Goal: Task Accomplishment & Management: Manage account settings

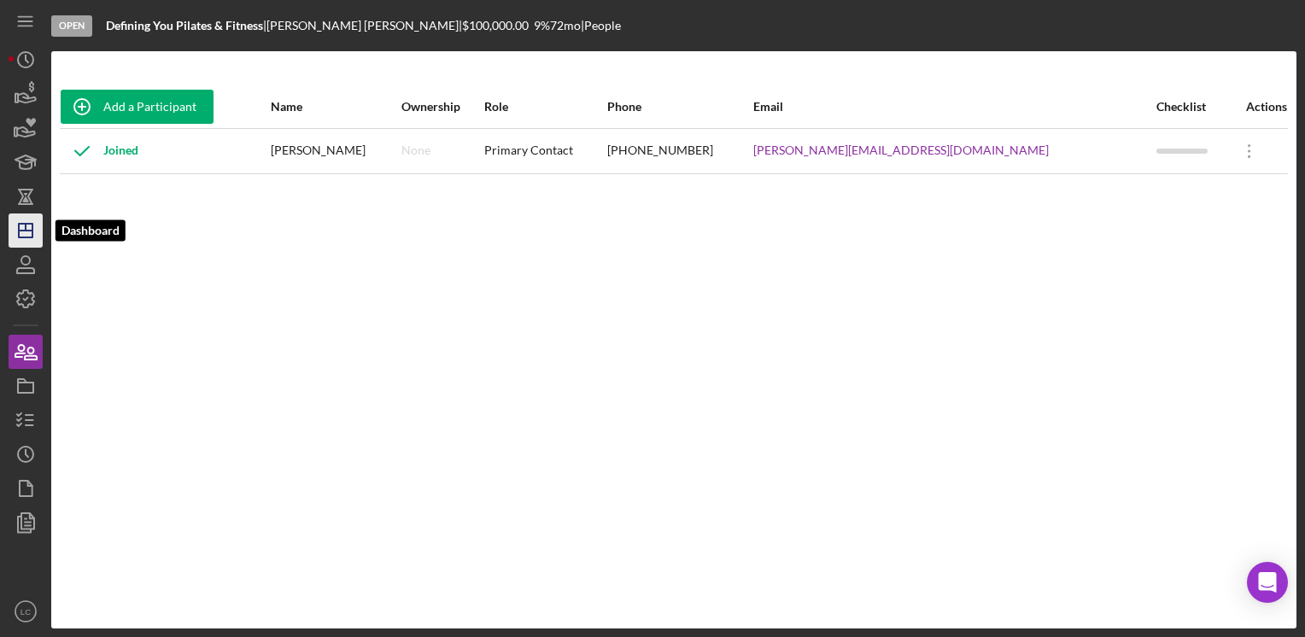
click at [22, 234] on icon "Icon/Dashboard" at bounding box center [25, 230] width 43 height 43
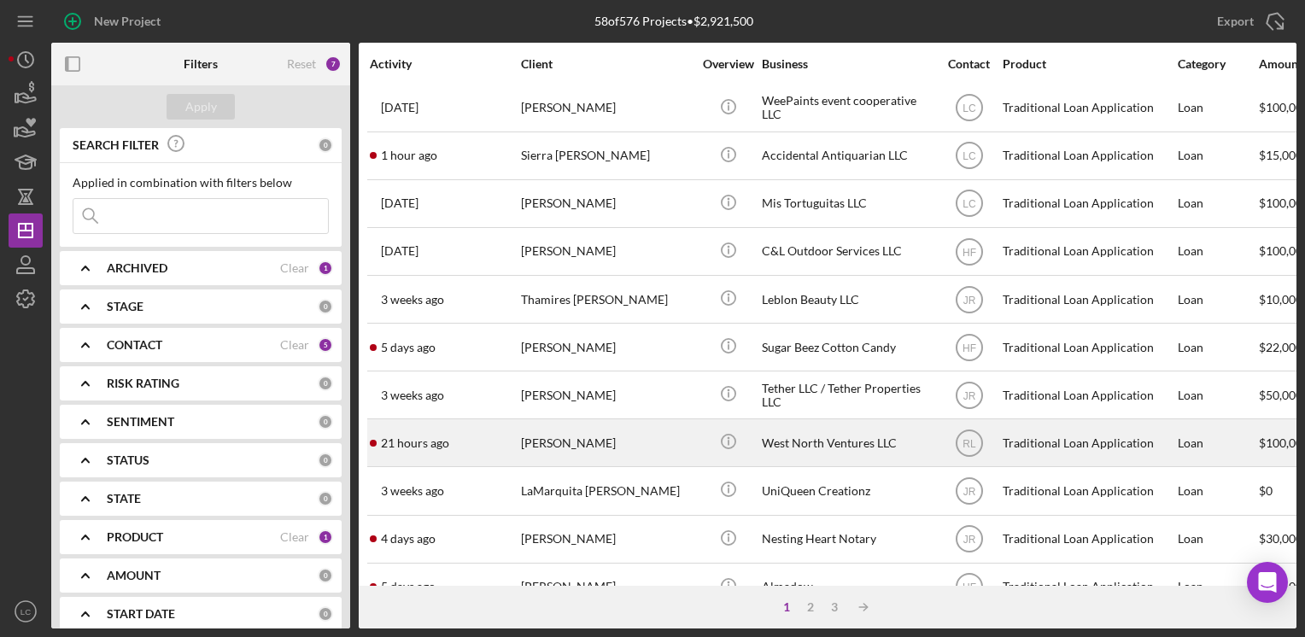
scroll to position [171, 0]
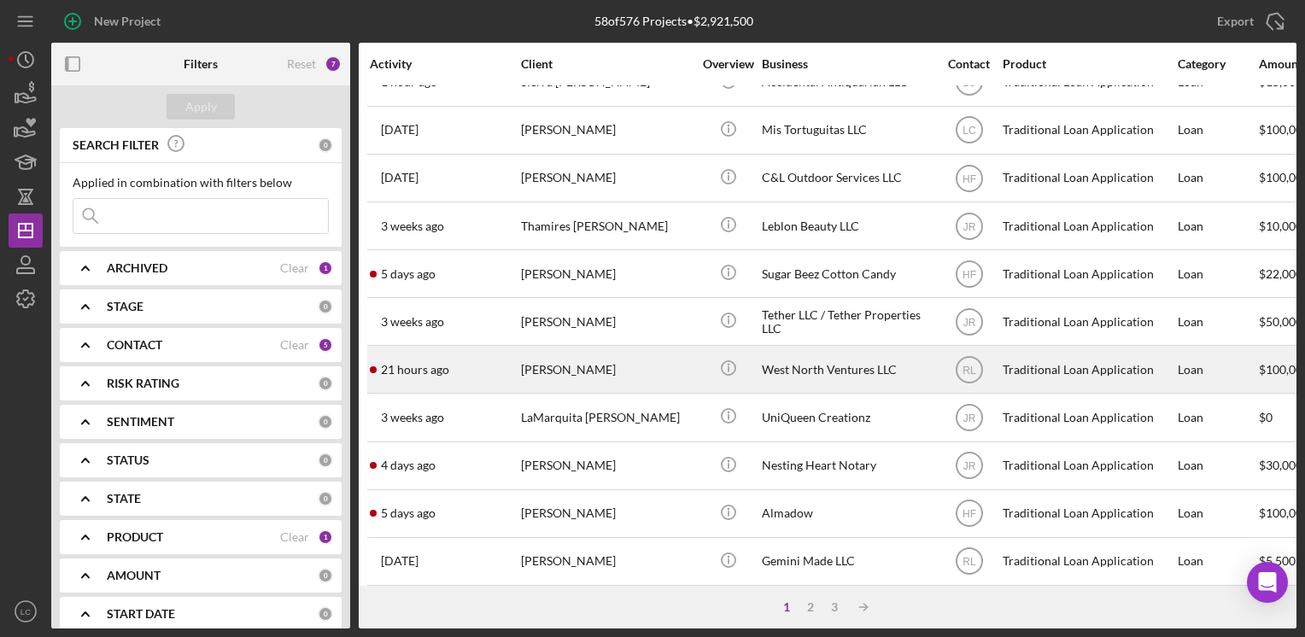
click at [631, 381] on div "[PERSON_NAME]" at bounding box center [606, 369] width 171 height 45
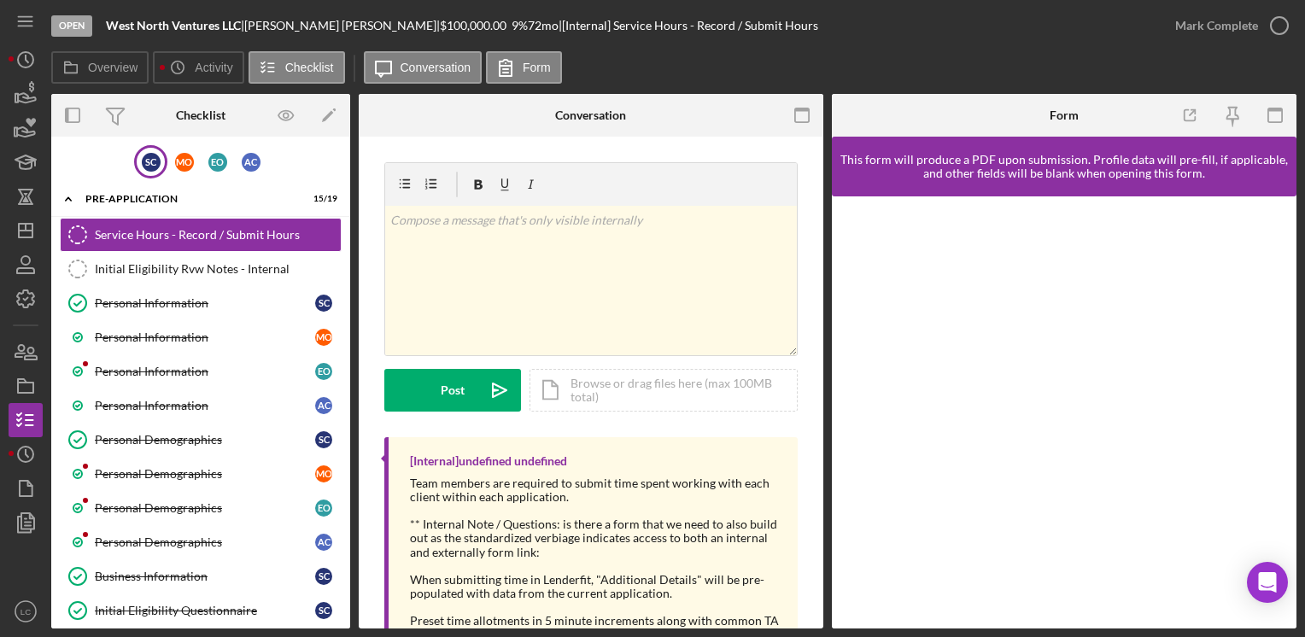
click at [160, 162] on div "S C" at bounding box center [150, 161] width 33 height 33
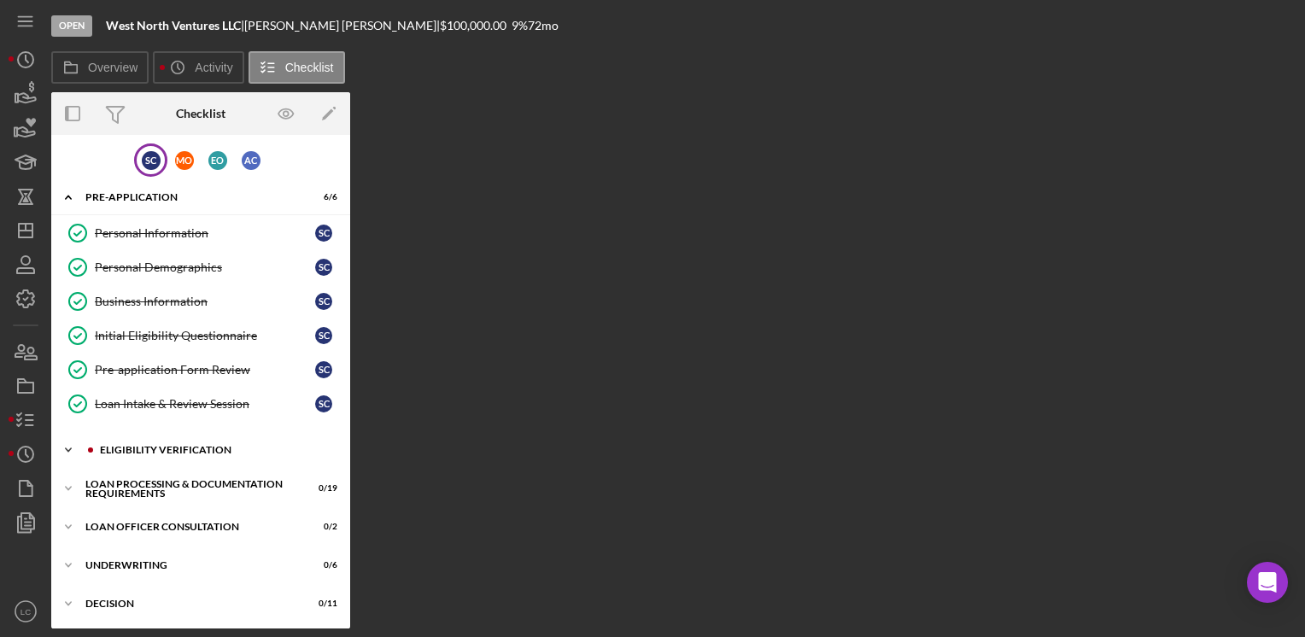
click at [61, 442] on icon "Icon/Expander" at bounding box center [68, 450] width 34 height 34
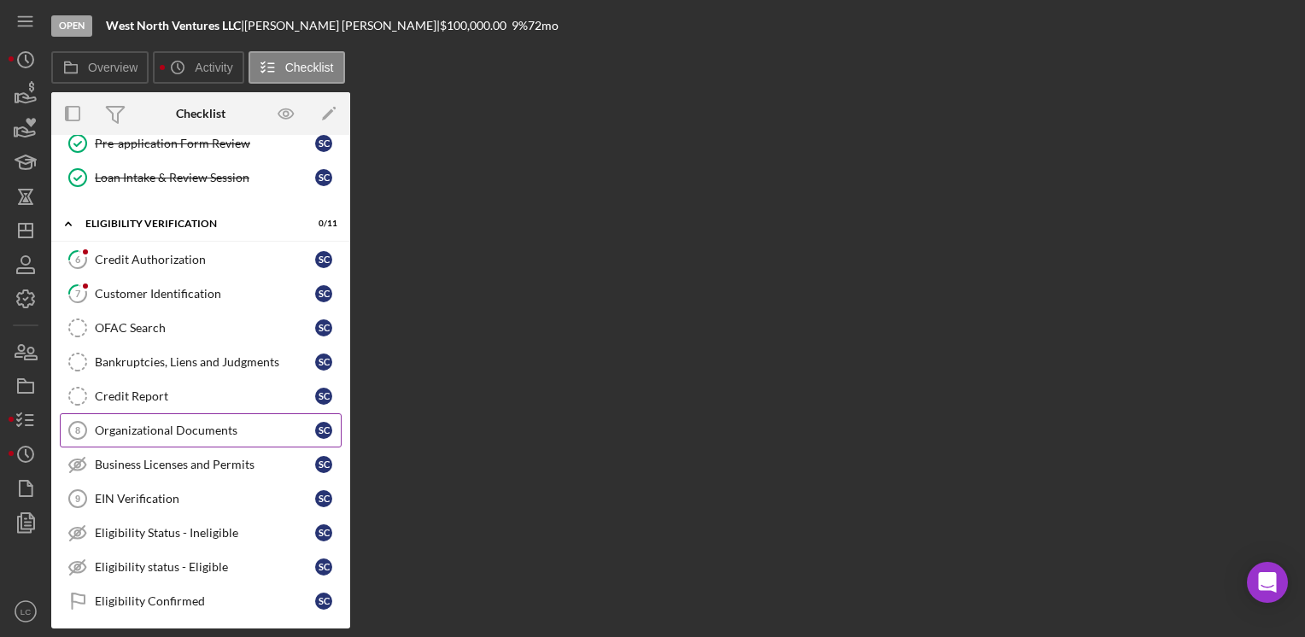
scroll to position [256, 0]
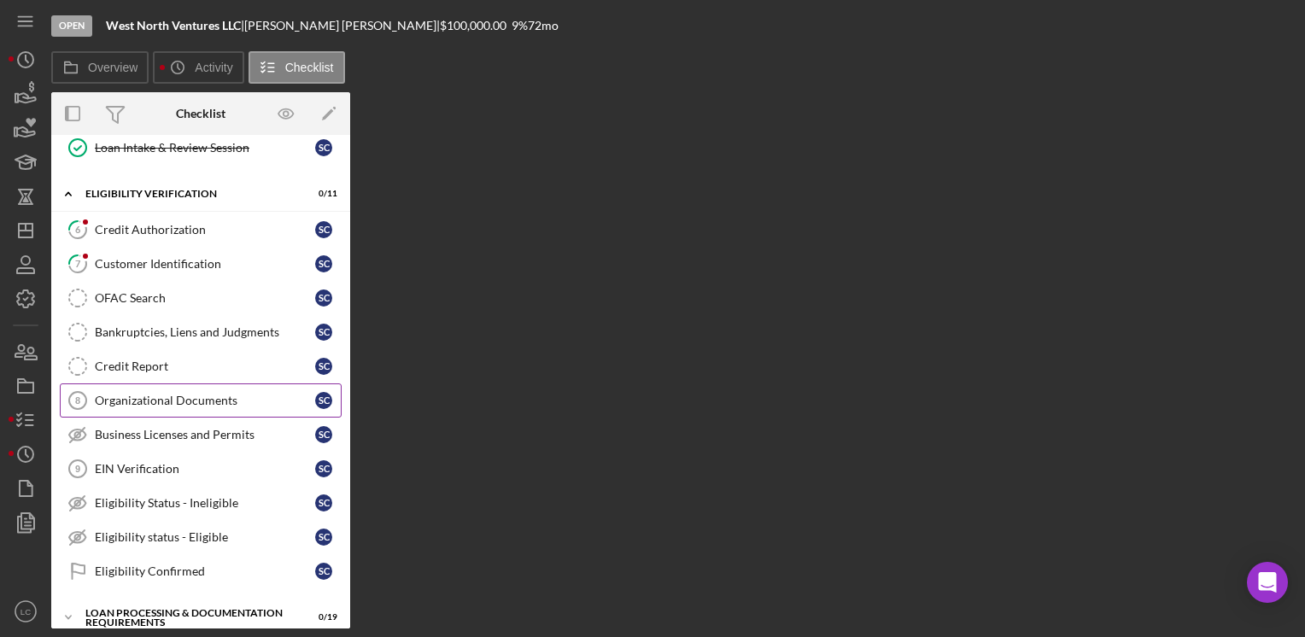
click at [167, 400] on div "Organizational Documents" at bounding box center [205, 401] width 220 height 14
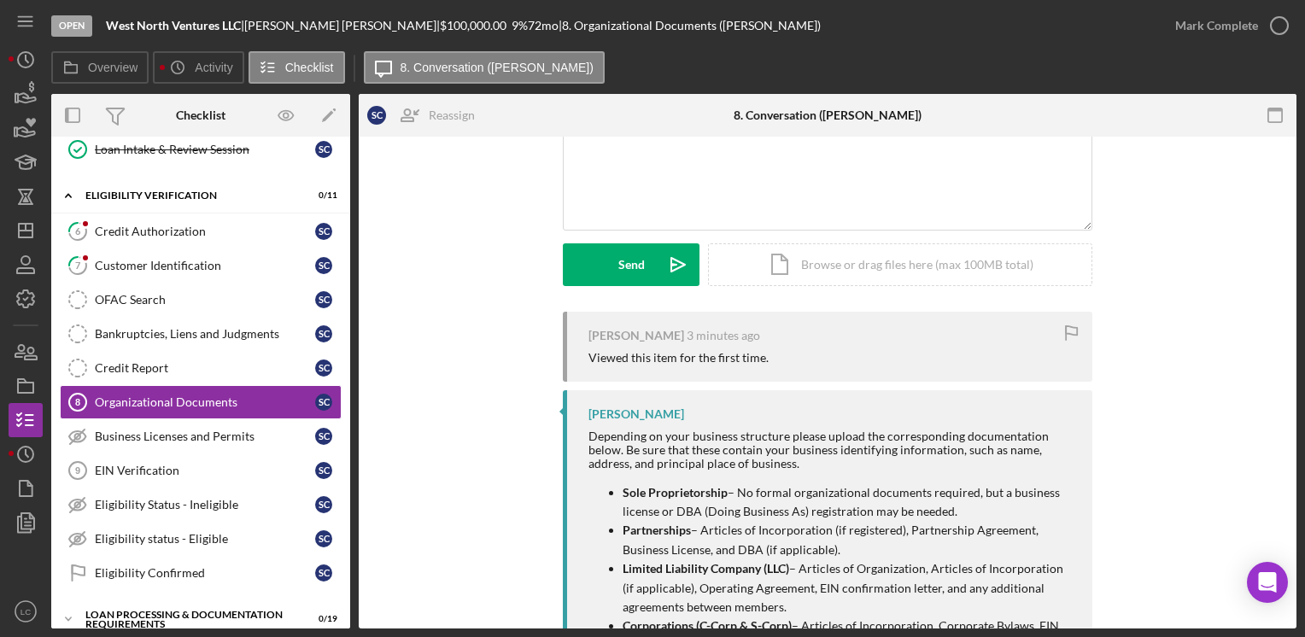
scroll to position [171, 0]
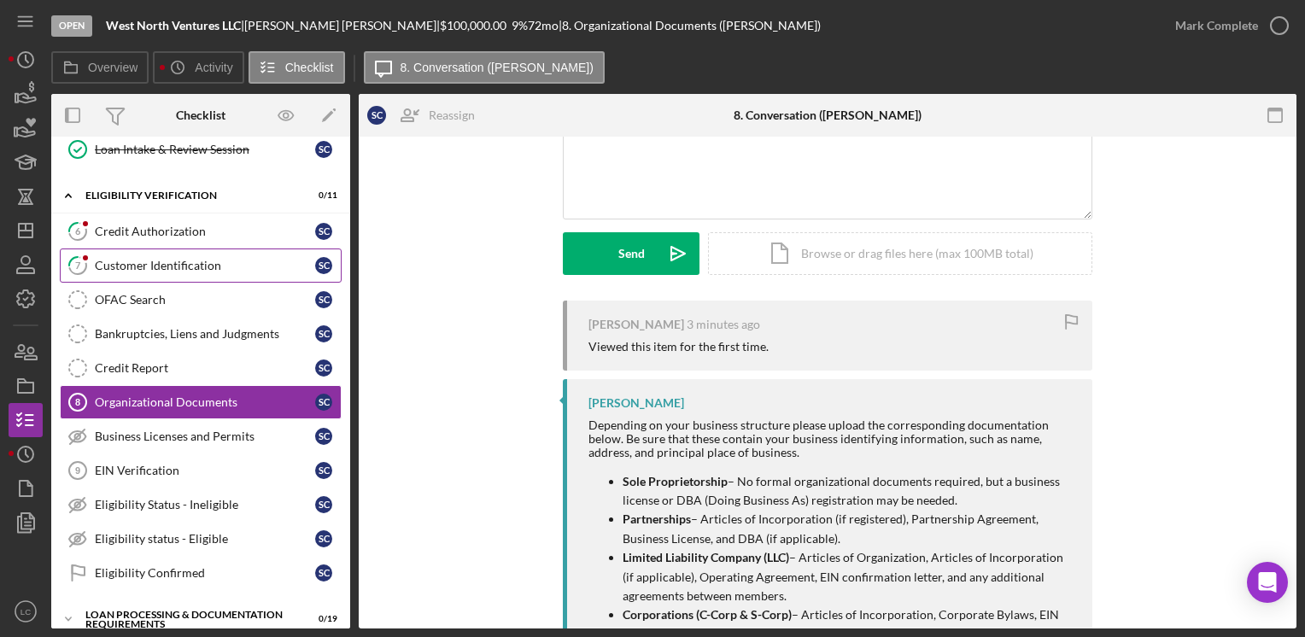
click at [148, 265] on div "Customer Identification" at bounding box center [205, 266] width 220 height 14
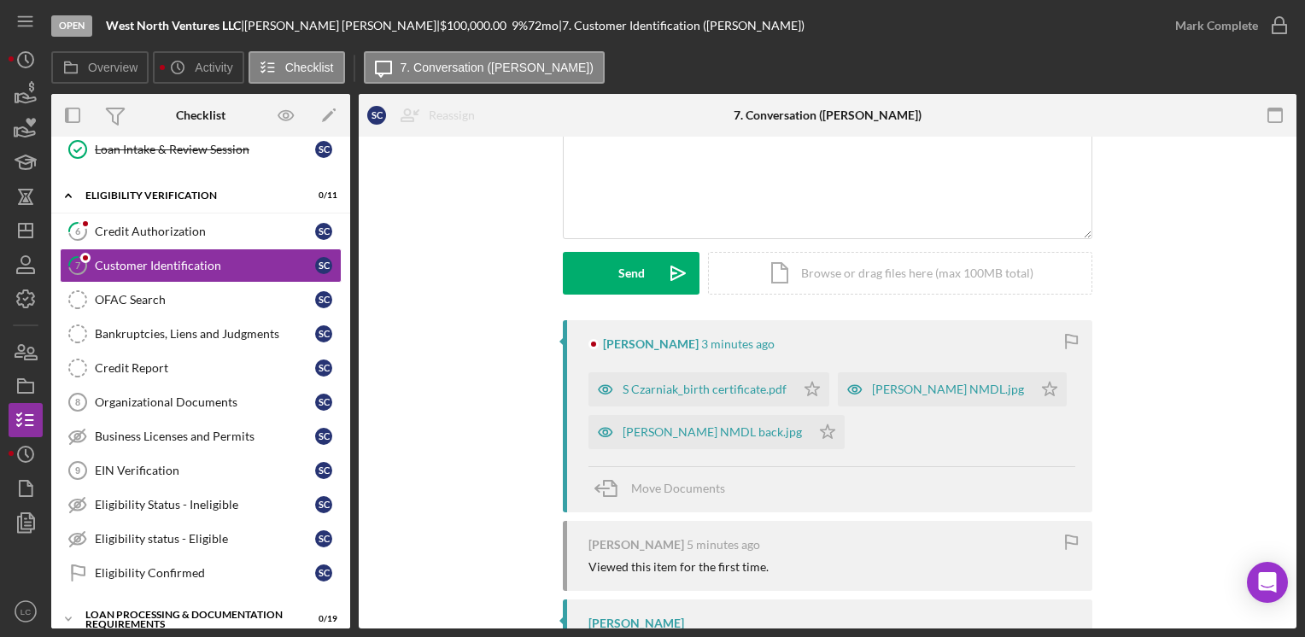
scroll to position [171, 0]
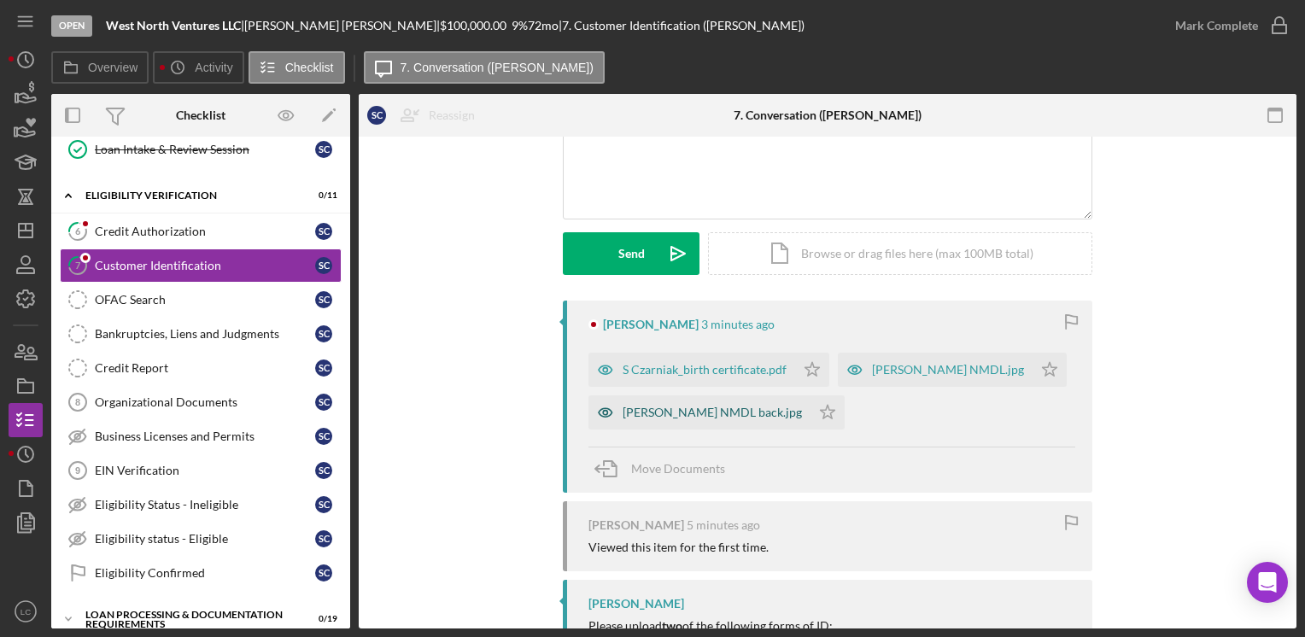
click at [622, 408] on div "[PERSON_NAME] NMDL back.jpg" at bounding box center [711, 413] width 179 height 14
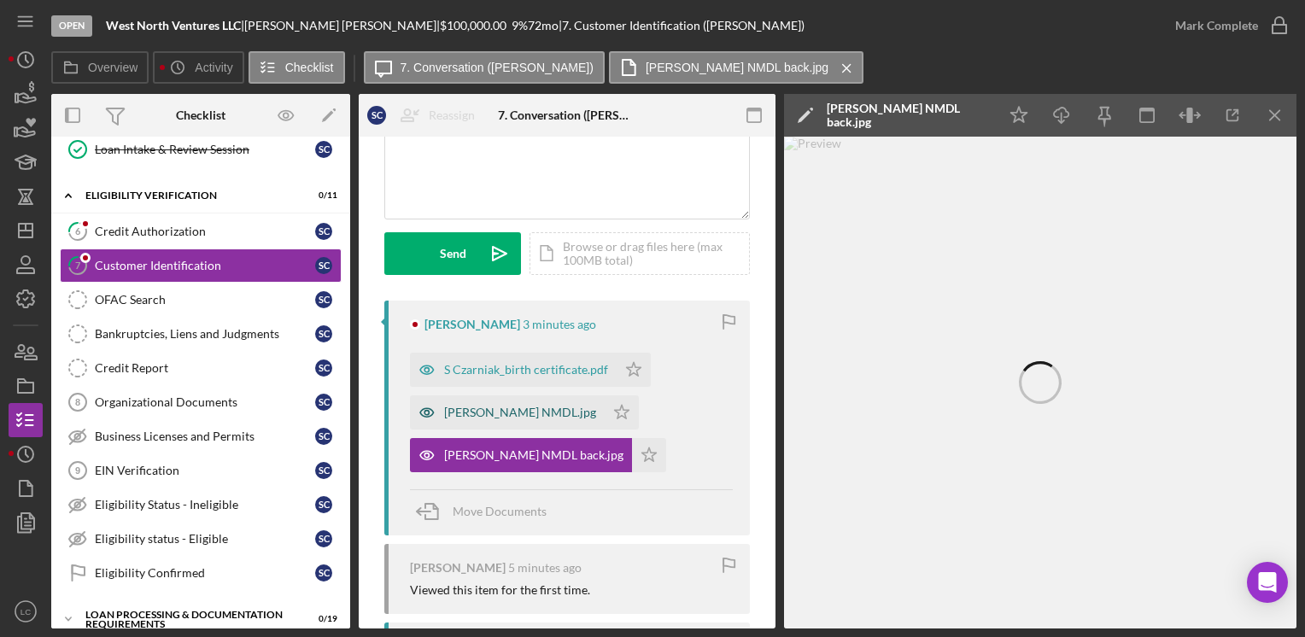
click at [523, 406] on div "[PERSON_NAME] NMDL.jpg" at bounding box center [520, 413] width 152 height 14
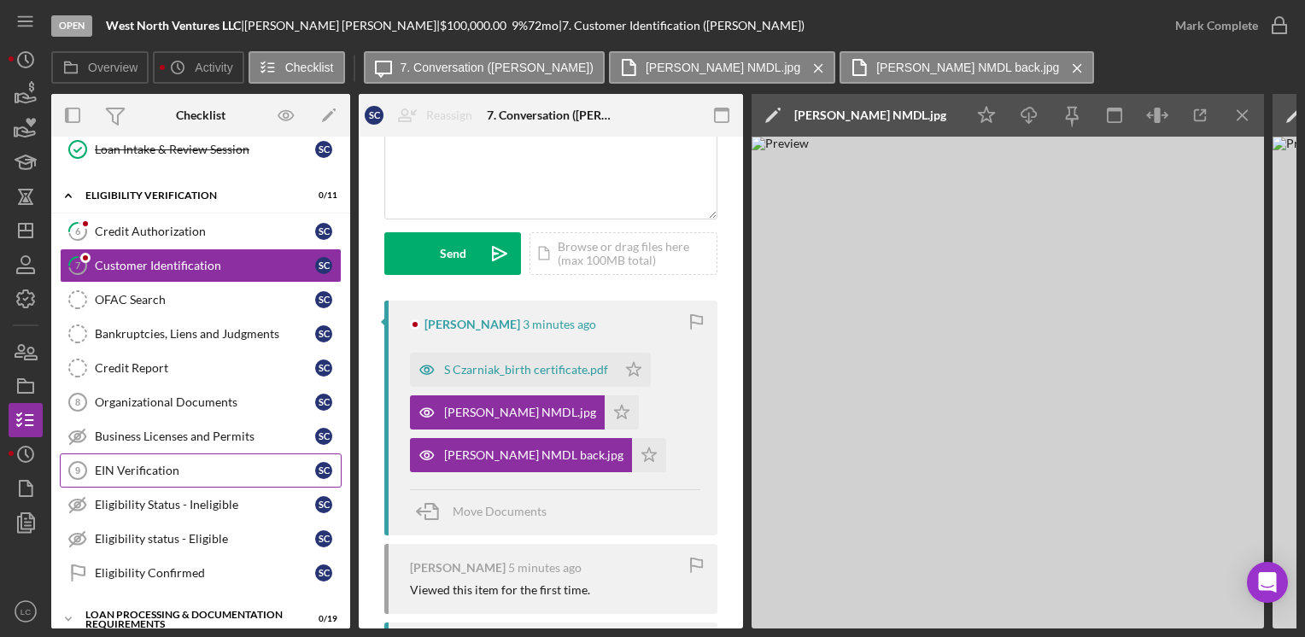
click at [202, 466] on div "EIN Verification" at bounding box center [205, 471] width 220 height 14
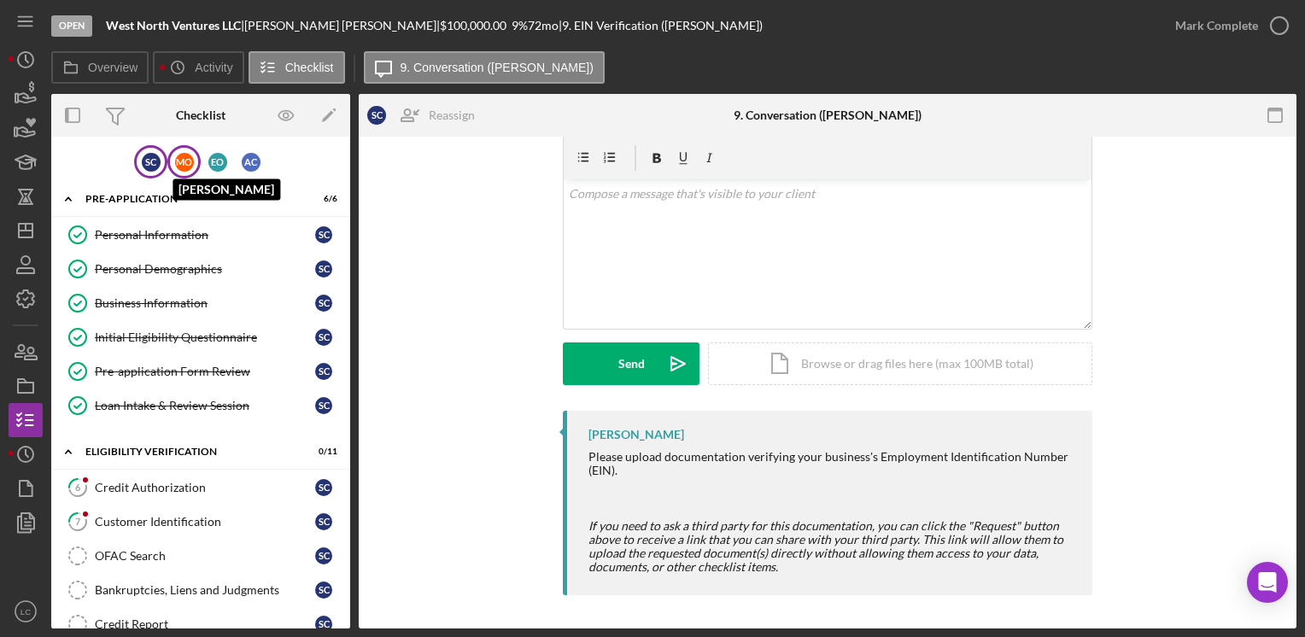
click at [175, 161] on div "M O" at bounding box center [184, 162] width 19 height 19
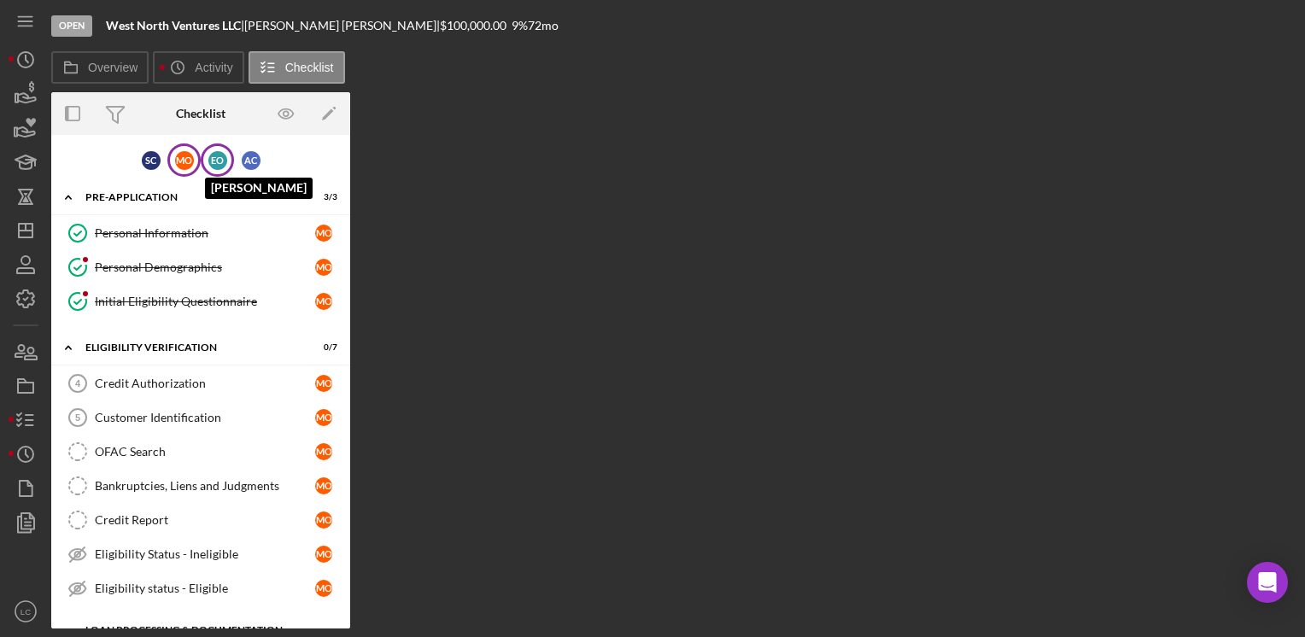
click at [212, 157] on div "E O" at bounding box center [217, 160] width 19 height 19
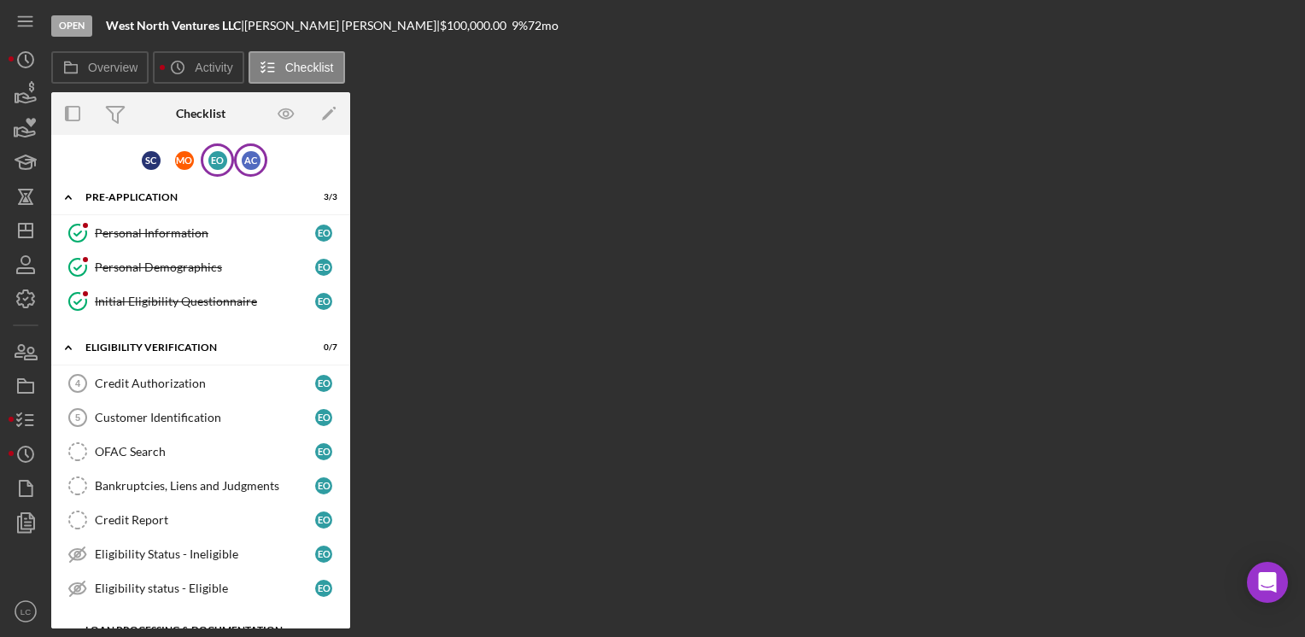
click at [254, 169] on div "A C" at bounding box center [250, 159] width 33 height 33
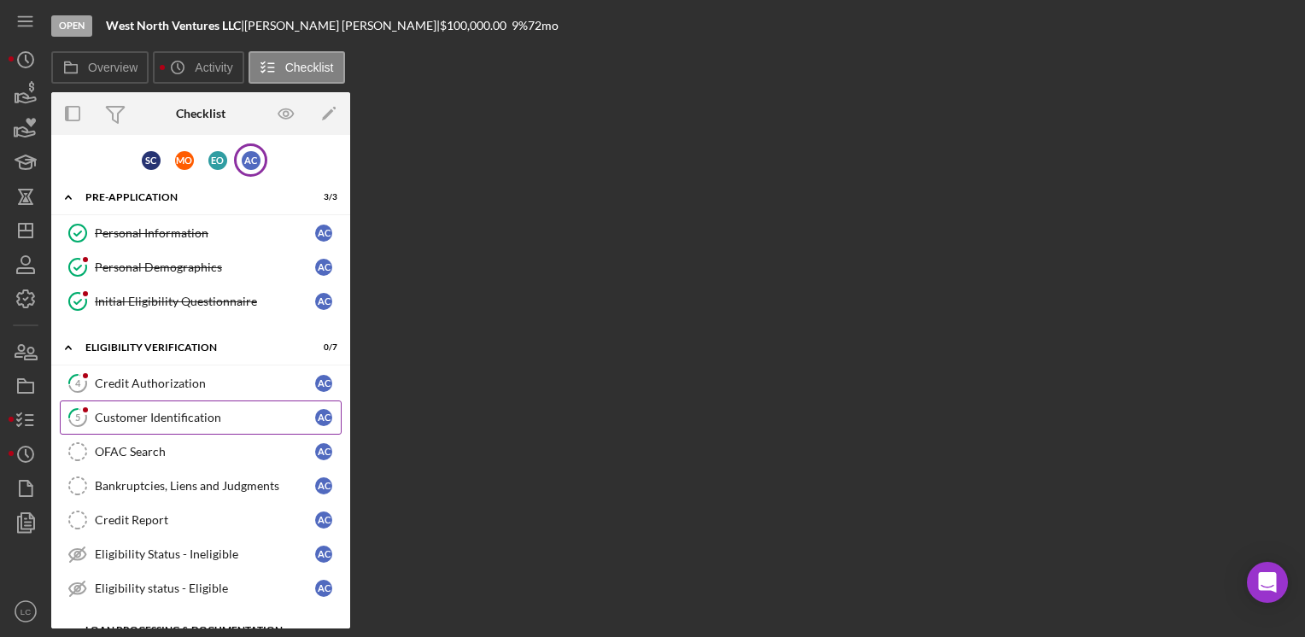
click at [176, 401] on link "5 Customer Identification A C" at bounding box center [201, 417] width 282 height 34
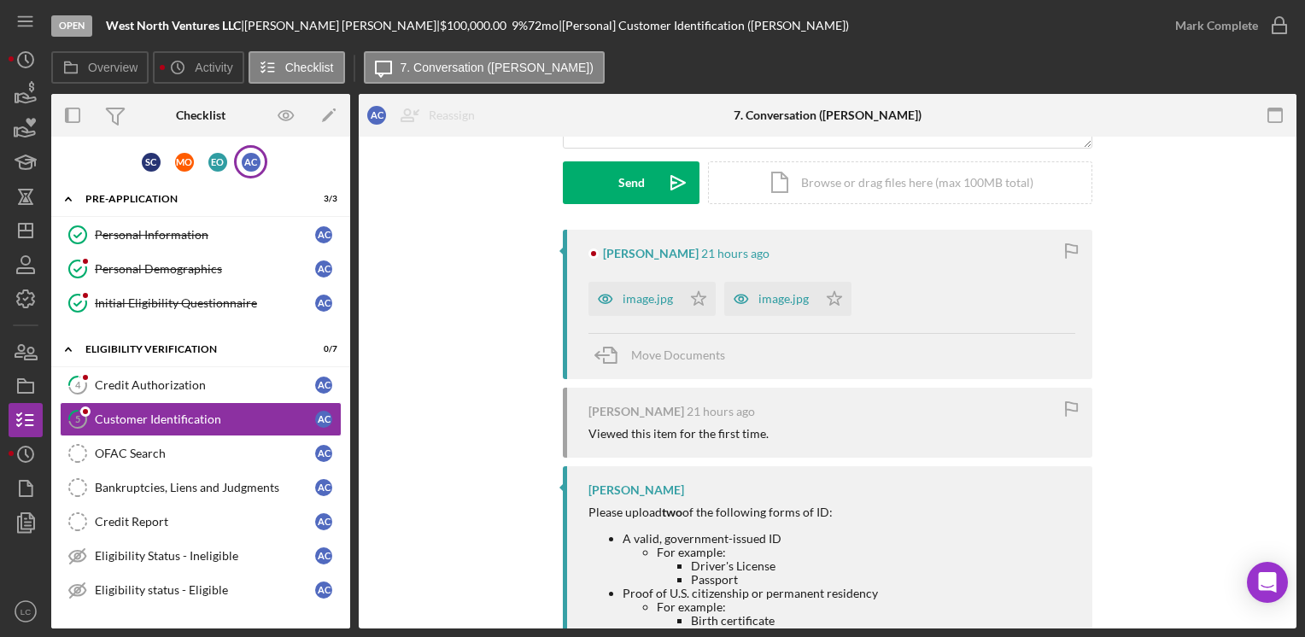
scroll to position [256, 0]
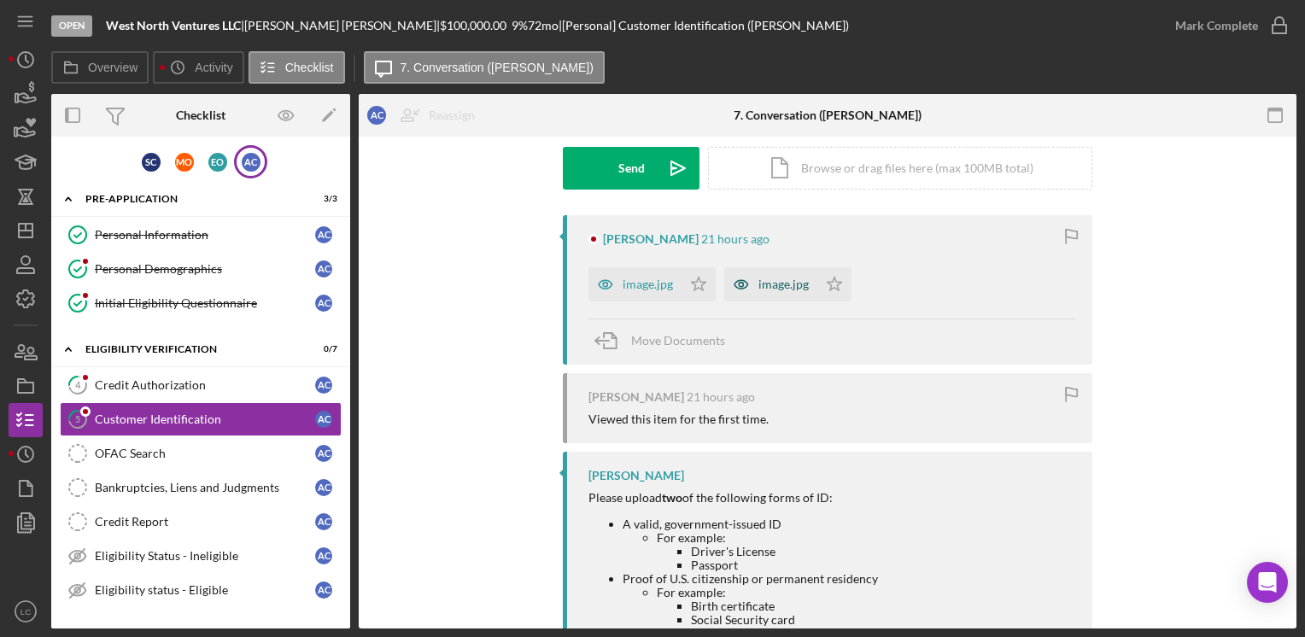
click at [762, 286] on div "image.jpg" at bounding box center [783, 284] width 50 height 14
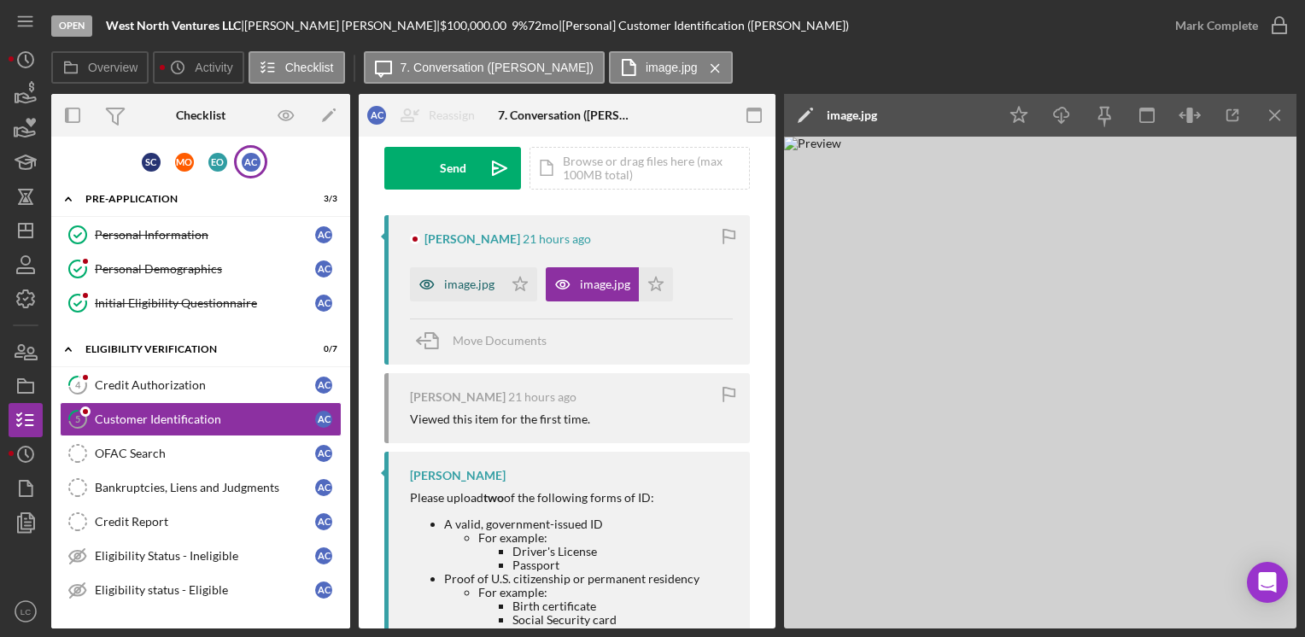
click at [444, 285] on div "image.jpg" at bounding box center [469, 284] width 50 height 14
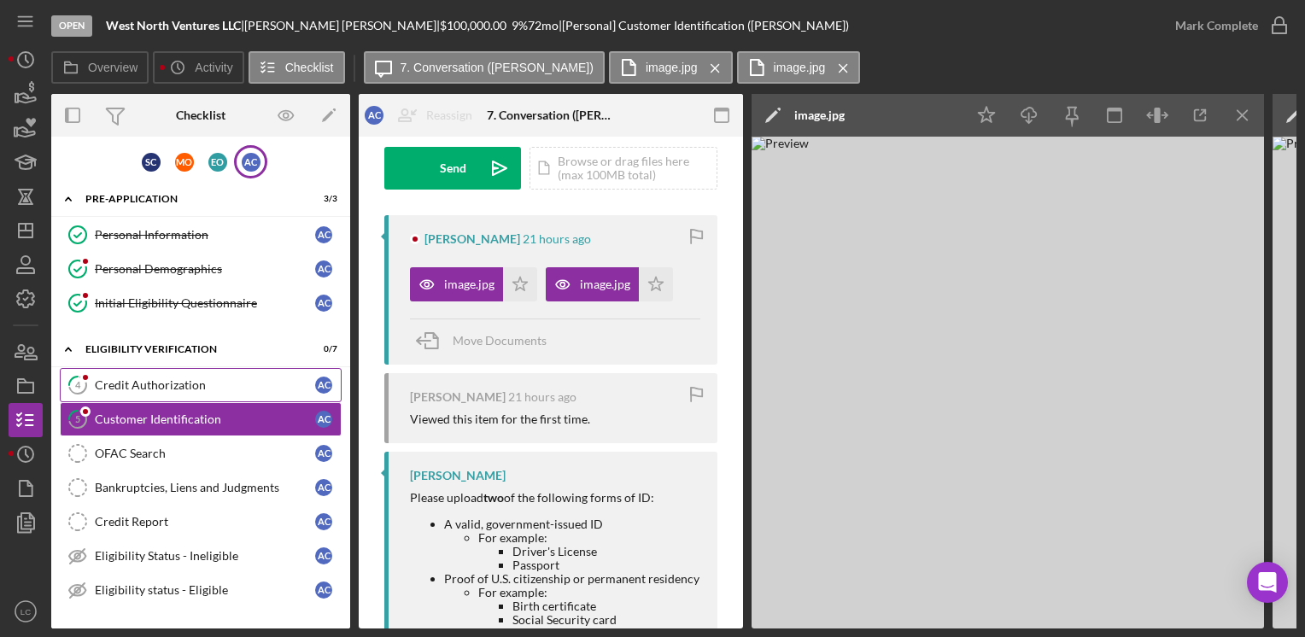
click at [179, 381] on div "Credit Authorization" at bounding box center [205, 385] width 220 height 14
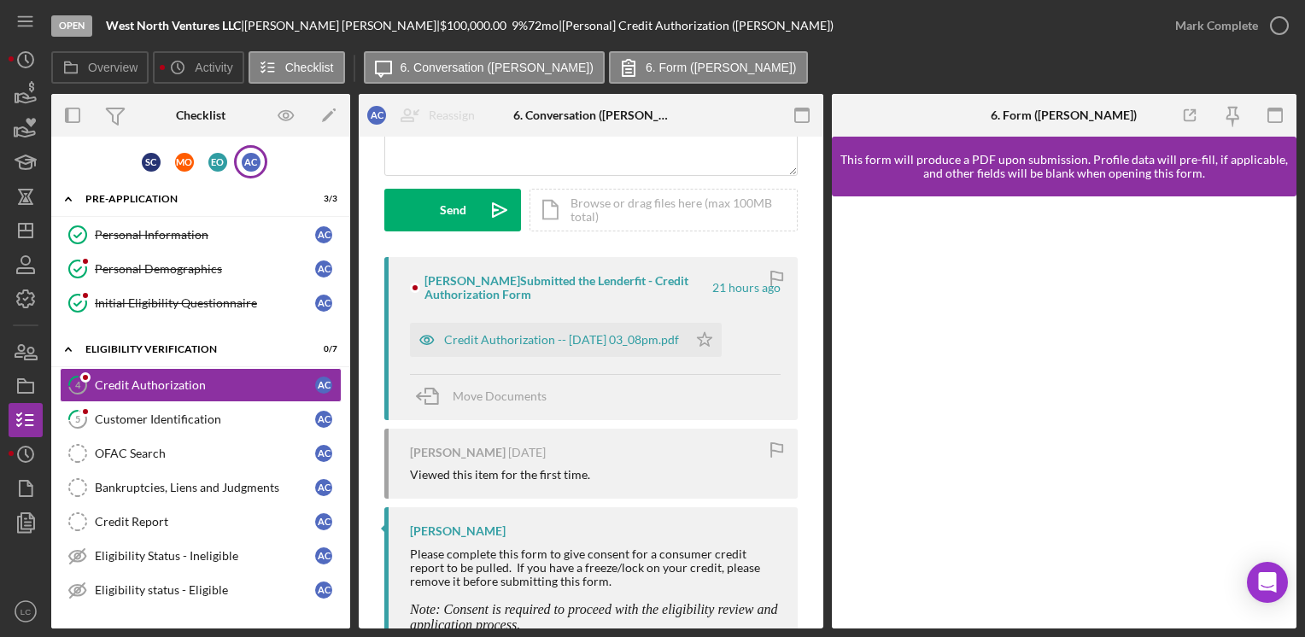
scroll to position [256, 0]
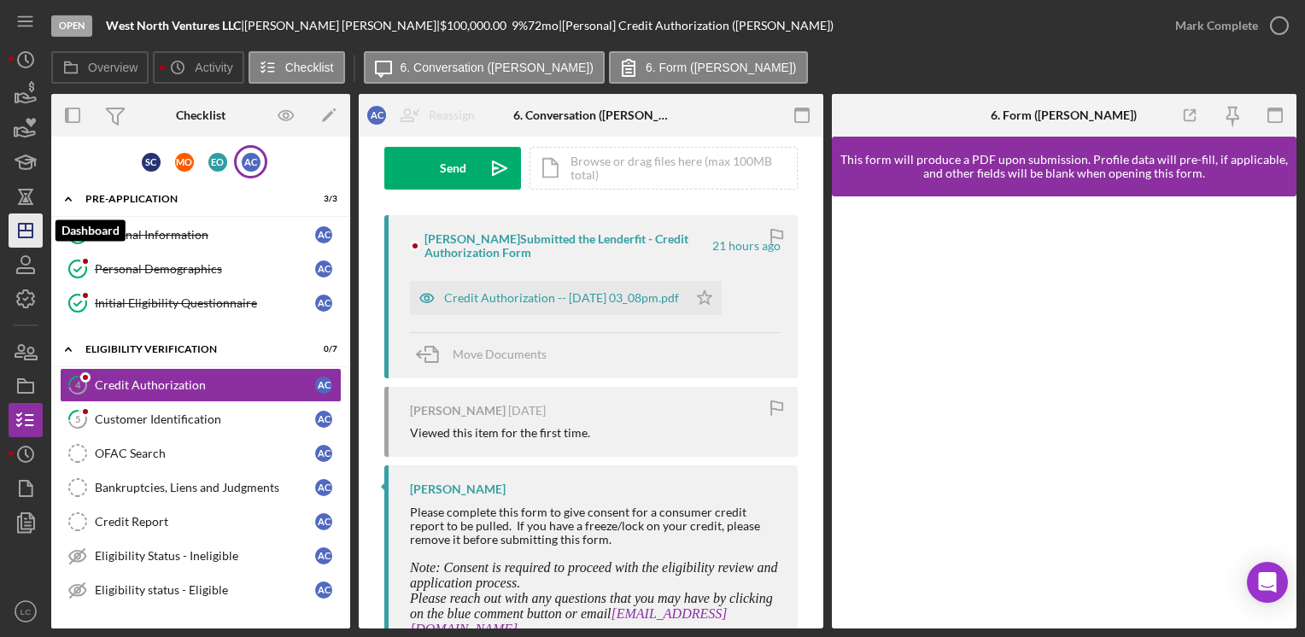
click at [26, 231] on line "button" at bounding box center [26, 231] width 14 height 0
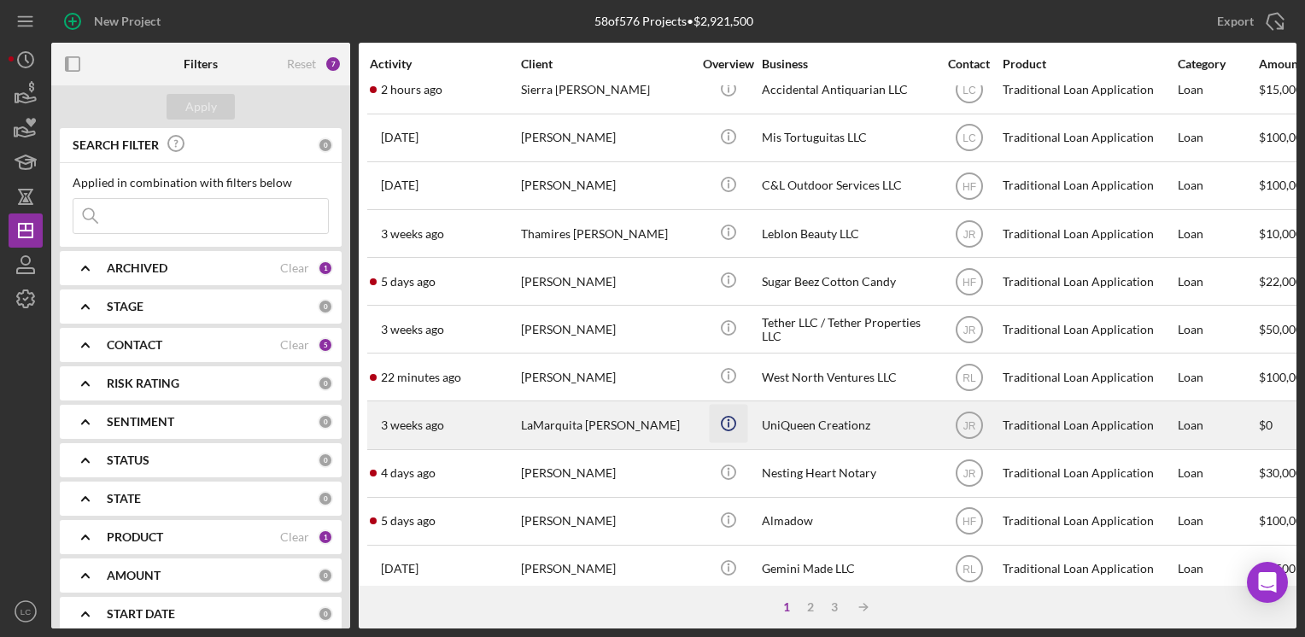
scroll to position [171, 0]
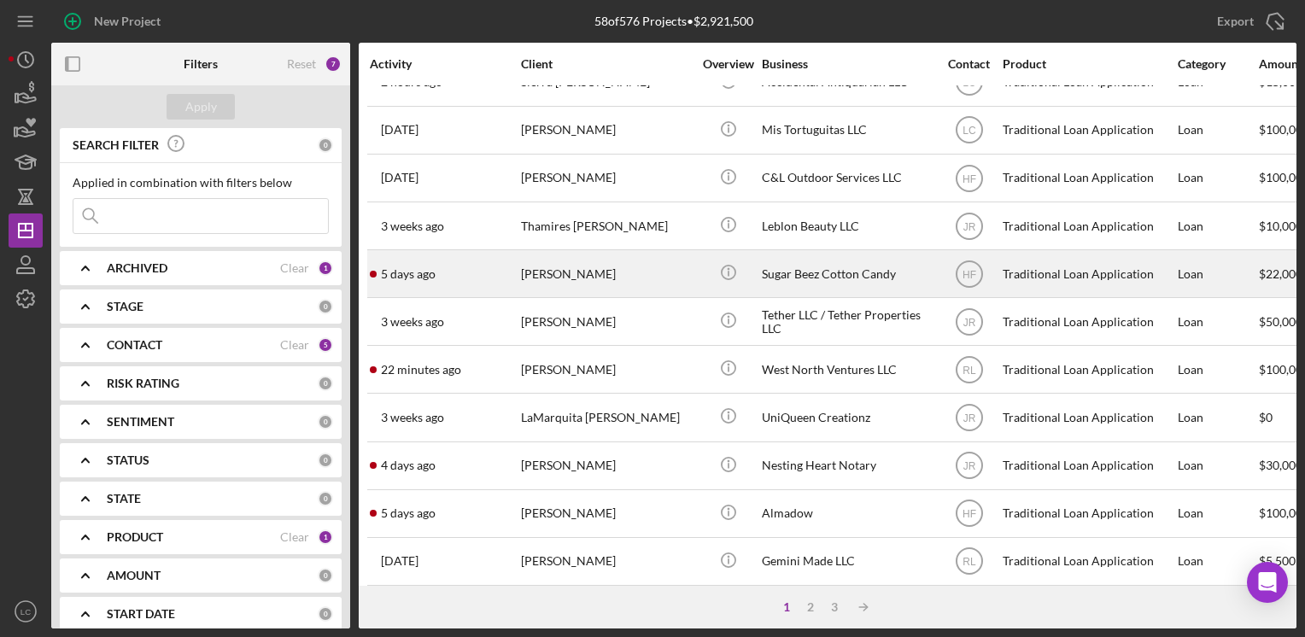
click at [917, 282] on div "Sugar Beez Cotton Candy" at bounding box center [847, 273] width 171 height 45
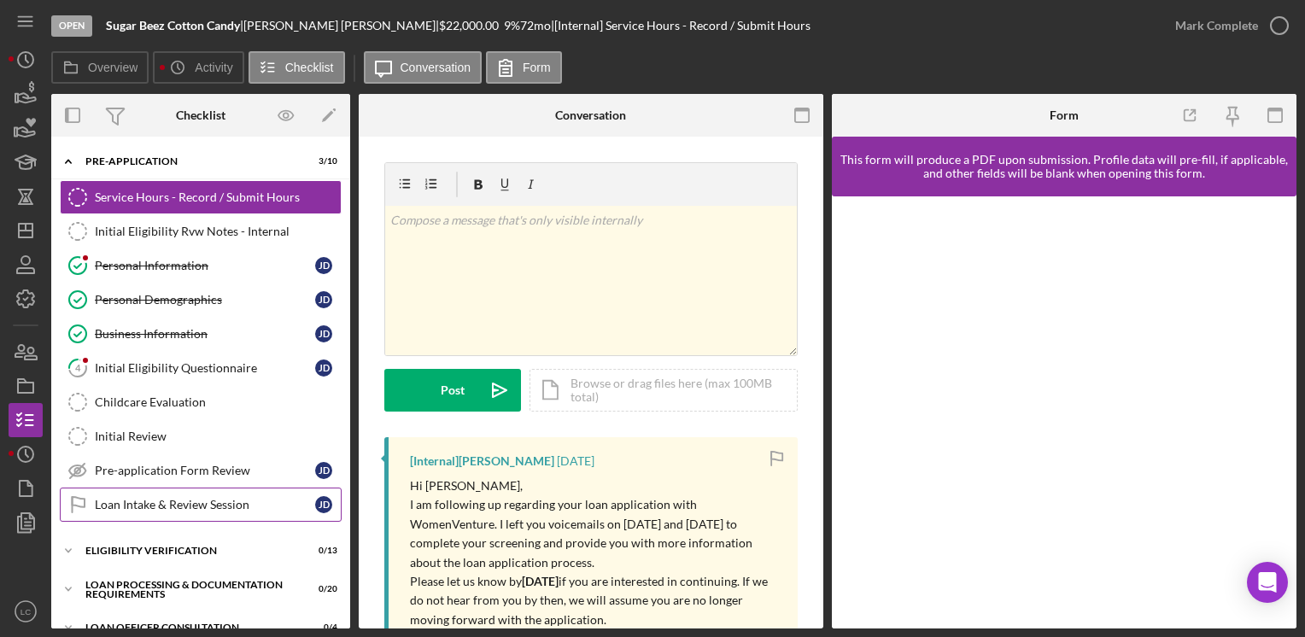
click at [127, 511] on link "Loan Intake & Review Session Loan Intake & Review Session [PERSON_NAME]" at bounding box center [201, 505] width 282 height 34
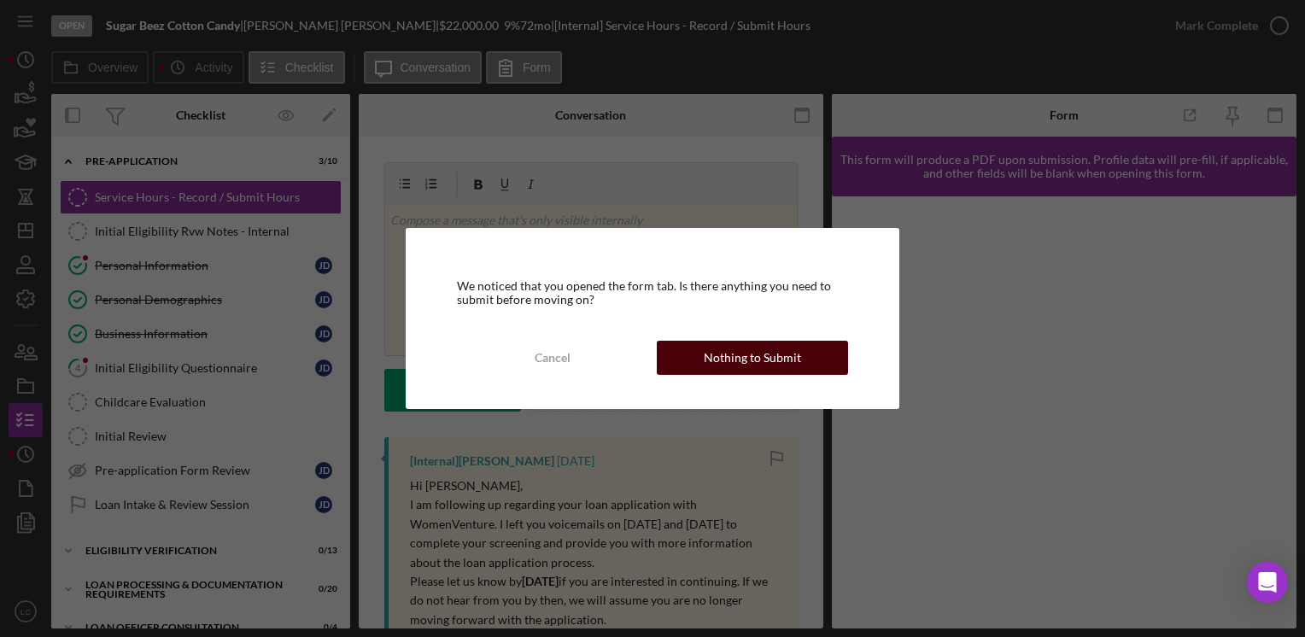
click at [693, 364] on button "Nothing to Submit" at bounding box center [752, 358] width 191 height 34
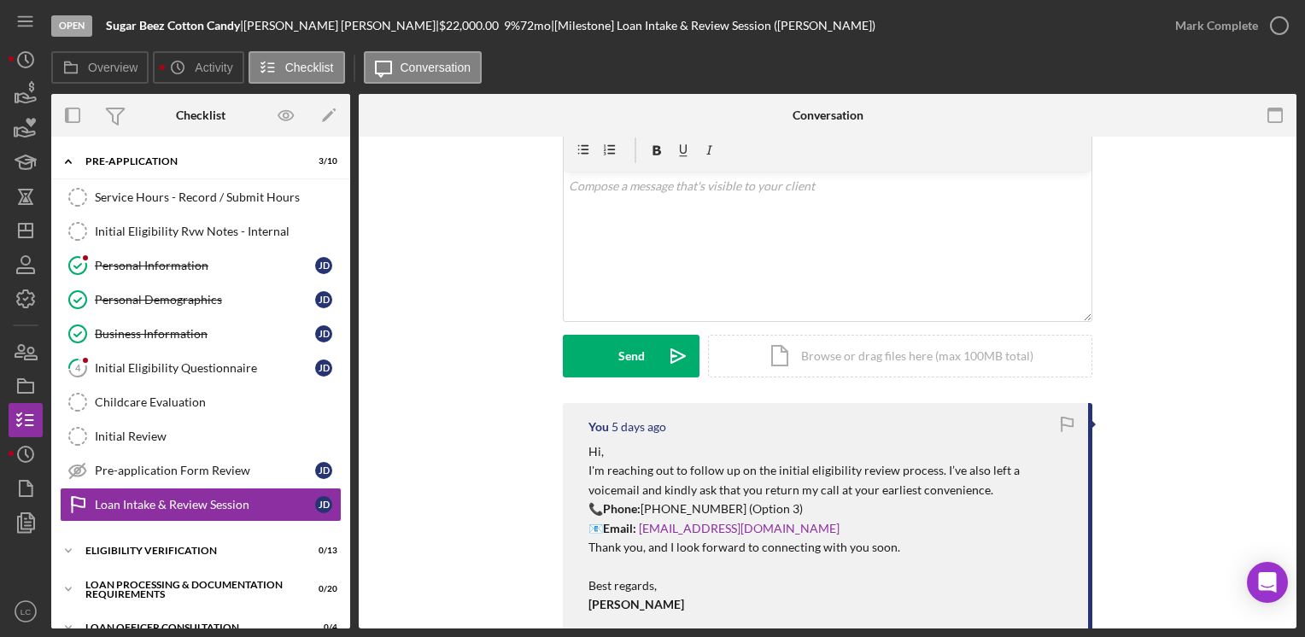
scroll to position [171, 0]
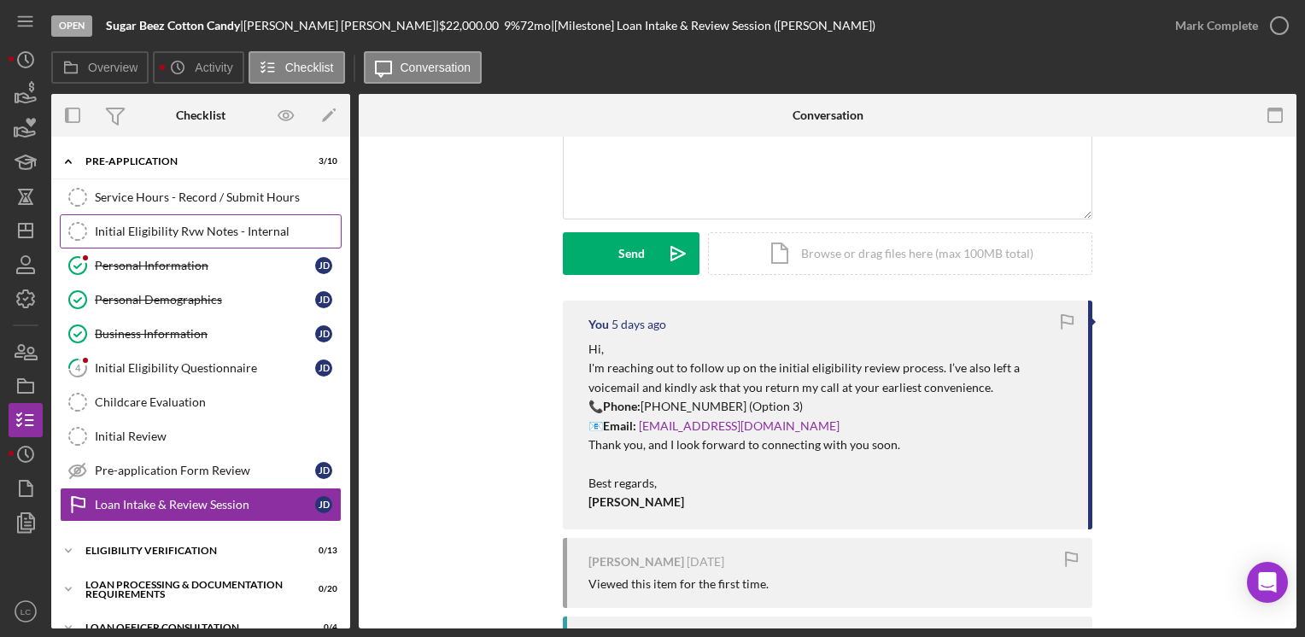
click at [157, 231] on div "Initial Eligibility Rvw Notes - Internal" at bounding box center [218, 232] width 246 height 14
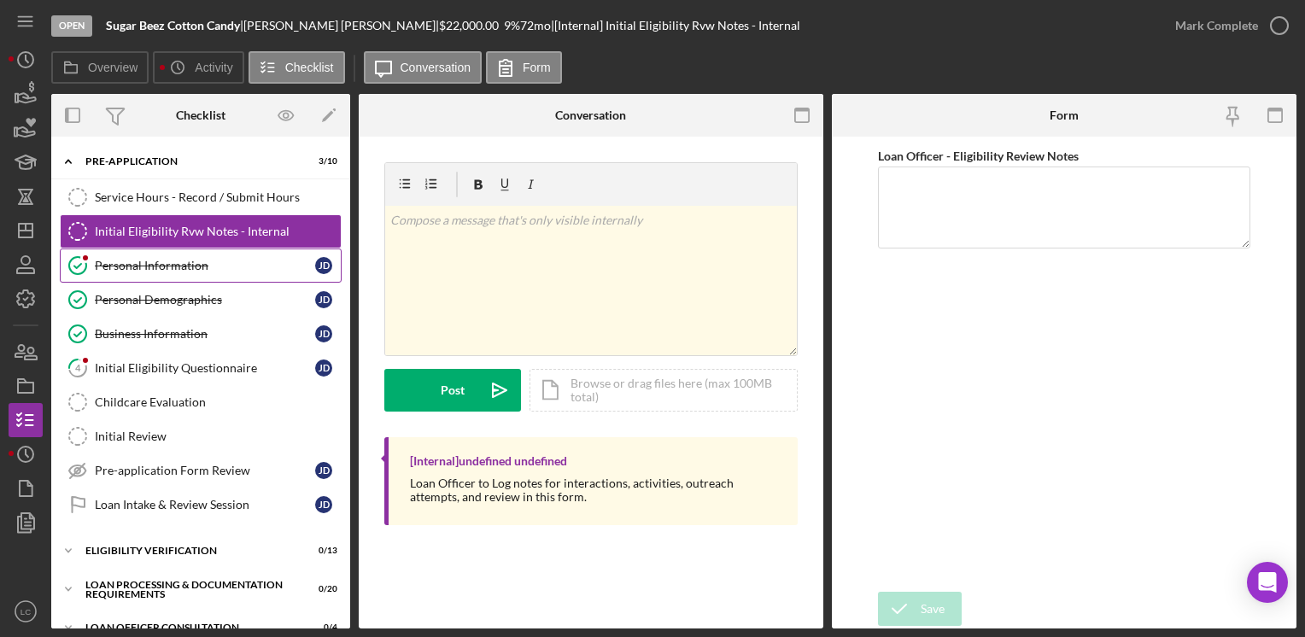
click at [162, 254] on link "Personal Information Personal Information [PERSON_NAME]" at bounding box center [201, 265] width 282 height 34
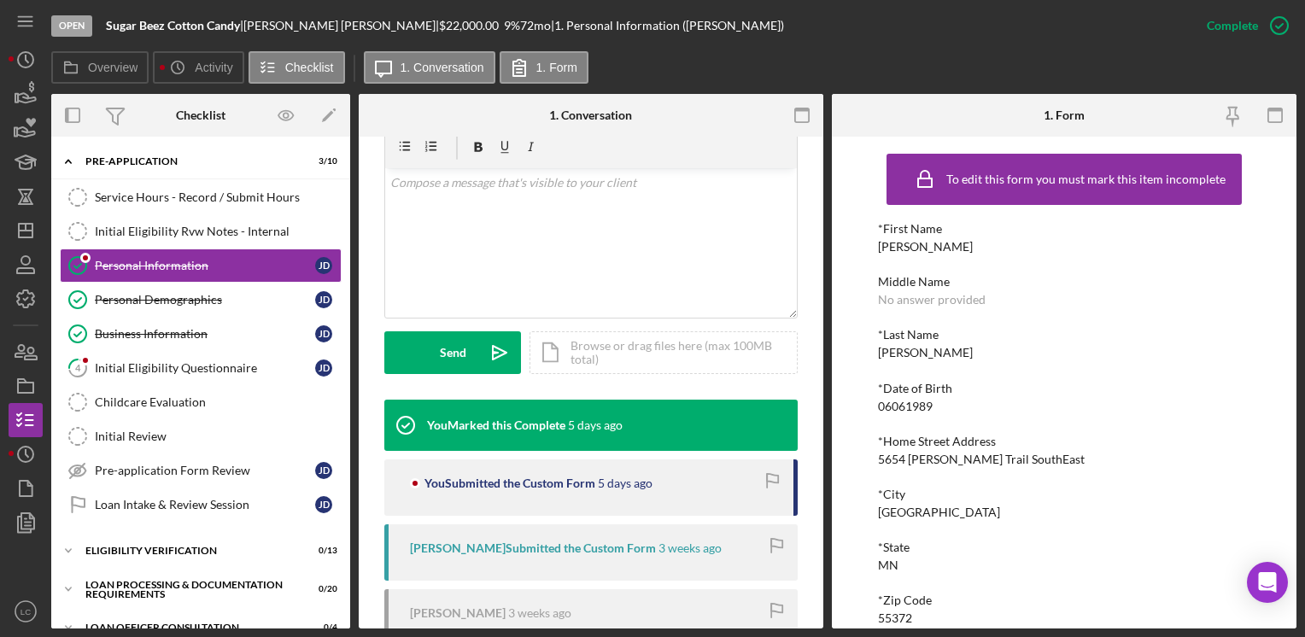
scroll to position [427, 0]
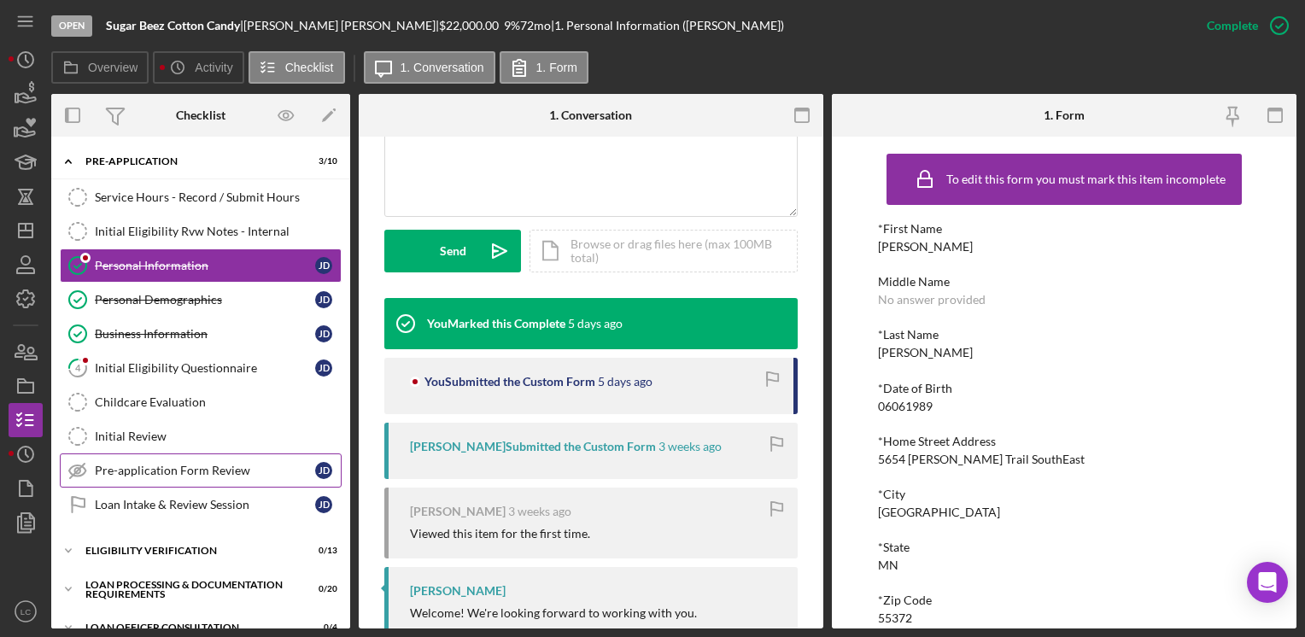
click at [165, 468] on div "Pre-application Form Review" at bounding box center [205, 471] width 220 height 14
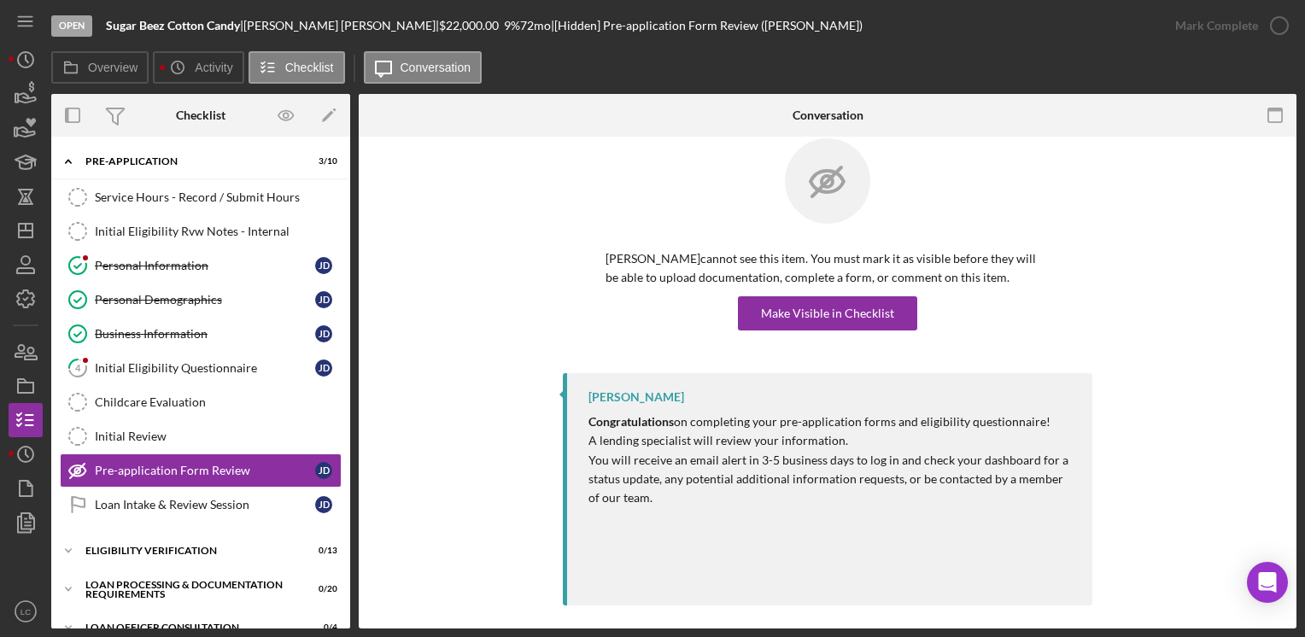
scroll to position [34, 0]
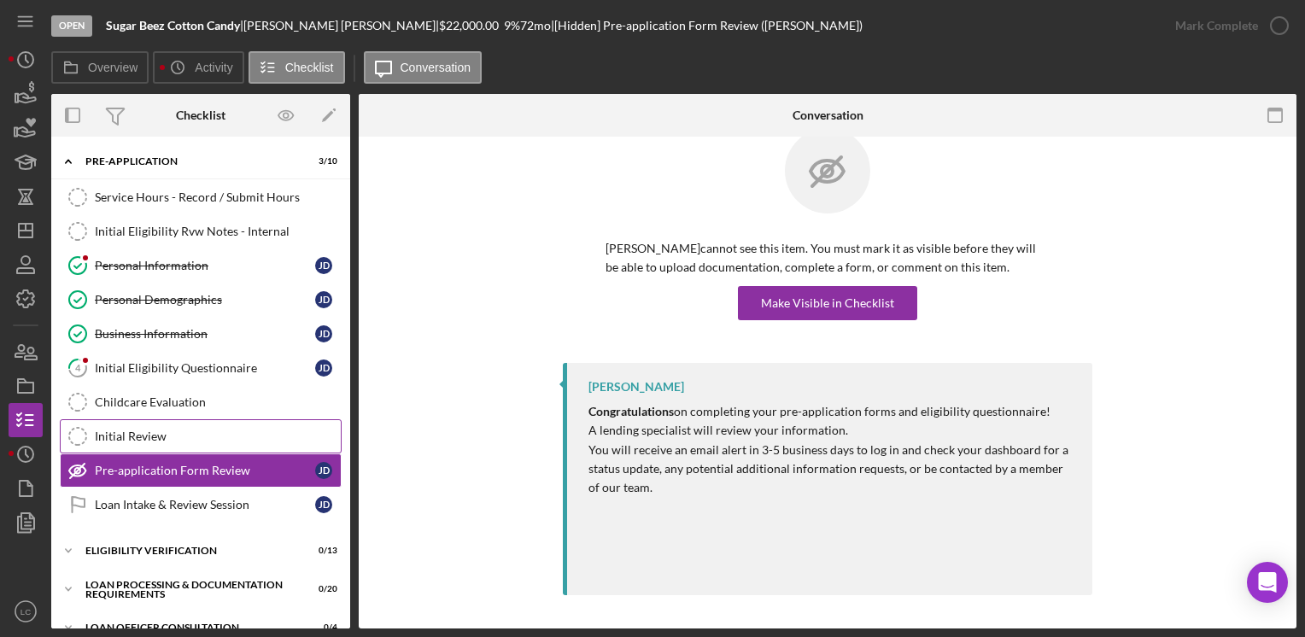
click at [225, 429] on div "Initial Review" at bounding box center [218, 436] width 246 height 14
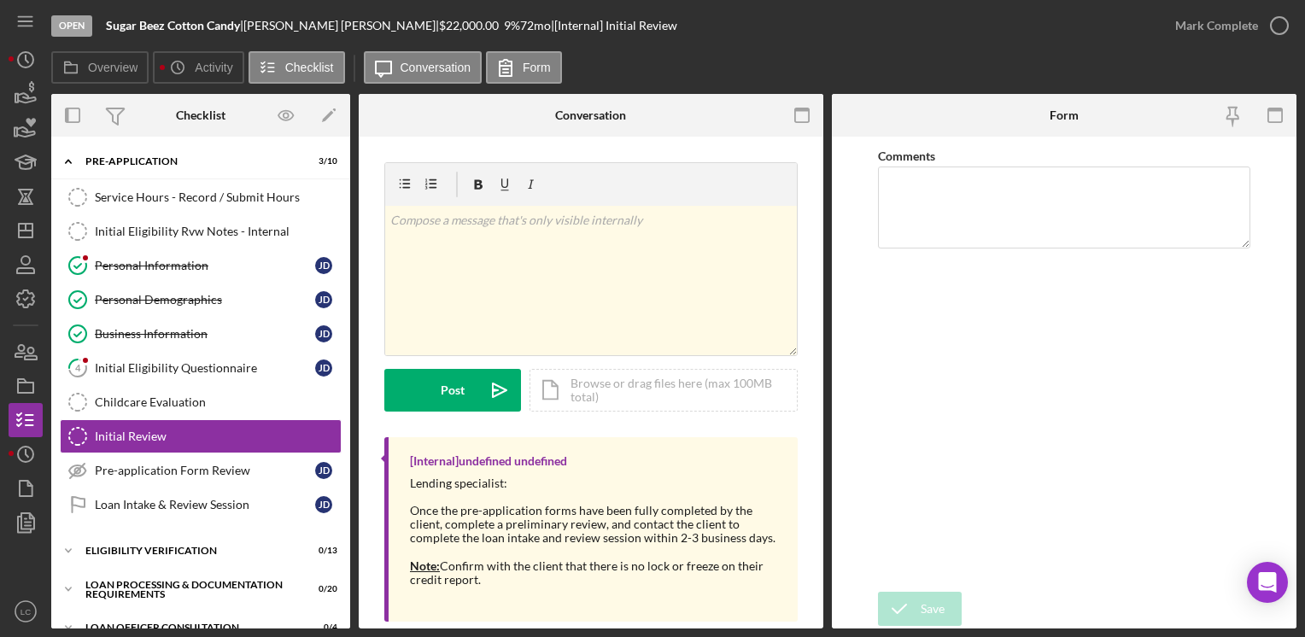
scroll to position [26, 0]
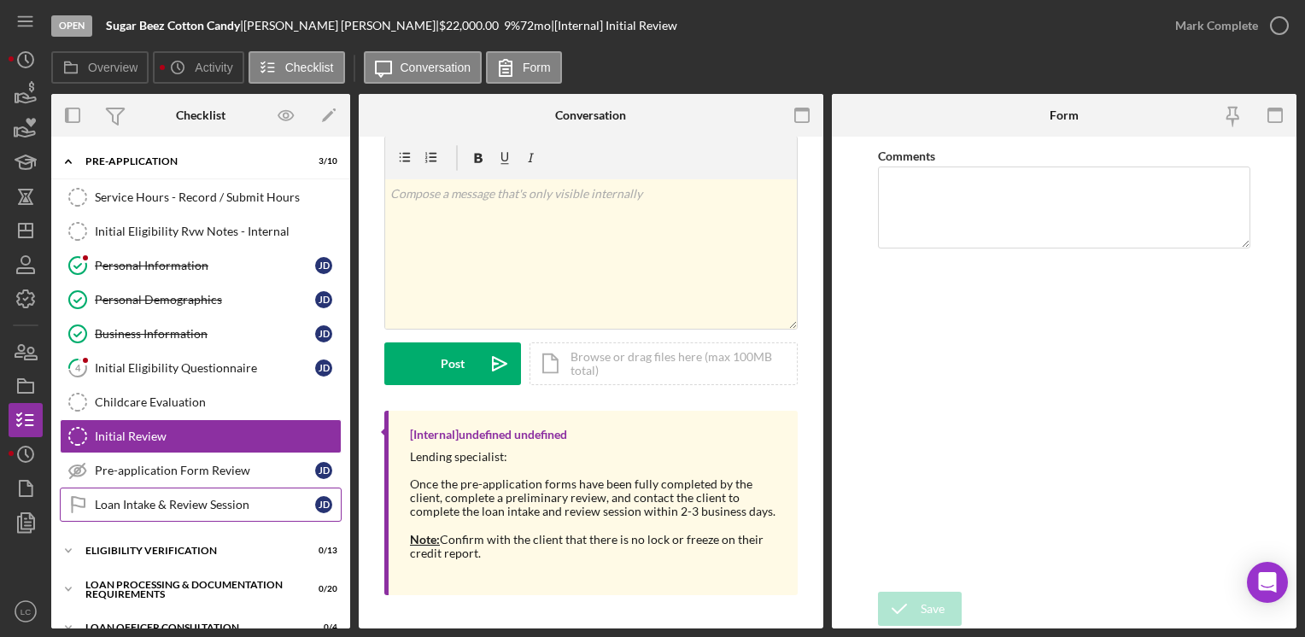
click at [162, 498] on div "Loan Intake & Review Session" at bounding box center [205, 505] width 220 height 14
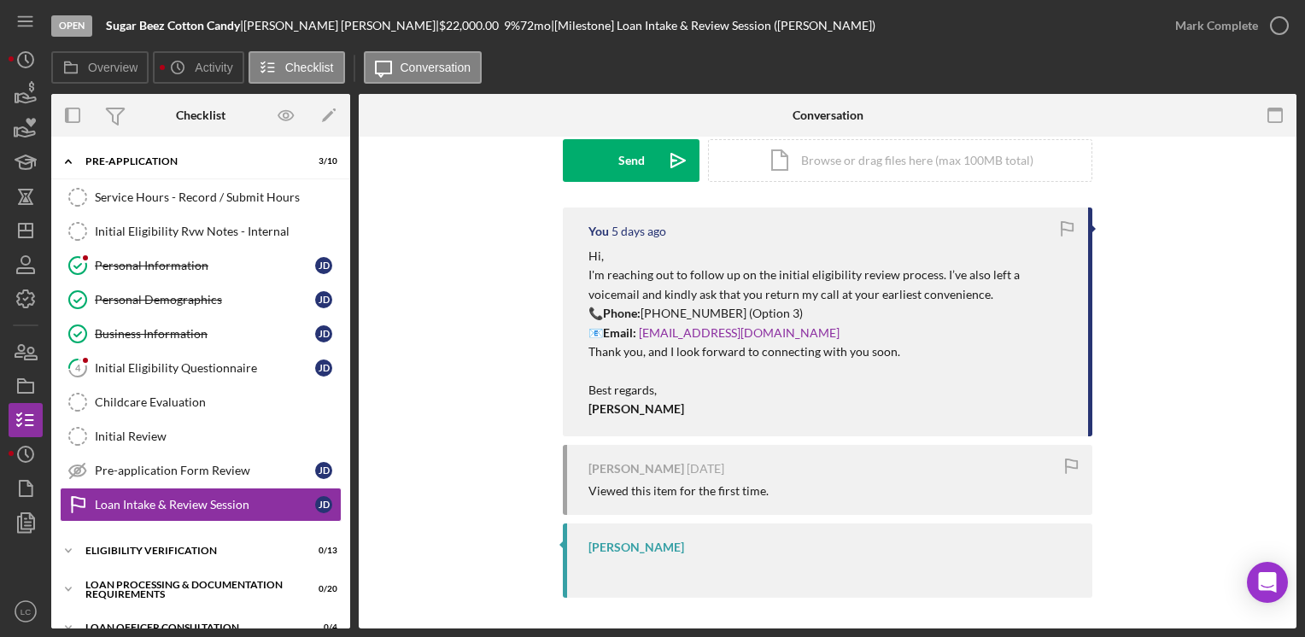
scroll to position [266, 0]
click at [219, 387] on link "Childcare Evaluation Childcare Evaluation" at bounding box center [201, 402] width 282 height 34
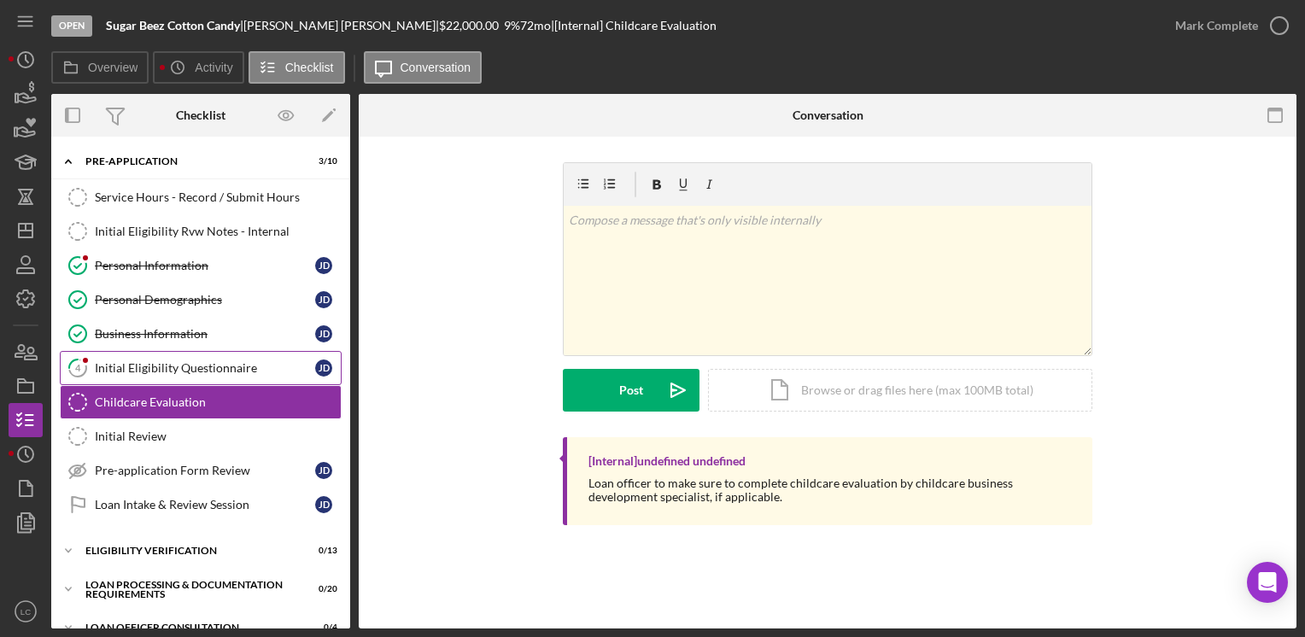
click at [209, 364] on div "Initial Eligibility Questionnaire" at bounding box center [205, 368] width 220 height 14
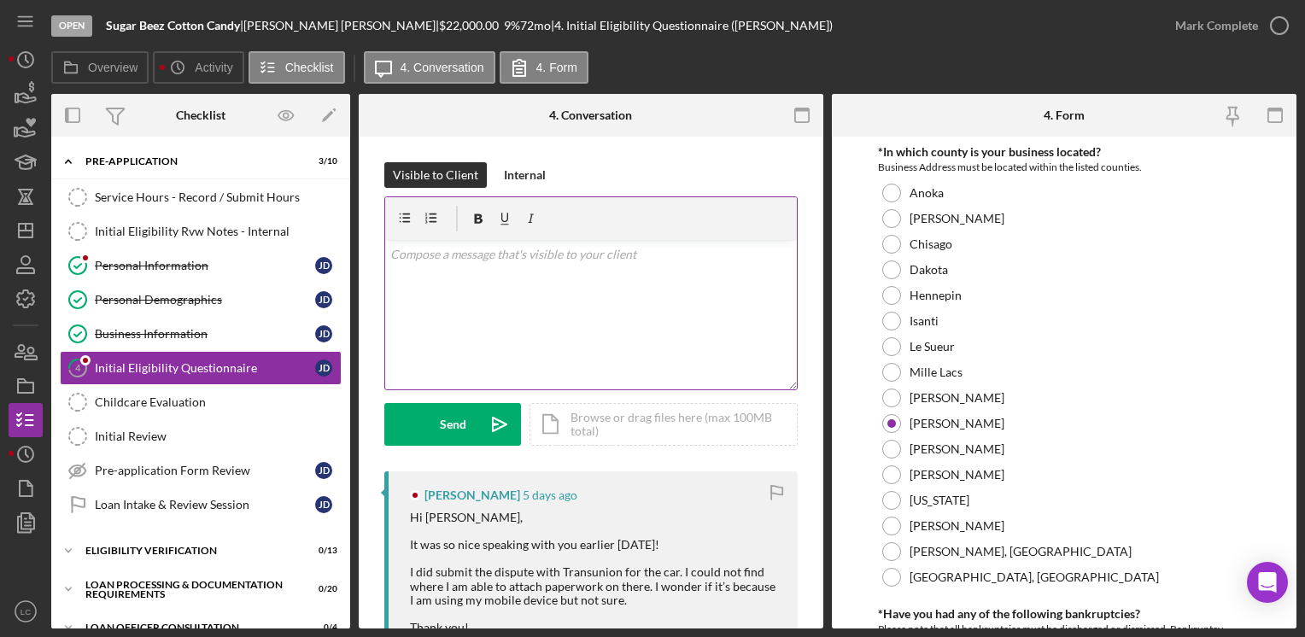
scroll to position [256, 0]
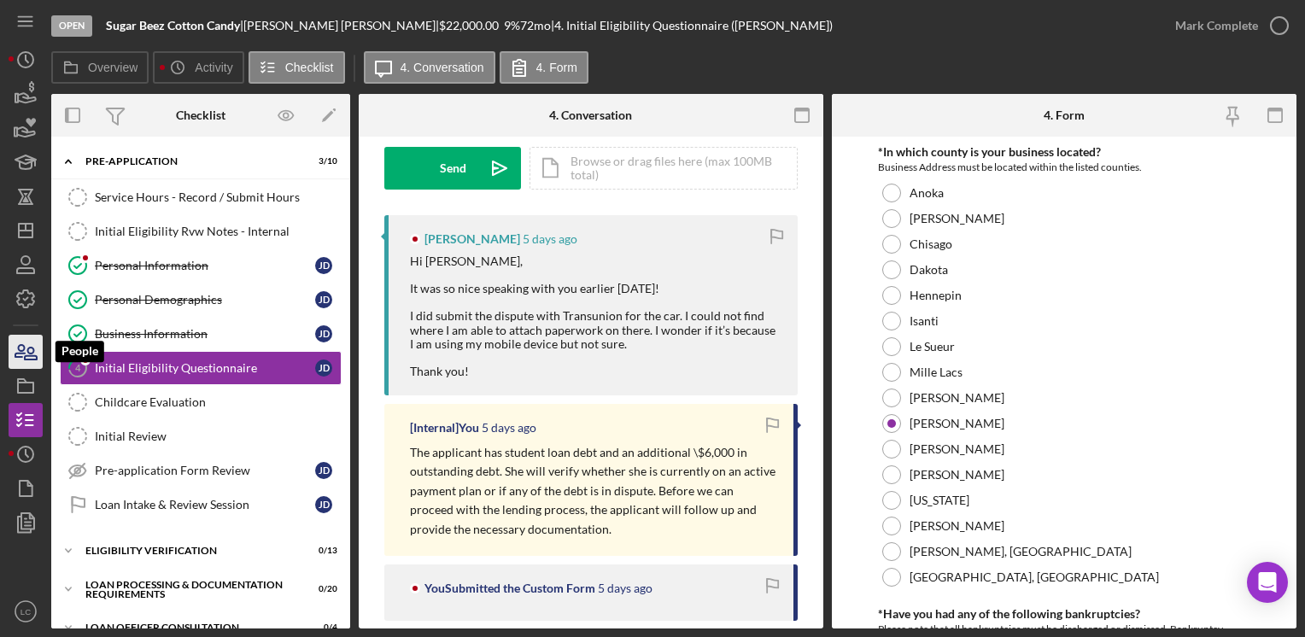
click at [14, 353] on icon "button" at bounding box center [25, 351] width 43 height 43
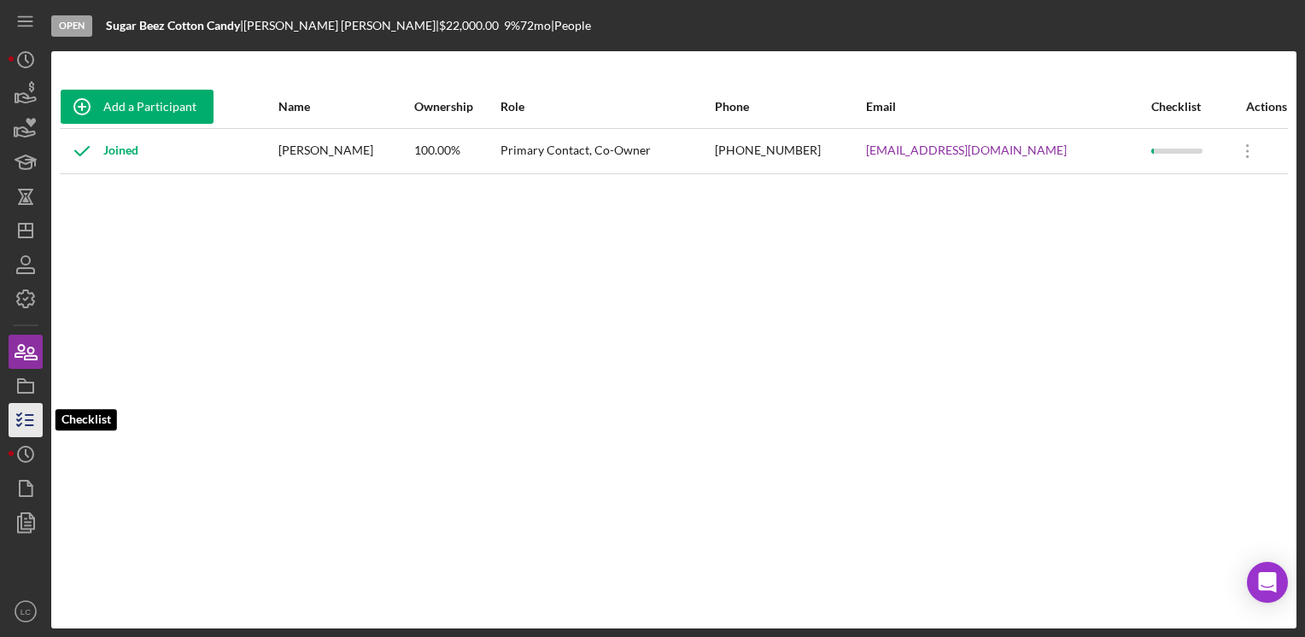
click at [16, 412] on icon "button" at bounding box center [25, 420] width 43 height 43
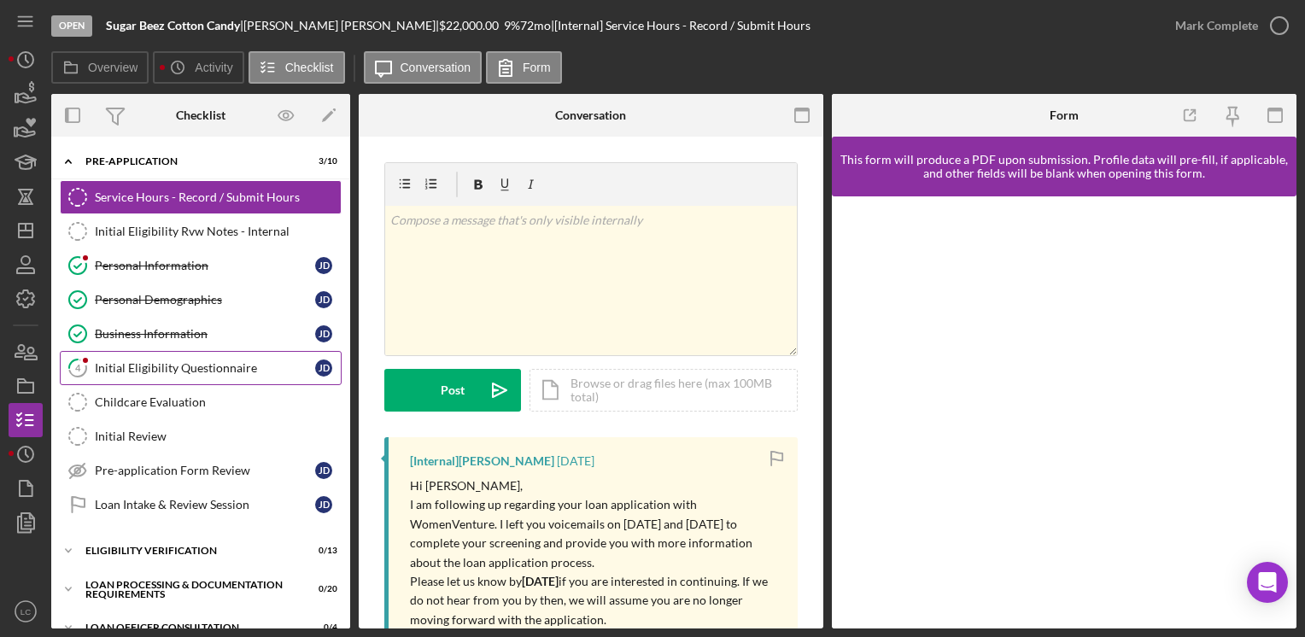
click at [217, 375] on link "4 Initial Eligibility Questionnaire [PERSON_NAME]" at bounding box center [201, 368] width 282 height 34
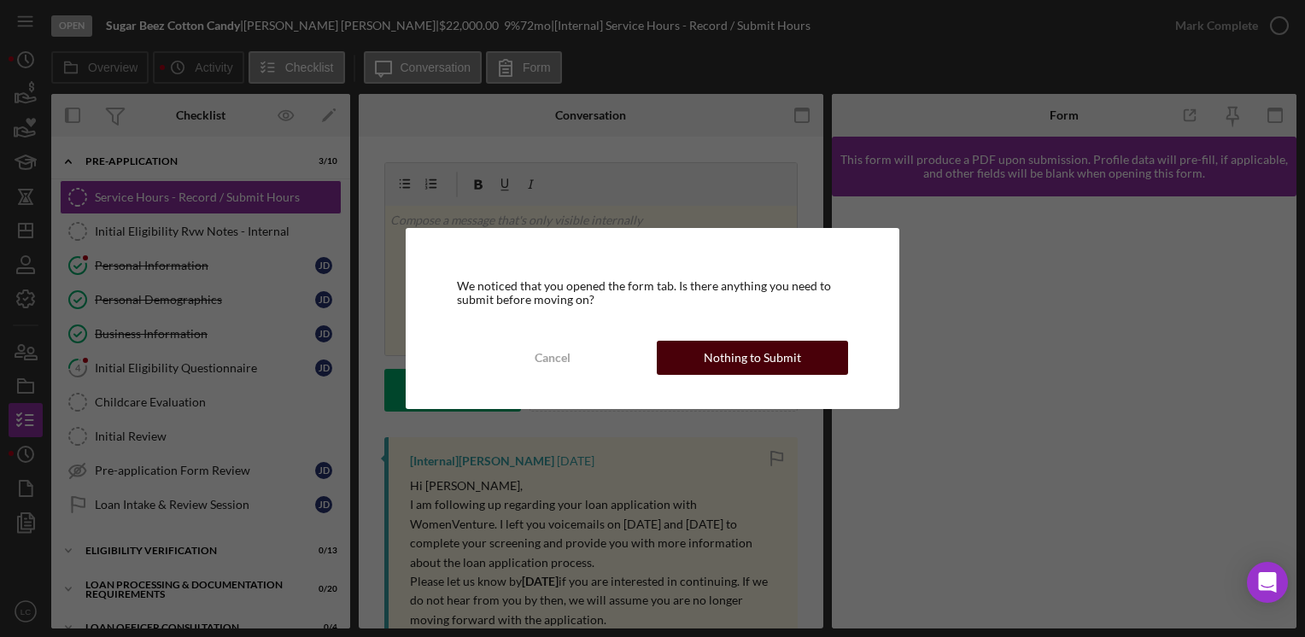
click at [766, 357] on div "Nothing to Submit" at bounding box center [752, 358] width 97 height 34
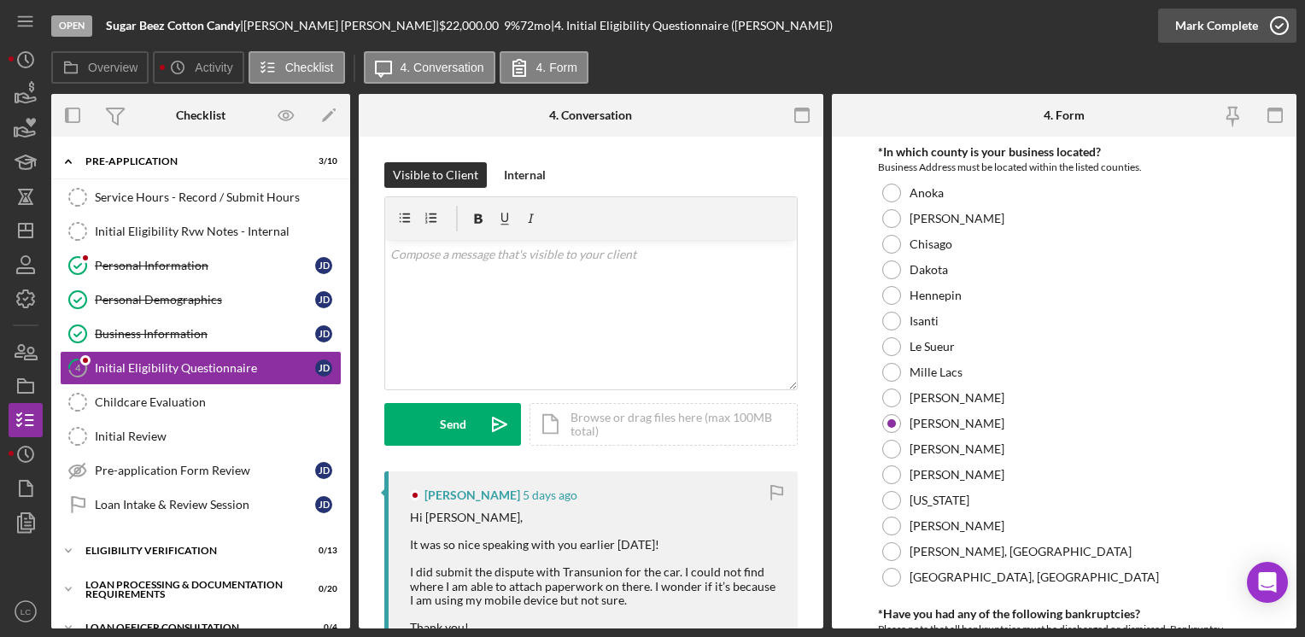
click at [1282, 26] on icon "button" at bounding box center [1279, 25] width 43 height 43
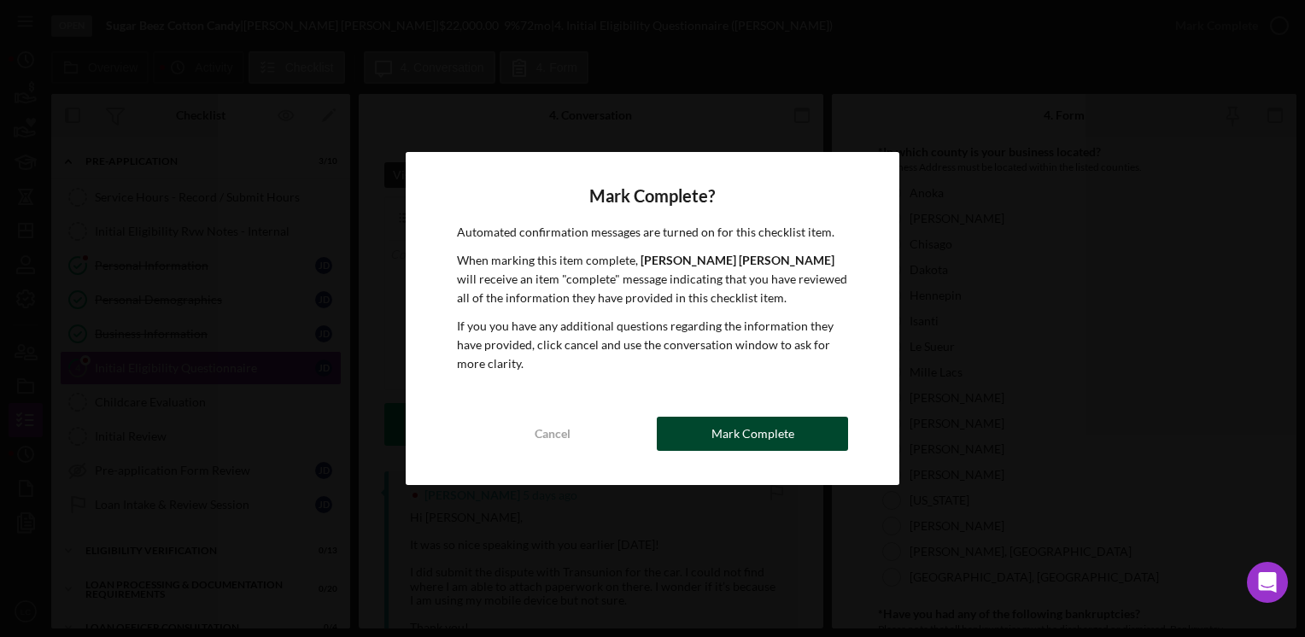
click at [704, 427] on button "Mark Complete" at bounding box center [752, 434] width 191 height 34
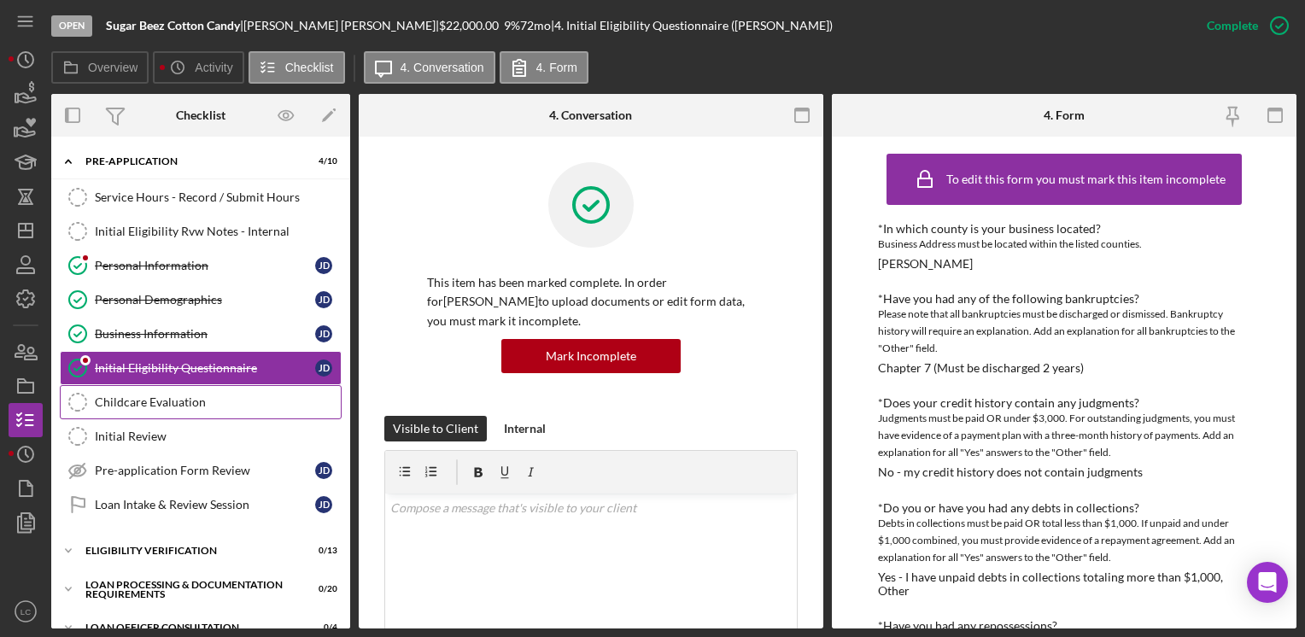
click at [177, 395] on div "Childcare Evaluation" at bounding box center [218, 402] width 246 height 14
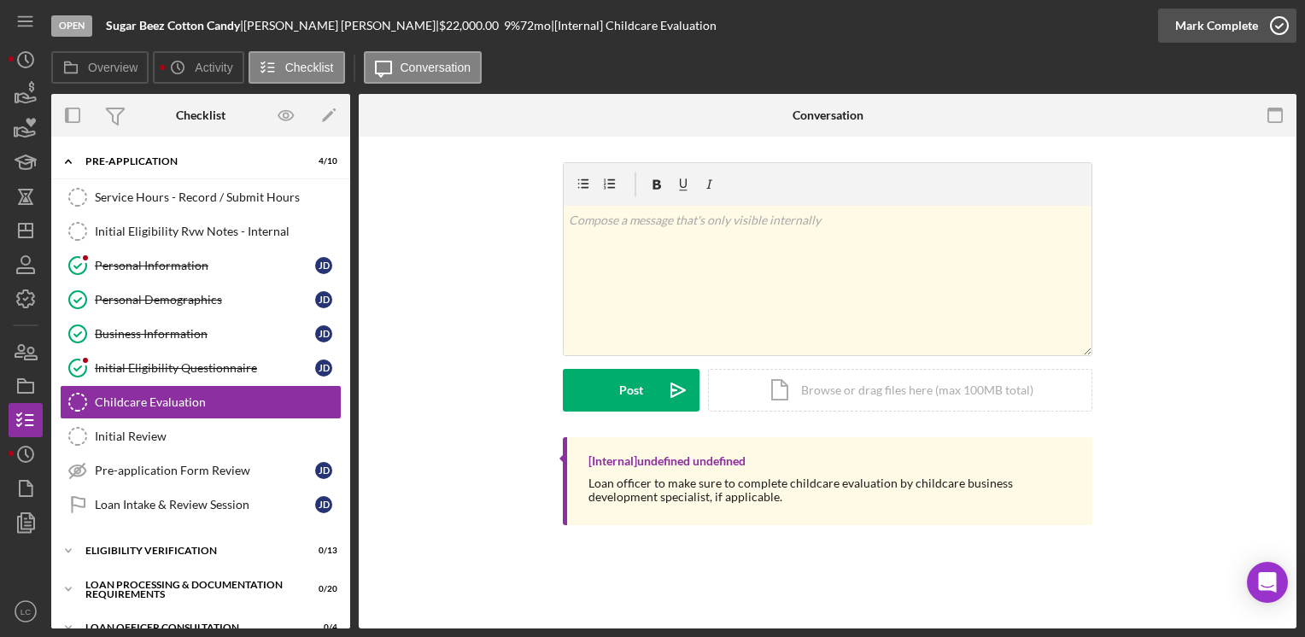
click at [1270, 21] on icon "button" at bounding box center [1279, 25] width 43 height 43
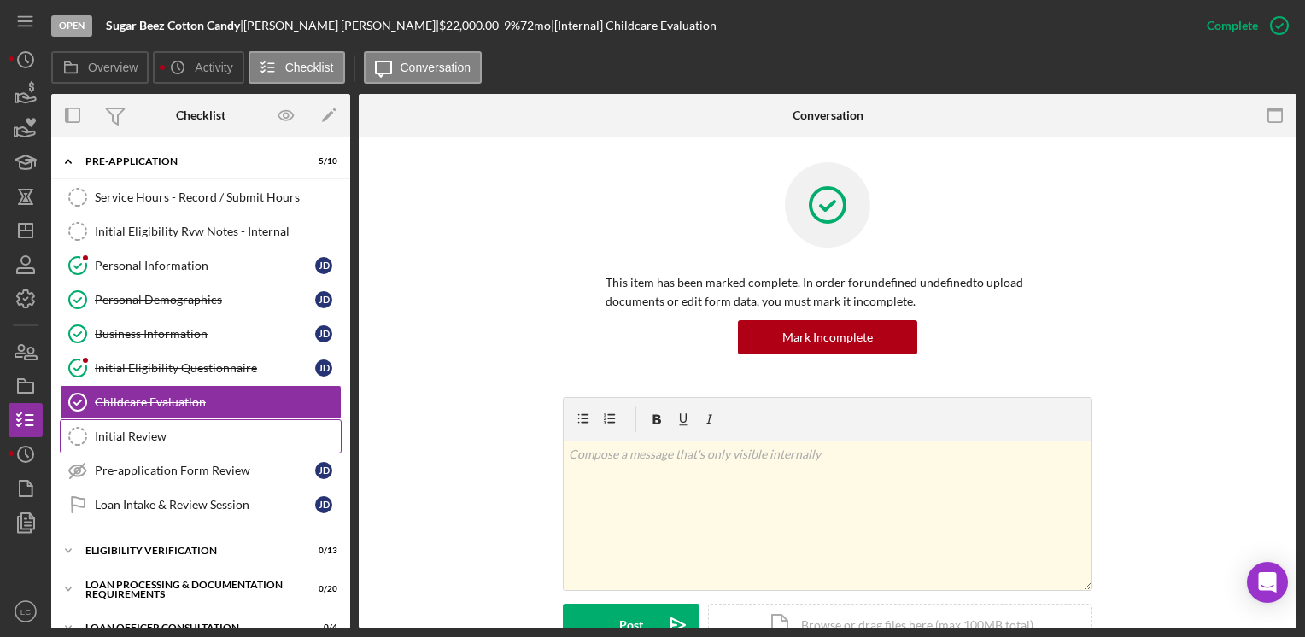
click at [192, 446] on link "Initial Review Initial Review" at bounding box center [201, 436] width 282 height 34
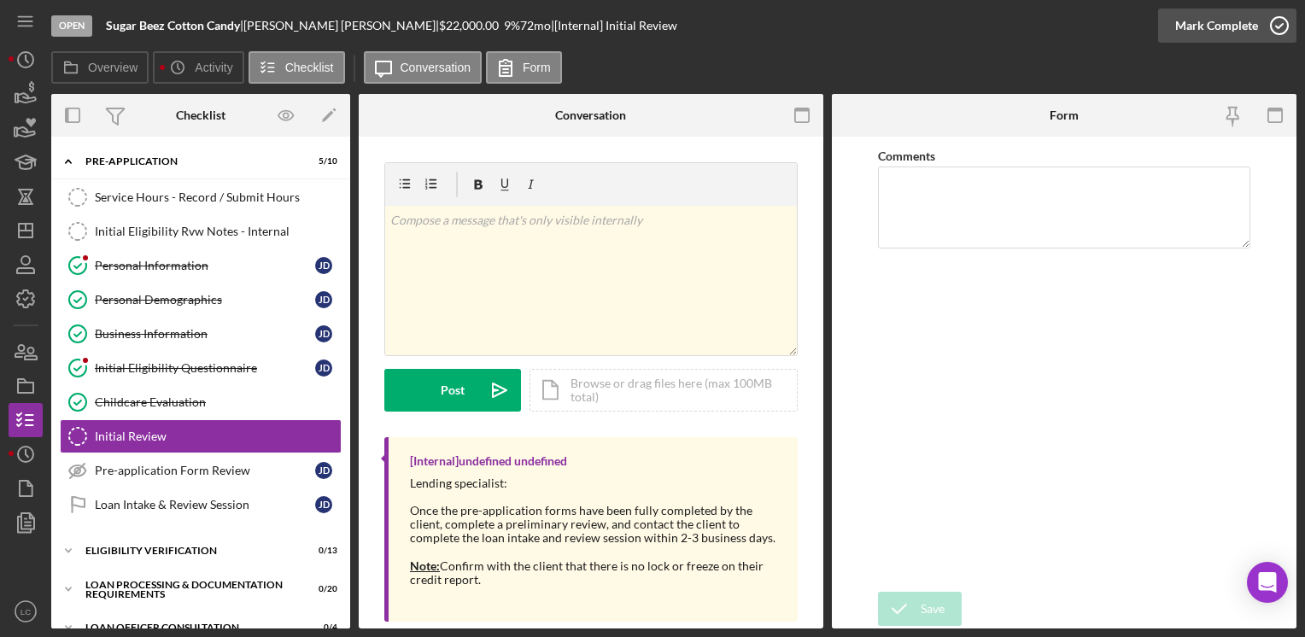
click at [1274, 27] on icon "button" at bounding box center [1279, 25] width 43 height 43
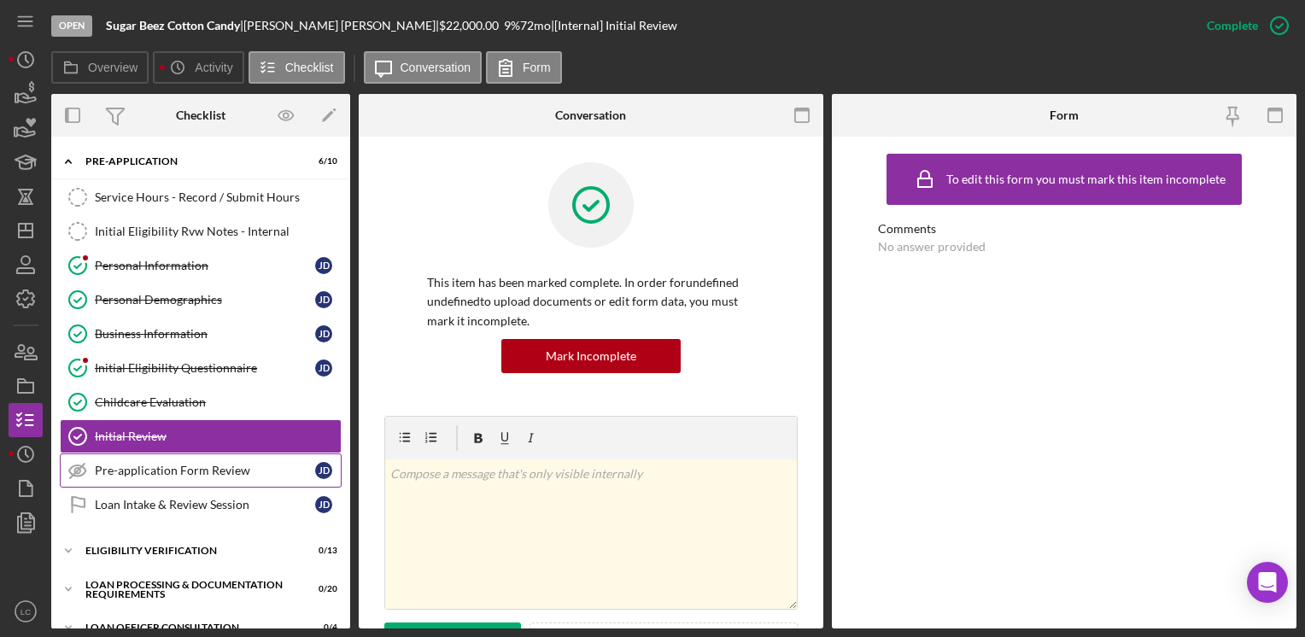
click at [176, 473] on div "Pre-application Form Review" at bounding box center [205, 471] width 220 height 14
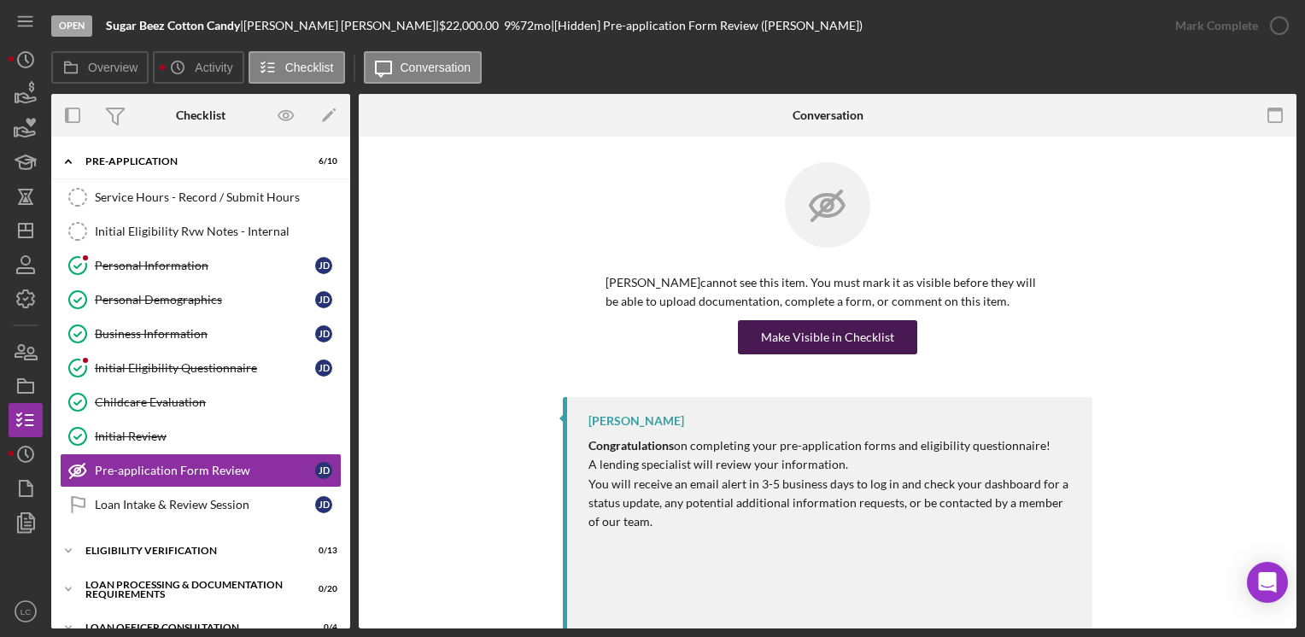
click at [791, 343] on div "Make Visible in Checklist" at bounding box center [827, 337] width 133 height 34
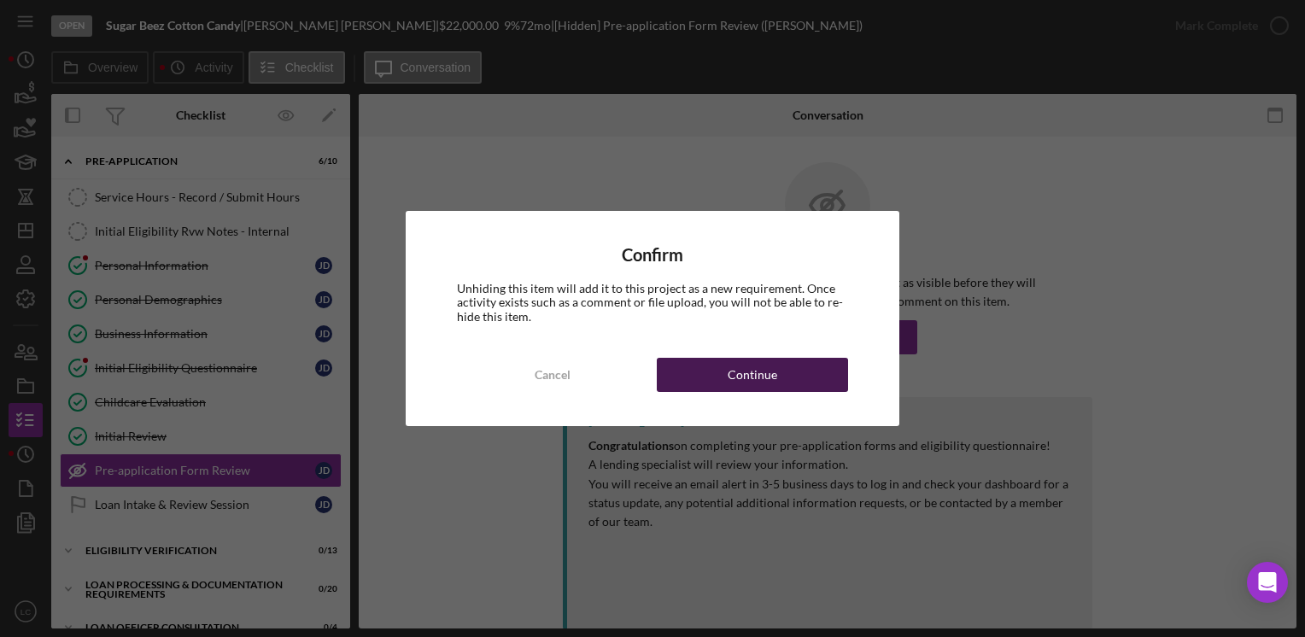
click at [707, 365] on button "Continue" at bounding box center [752, 375] width 191 height 34
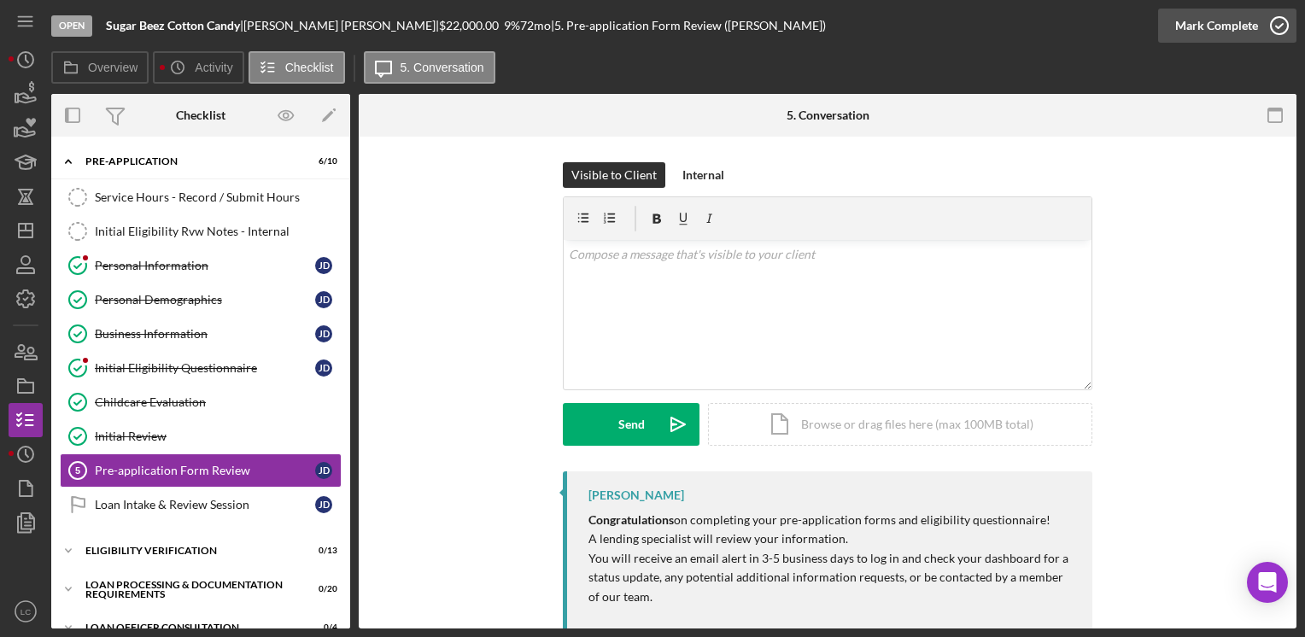
click at [1272, 21] on icon "button" at bounding box center [1279, 25] width 43 height 43
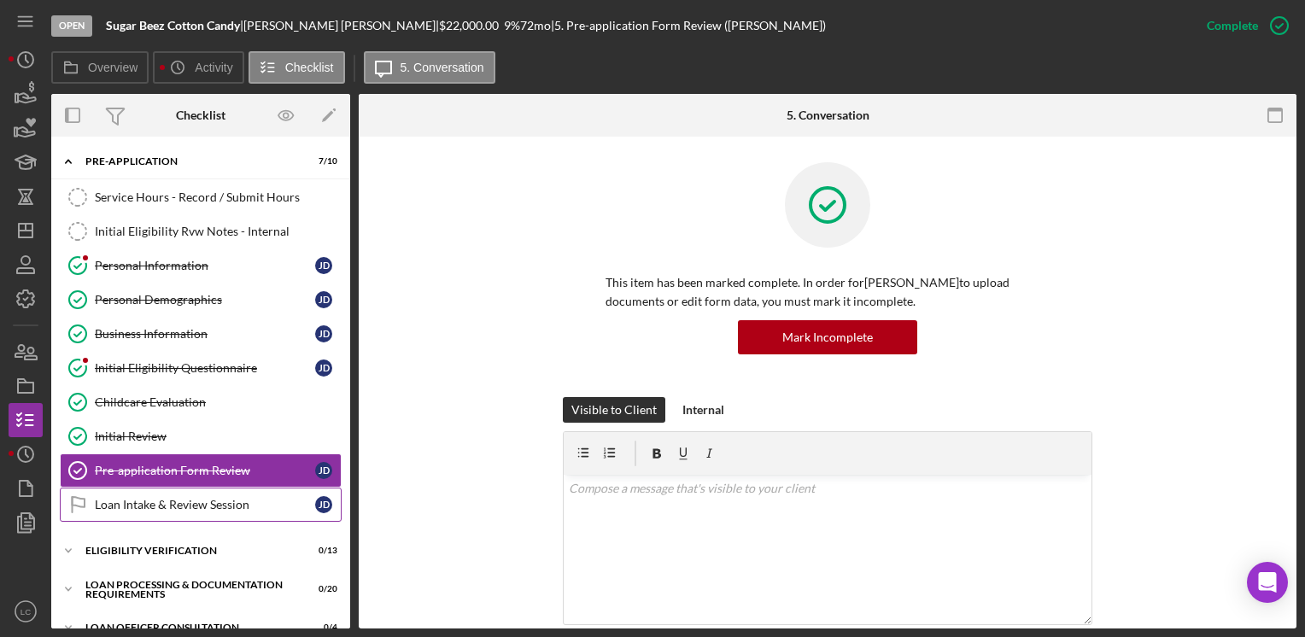
click at [220, 502] on div "Loan Intake & Review Session" at bounding box center [205, 505] width 220 height 14
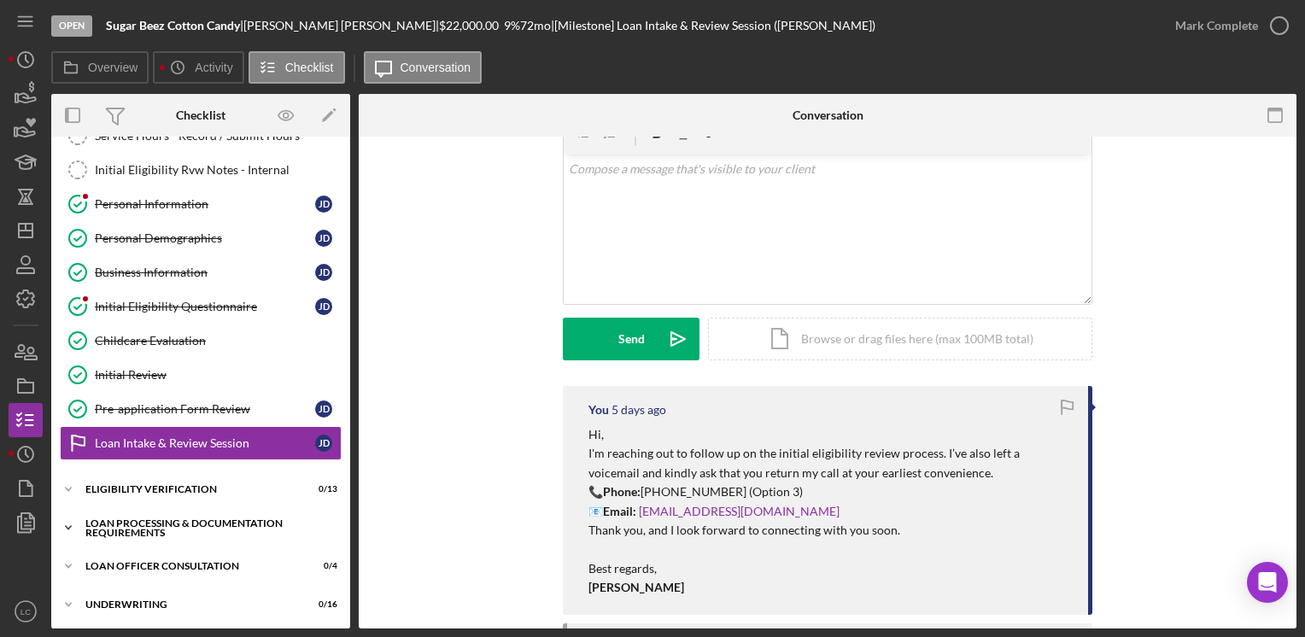
scroll to position [85, 0]
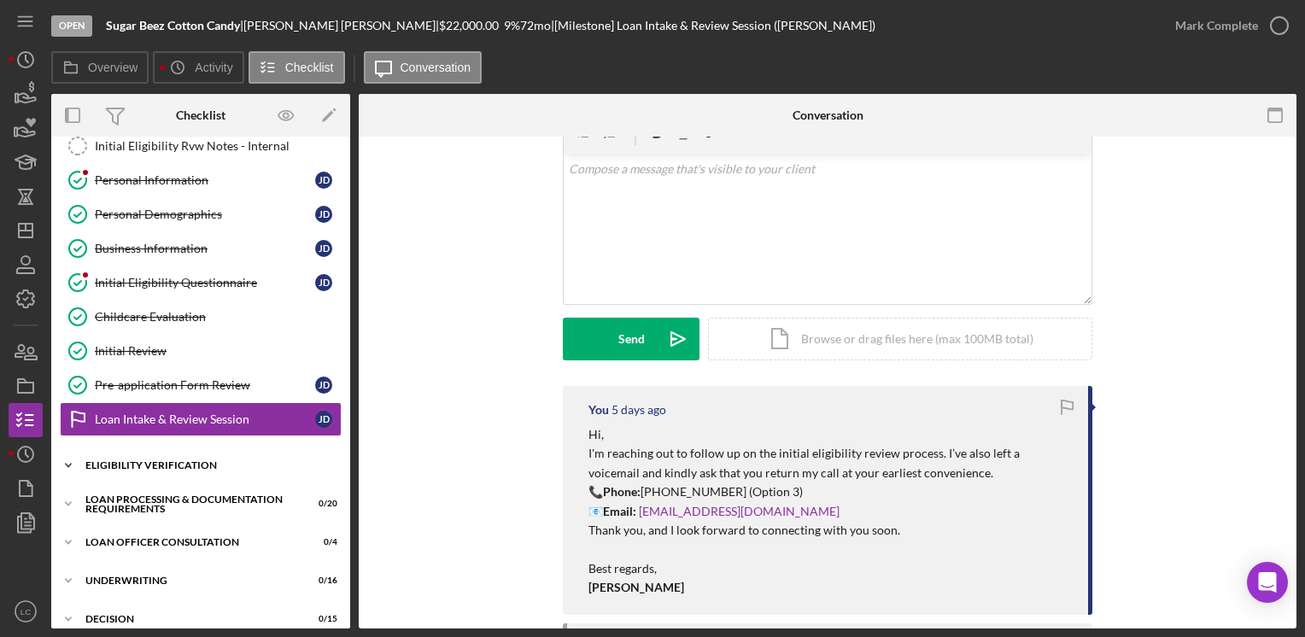
click at [61, 456] on icon "Icon/Expander" at bounding box center [68, 465] width 34 height 34
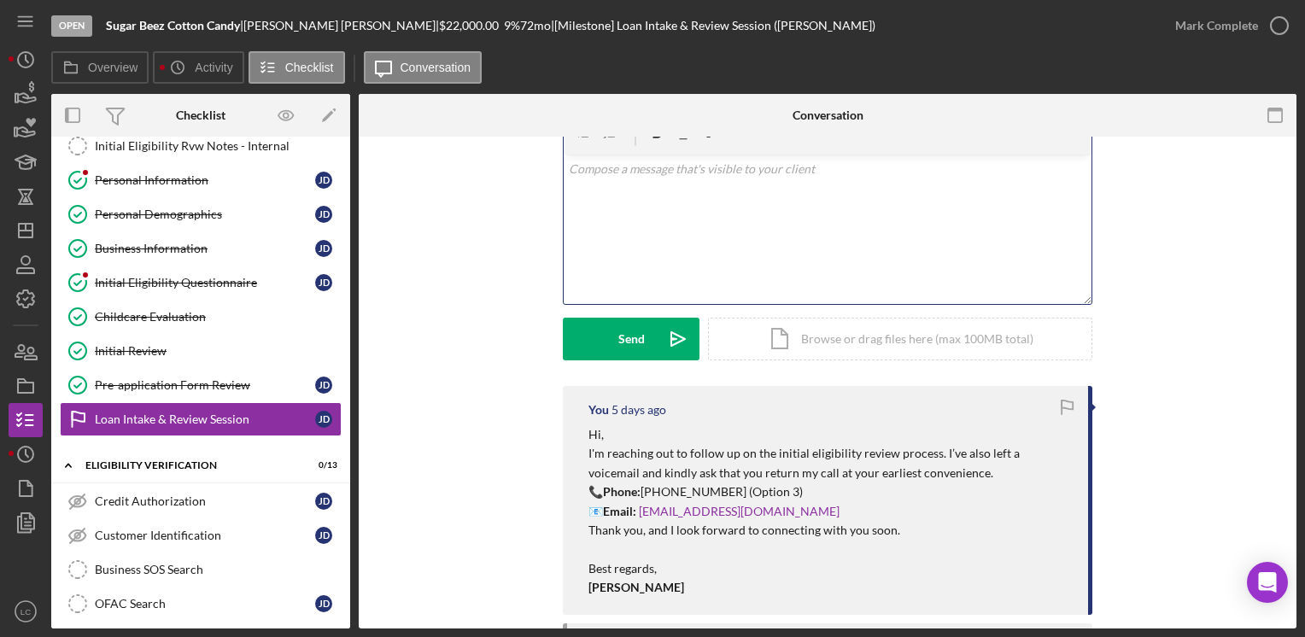
click at [759, 192] on div "v Color teal Color pink Remove color Add row above Add row below Add column bef…" at bounding box center [828, 229] width 528 height 149
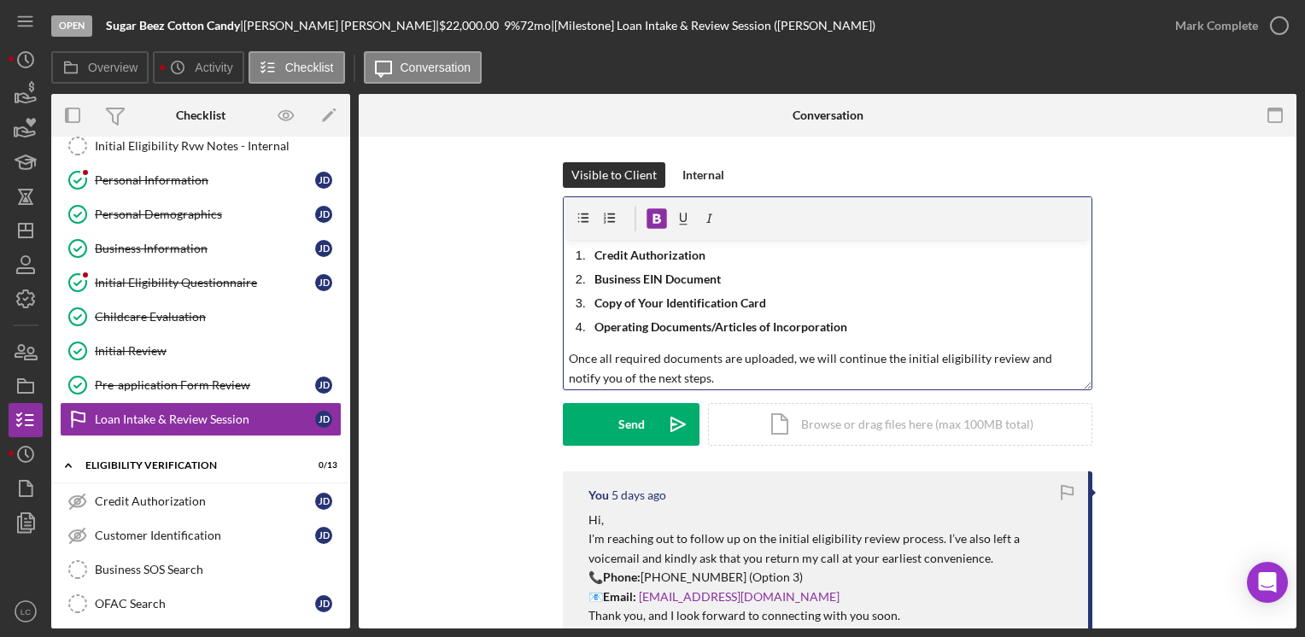
scroll to position [0, 0]
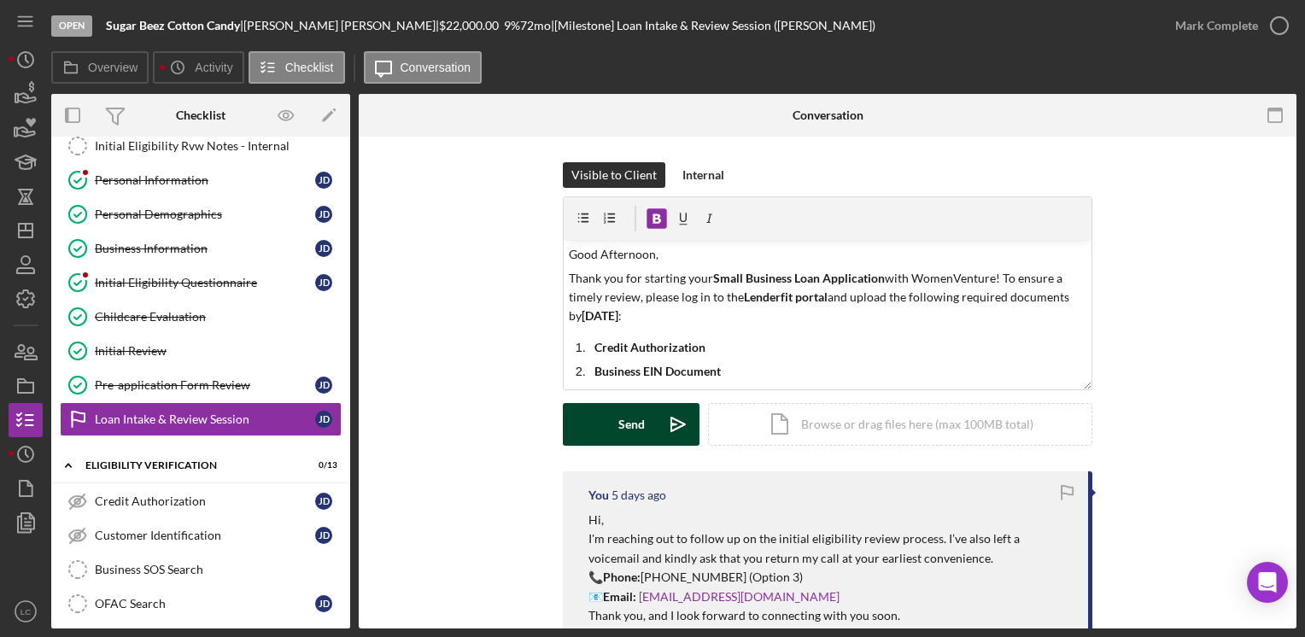
click at [594, 423] on button "Send Icon/icon-invite-send" at bounding box center [631, 424] width 137 height 43
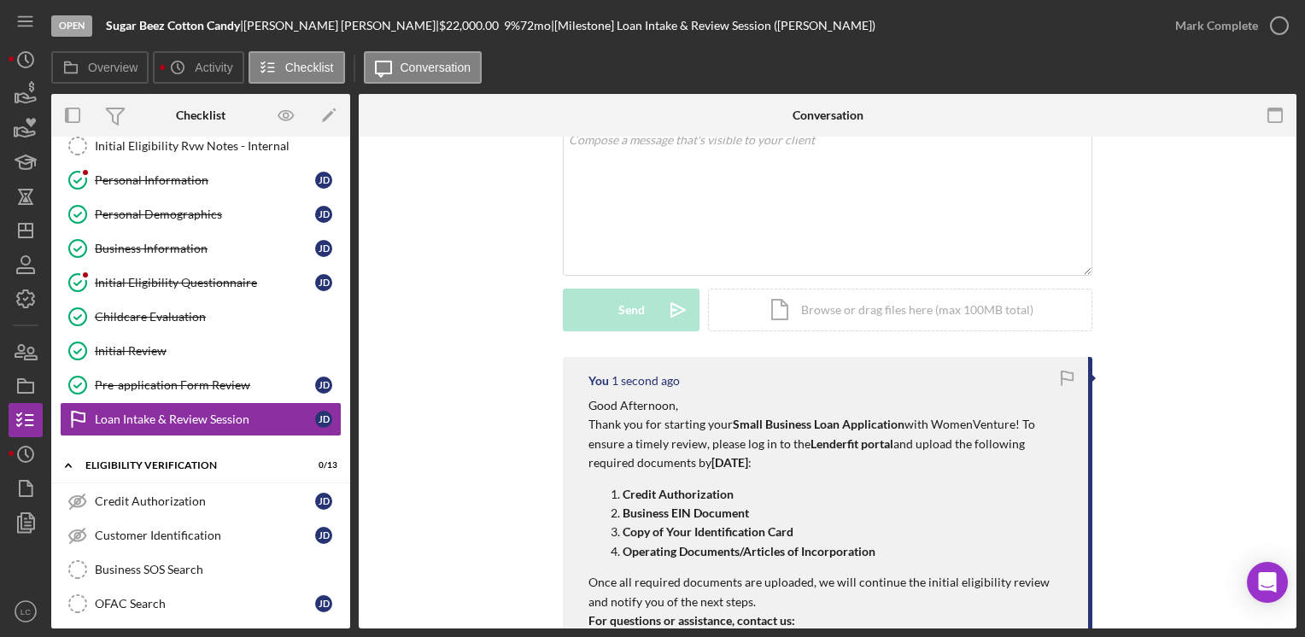
scroll to position [256, 0]
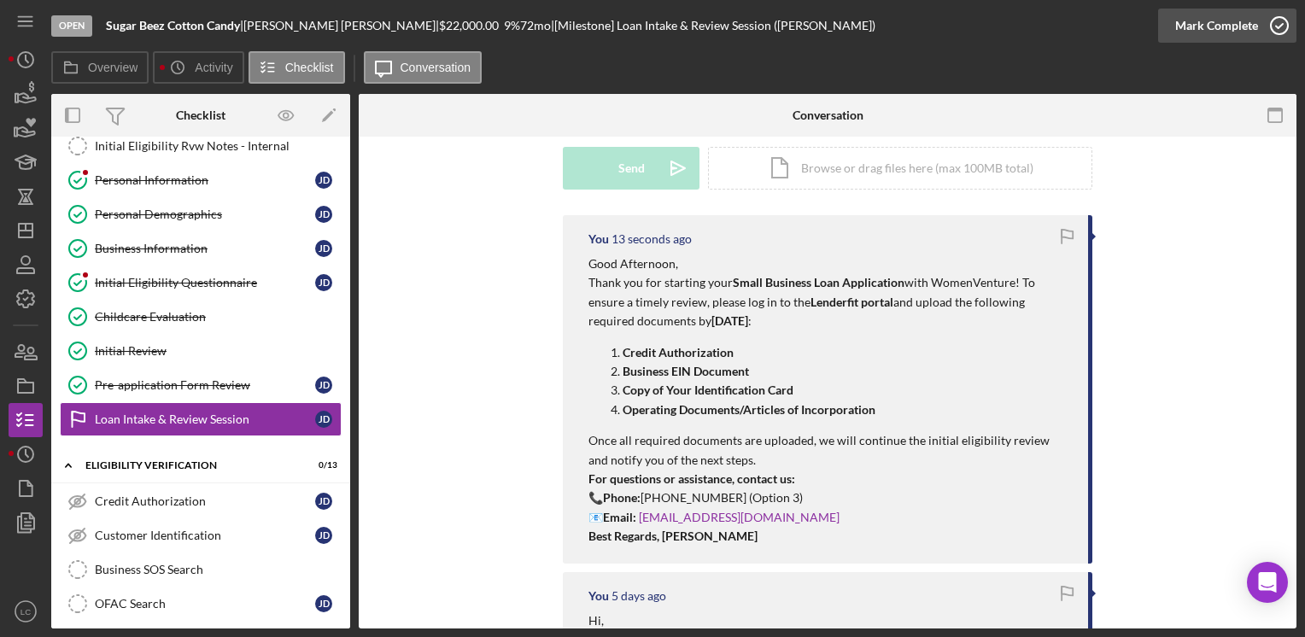
click at [1273, 29] on icon "button" at bounding box center [1279, 25] width 43 height 43
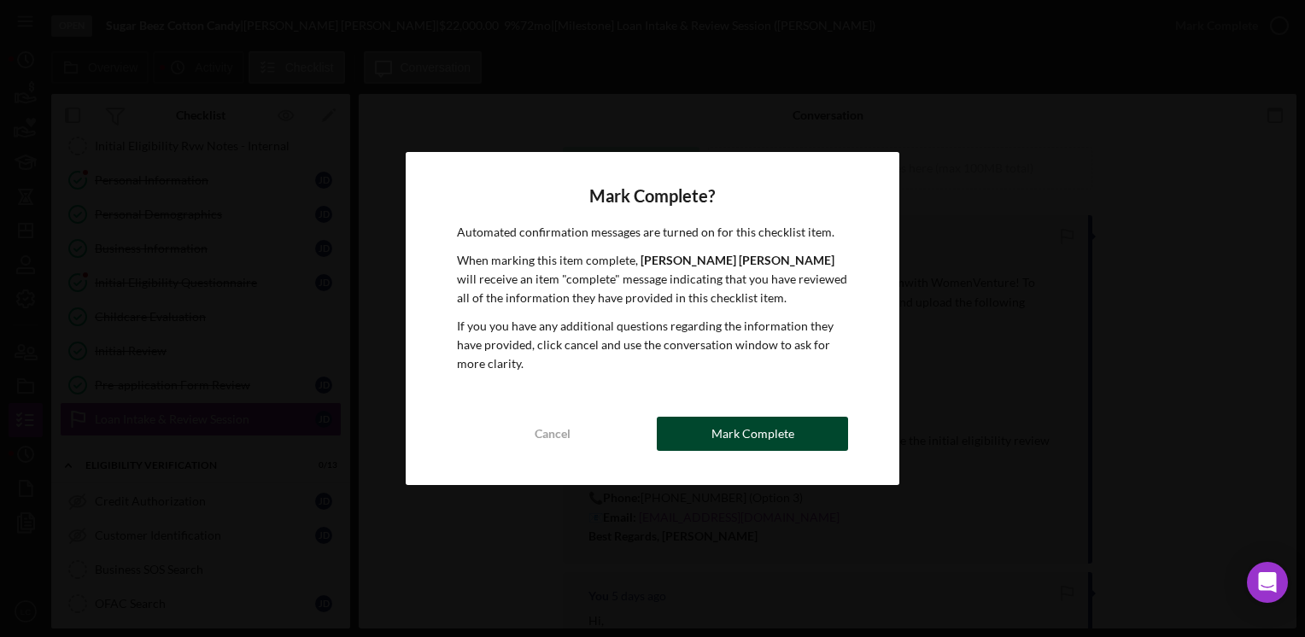
click at [745, 433] on div "Mark Complete" at bounding box center [752, 434] width 83 height 34
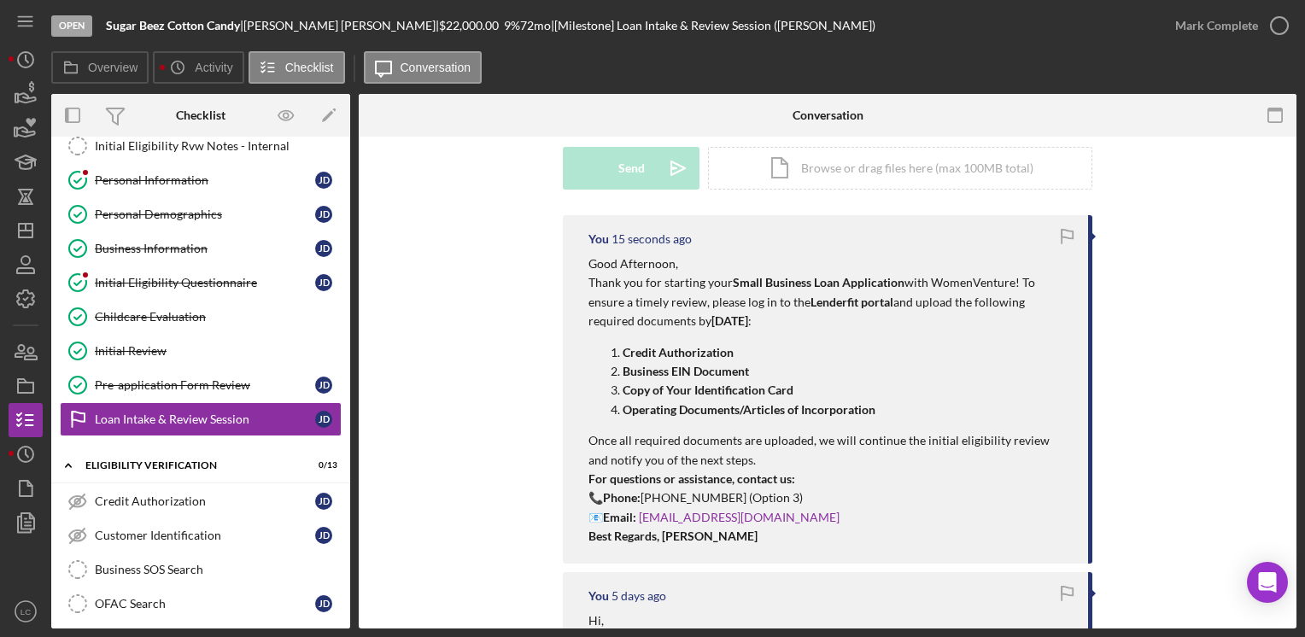
scroll to position [490, 0]
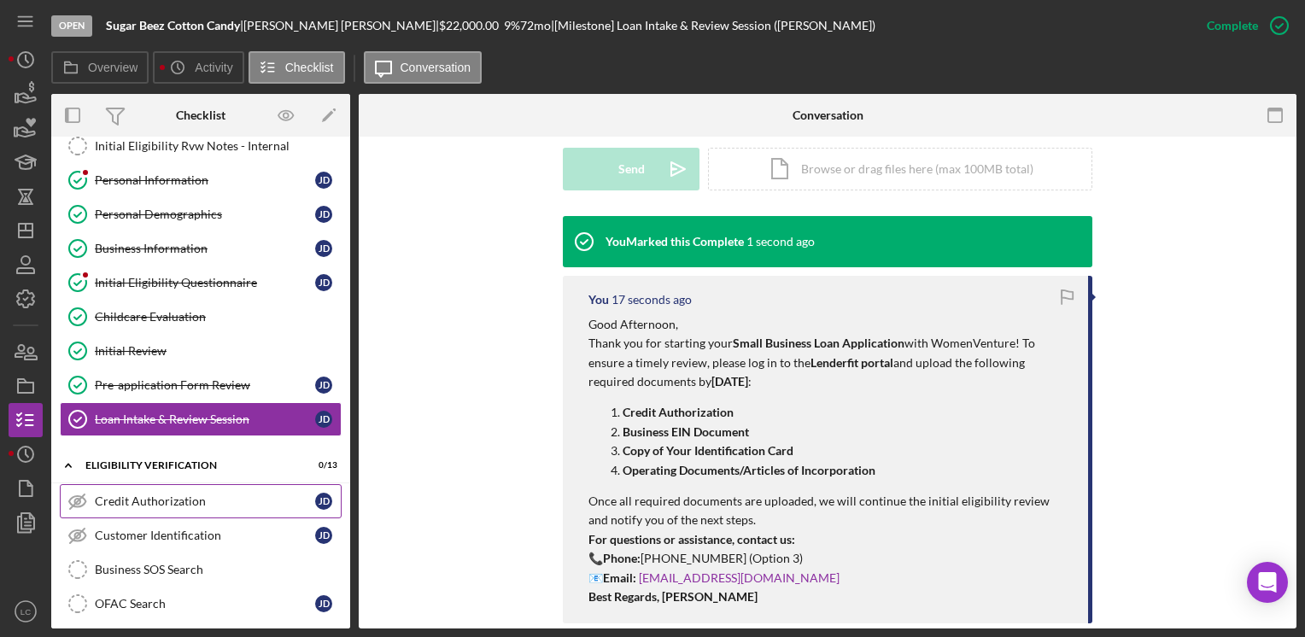
click at [227, 506] on link "Credit Authorization Credit Authorization [PERSON_NAME]" at bounding box center [201, 501] width 282 height 34
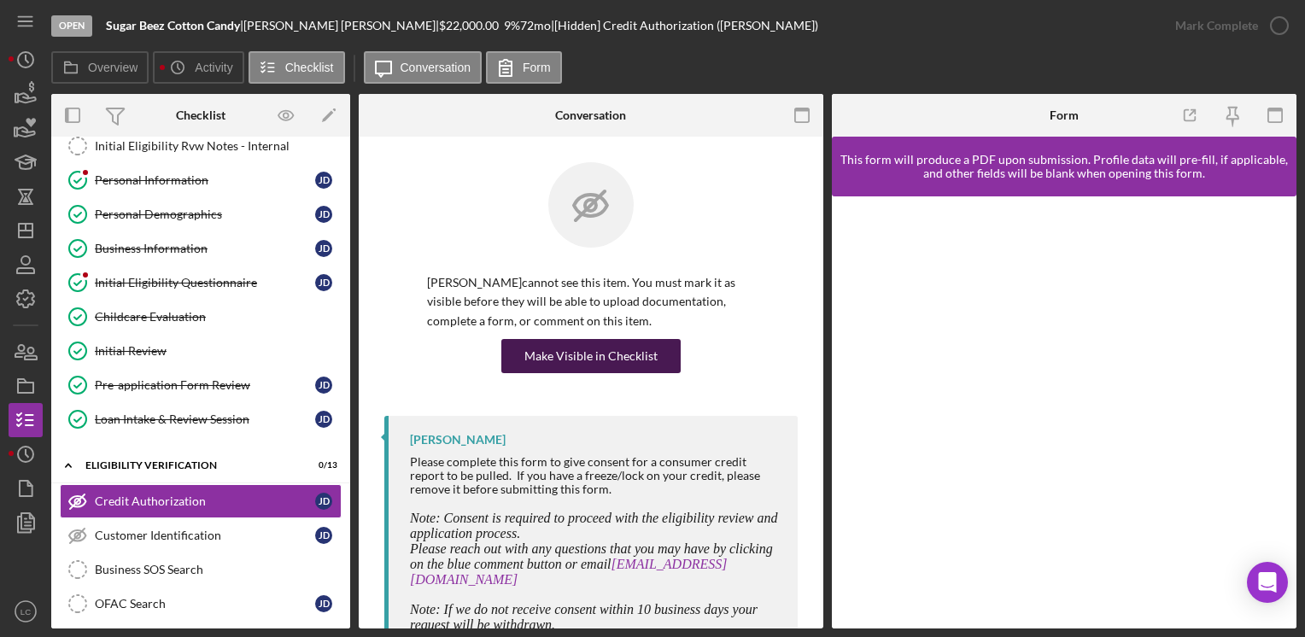
click at [611, 348] on div "Make Visible in Checklist" at bounding box center [590, 356] width 133 height 34
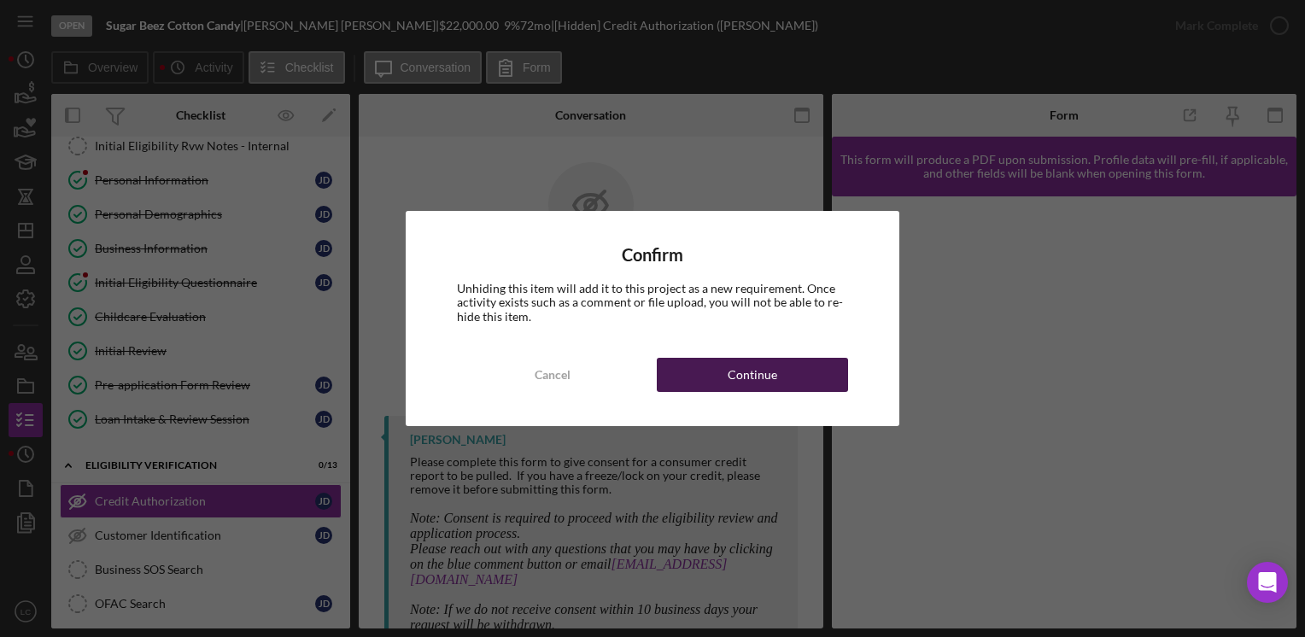
click at [669, 389] on button "Continue" at bounding box center [752, 375] width 191 height 34
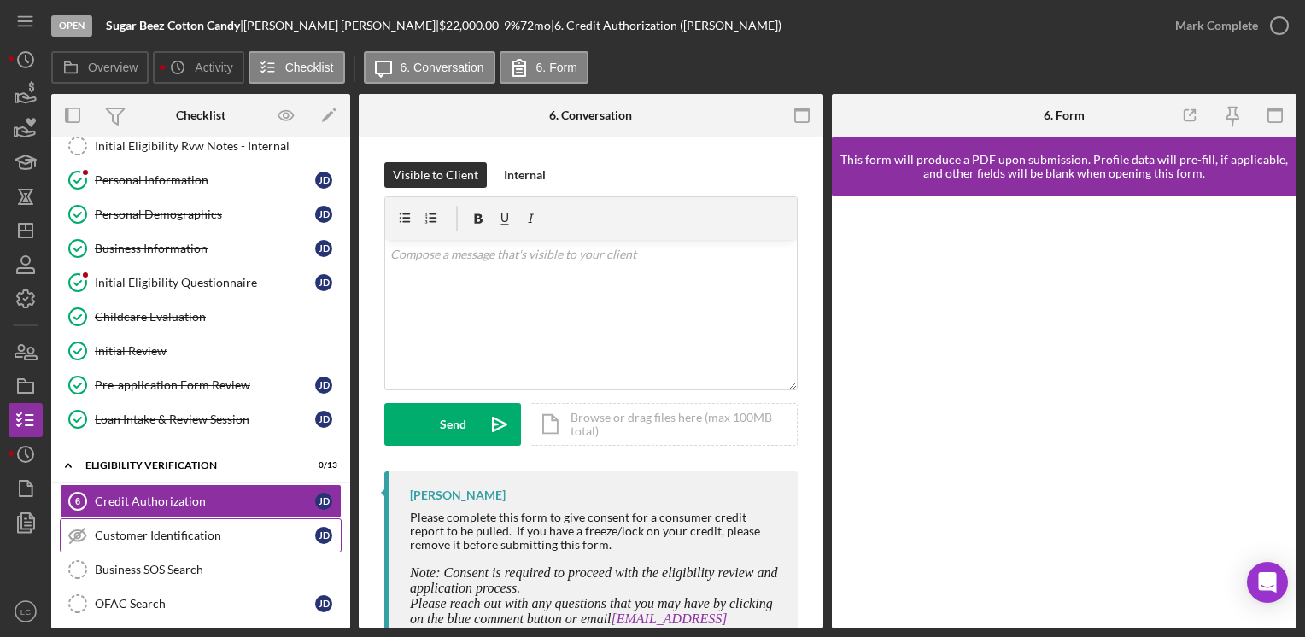
click at [197, 532] on div "Customer Identification" at bounding box center [205, 536] width 220 height 14
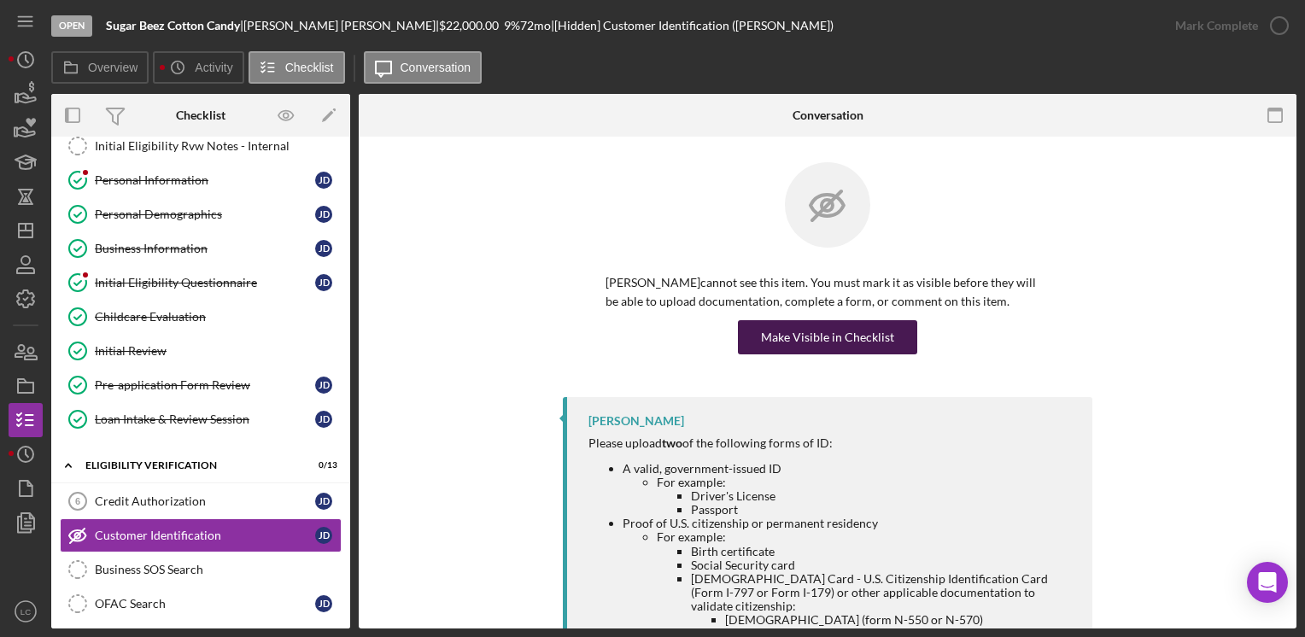
click at [812, 337] on div "Make Visible in Checklist" at bounding box center [827, 337] width 133 height 34
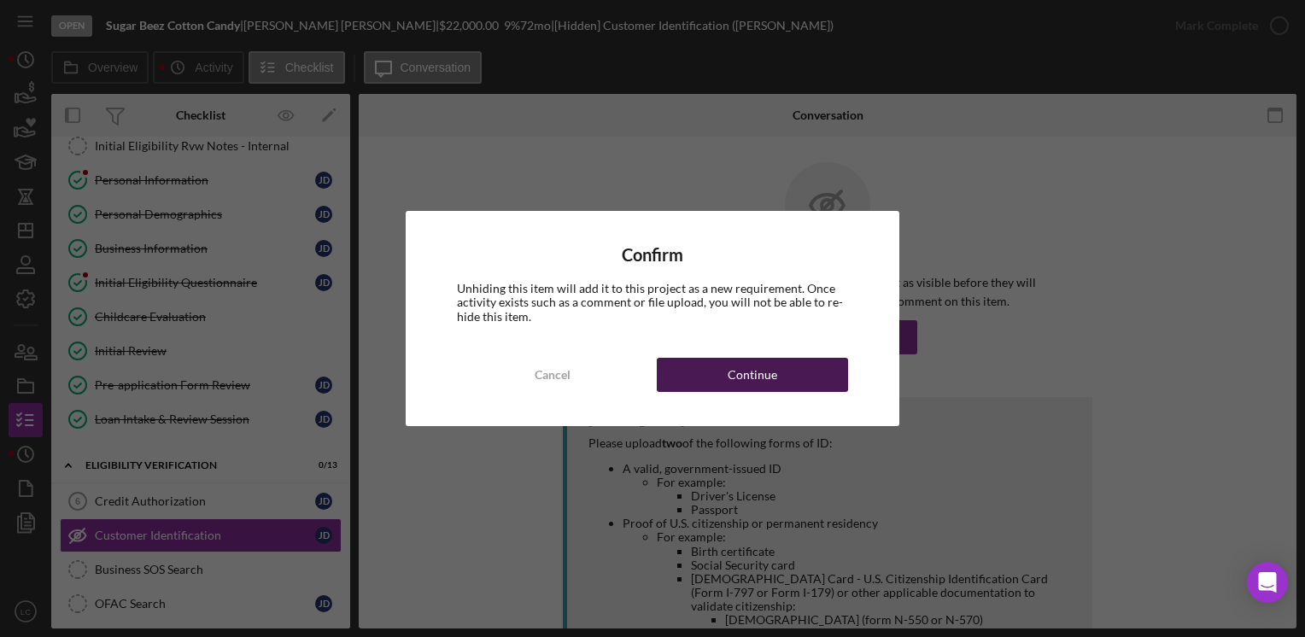
click at [817, 385] on button "Continue" at bounding box center [752, 375] width 191 height 34
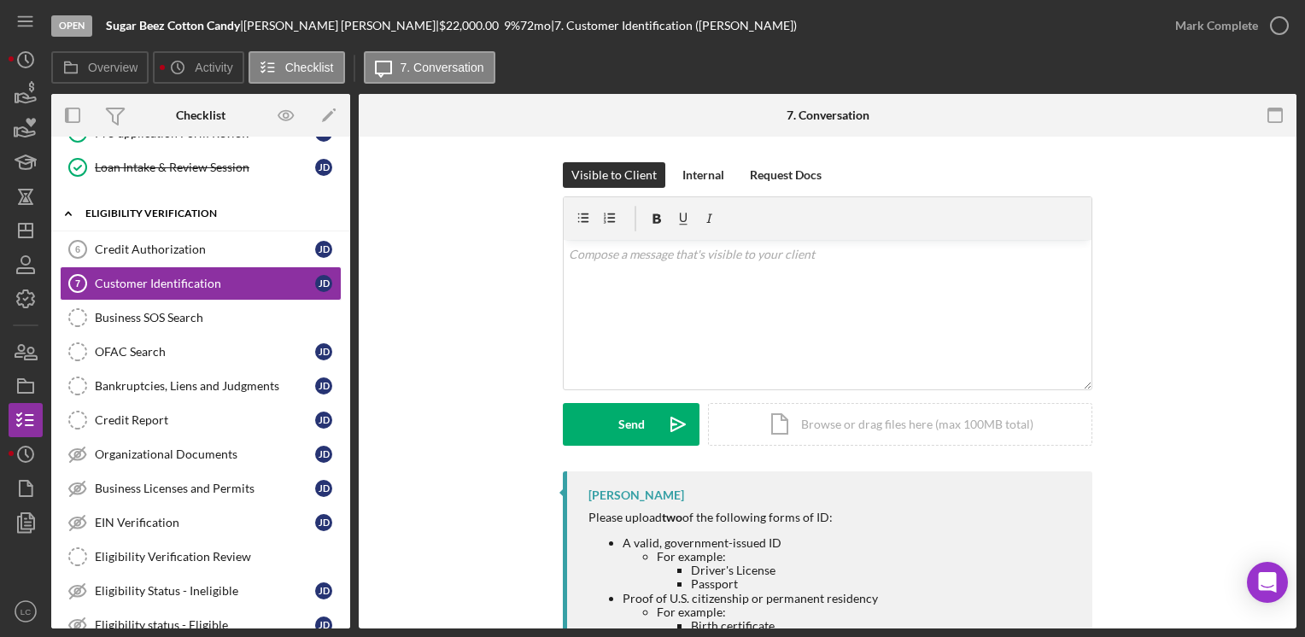
scroll to position [342, 0]
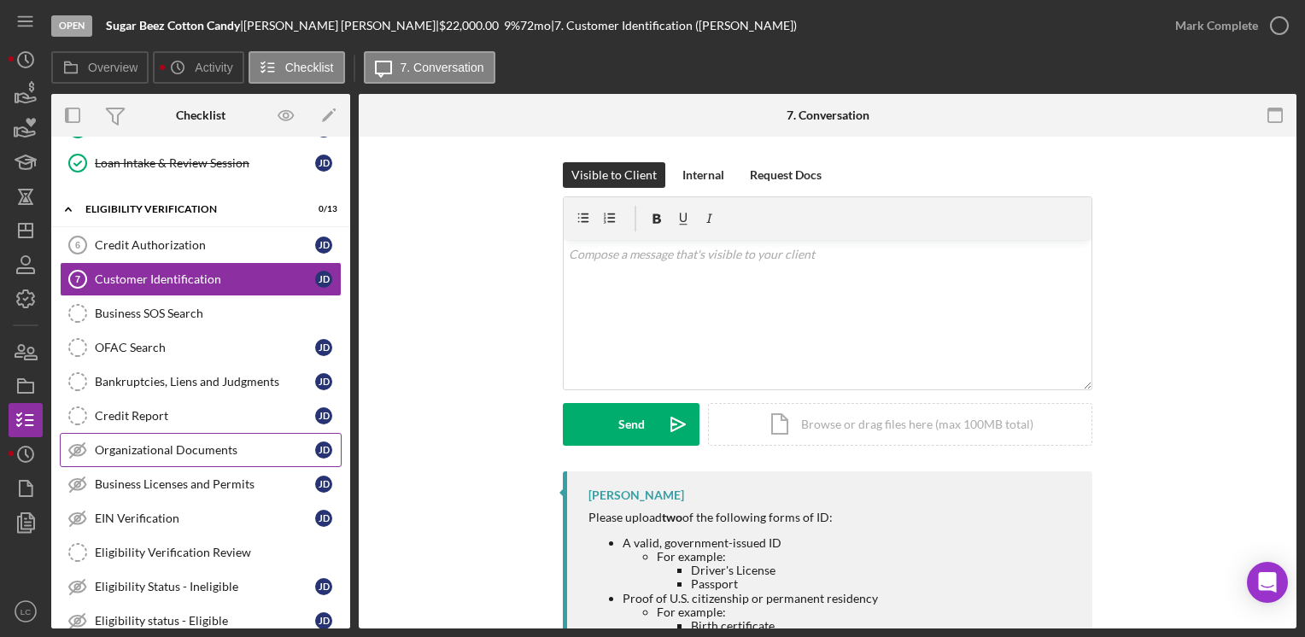
click at [159, 449] on div "Organizational Documents" at bounding box center [205, 450] width 220 height 14
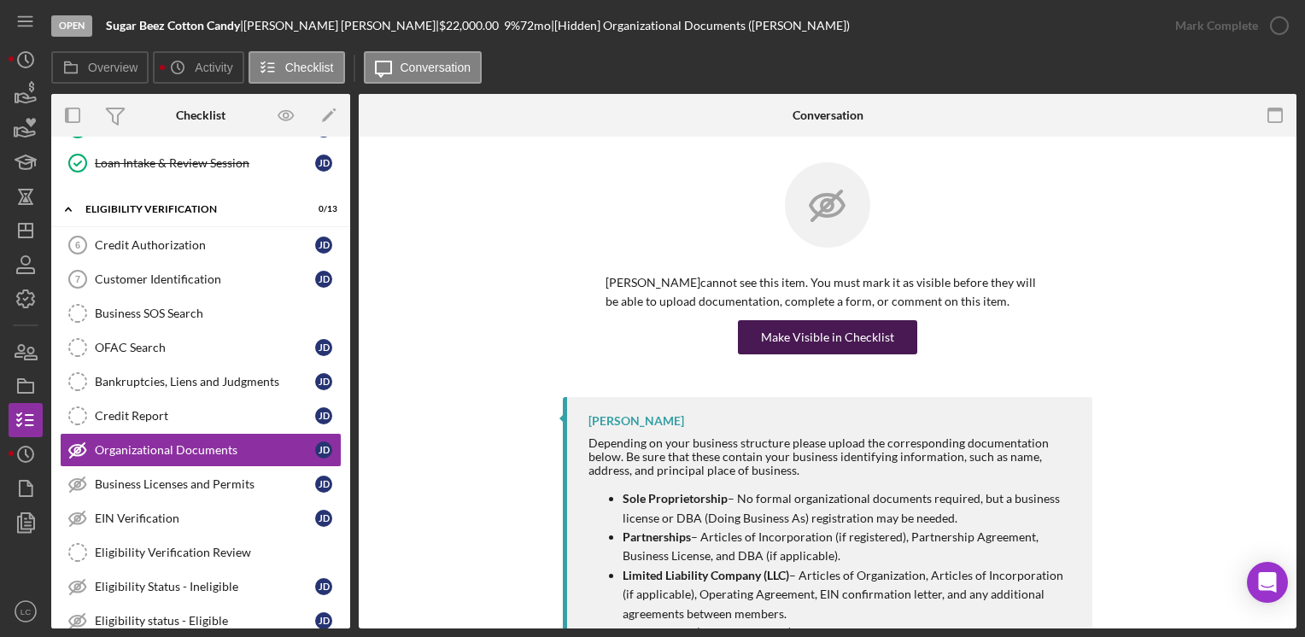
click at [820, 345] on div "Make Visible in Checklist" at bounding box center [827, 337] width 133 height 34
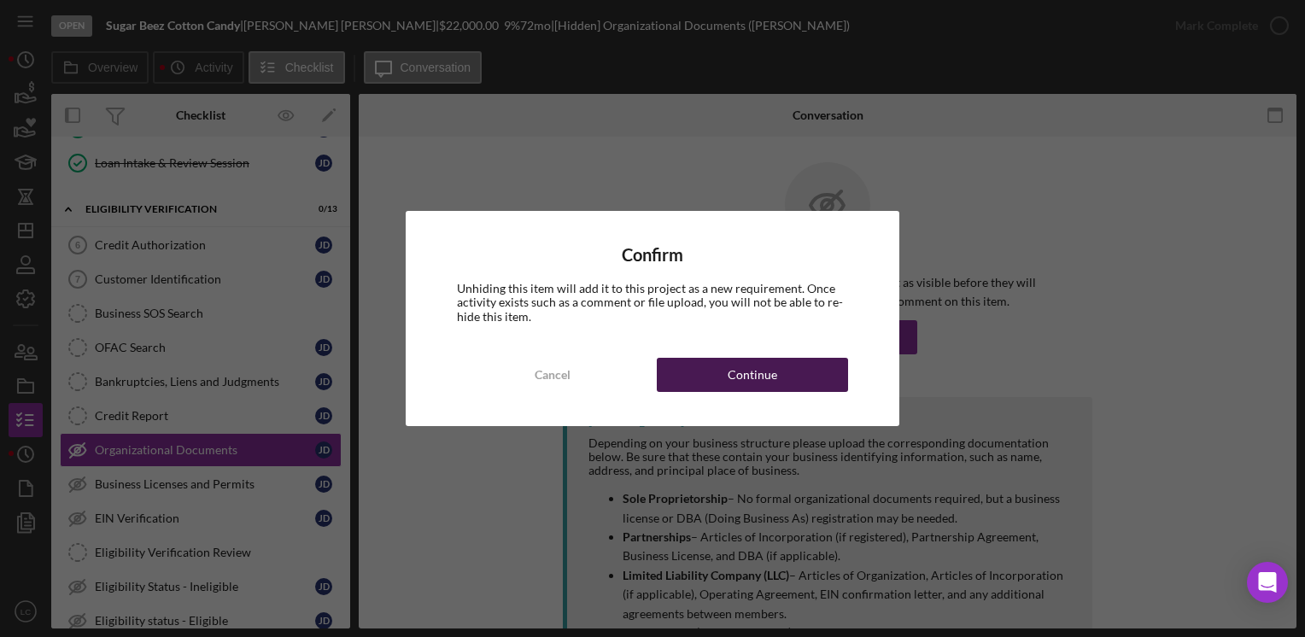
click at [707, 377] on button "Continue" at bounding box center [752, 375] width 191 height 34
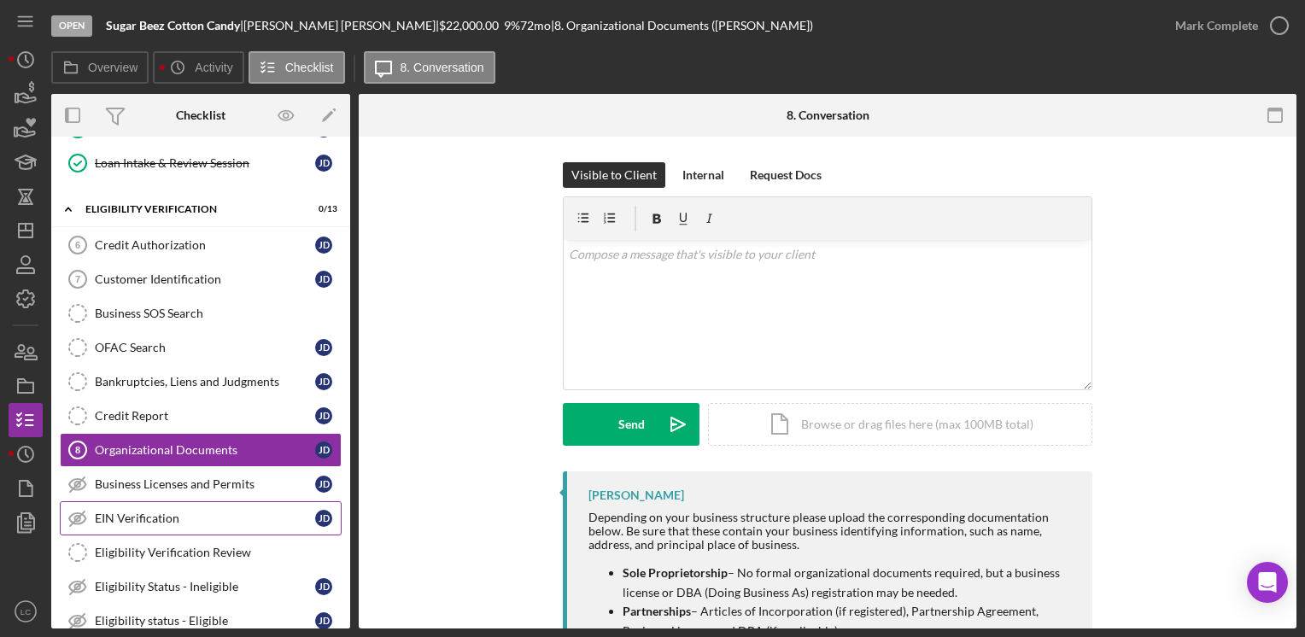
click at [113, 514] on div "EIN Verification" at bounding box center [205, 518] width 220 height 14
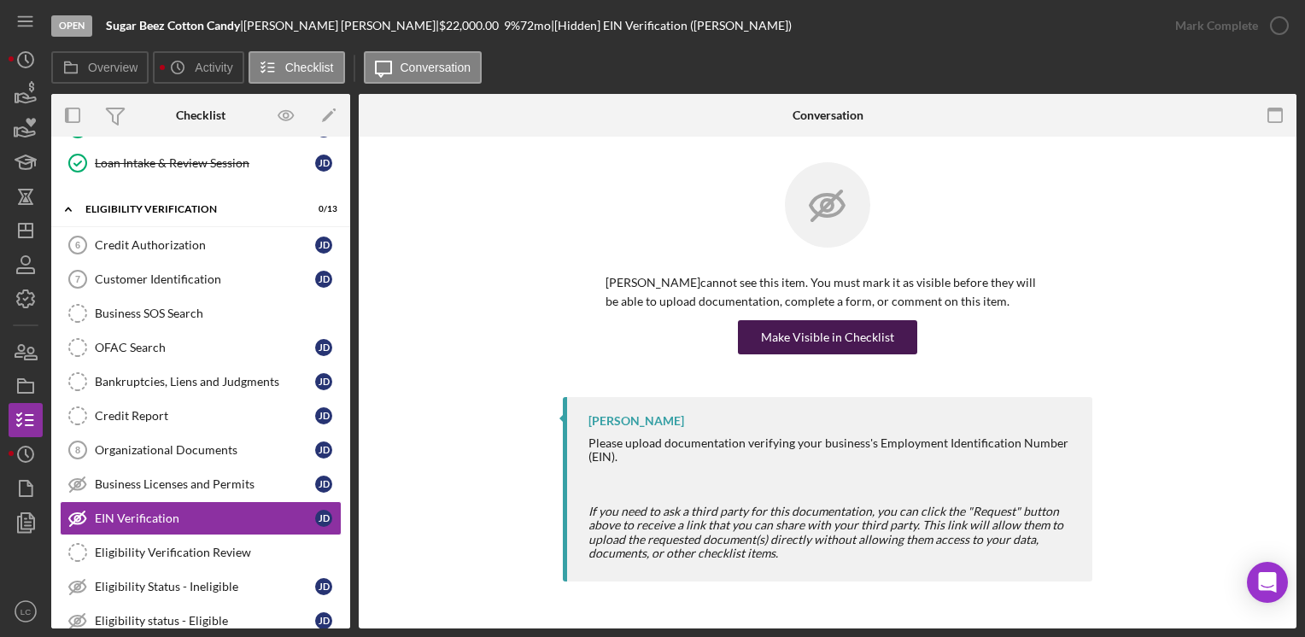
click at [783, 338] on div "Make Visible in Checklist" at bounding box center [827, 337] width 133 height 34
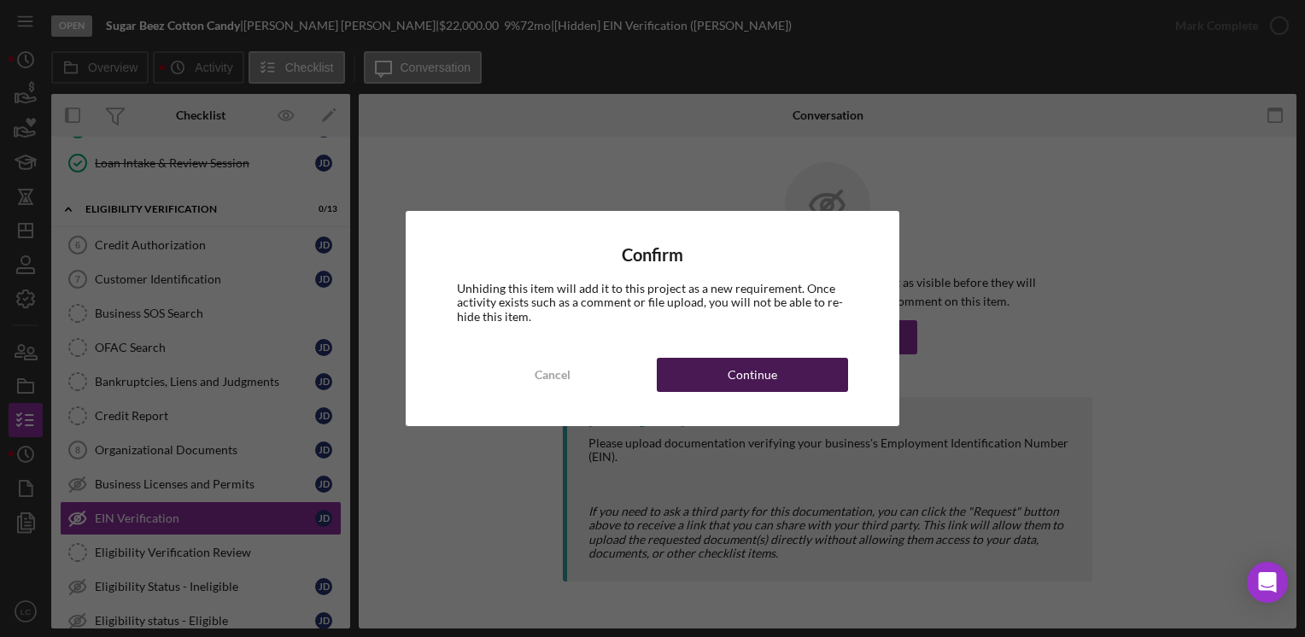
click at [748, 372] on div "Continue" at bounding box center [752, 375] width 50 height 34
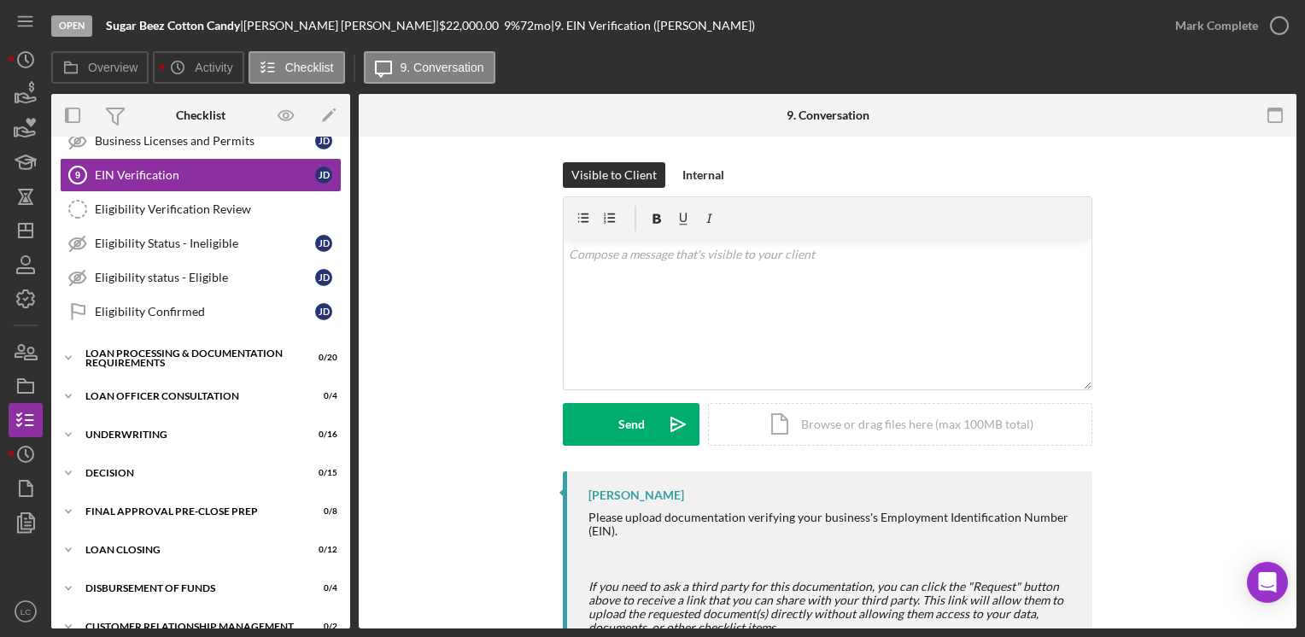
scroll to position [768, 0]
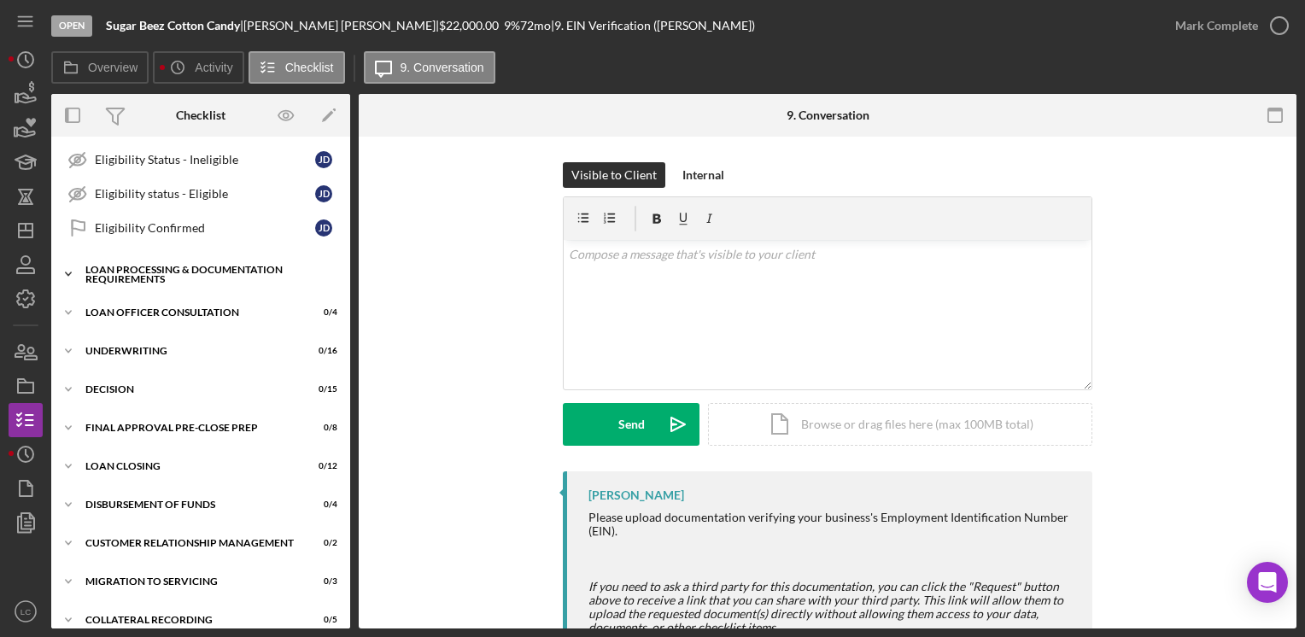
click at [68, 270] on icon "Icon/Expander" at bounding box center [68, 274] width 34 height 34
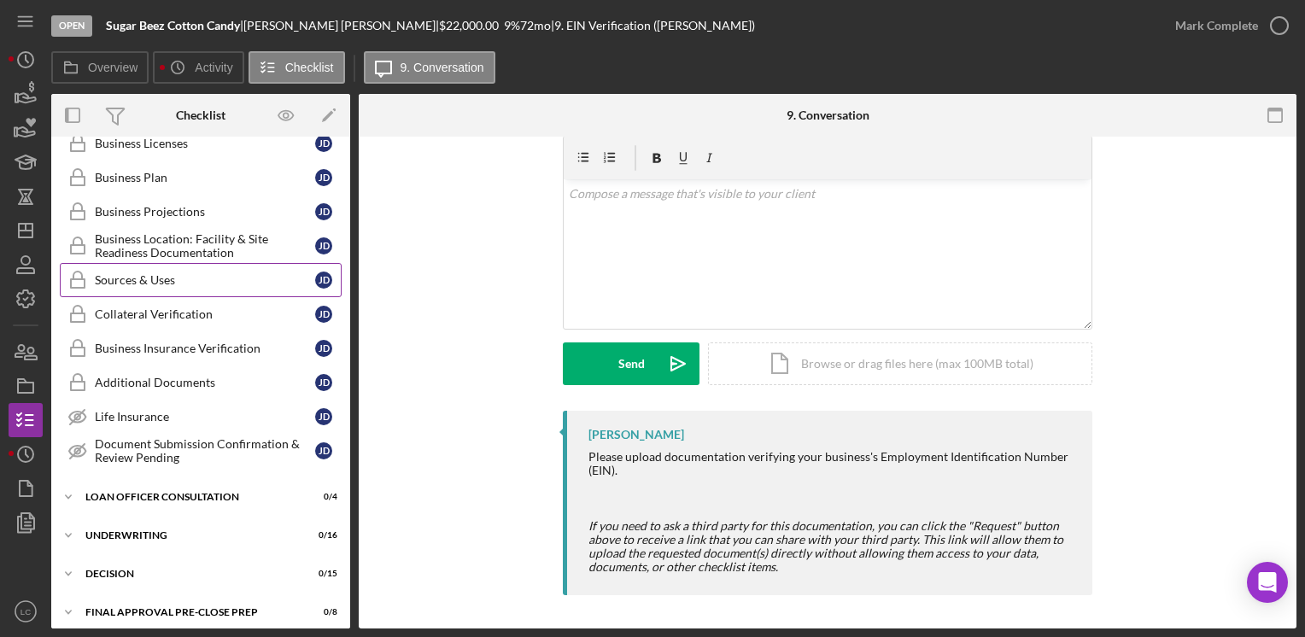
scroll to position [1281, 0]
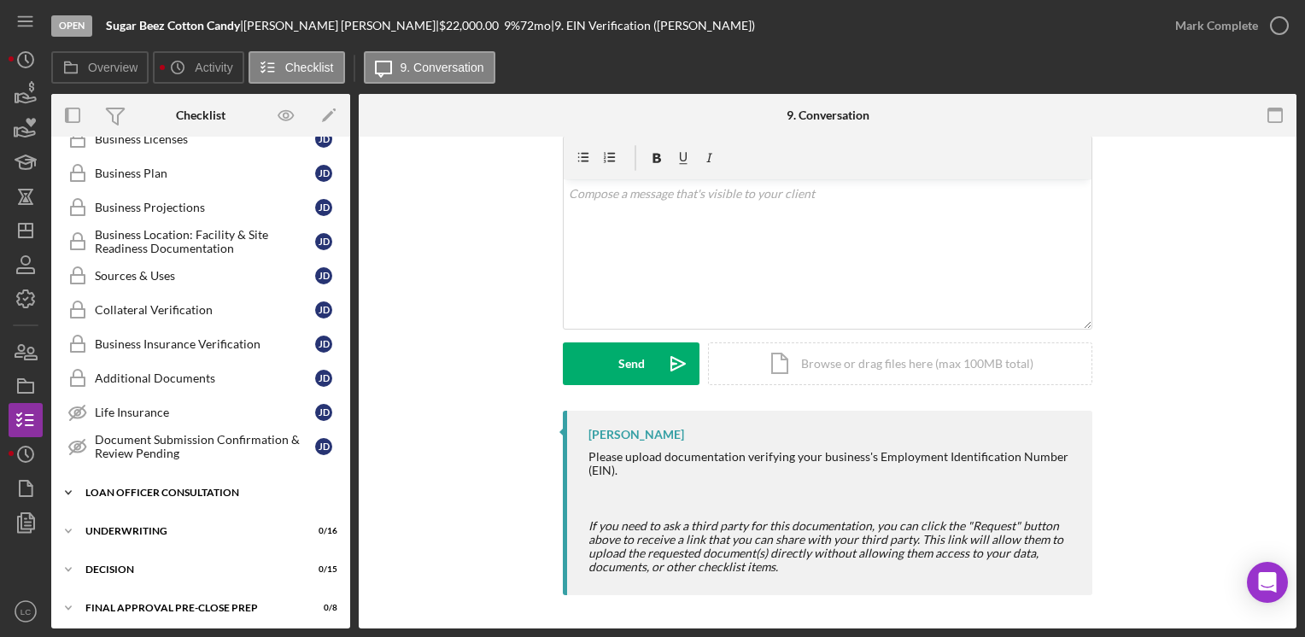
click at [73, 477] on icon "Icon/Expander" at bounding box center [68, 493] width 34 height 34
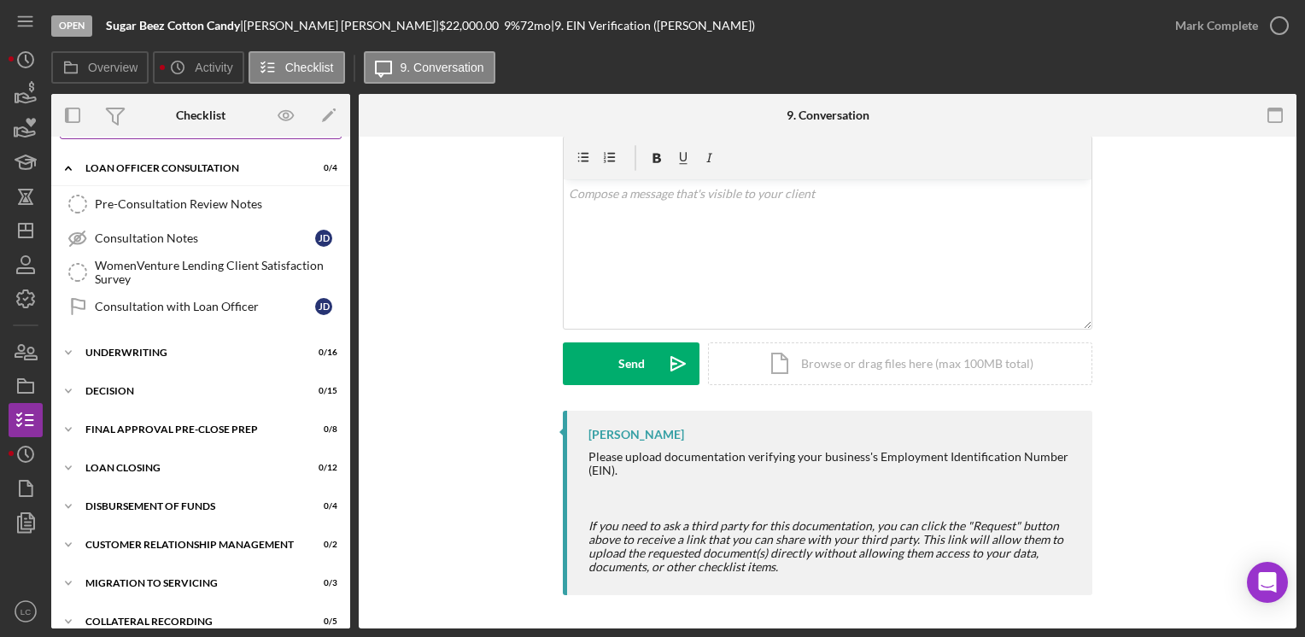
scroll to position [1607, 0]
click at [69, 339] on icon "Icon/Expander" at bounding box center [68, 351] width 34 height 34
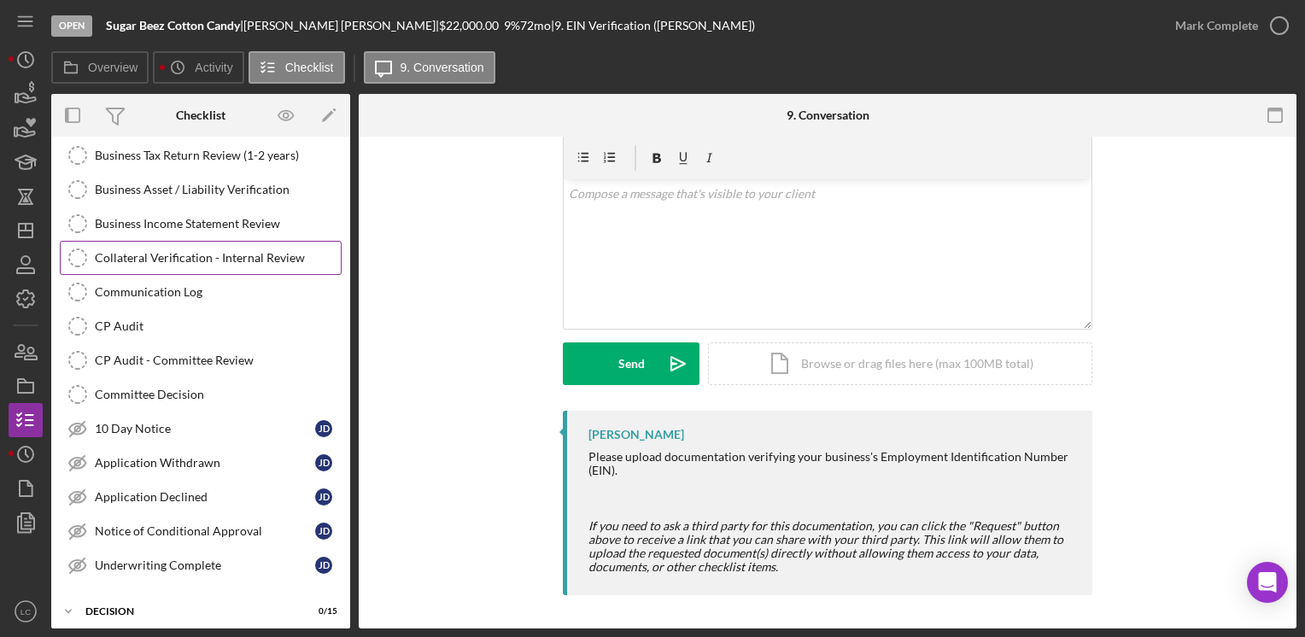
scroll to position [2034, 0]
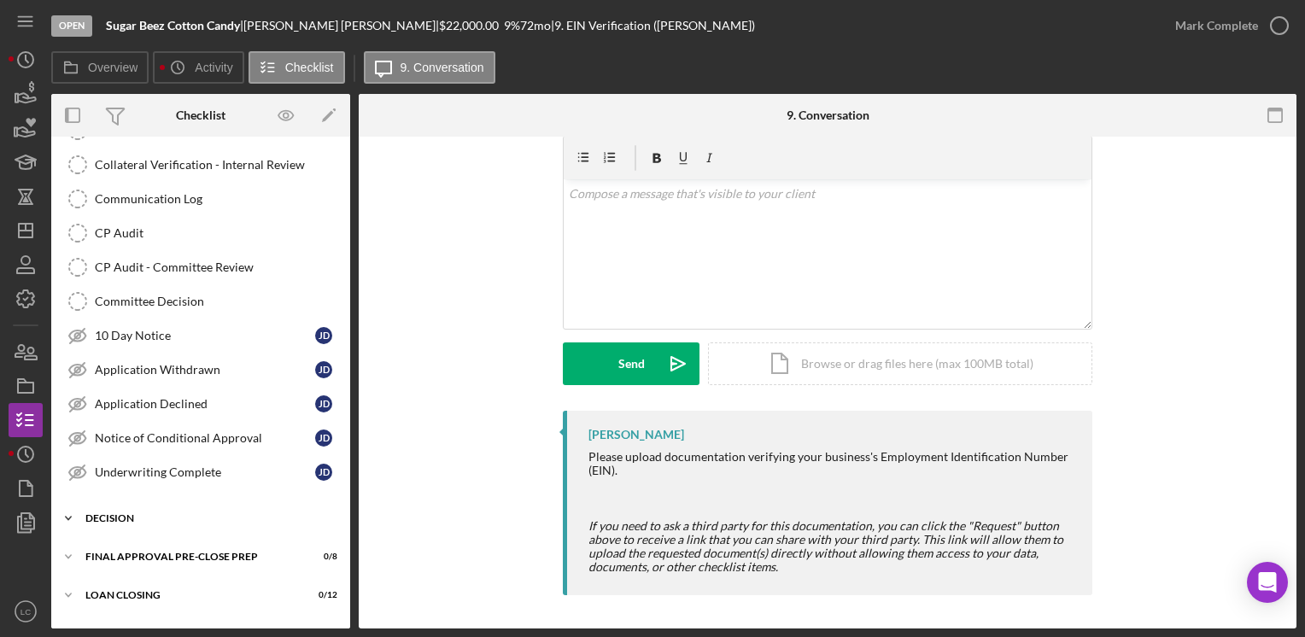
click at [68, 501] on icon "Icon/Expander" at bounding box center [68, 518] width 34 height 34
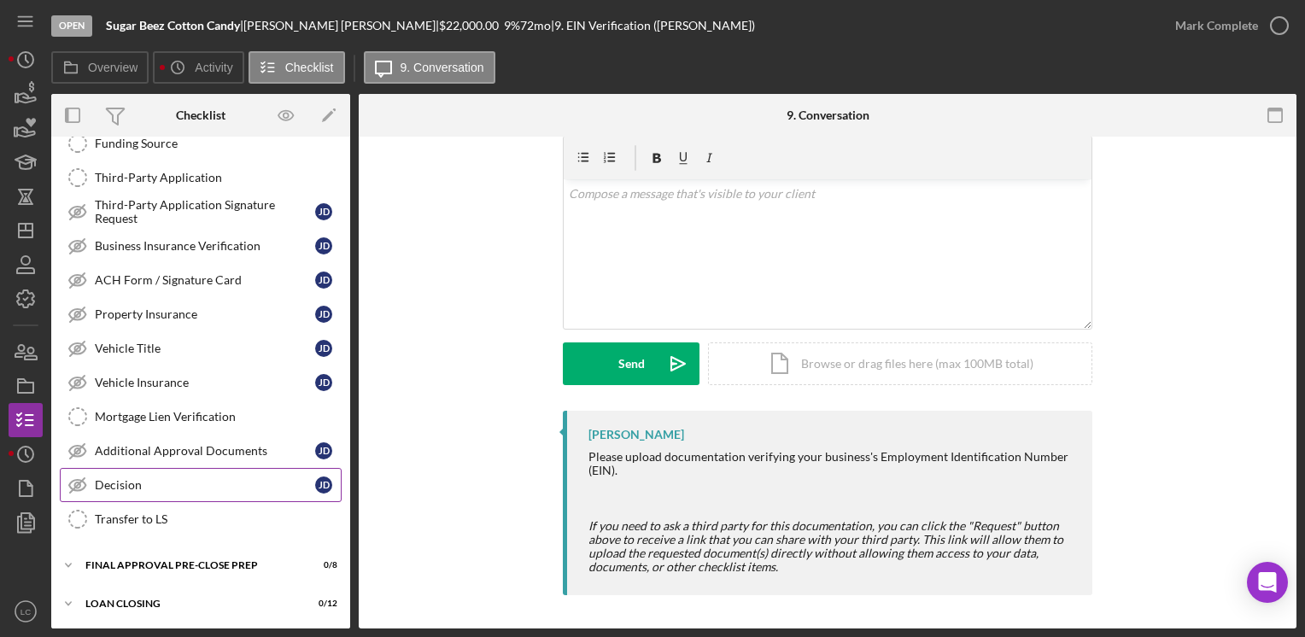
scroll to position [2631, 0]
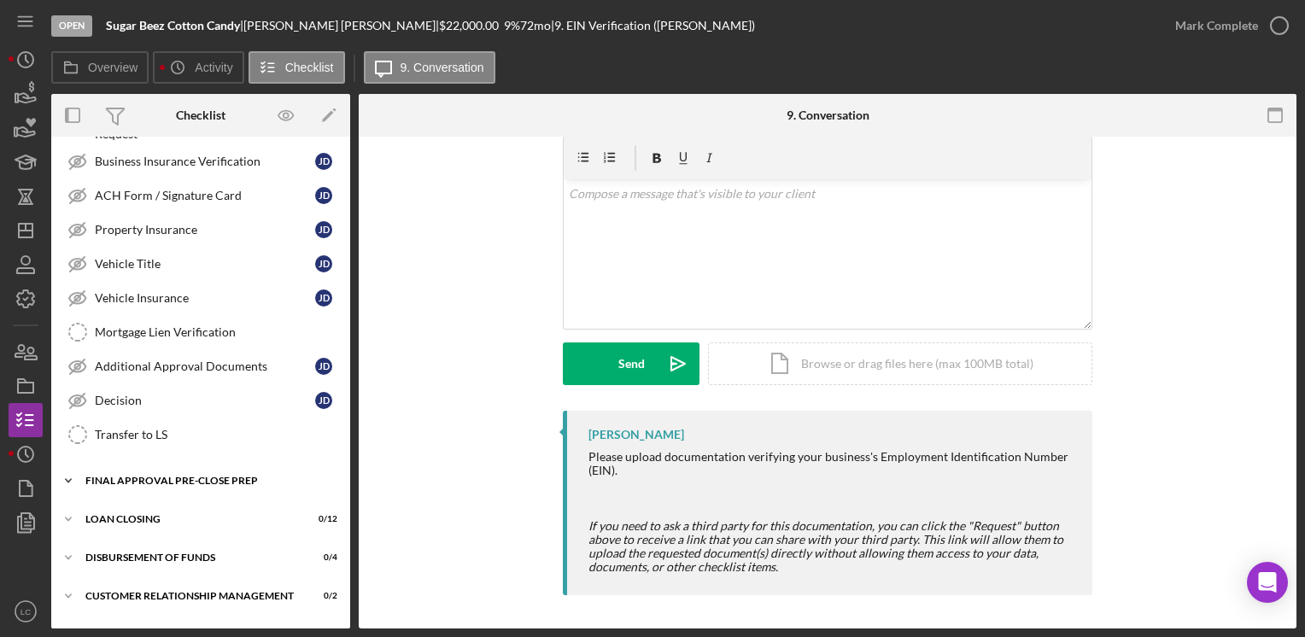
click at [65, 464] on icon "Icon/Expander" at bounding box center [68, 481] width 34 height 34
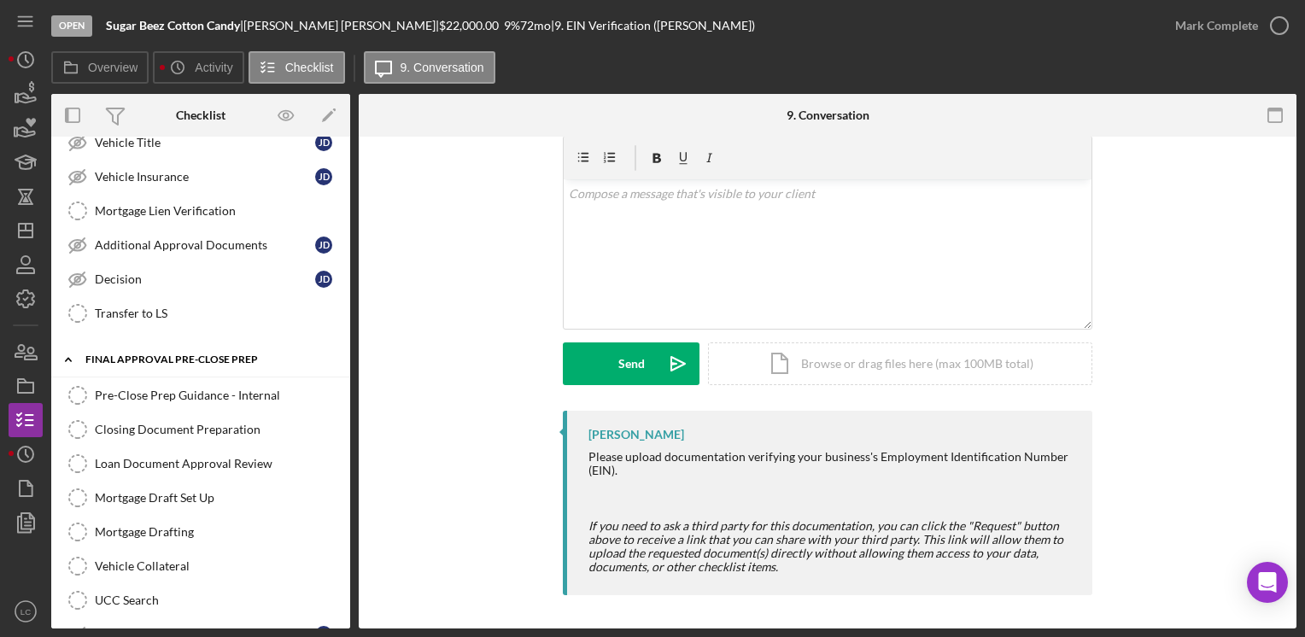
scroll to position [2888, 0]
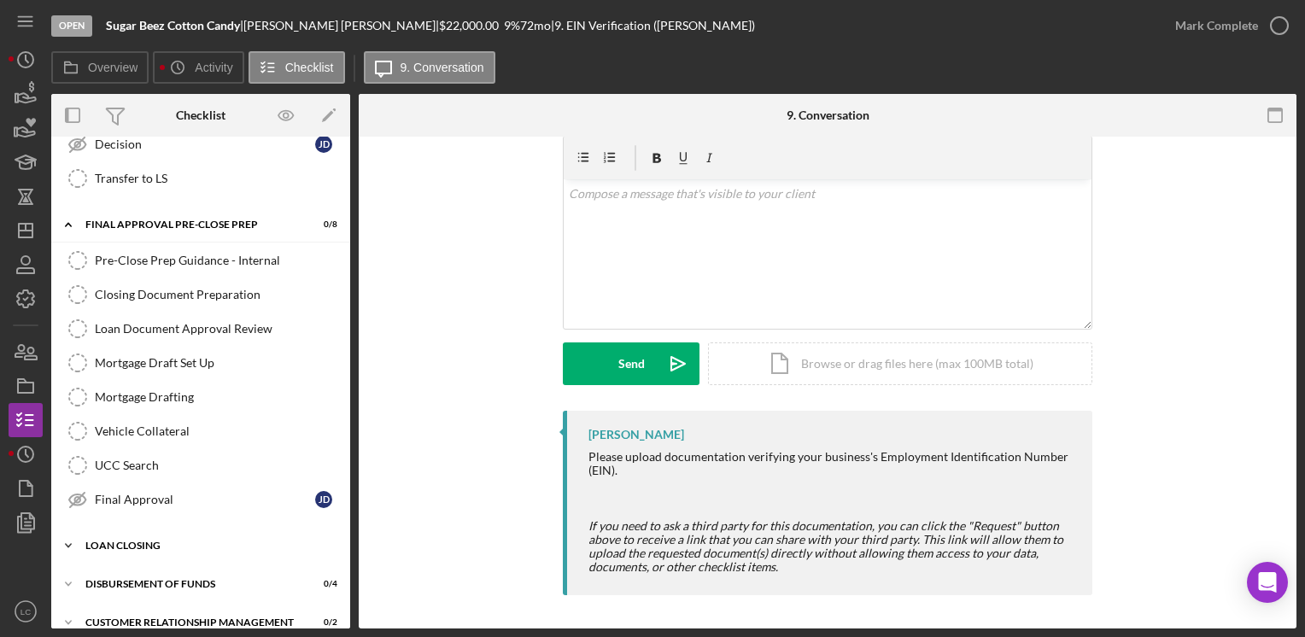
click at [67, 529] on icon "Icon/Expander" at bounding box center [68, 546] width 34 height 34
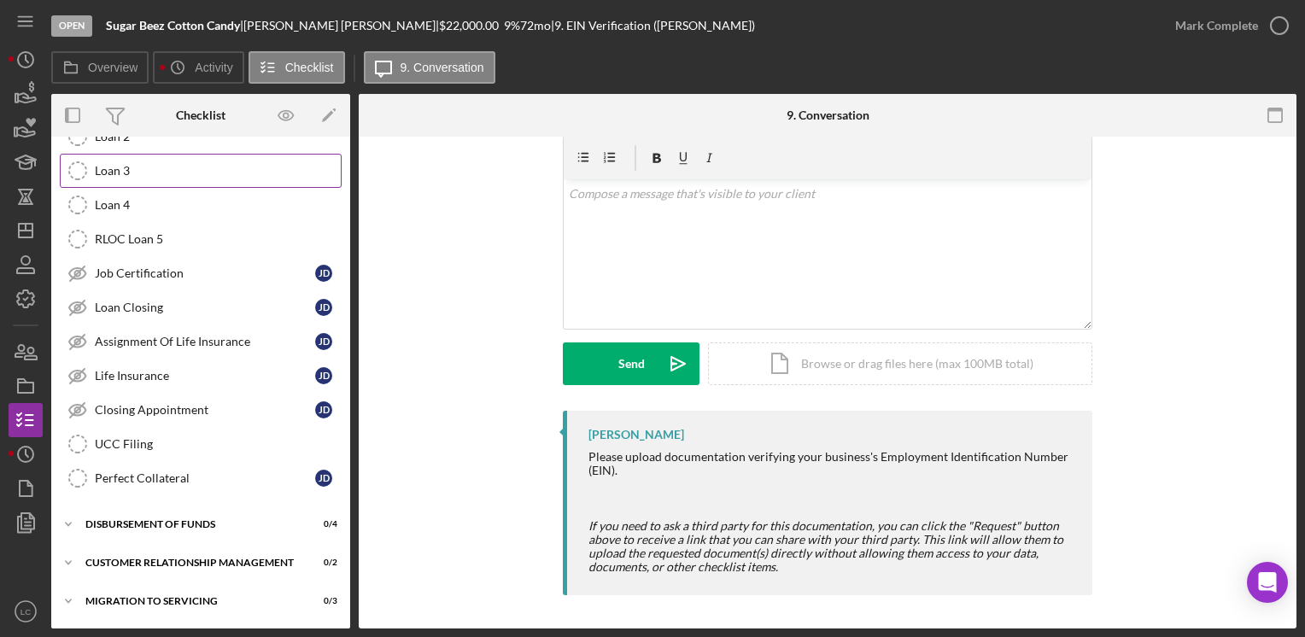
scroll to position [3368, 0]
click at [74, 505] on icon "Icon/Expander" at bounding box center [68, 522] width 34 height 34
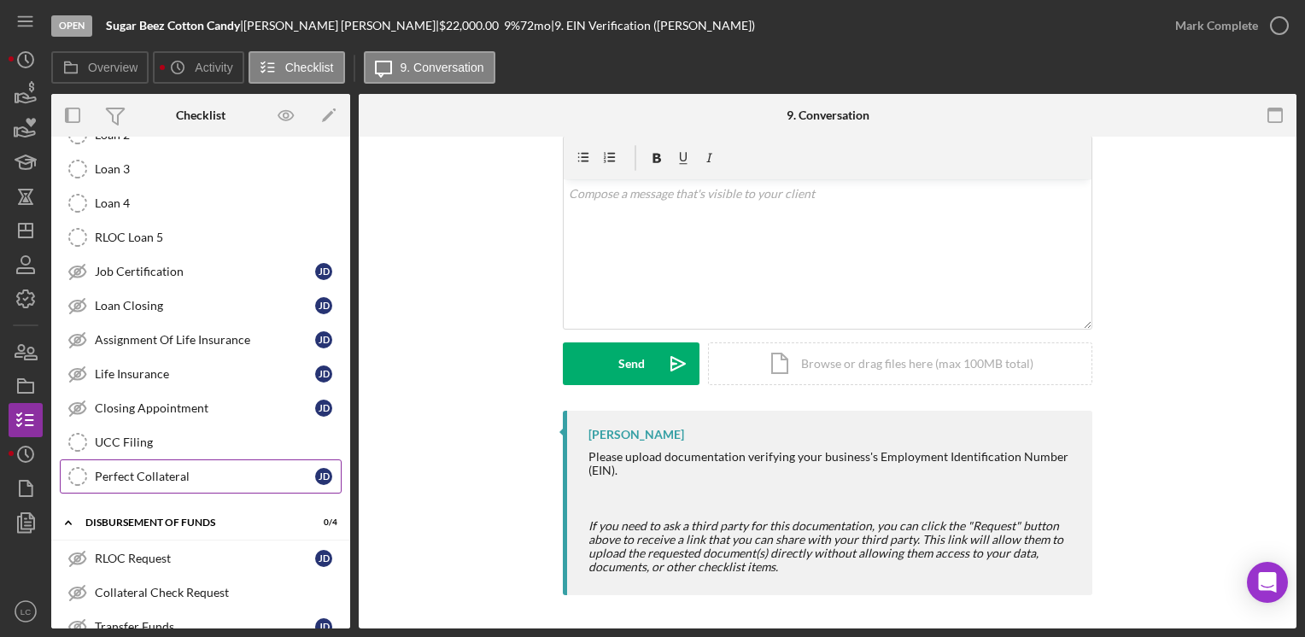
scroll to position [3513, 0]
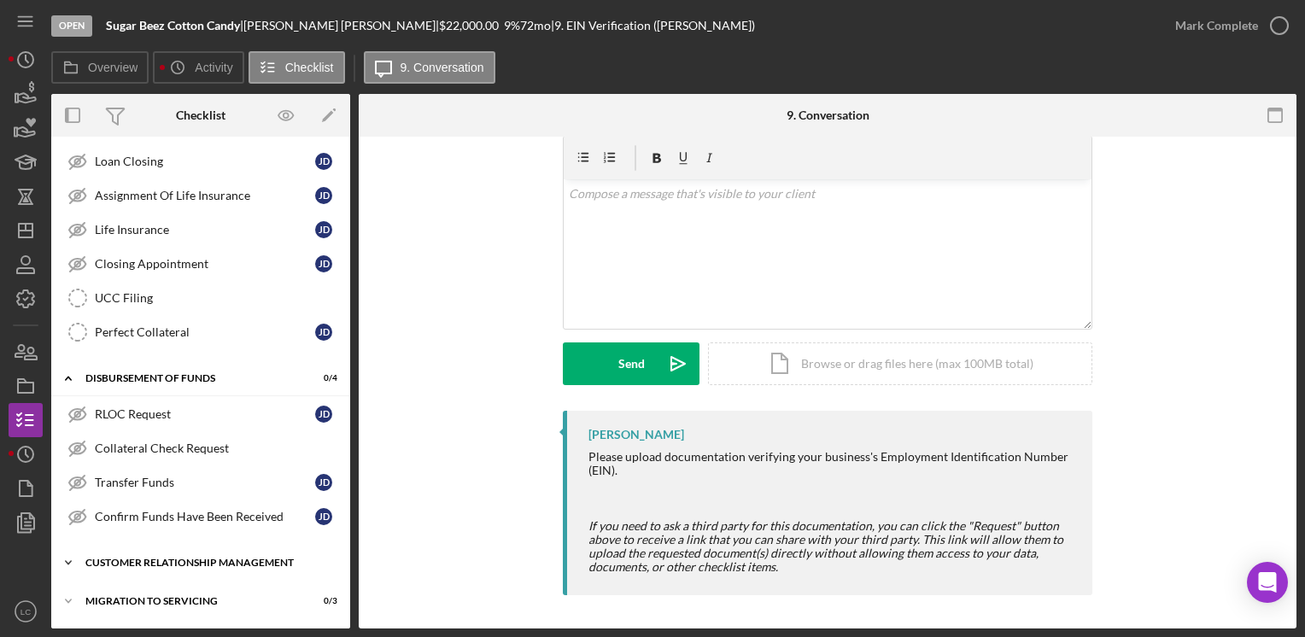
click at [61, 546] on icon "Icon/Expander" at bounding box center [68, 563] width 34 height 34
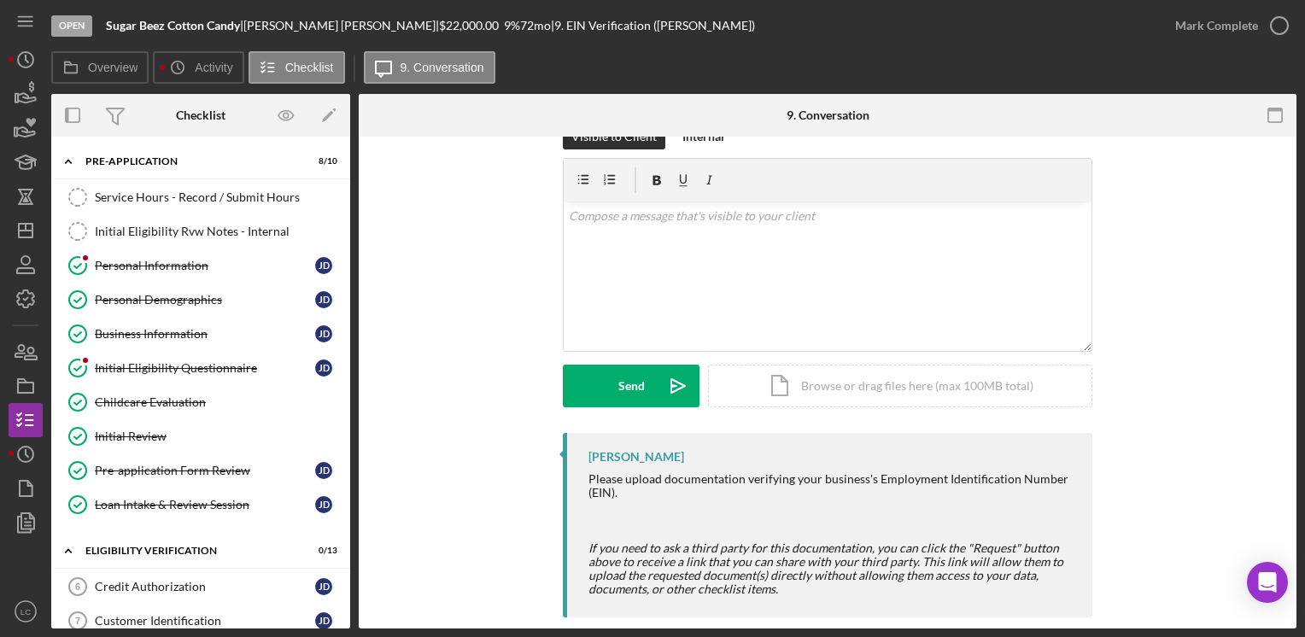
scroll to position [61, 0]
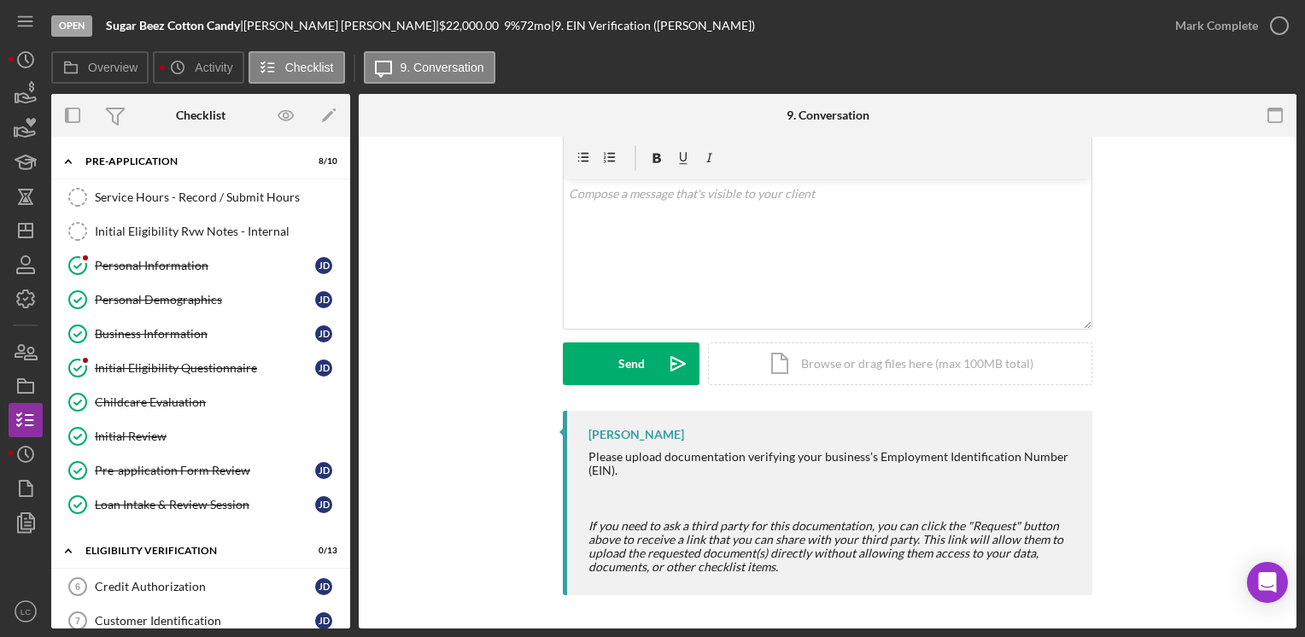
click at [453, 329] on div "Visible to Client Internal v Color teal Color pink Remove color Add row above A…" at bounding box center [827, 256] width 886 height 309
click at [181, 195] on div "Service Hours - Record / Submit Hours" at bounding box center [218, 197] width 246 height 14
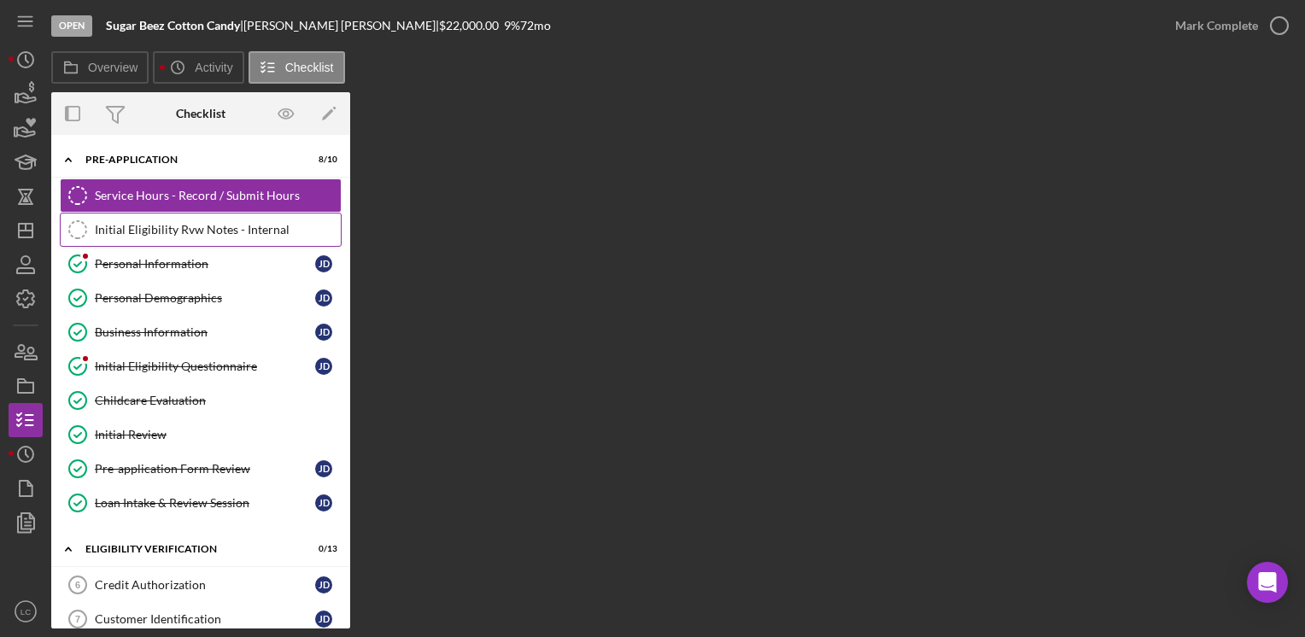
click at [208, 225] on div "Initial Eligibility Rvw Notes - Internal" at bounding box center [218, 230] width 246 height 14
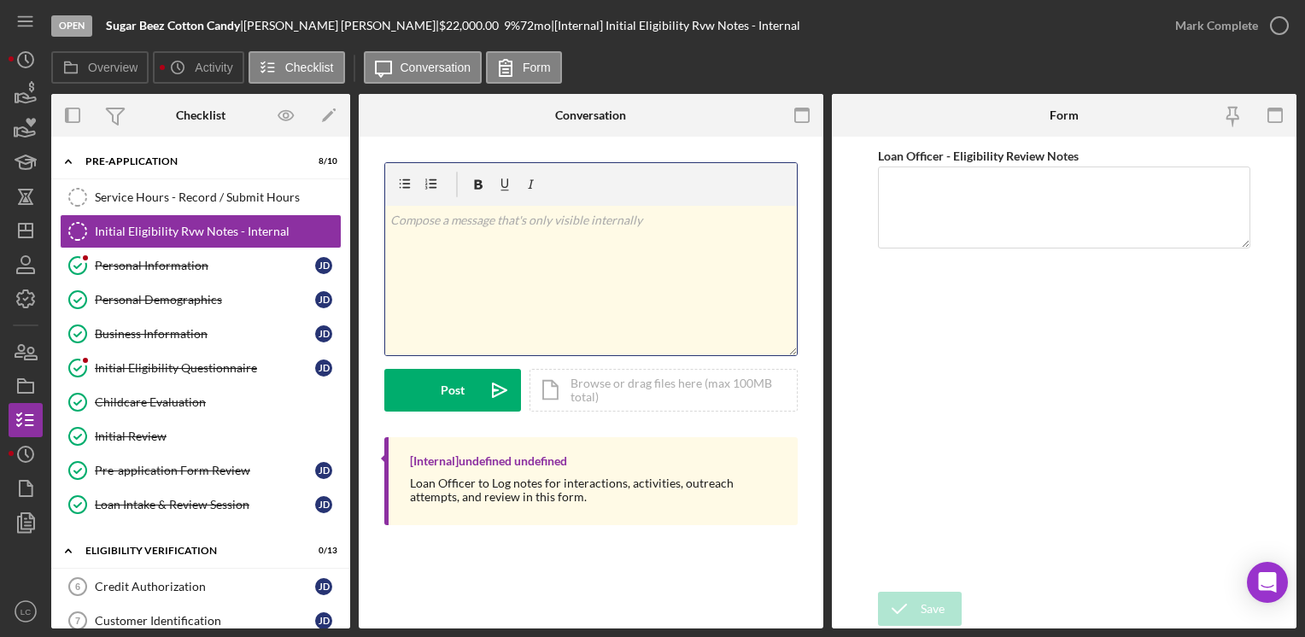
click at [669, 240] on div "v Color teal Color pink Remove color Add row above Add row below Add column bef…" at bounding box center [591, 280] width 412 height 149
click at [252, 196] on div "Service Hours - Record / Submit Hours" at bounding box center [218, 197] width 246 height 14
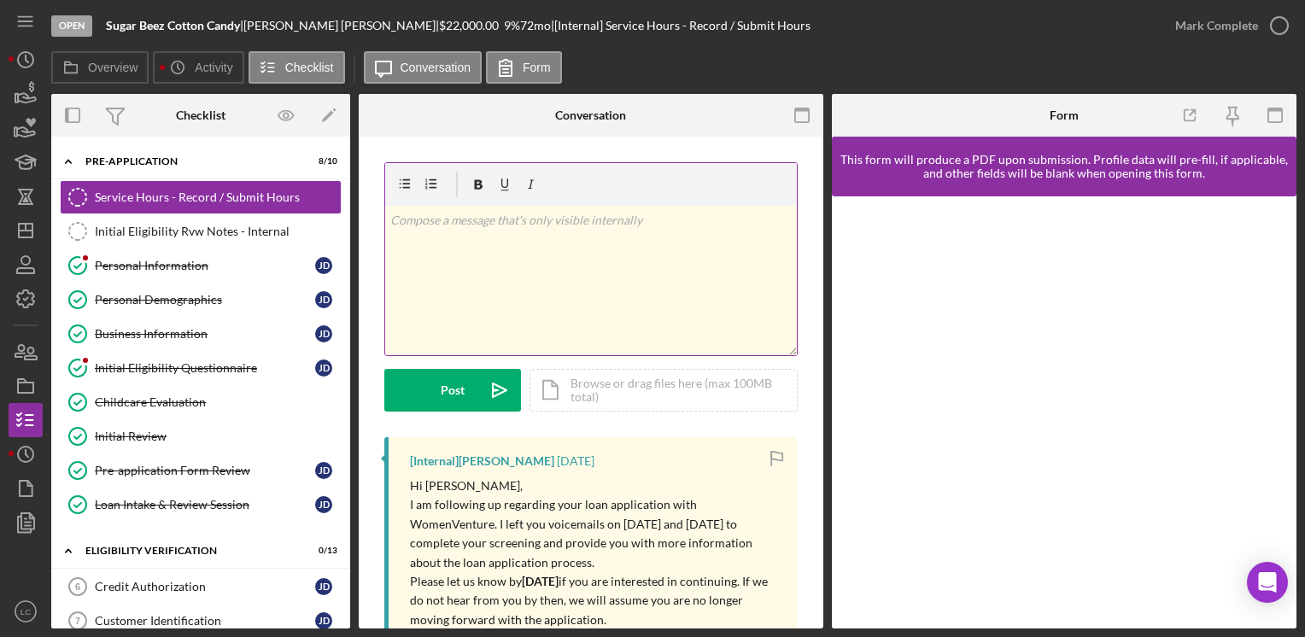
click at [618, 192] on div at bounding box center [591, 184] width 412 height 43
click at [564, 237] on div "v Color teal Color pink Remove color Add row above Add row below Add column bef…" at bounding box center [591, 280] width 412 height 149
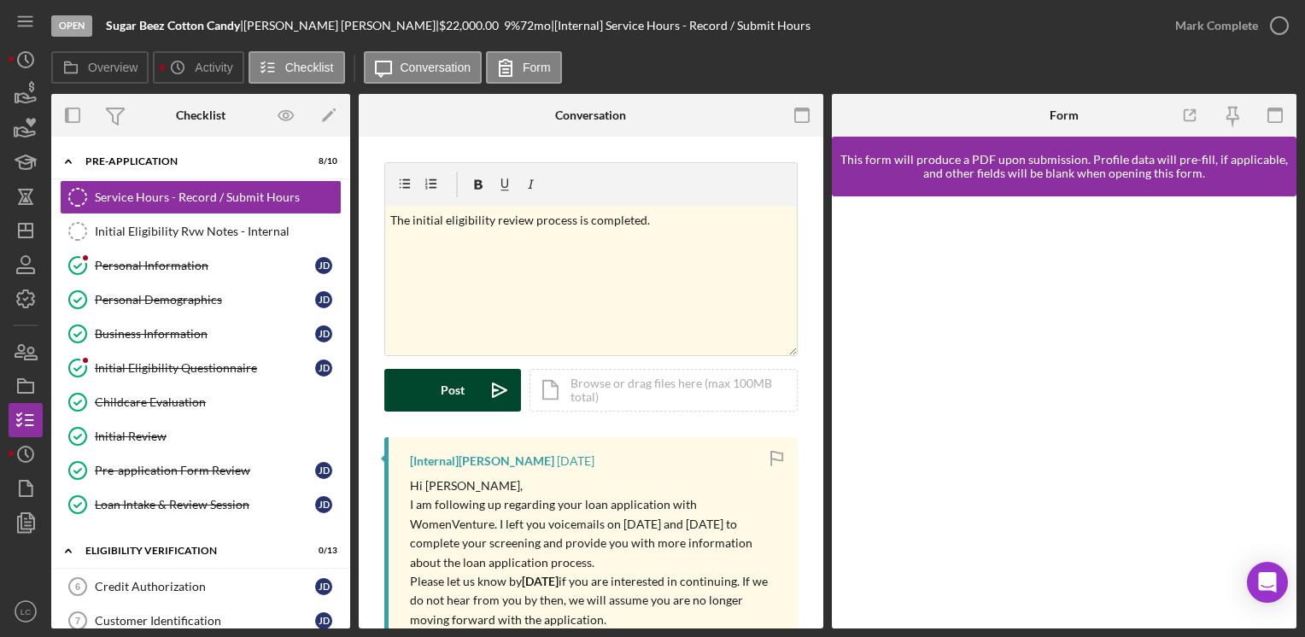
click at [435, 388] on button "Post Icon/icon-invite-send" at bounding box center [452, 390] width 137 height 43
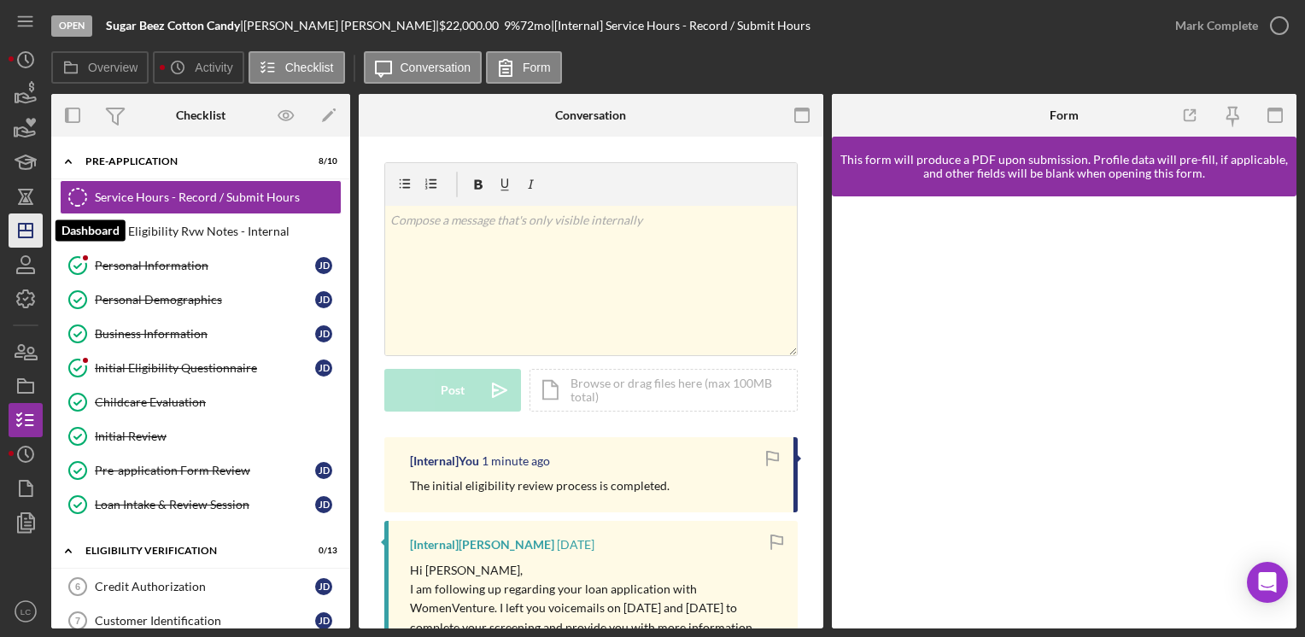
click at [25, 241] on icon "Icon/Dashboard" at bounding box center [25, 230] width 43 height 43
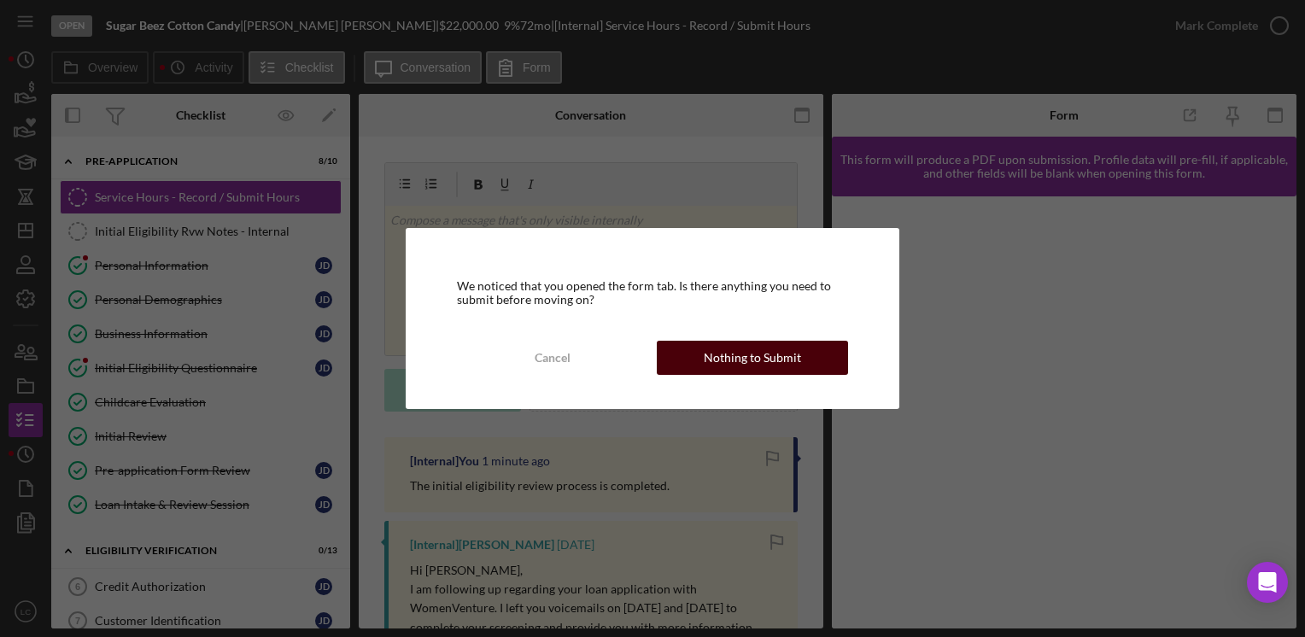
click at [771, 371] on div "Nothing to Submit" at bounding box center [752, 358] width 97 height 34
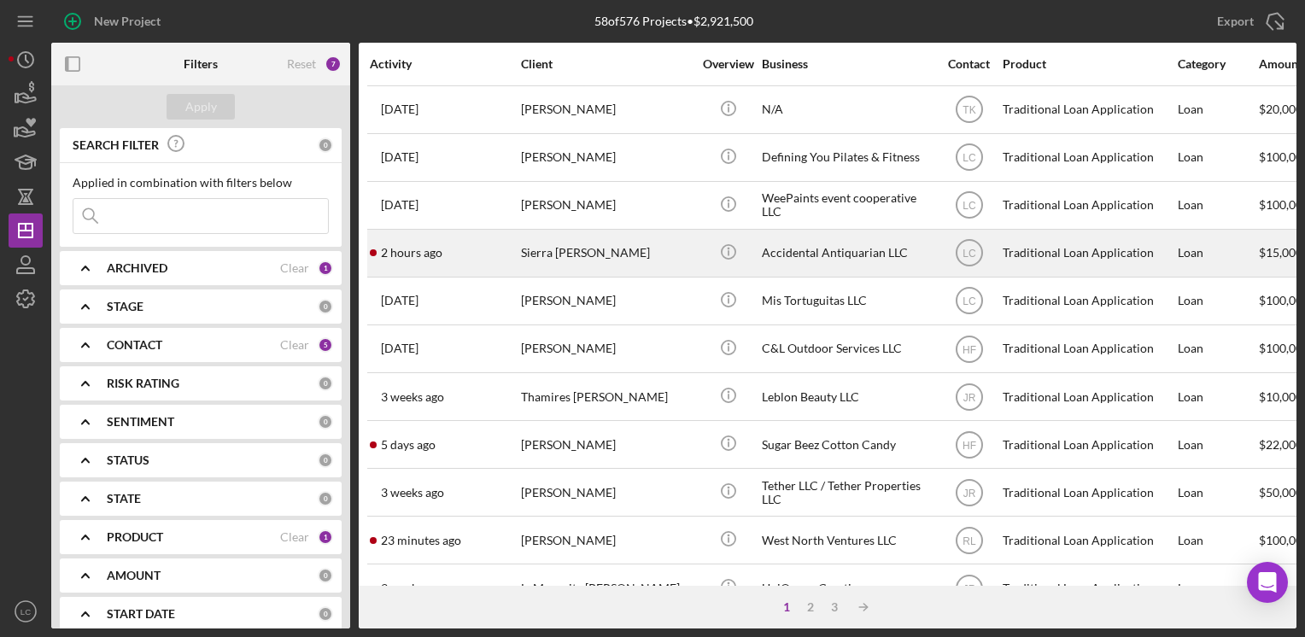
click at [605, 261] on div "Sierra [PERSON_NAME]" at bounding box center [606, 253] width 171 height 45
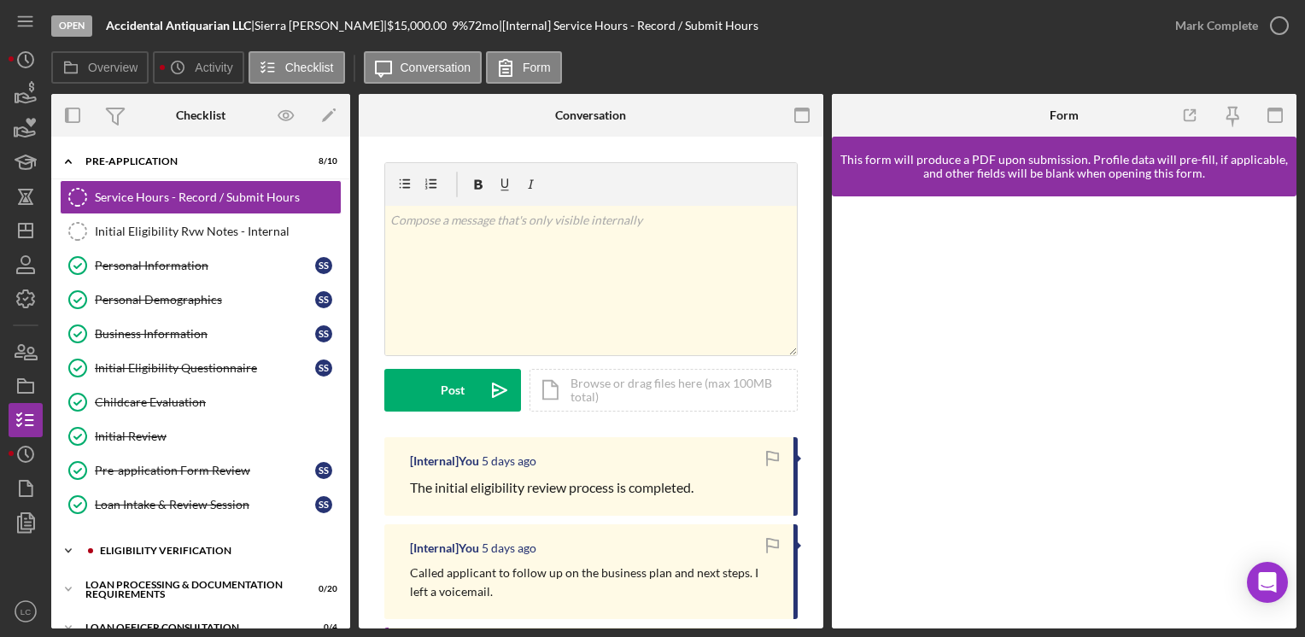
click at [68, 540] on icon "Icon/Expander" at bounding box center [68, 551] width 34 height 34
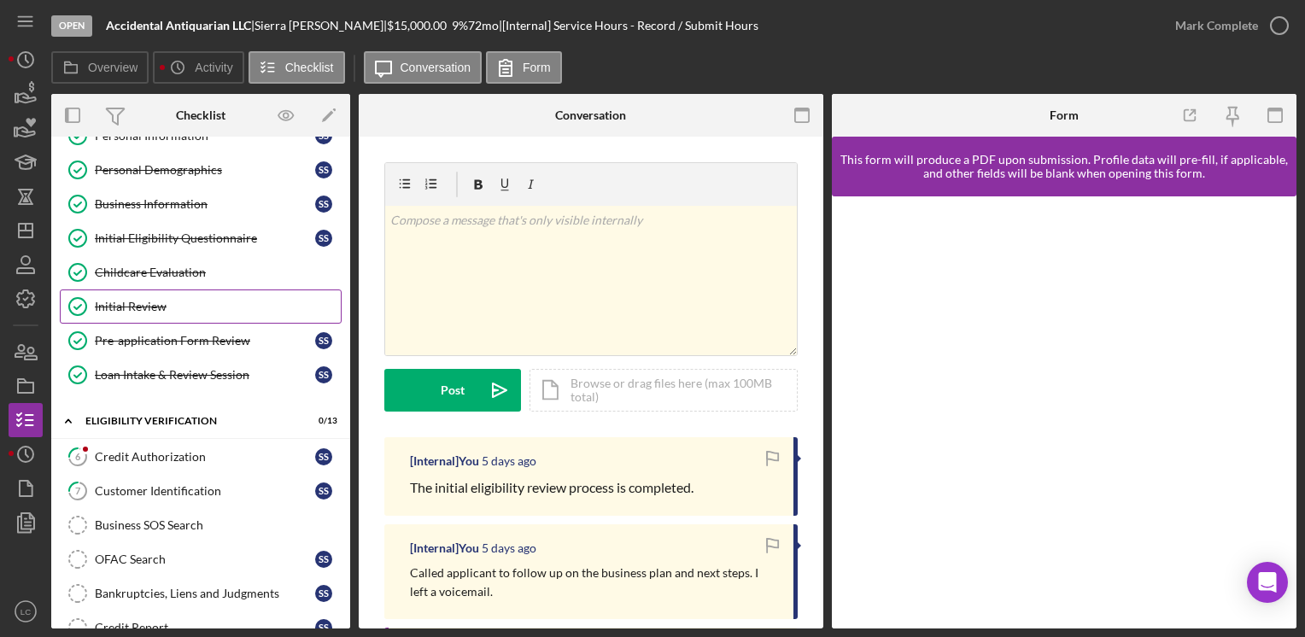
scroll to position [256, 0]
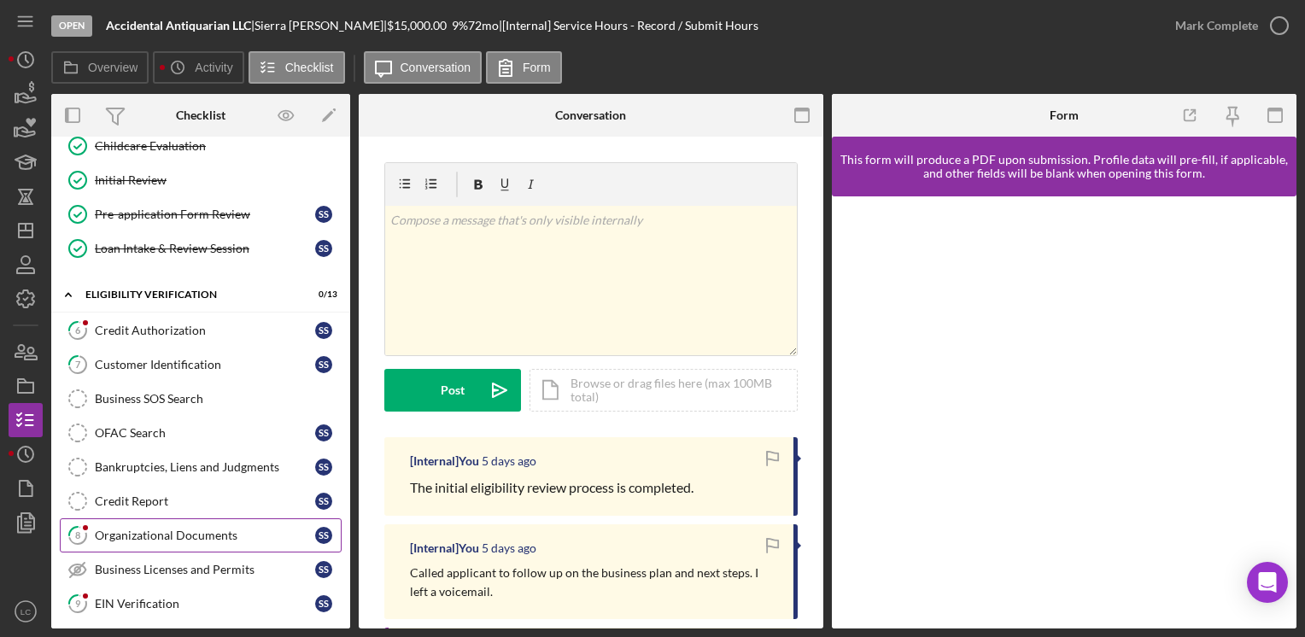
click at [176, 529] on div "Organizational Documents" at bounding box center [205, 536] width 220 height 14
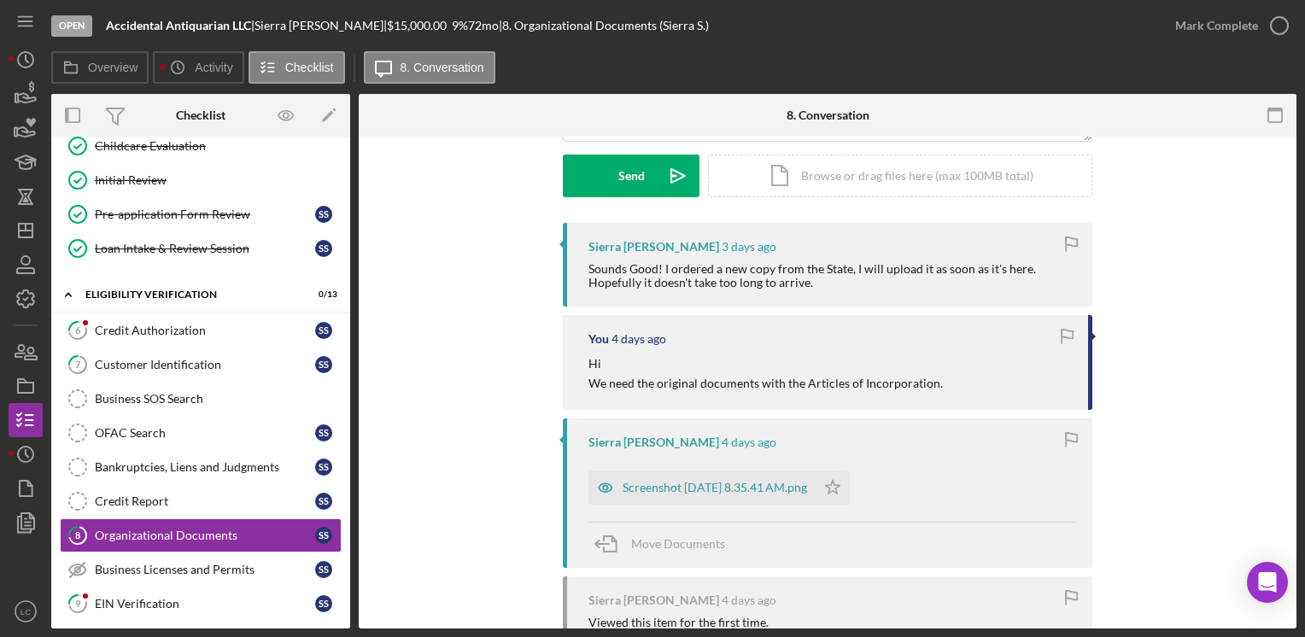
scroll to position [256, 0]
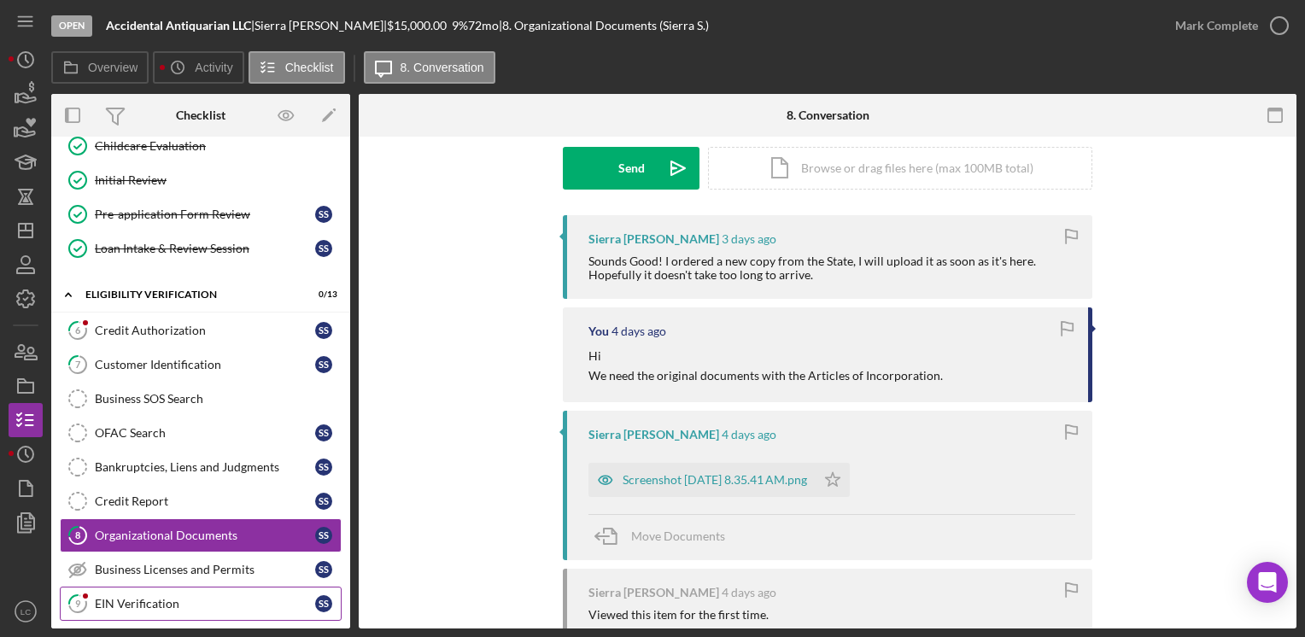
click at [167, 597] on div "EIN Verification" at bounding box center [205, 604] width 220 height 14
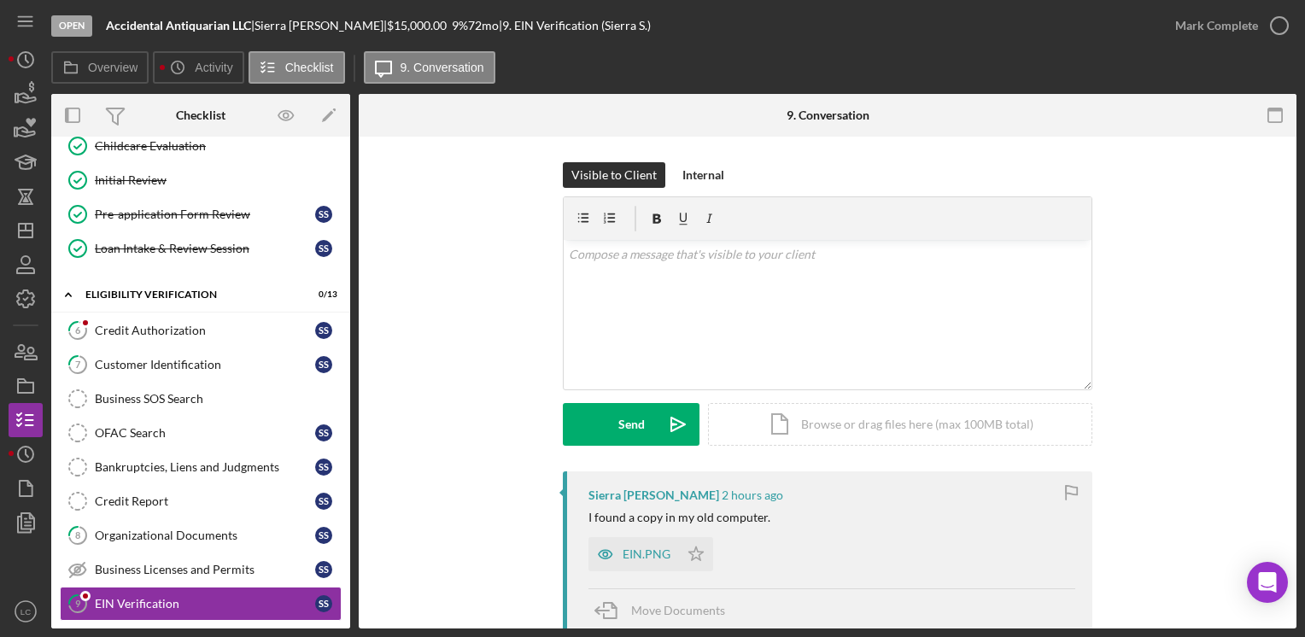
scroll to position [85, 0]
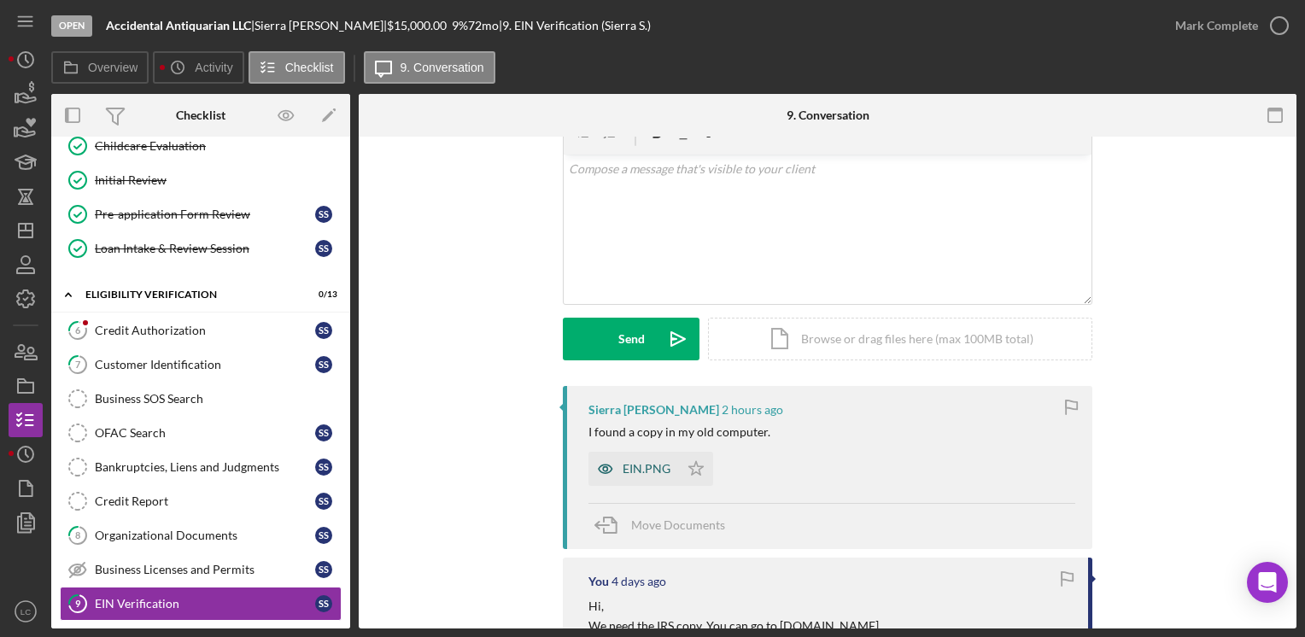
click at [635, 476] on div "EIN.PNG" at bounding box center [633, 469] width 91 height 34
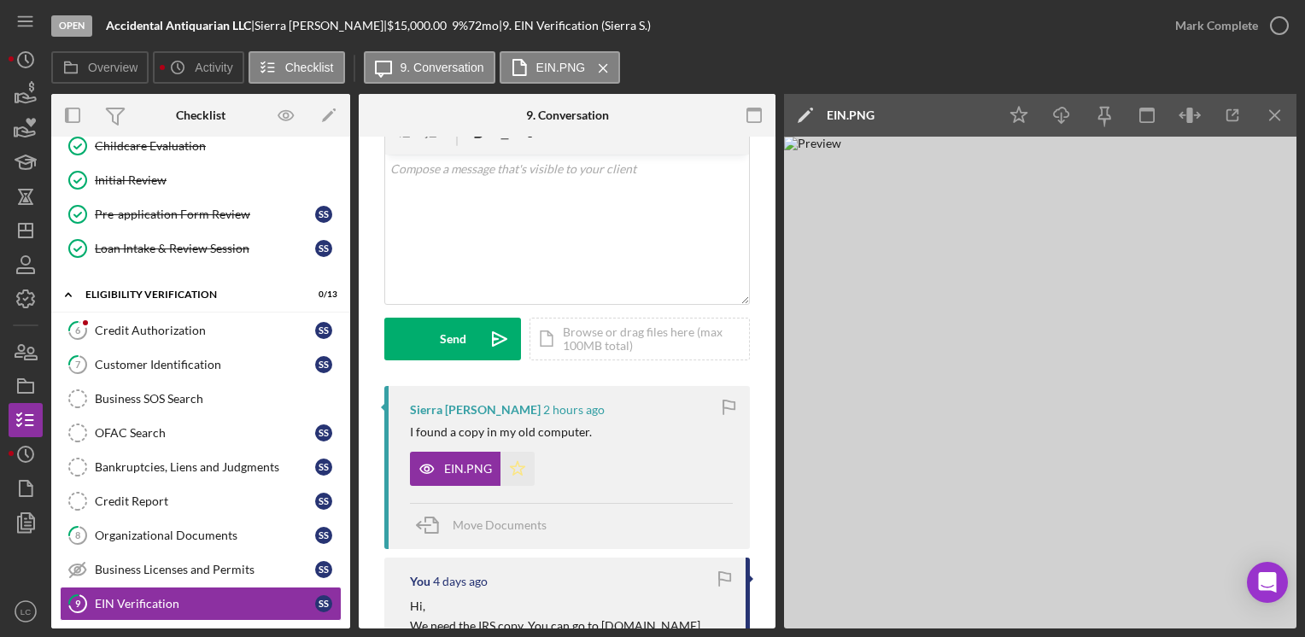
click at [516, 475] on icon "Icon/Star" at bounding box center [517, 469] width 34 height 34
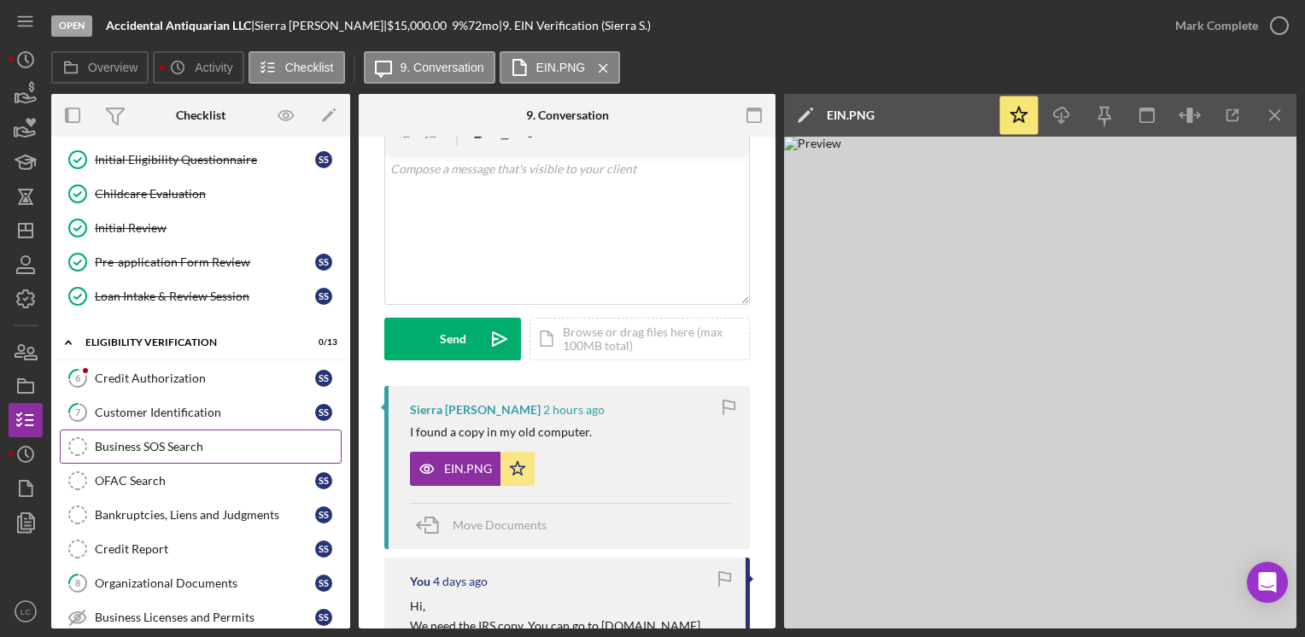
scroll to position [171, 0]
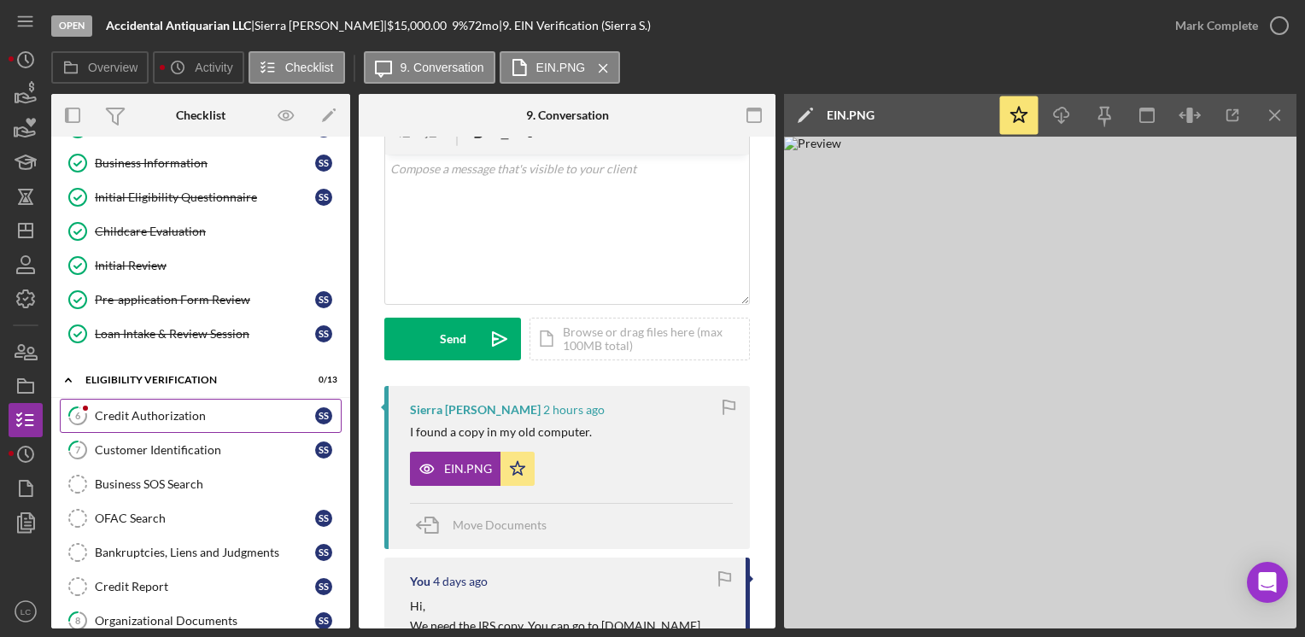
click at [201, 414] on div "Credit Authorization" at bounding box center [205, 416] width 220 height 14
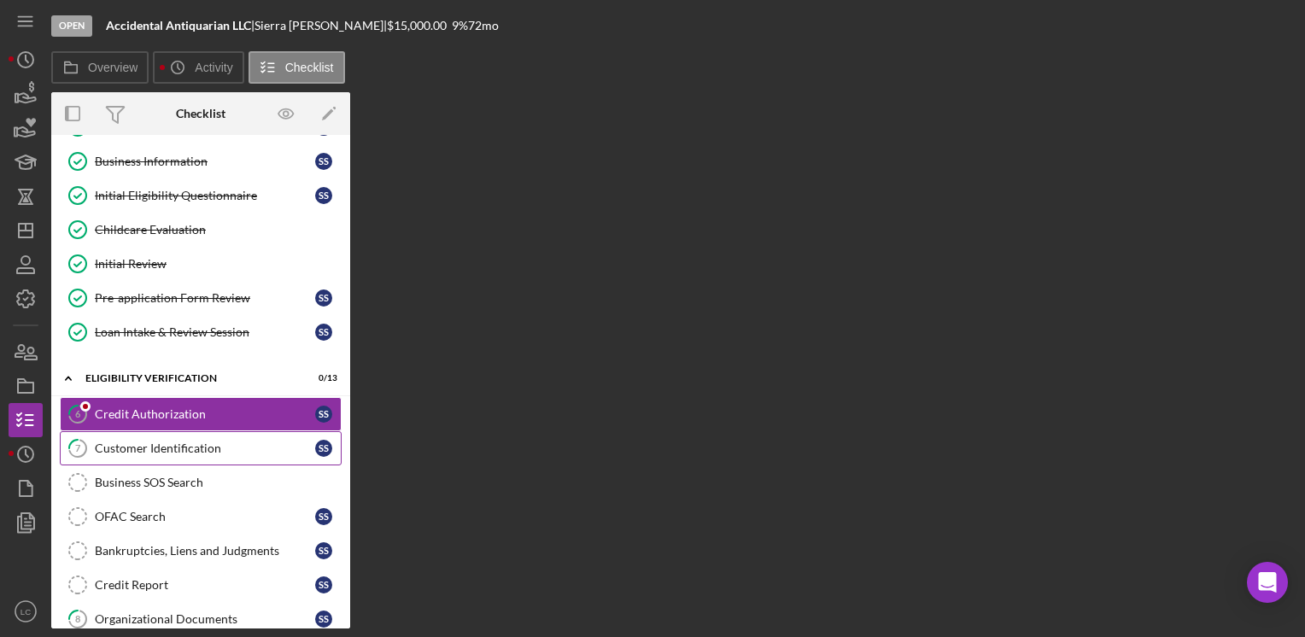
click at [195, 446] on div "Customer Identification" at bounding box center [205, 448] width 220 height 14
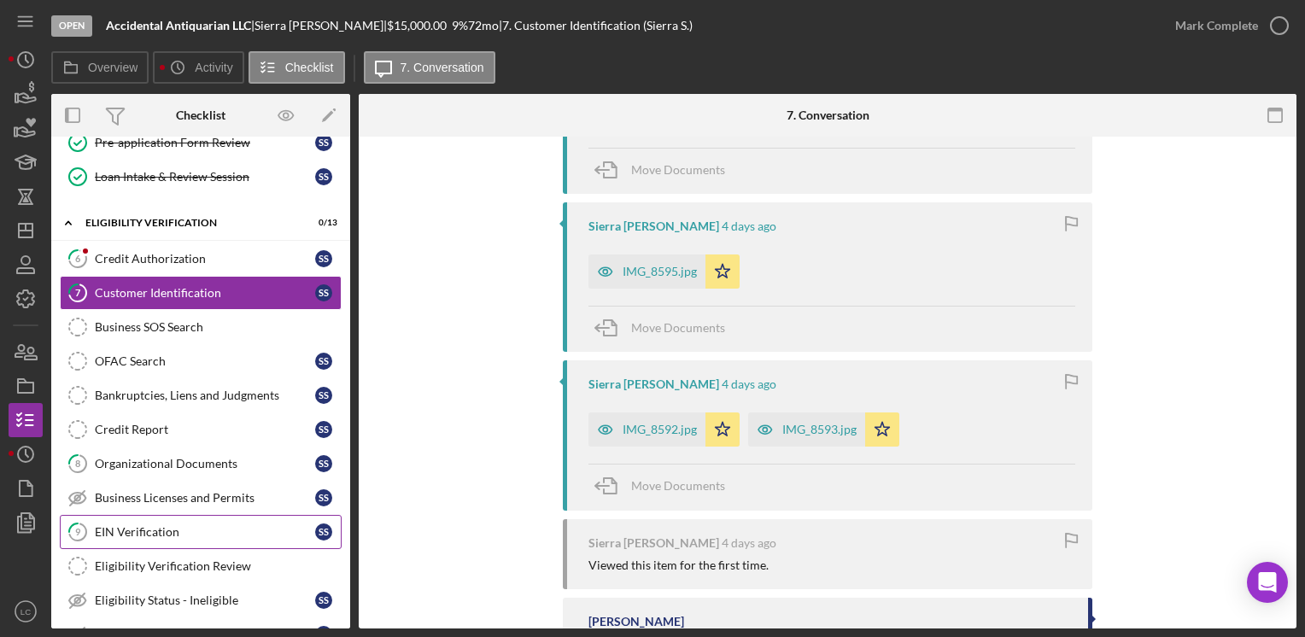
scroll to position [342, 0]
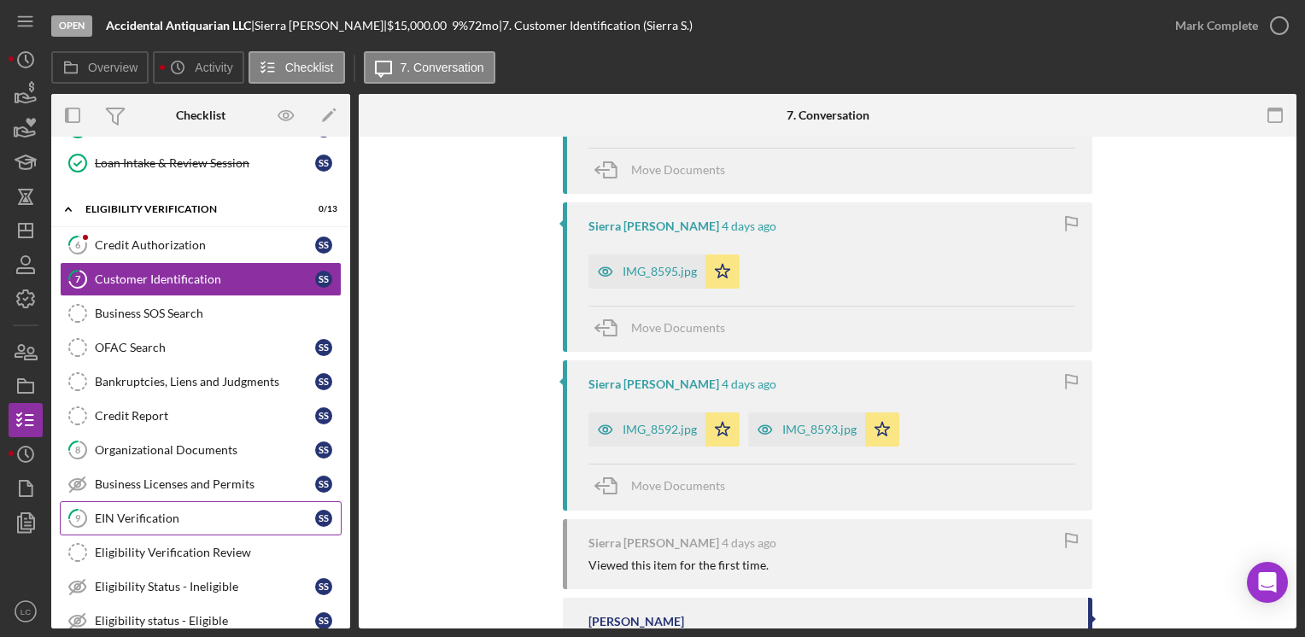
click at [217, 501] on link "9 EIN Verification S S" at bounding box center [201, 518] width 282 height 34
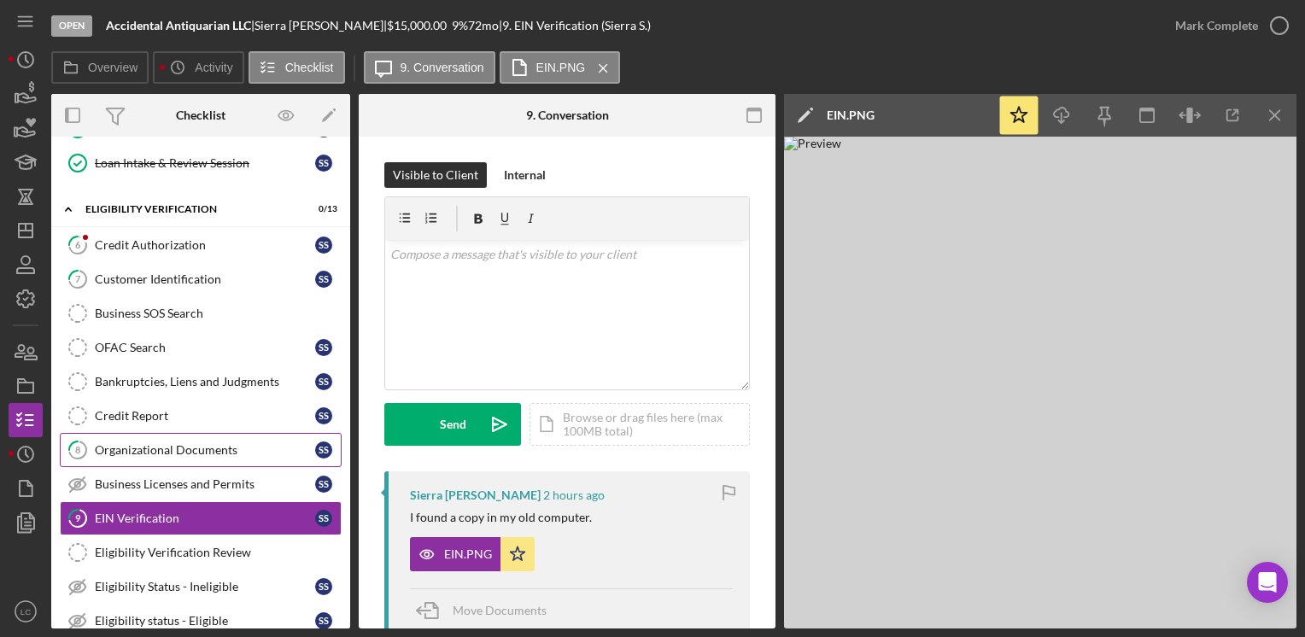
click at [193, 451] on link "8 Organizational Documents S S" at bounding box center [201, 450] width 282 height 34
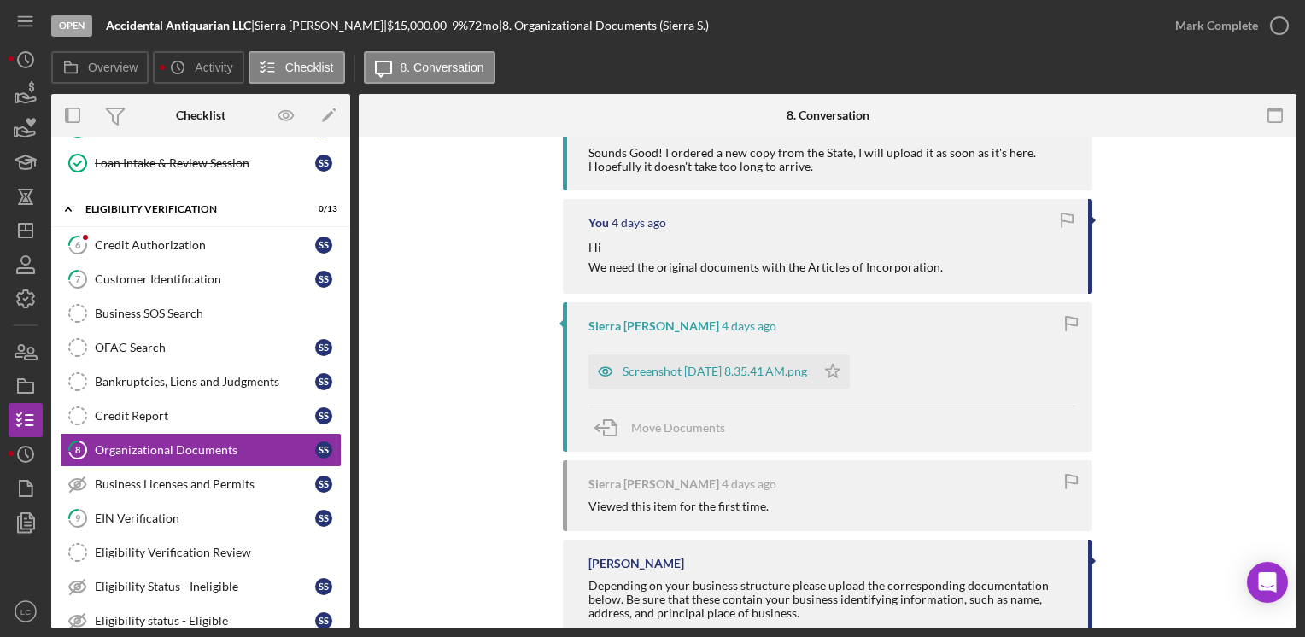
scroll to position [427, 0]
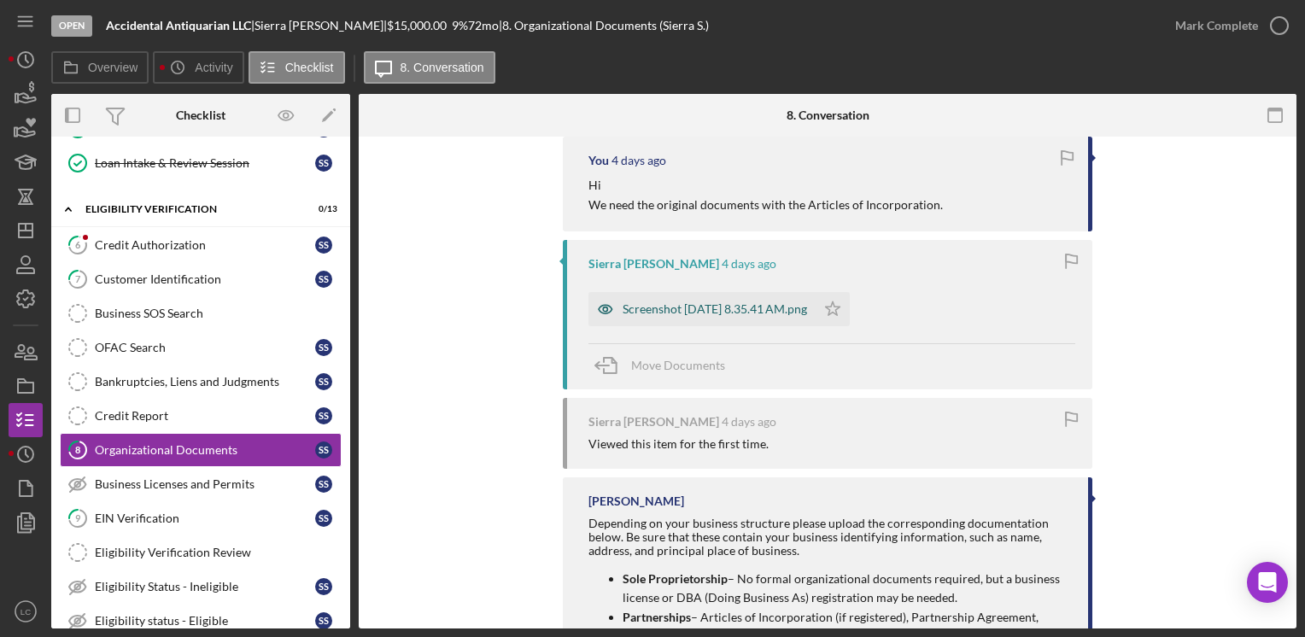
click at [732, 297] on div "Screenshot [DATE] 8.35.41 AM.png" at bounding box center [701, 309] width 227 height 34
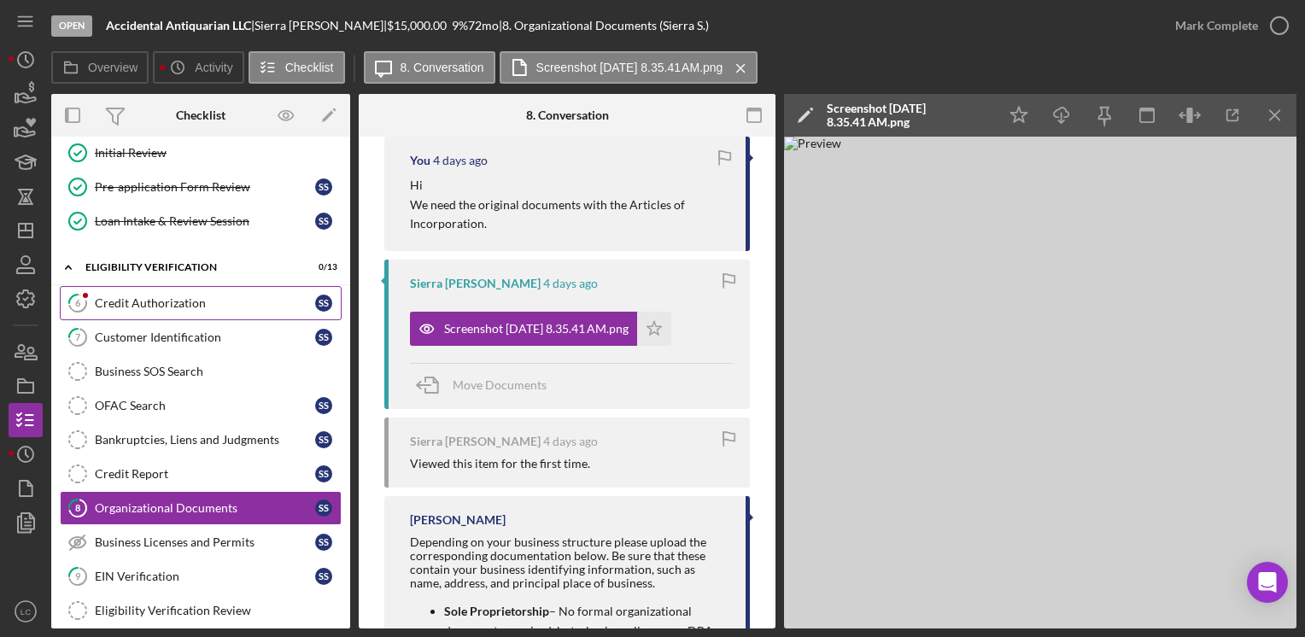
scroll to position [171, 0]
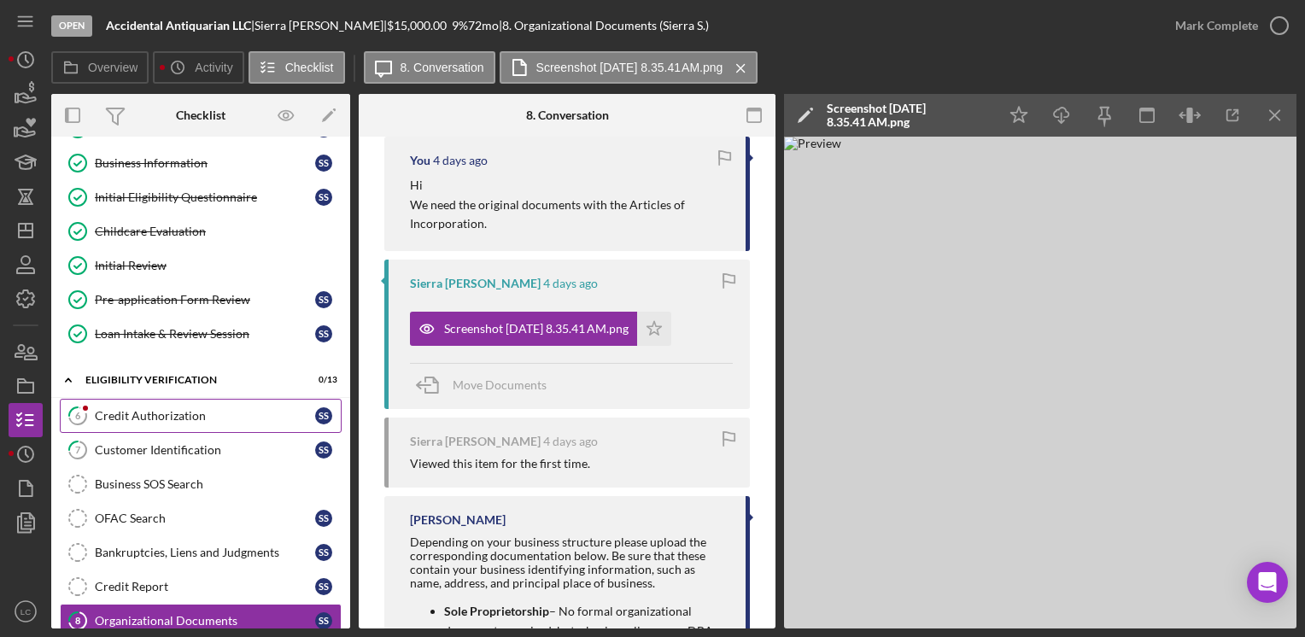
click at [154, 418] on div "Credit Authorization" at bounding box center [205, 416] width 220 height 14
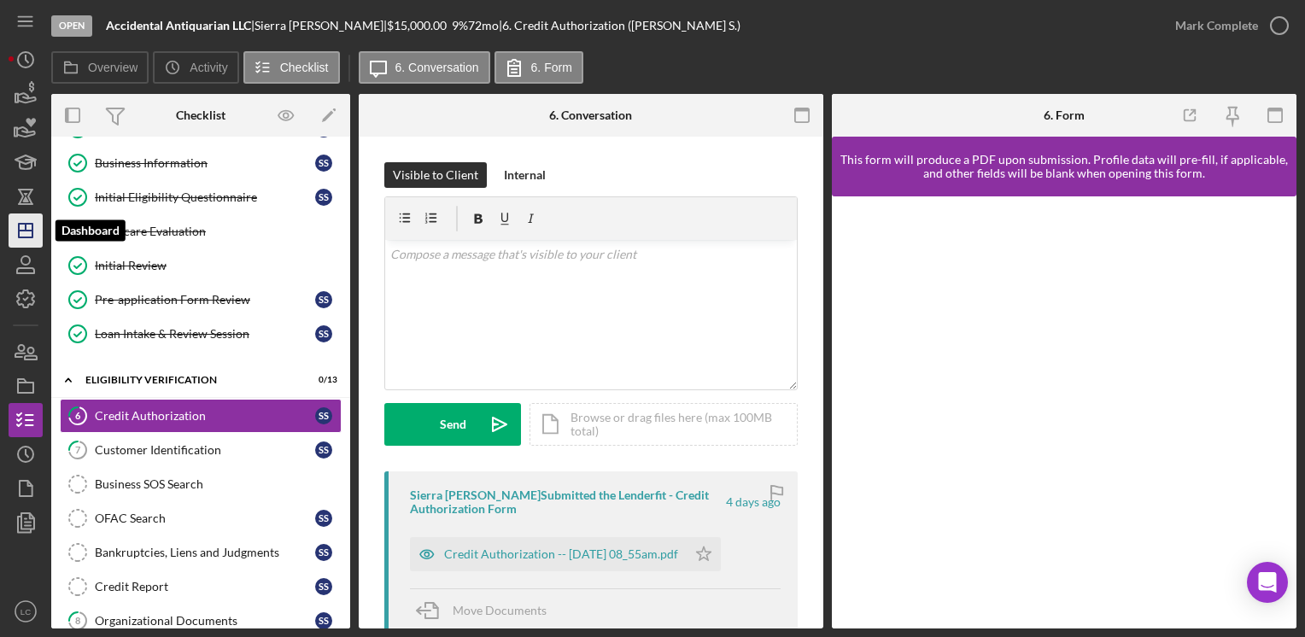
click at [27, 225] on icon "Icon/Dashboard" at bounding box center [25, 230] width 43 height 43
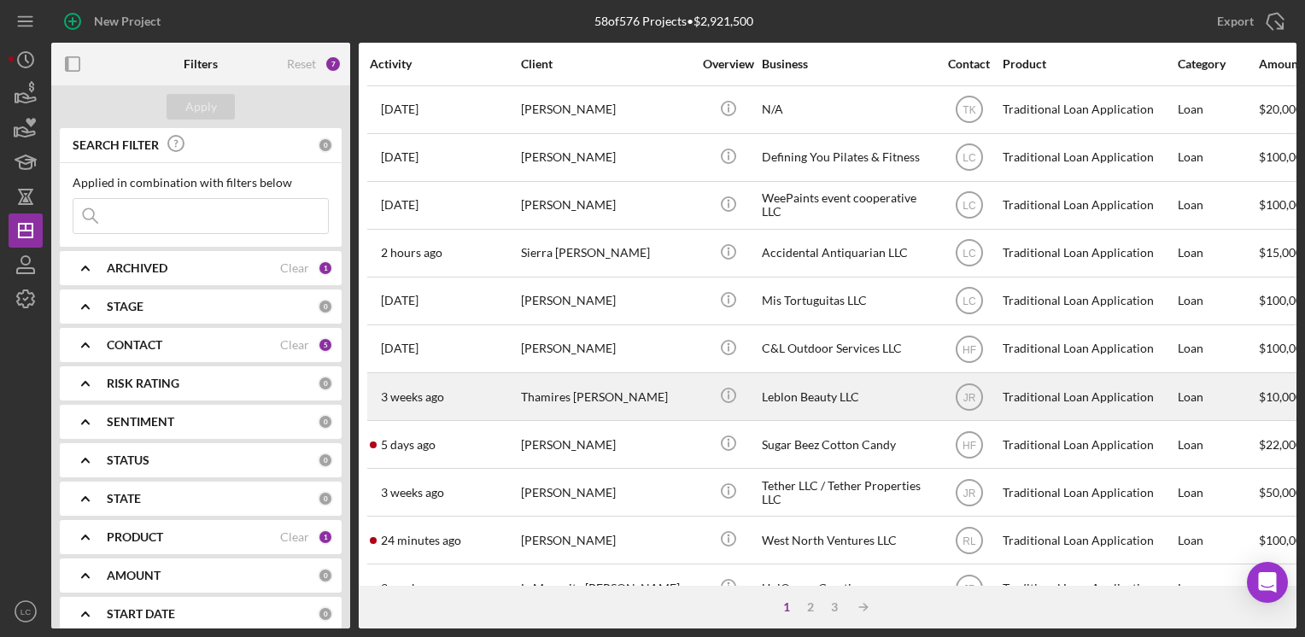
scroll to position [85, 0]
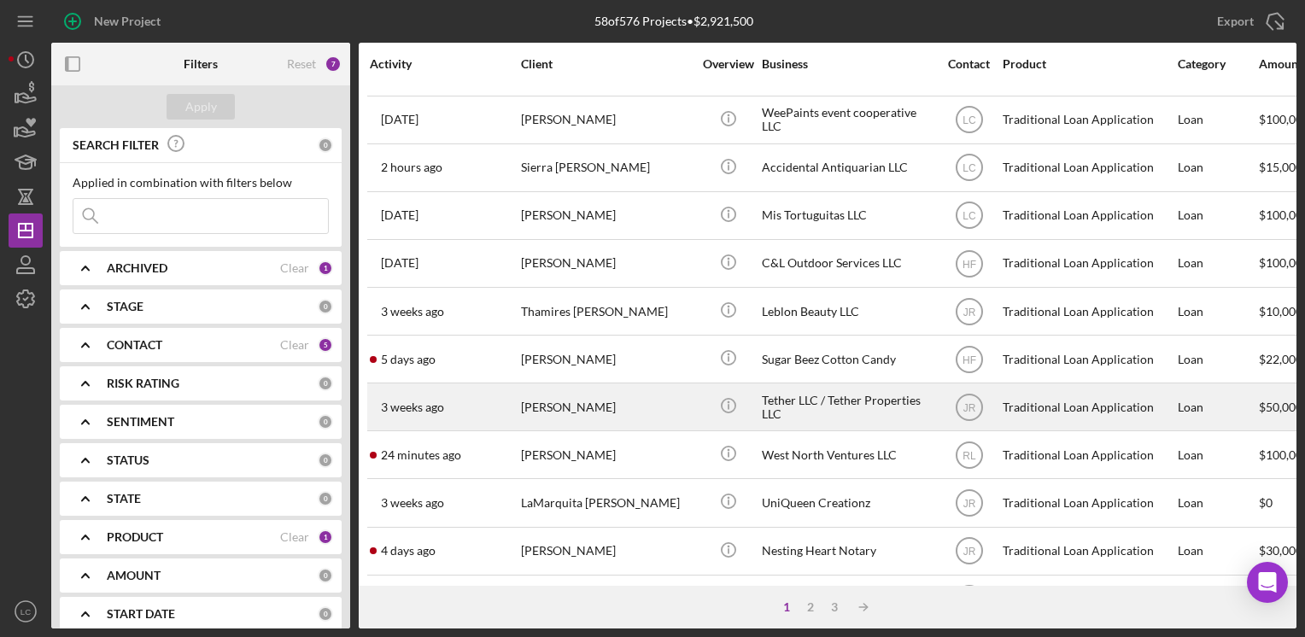
click at [837, 416] on div "Tether LLC / Tether Properties LLC" at bounding box center [847, 406] width 171 height 45
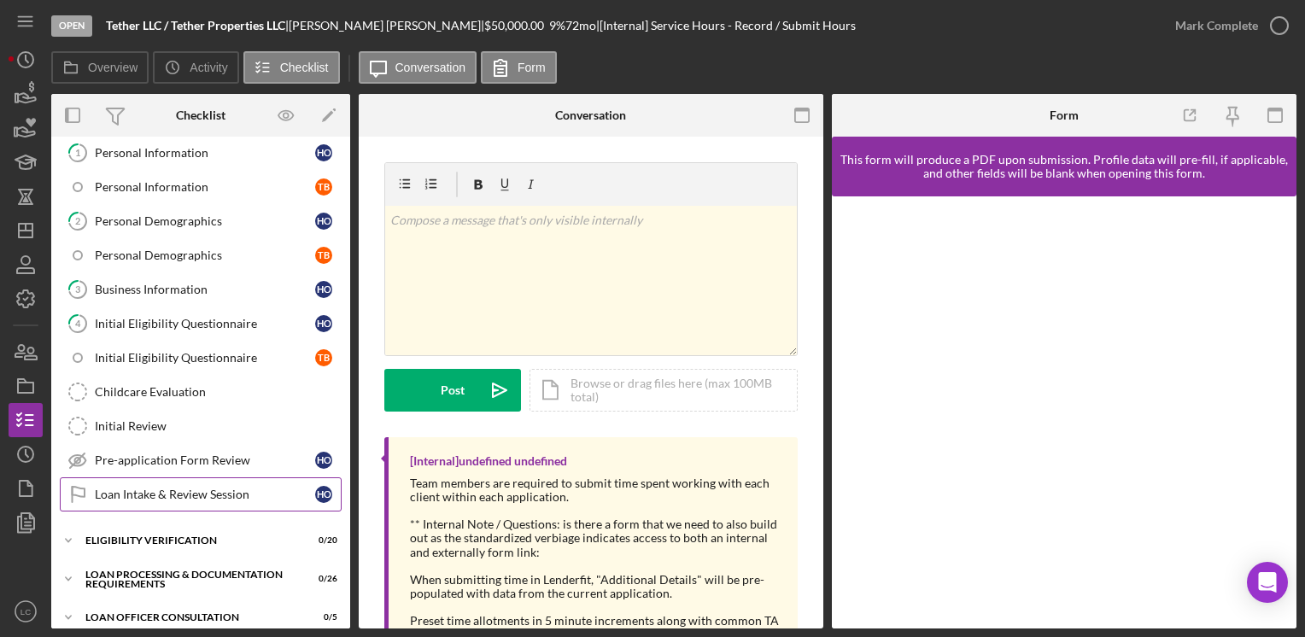
scroll to position [171, 0]
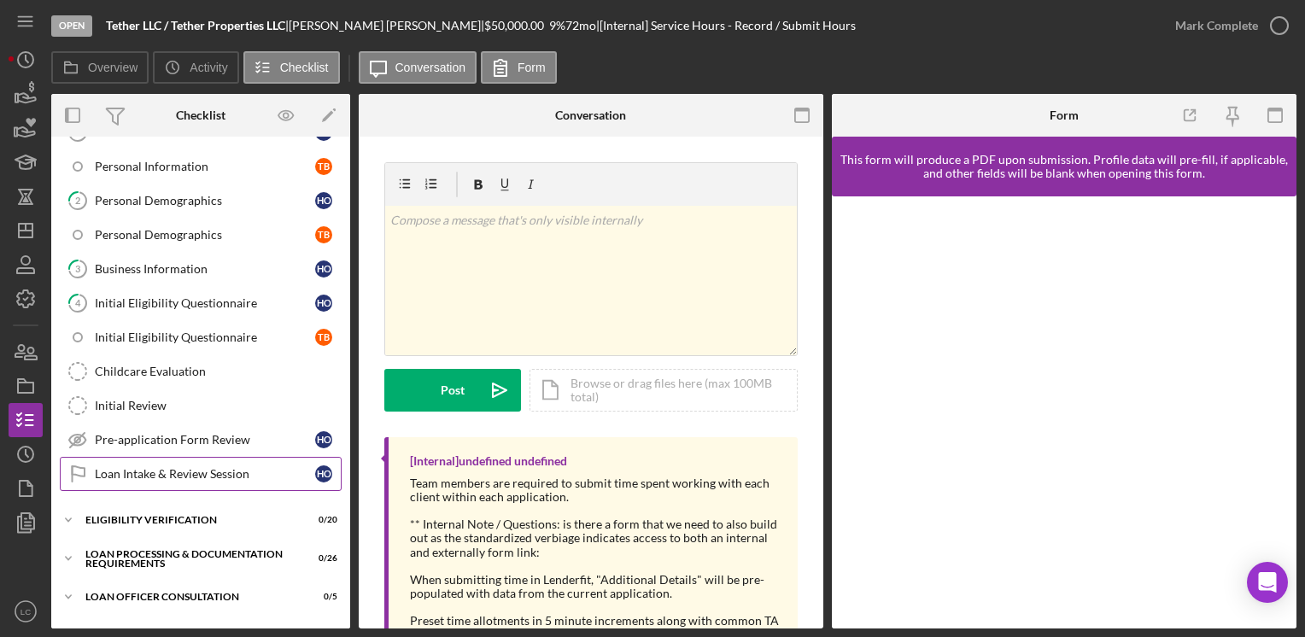
click at [147, 476] on link "Loan Intake & Review Session Loan Intake & Review Session H O" at bounding box center [201, 474] width 282 height 34
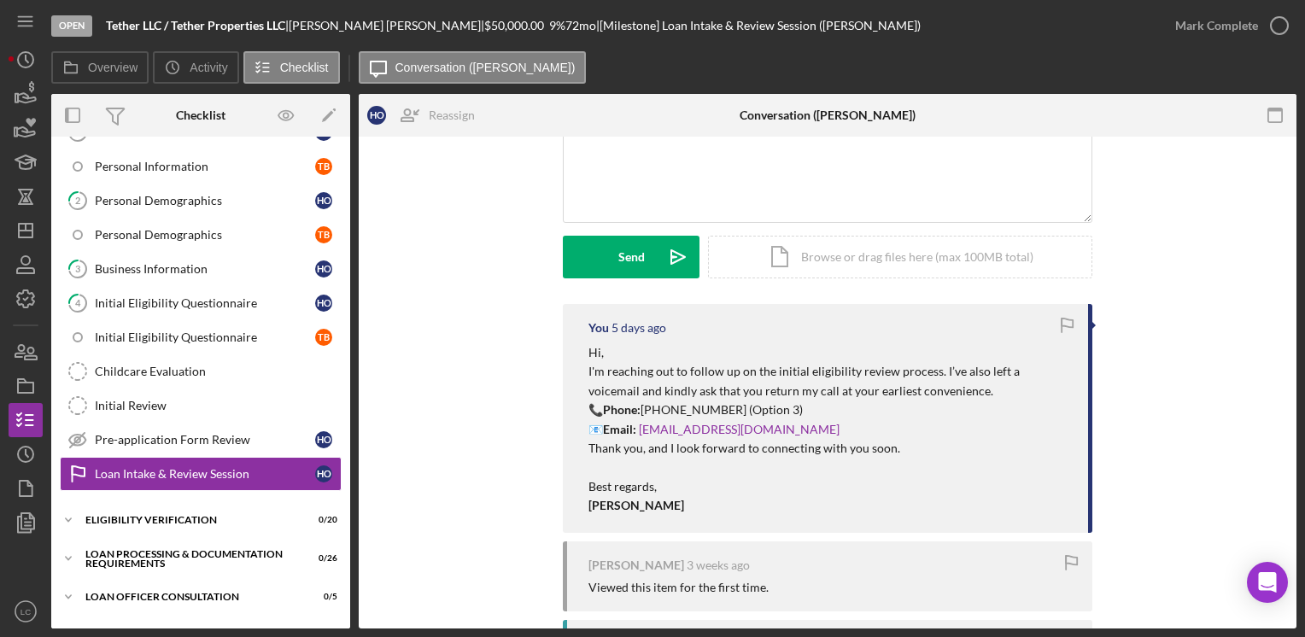
scroll to position [171, 0]
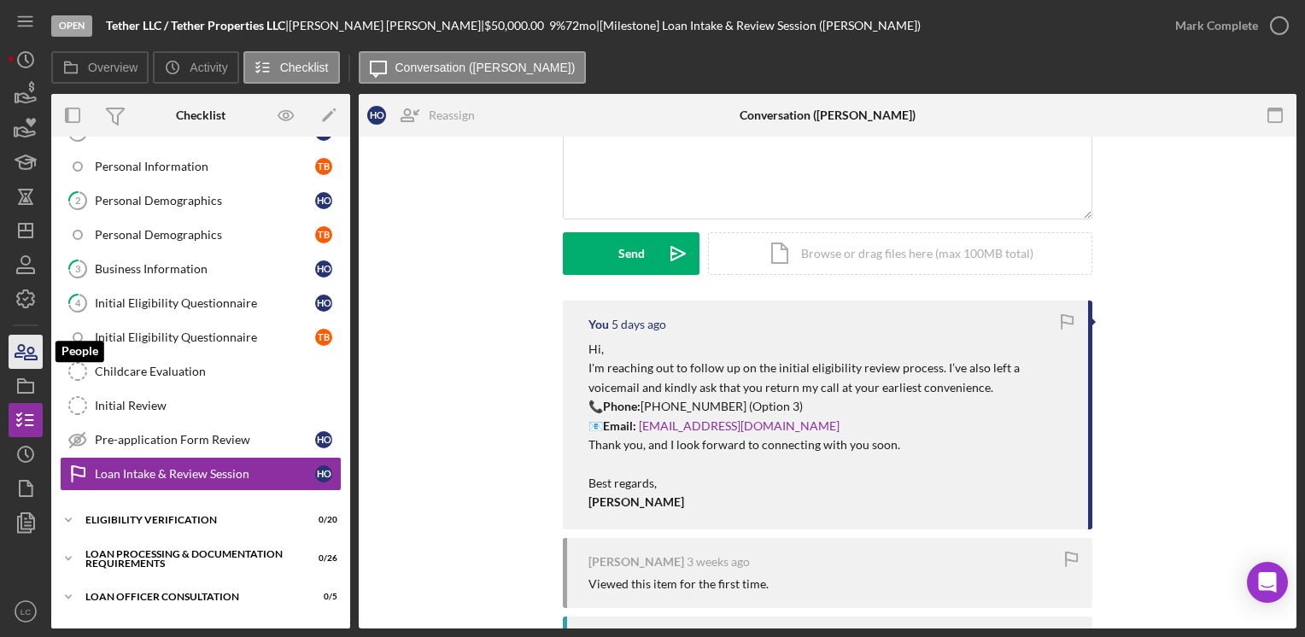
click at [29, 344] on icon "button" at bounding box center [25, 351] width 43 height 43
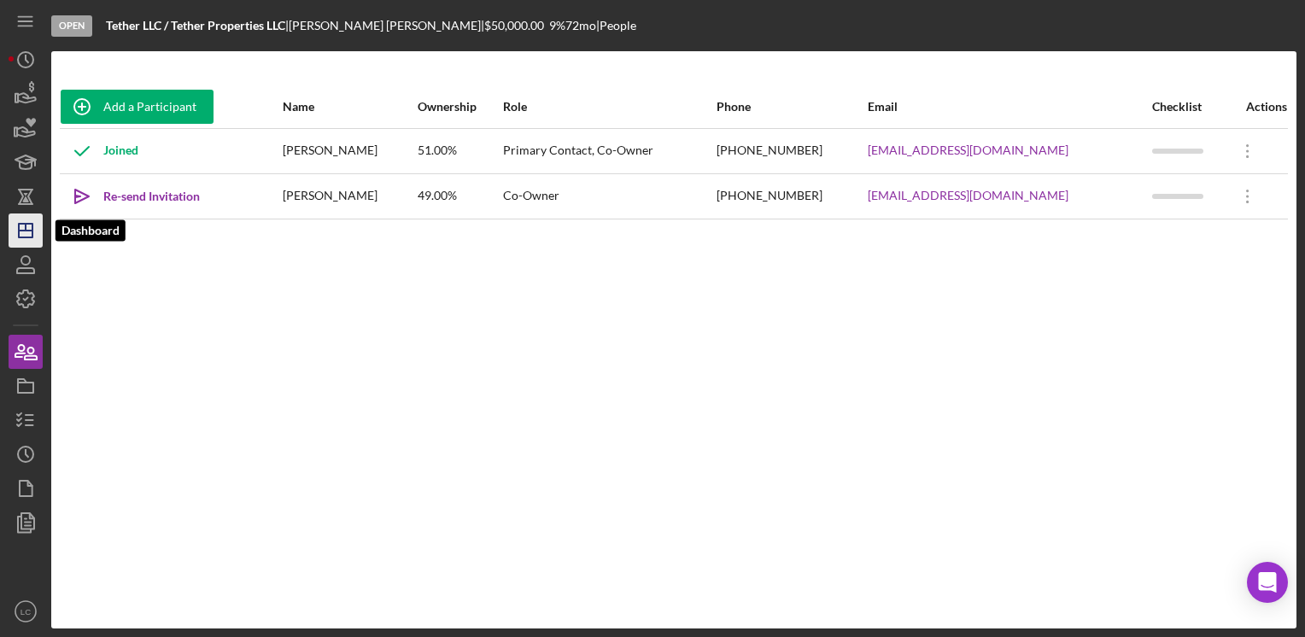
click at [13, 237] on icon "Icon/Dashboard" at bounding box center [25, 230] width 43 height 43
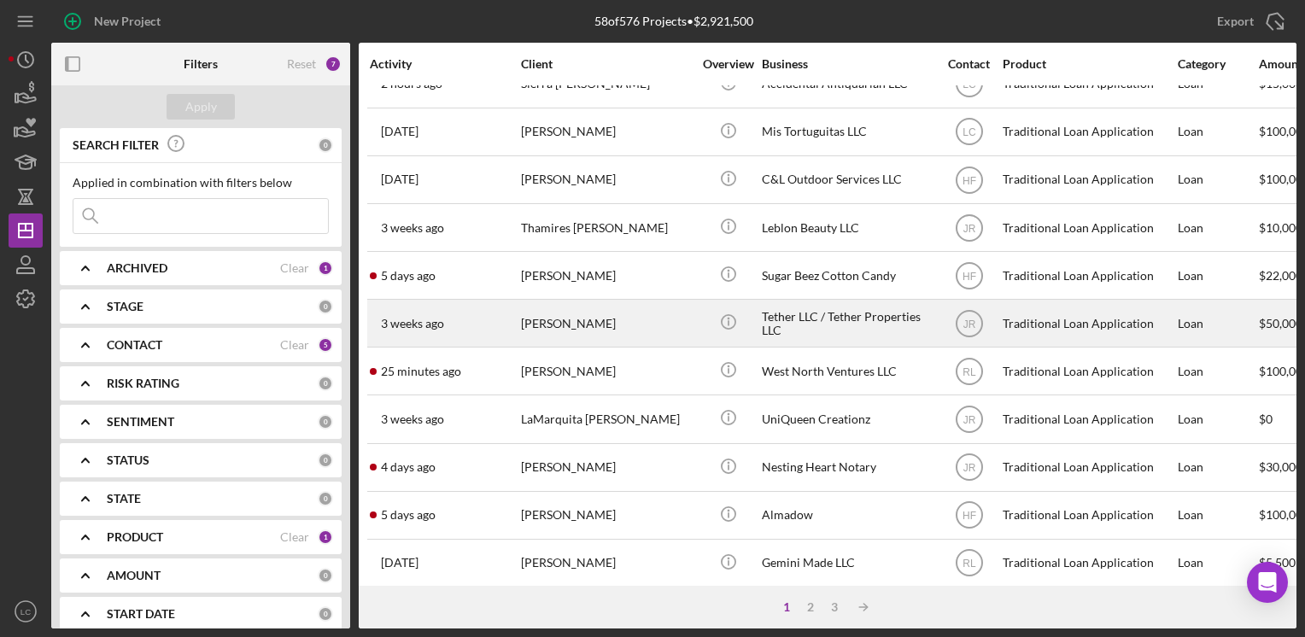
scroll to position [171, 0]
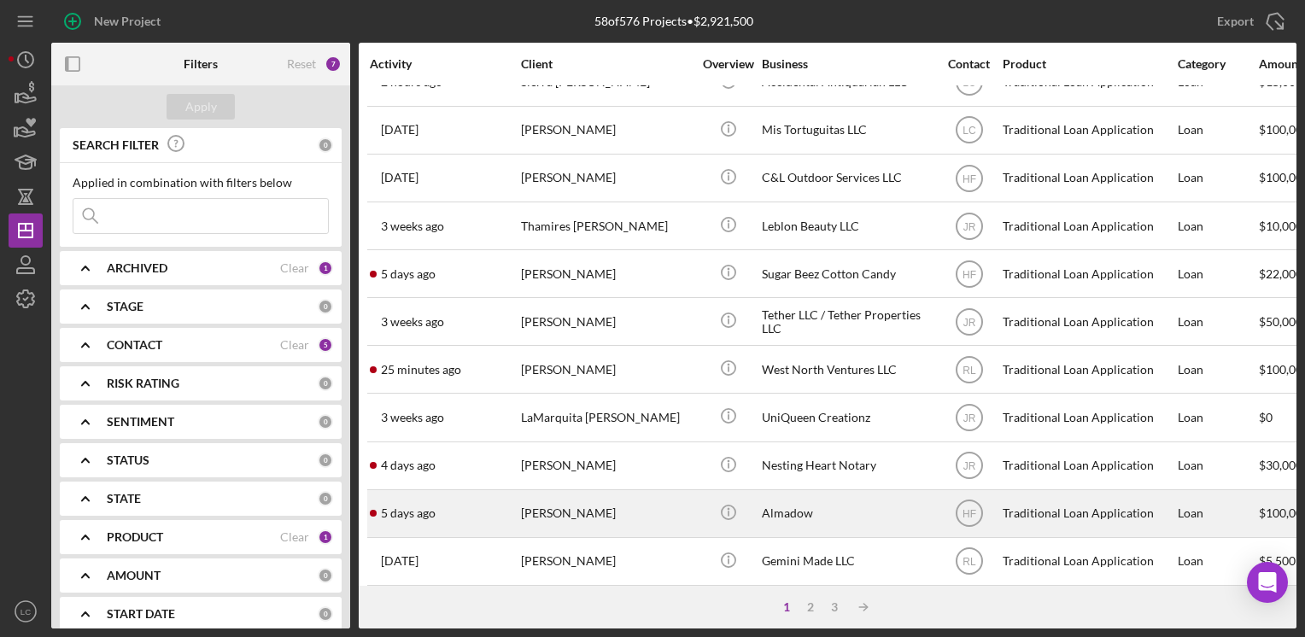
click at [828, 513] on div "Almadow" at bounding box center [847, 513] width 171 height 45
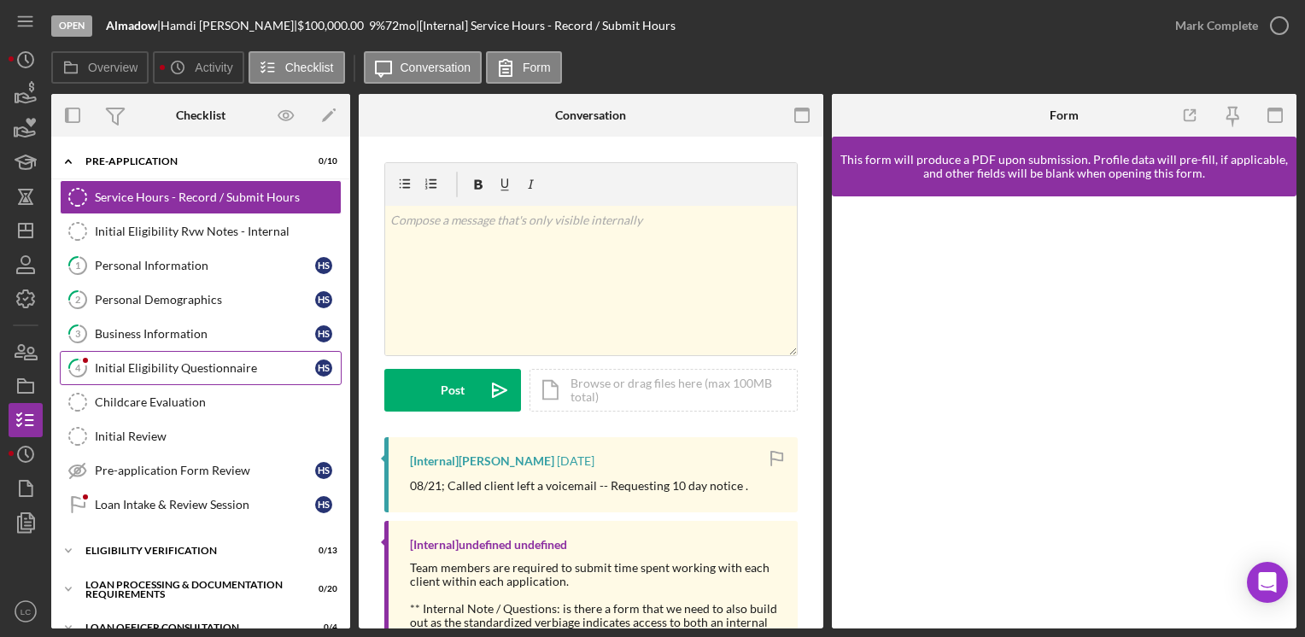
click at [183, 370] on div "Initial Eligibility Questionnaire" at bounding box center [205, 368] width 220 height 14
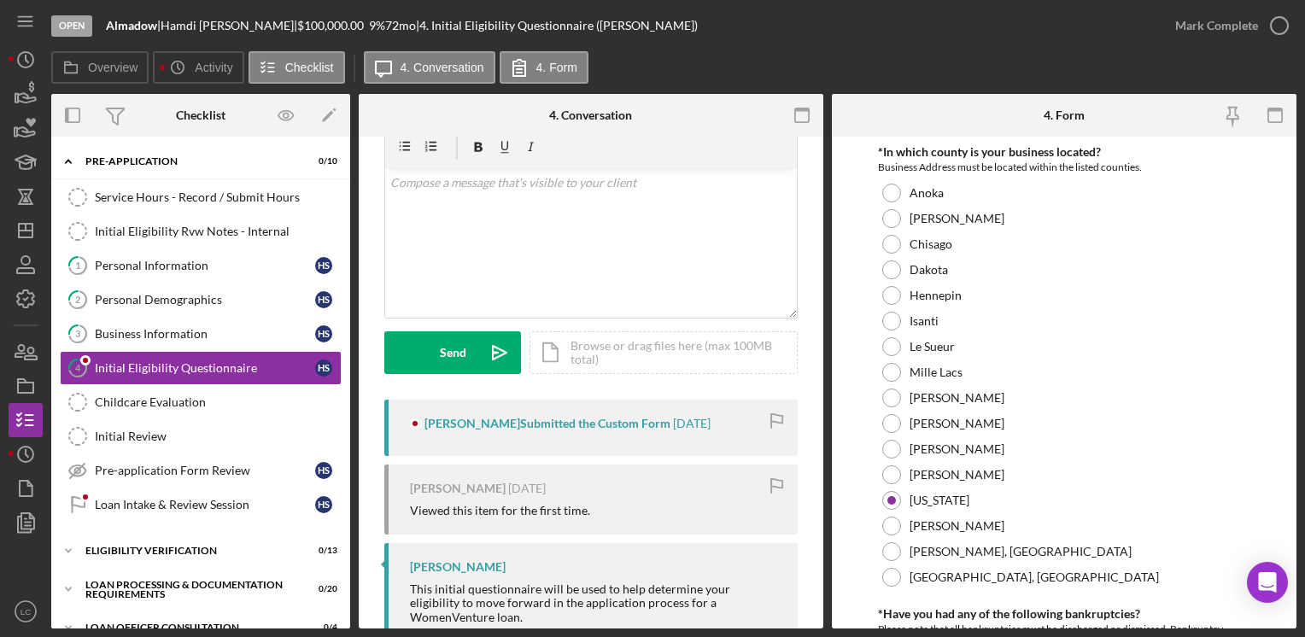
scroll to position [171, 0]
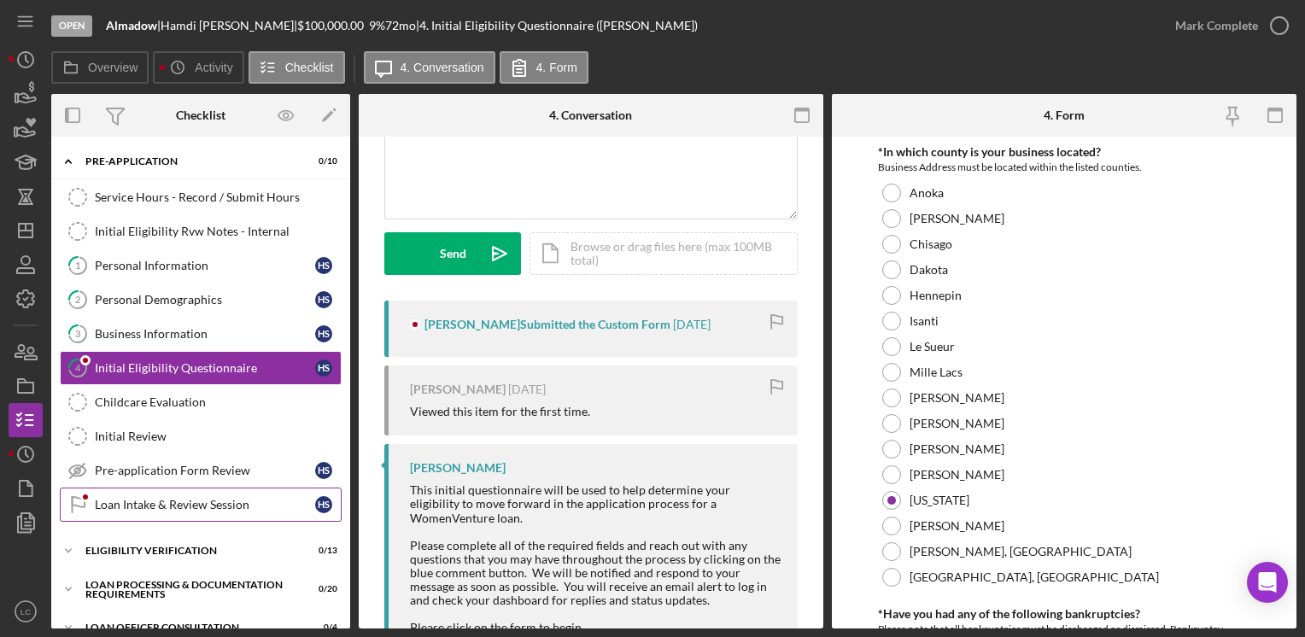
click at [160, 501] on div "Loan Intake & Review Session" at bounding box center [205, 505] width 220 height 14
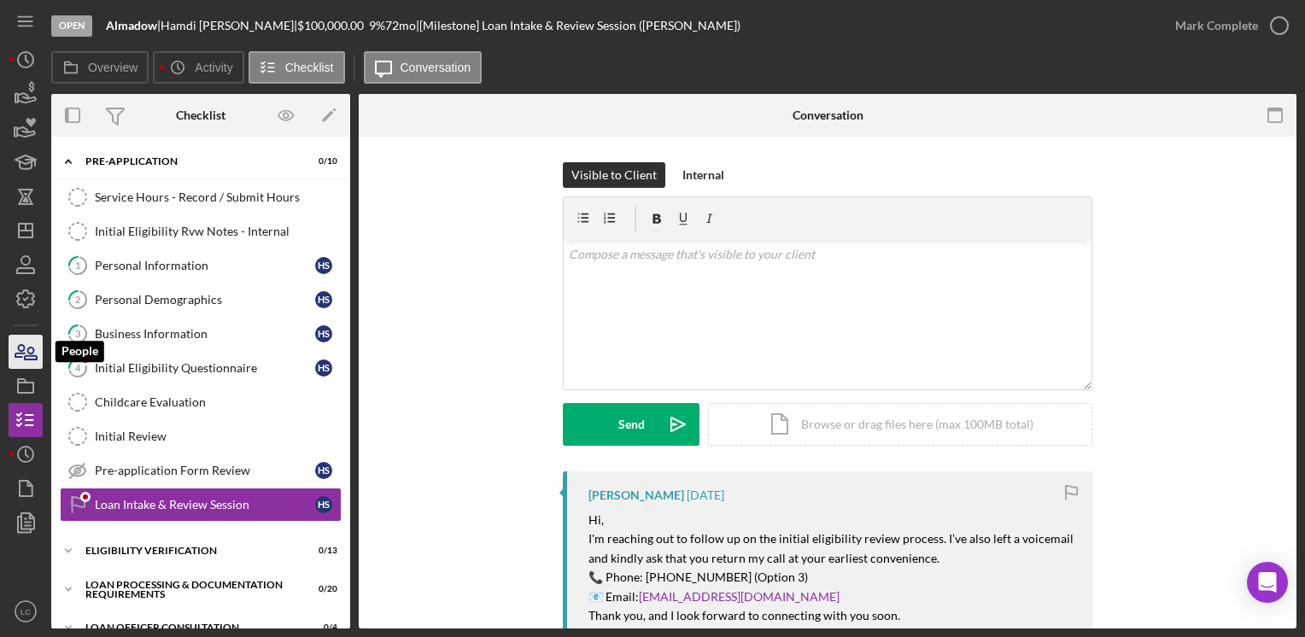
click at [23, 353] on icon "button" at bounding box center [19, 351] width 9 height 12
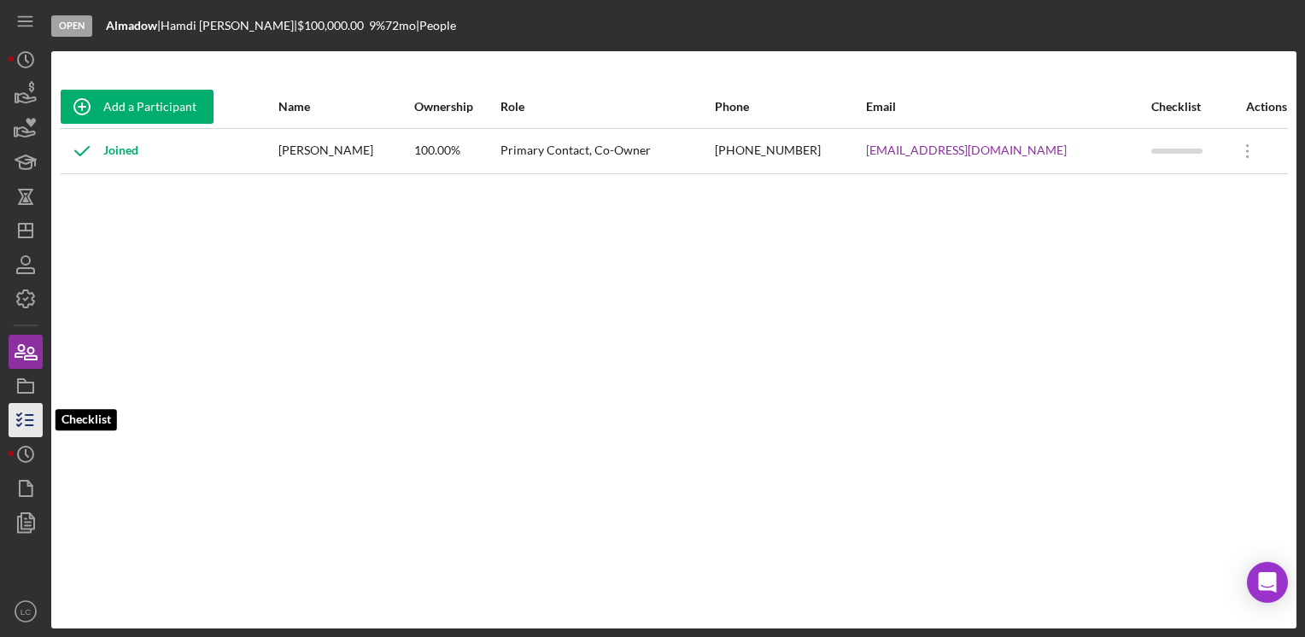
click at [20, 423] on polyline "button" at bounding box center [19, 424] width 4 height 3
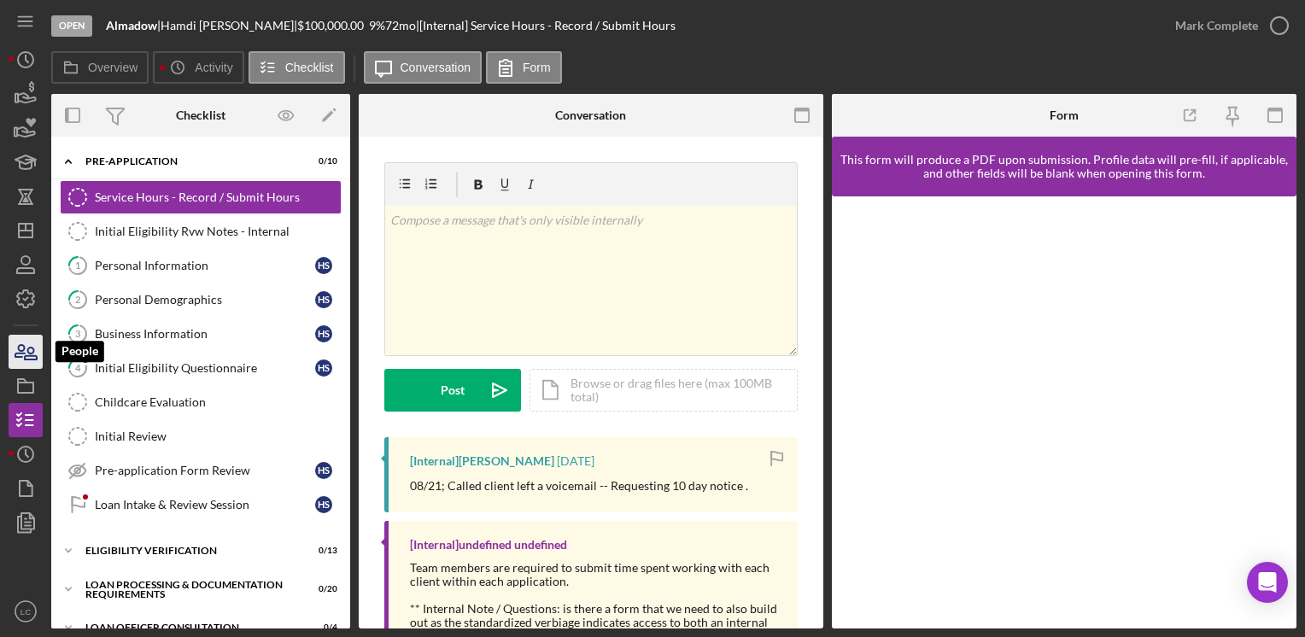
click at [10, 343] on icon "button" at bounding box center [25, 351] width 43 height 43
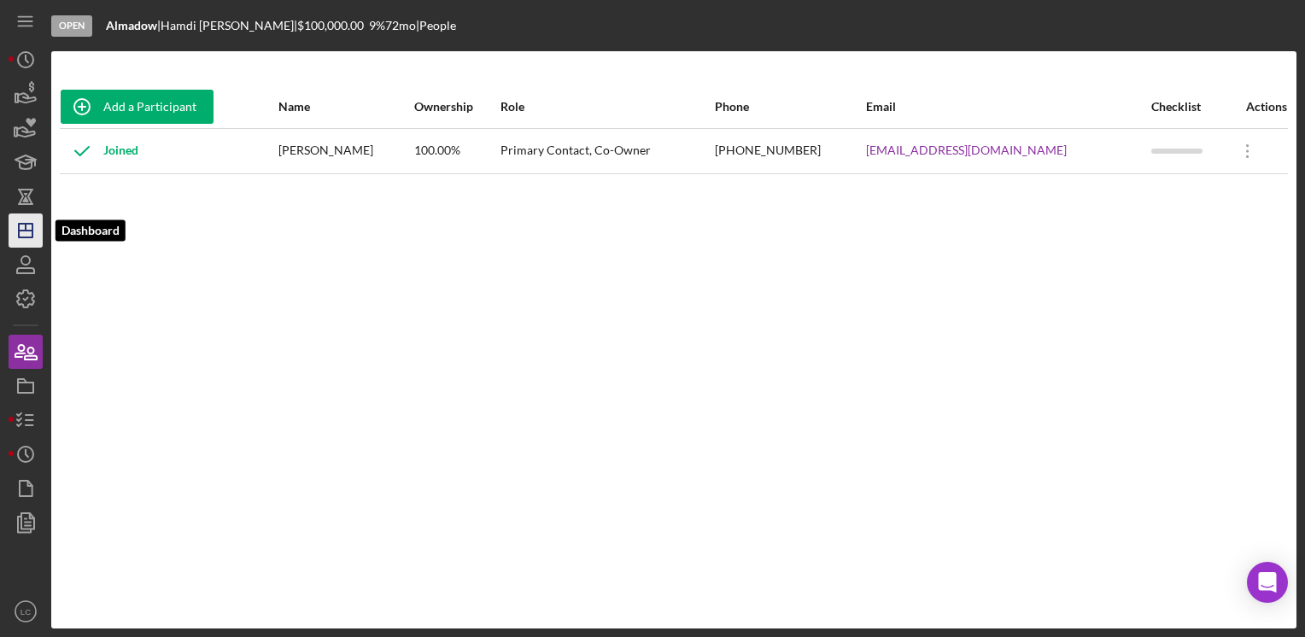
click at [24, 232] on icon "Icon/Dashboard" at bounding box center [25, 230] width 43 height 43
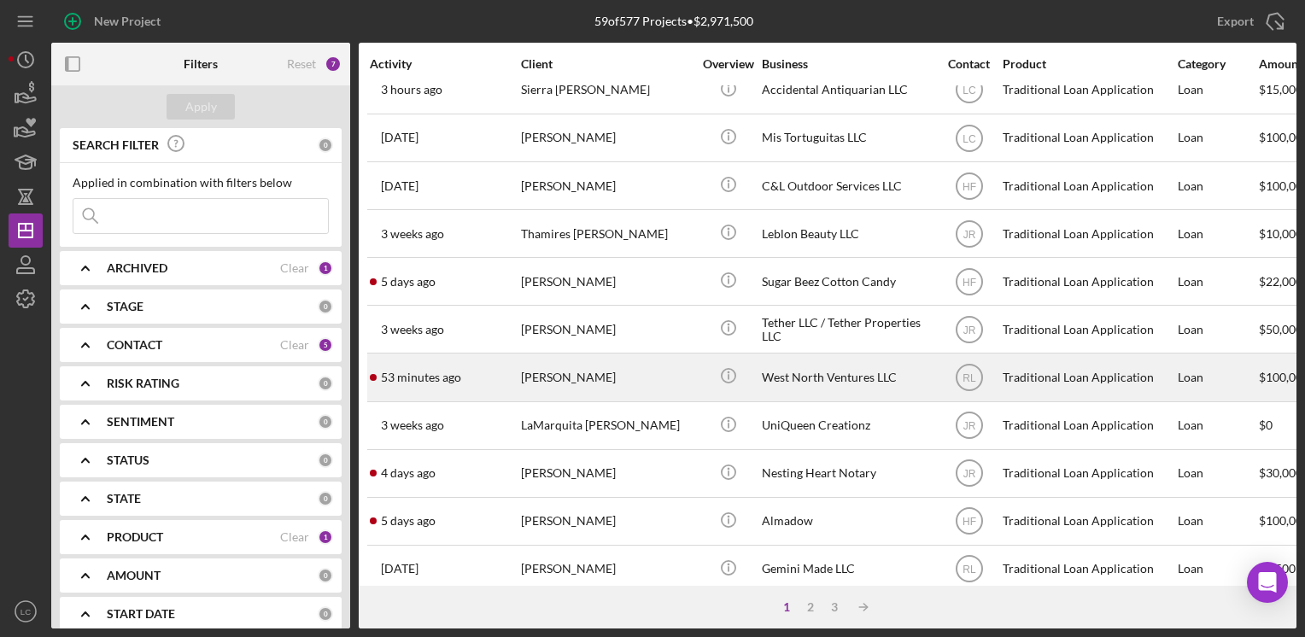
scroll to position [171, 0]
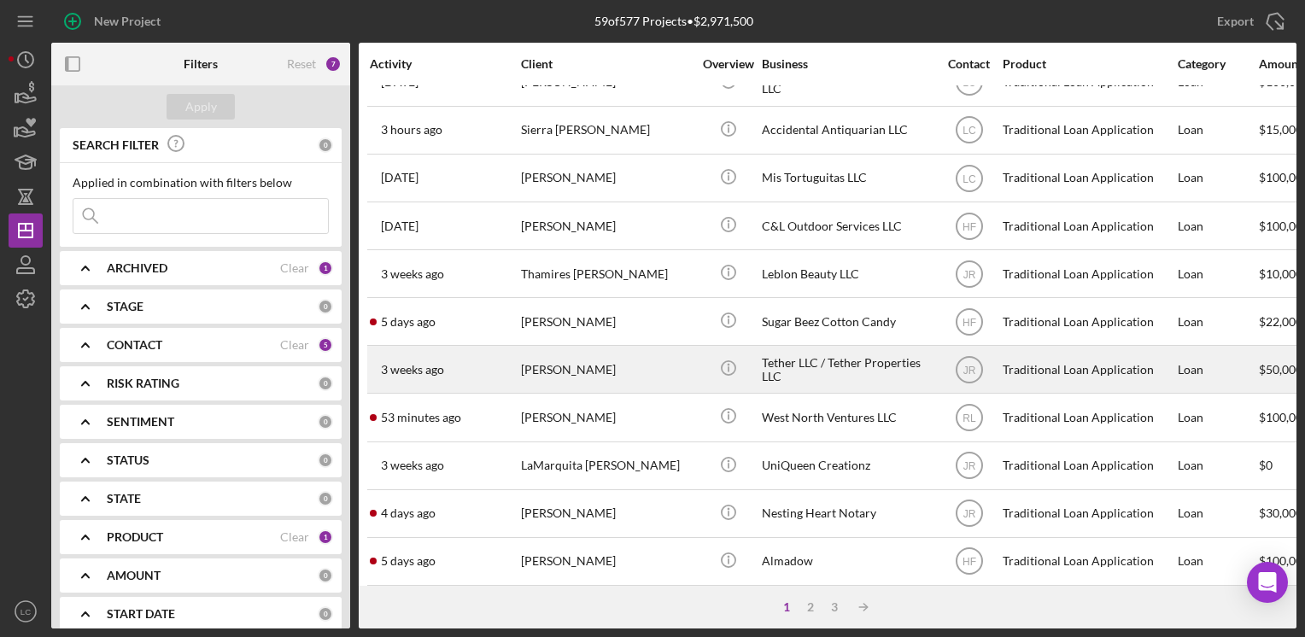
click at [663, 363] on div "[PERSON_NAME]" at bounding box center [606, 369] width 171 height 45
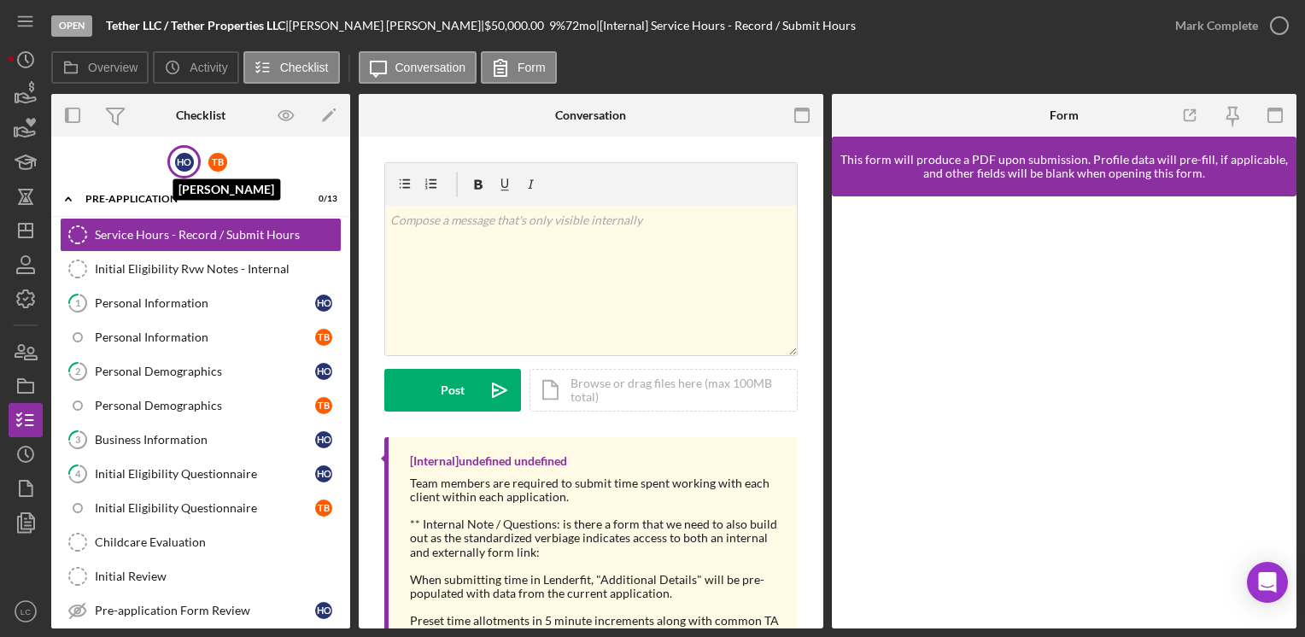
click at [175, 155] on div "H O" at bounding box center [184, 162] width 19 height 19
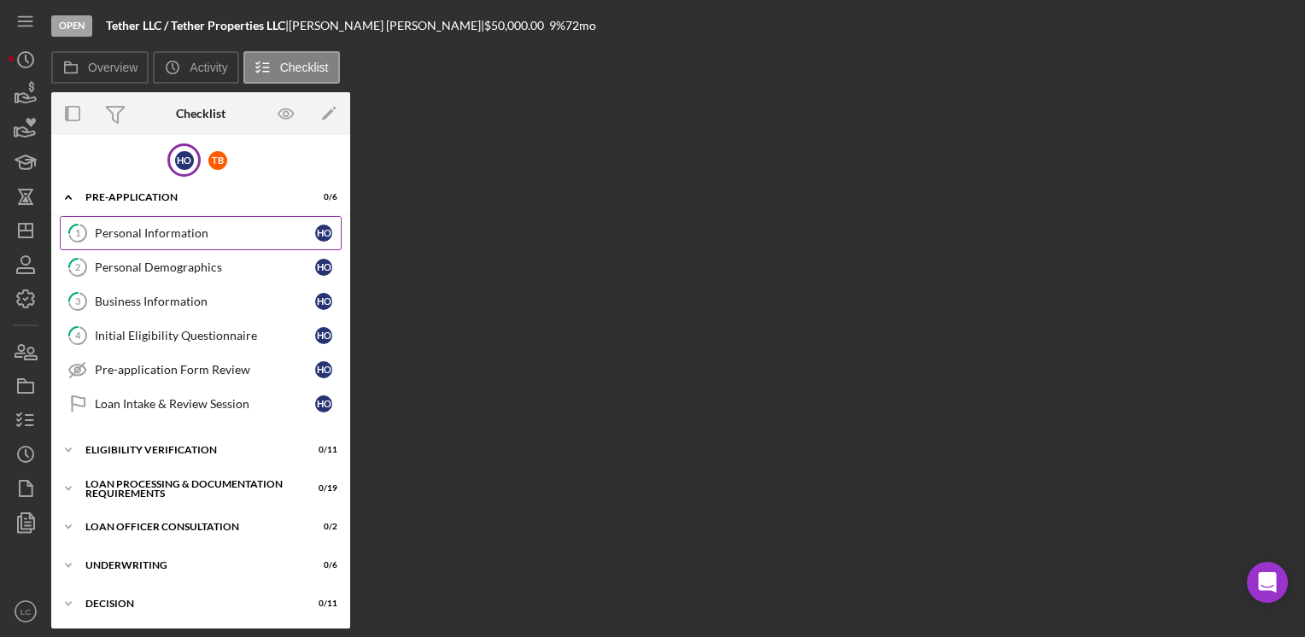
click at [102, 239] on link "1 Personal Information H O" at bounding box center [201, 233] width 282 height 34
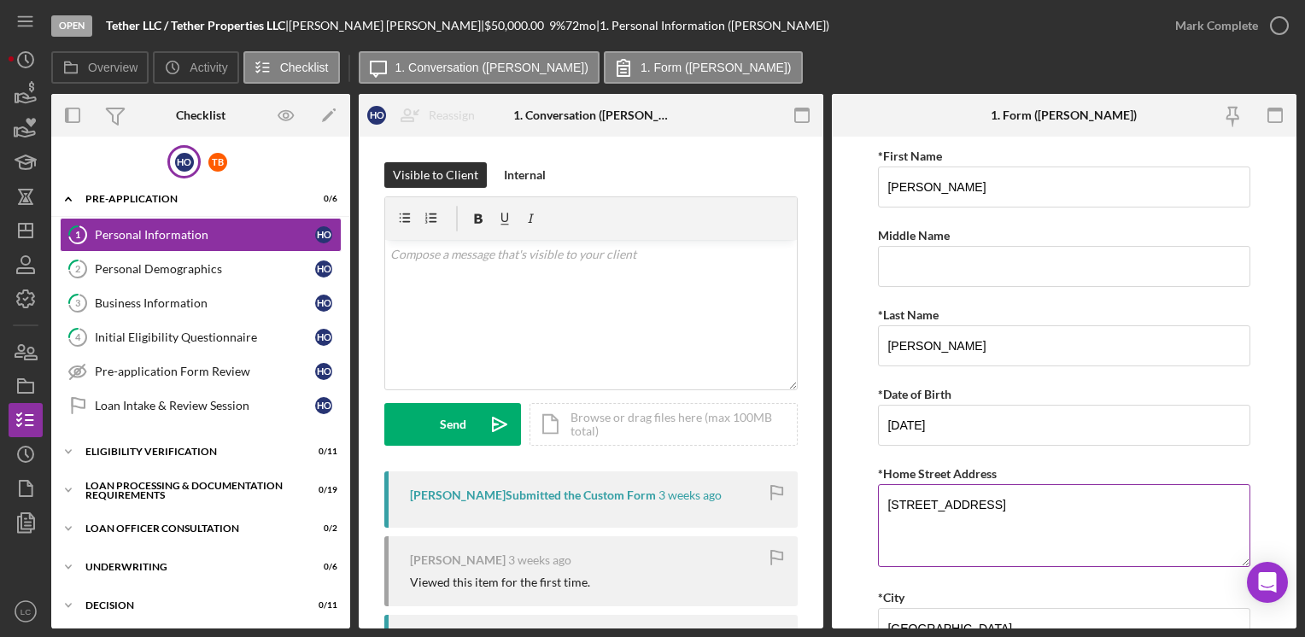
click at [923, 498] on textarea "[STREET_ADDRESS]" at bounding box center [1063, 525] width 371 height 82
click at [998, 502] on textarea "[STREET_ADDRESS]" at bounding box center [1063, 525] width 371 height 82
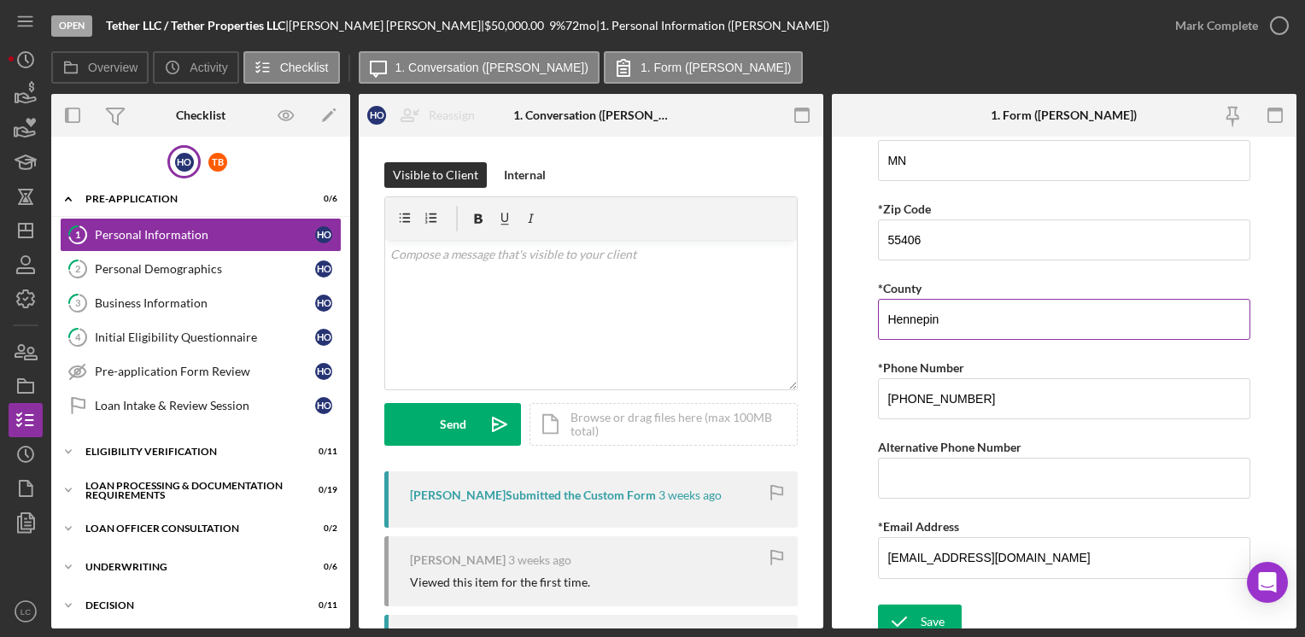
scroll to position [555, 0]
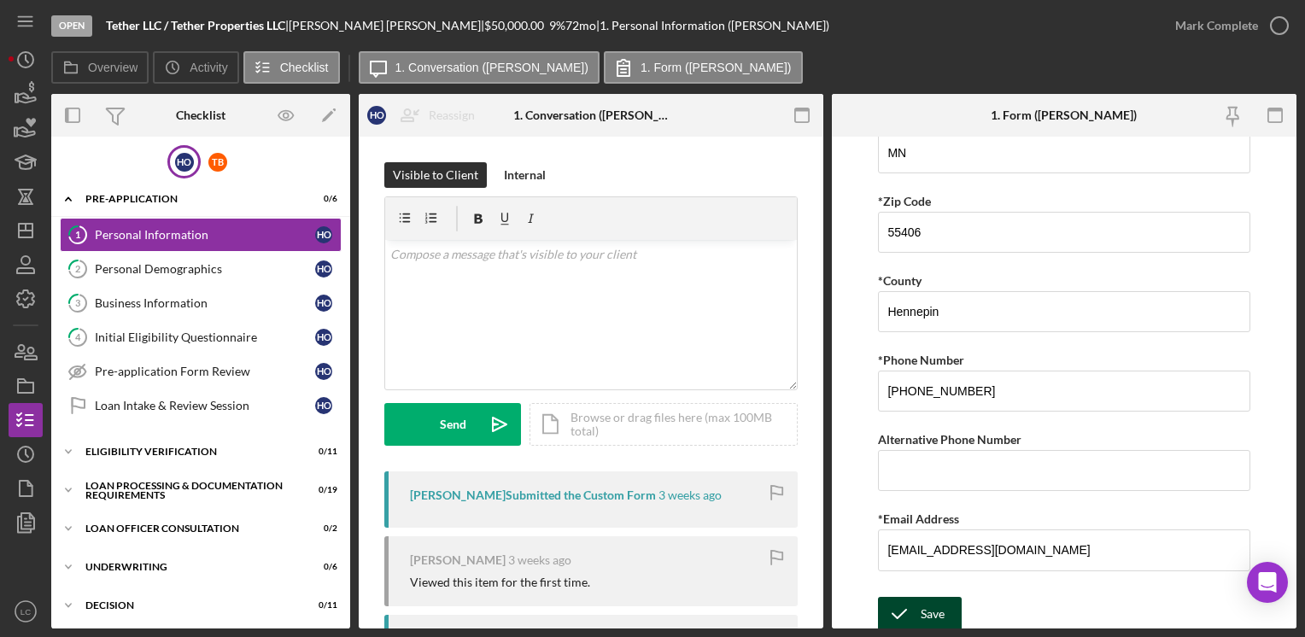
type textarea "[STREET_ADDRESS]"
click at [935, 610] on div "Save" at bounding box center [932, 614] width 24 height 34
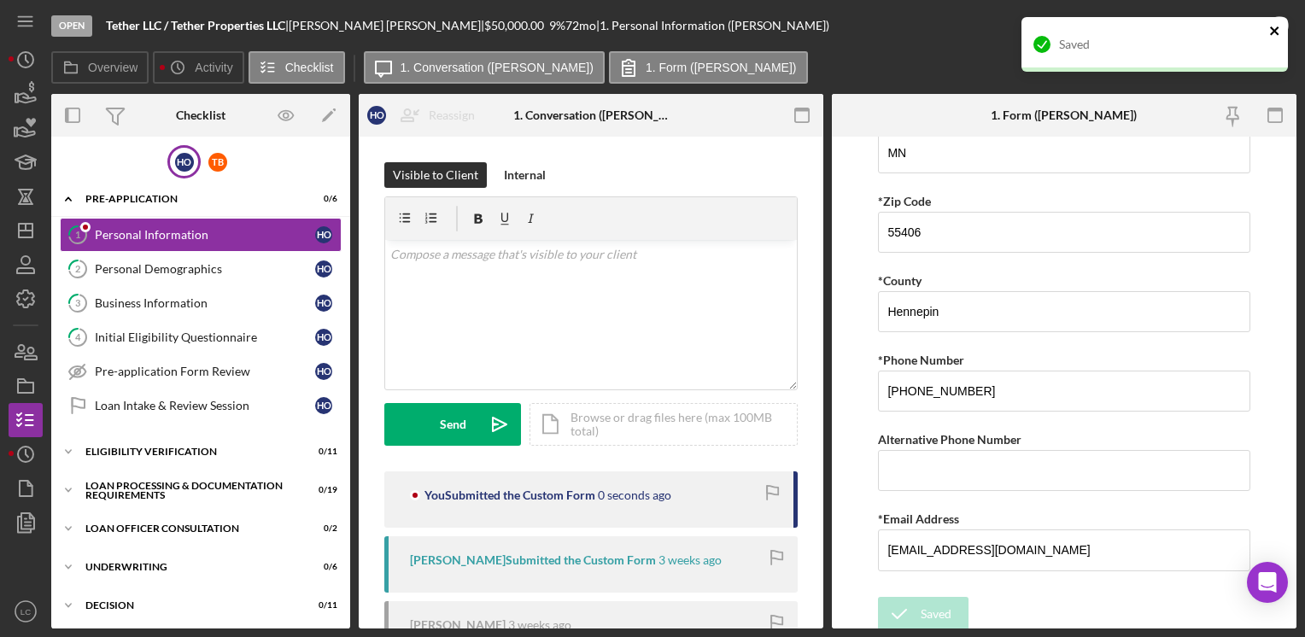
click at [1277, 26] on icon "close" at bounding box center [1275, 31] width 12 height 14
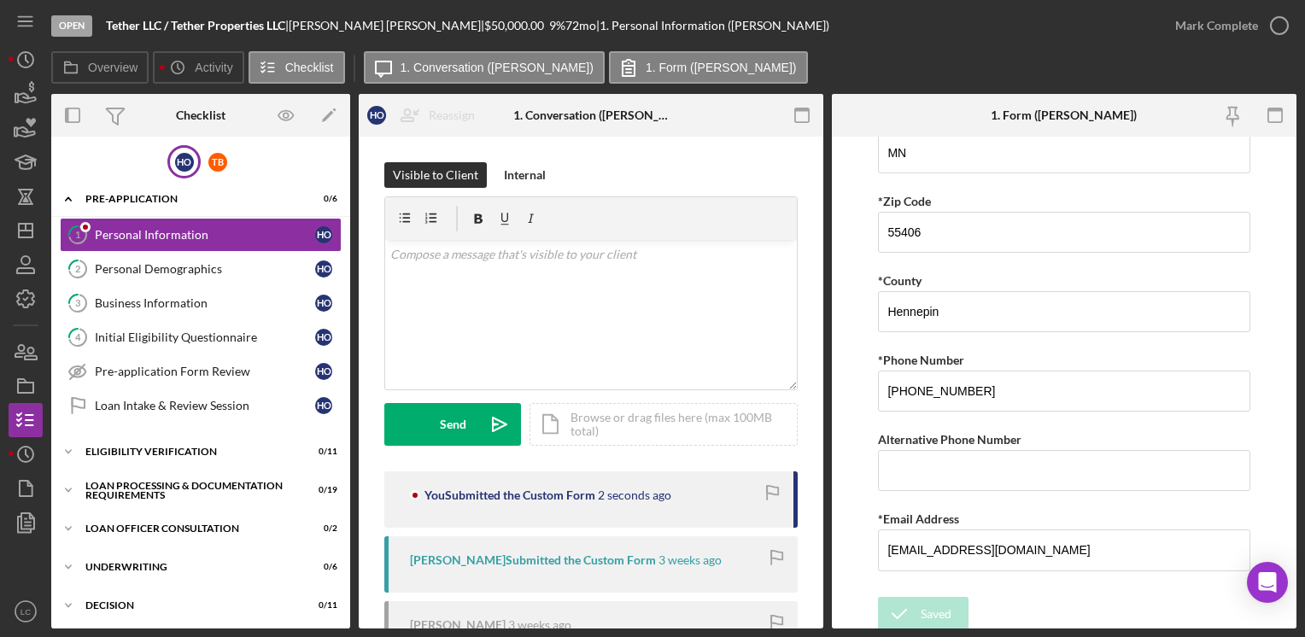
click at [1277, 26] on div "Saved" at bounding box center [1154, 51] width 273 height 75
click at [1283, 19] on icon "button" at bounding box center [1279, 25] width 43 height 43
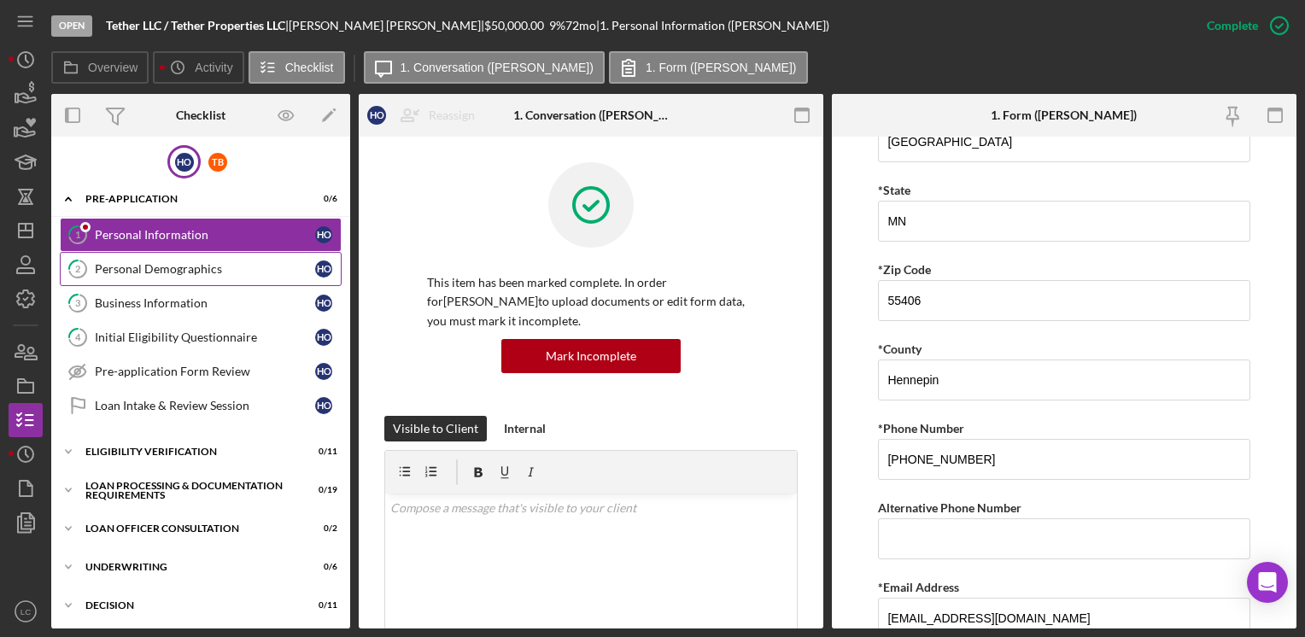
scroll to position [623, 0]
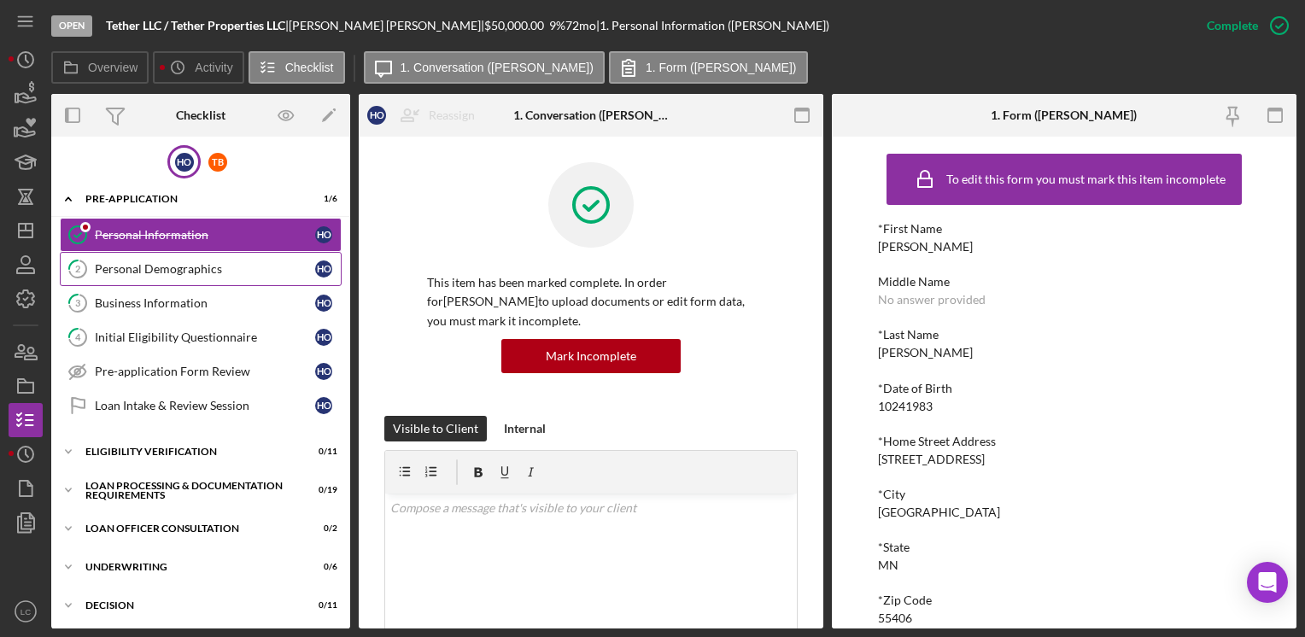
click at [160, 268] on div "Personal Demographics" at bounding box center [205, 269] width 220 height 14
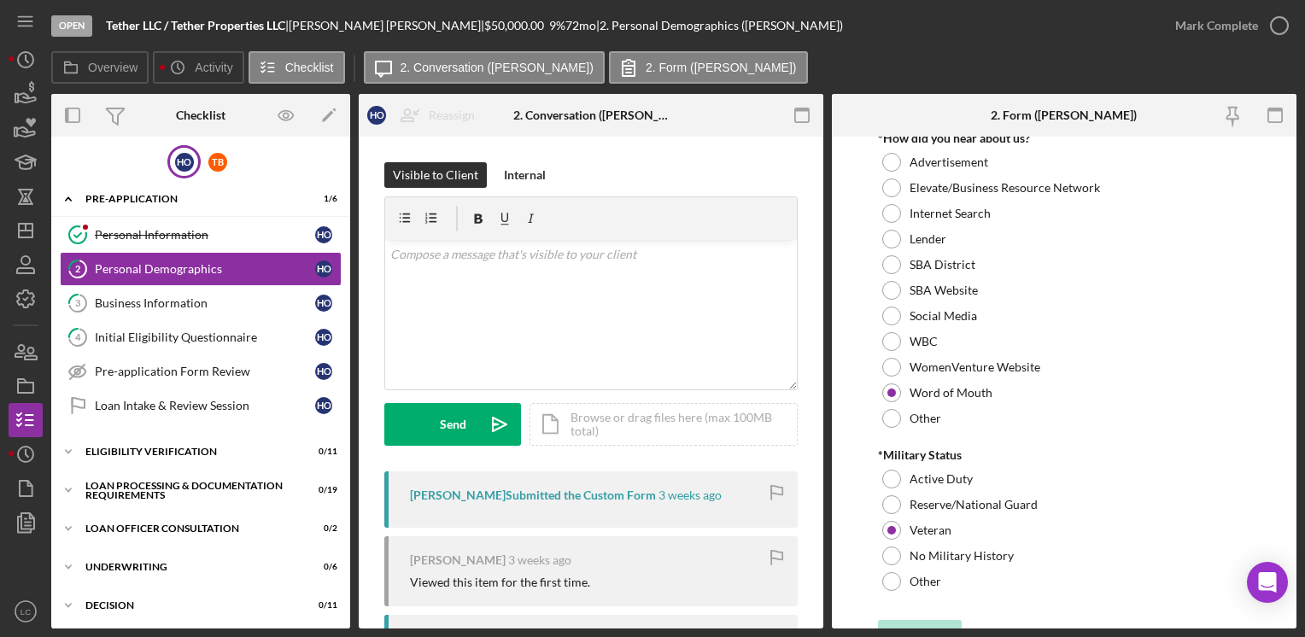
scroll to position [1766, 0]
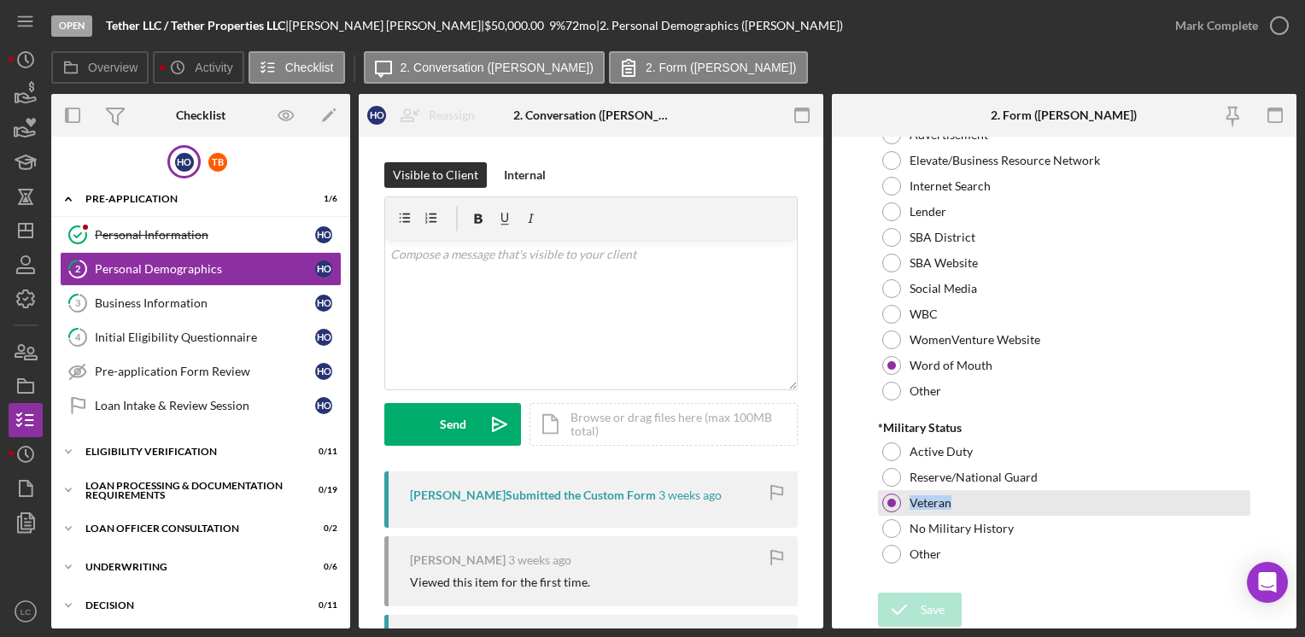
drag, startPoint x: 953, startPoint y: 505, endPoint x: 907, endPoint y: 511, distance: 46.4
click at [907, 511] on div "Veteran" at bounding box center [1063, 503] width 371 height 26
copy label "Veteran"
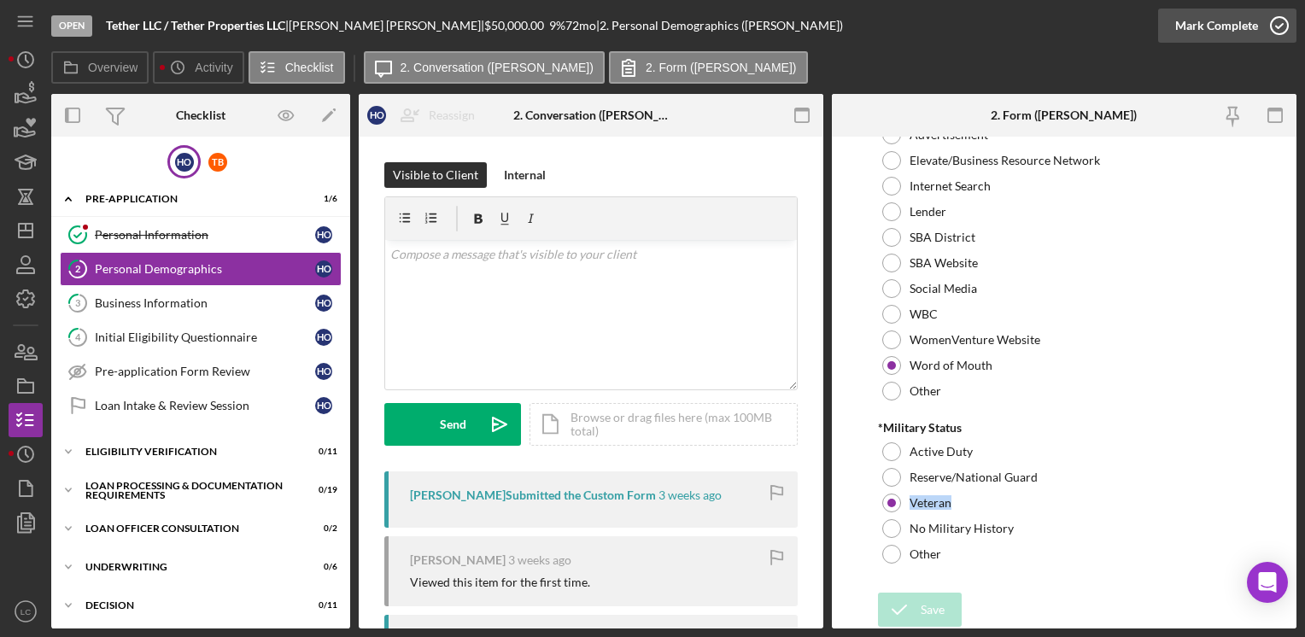
click at [1286, 20] on icon "button" at bounding box center [1279, 25] width 43 height 43
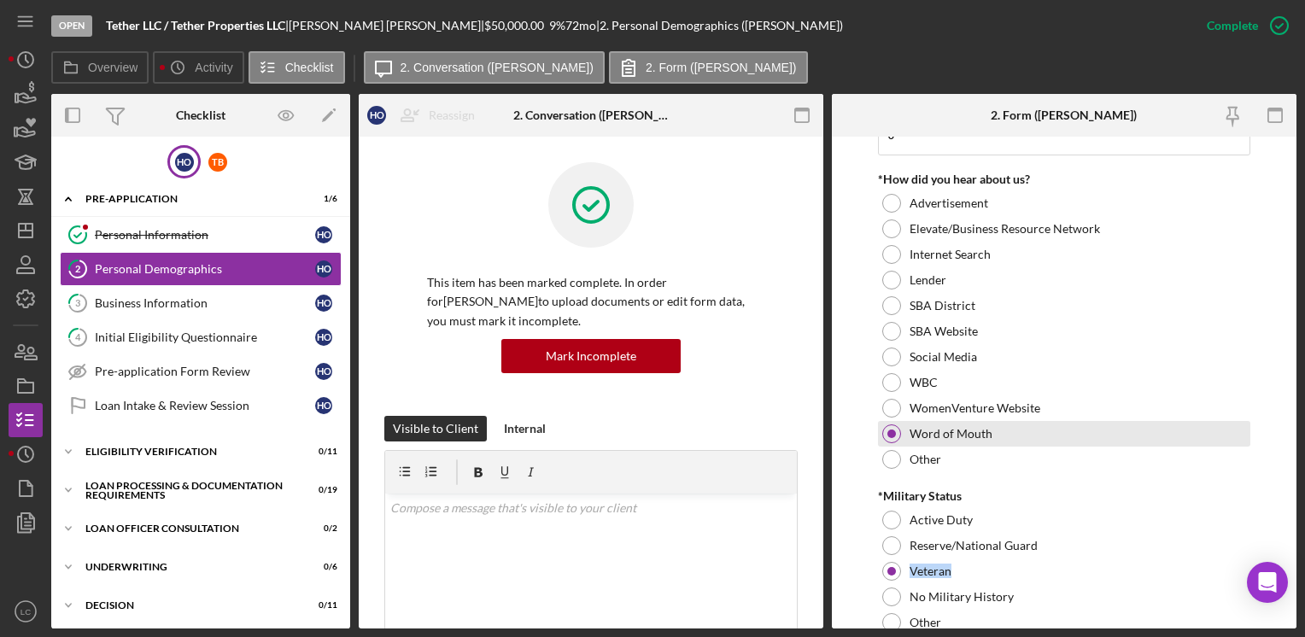
scroll to position [1834, 0]
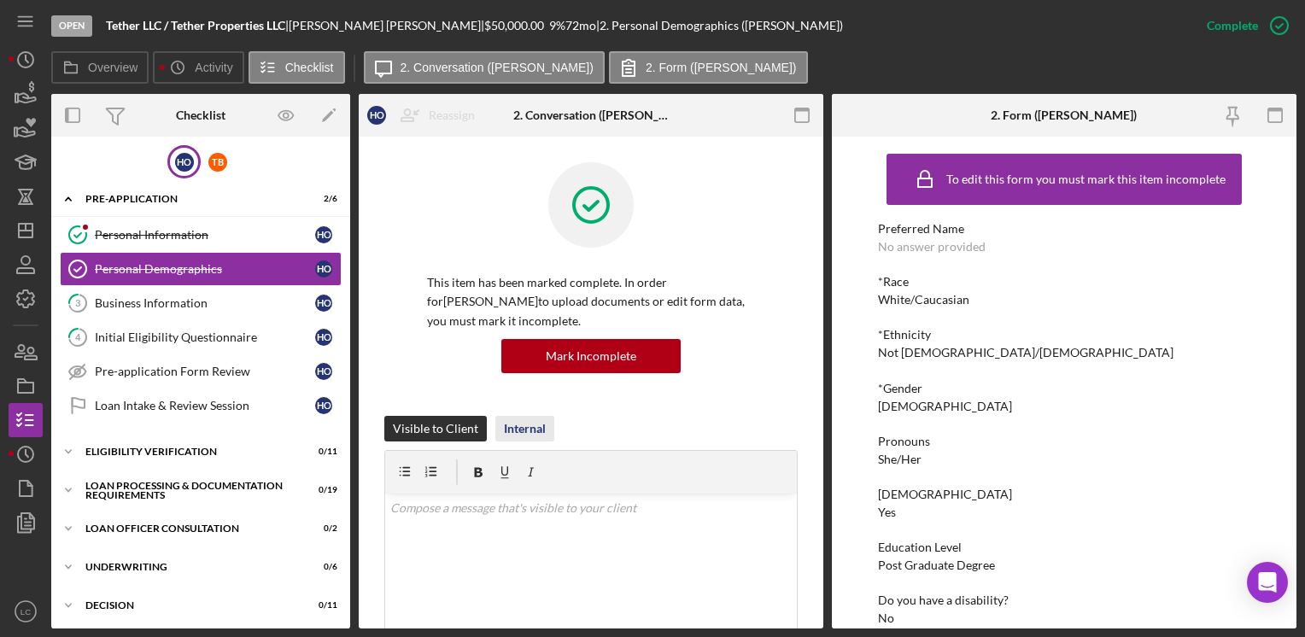
click at [528, 426] on div "Internal" at bounding box center [525, 429] width 42 height 26
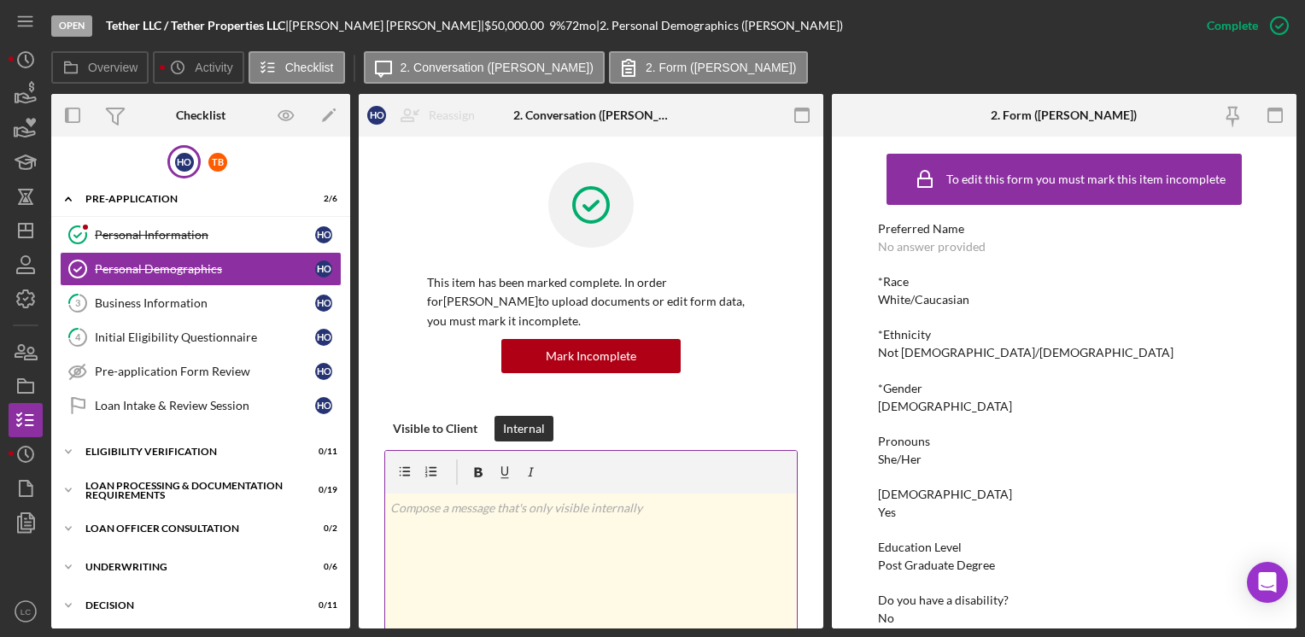
click at [533, 530] on div "v Color teal Color pink Remove color Add row above Add row below Add column bef…" at bounding box center [591, 568] width 412 height 149
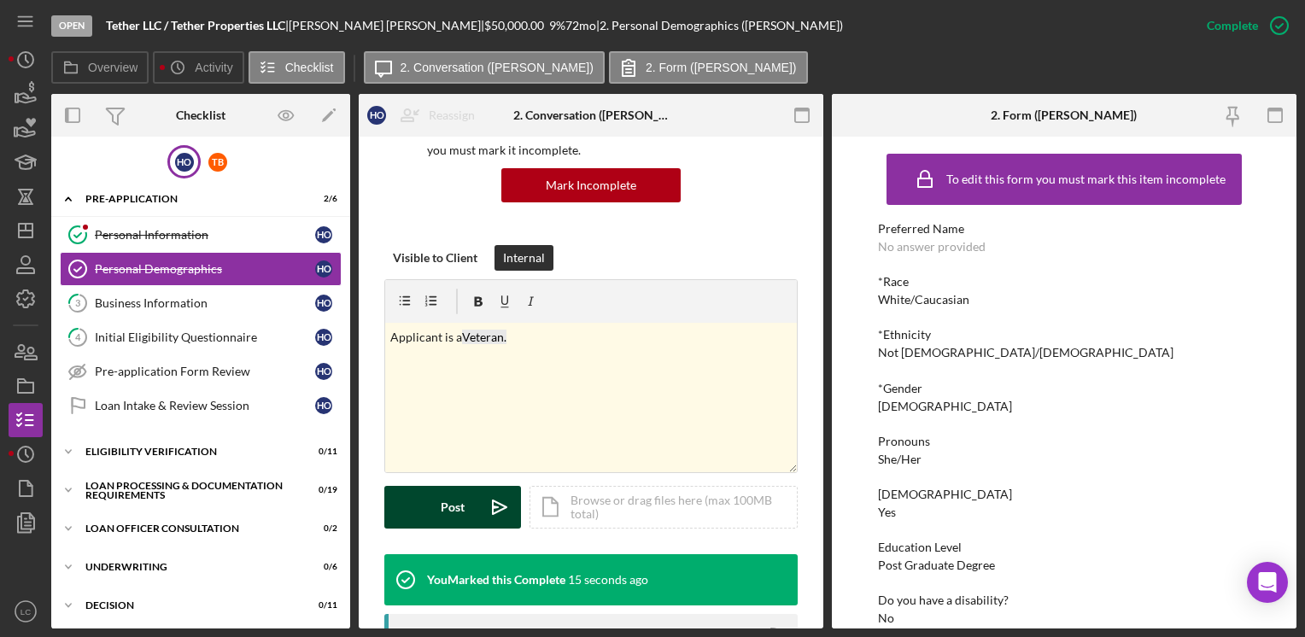
click at [418, 501] on button "Post Icon/icon-invite-send" at bounding box center [452, 507] width 137 height 43
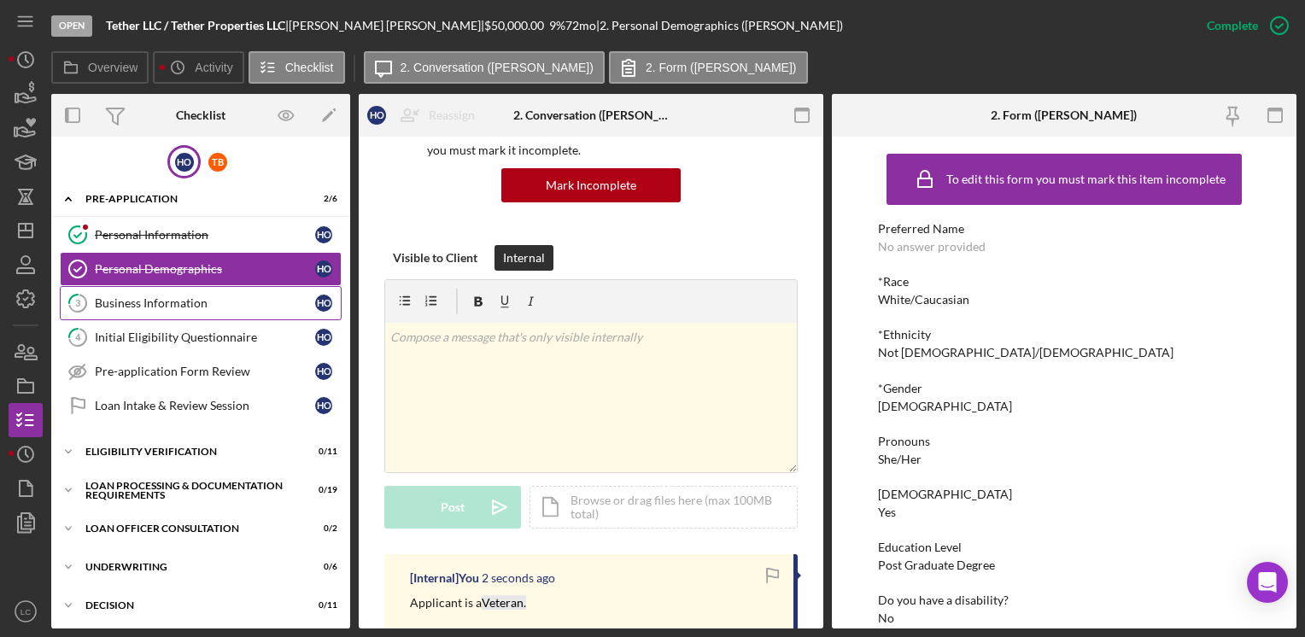
click at [81, 295] on icon "3" at bounding box center [77, 303] width 43 height 43
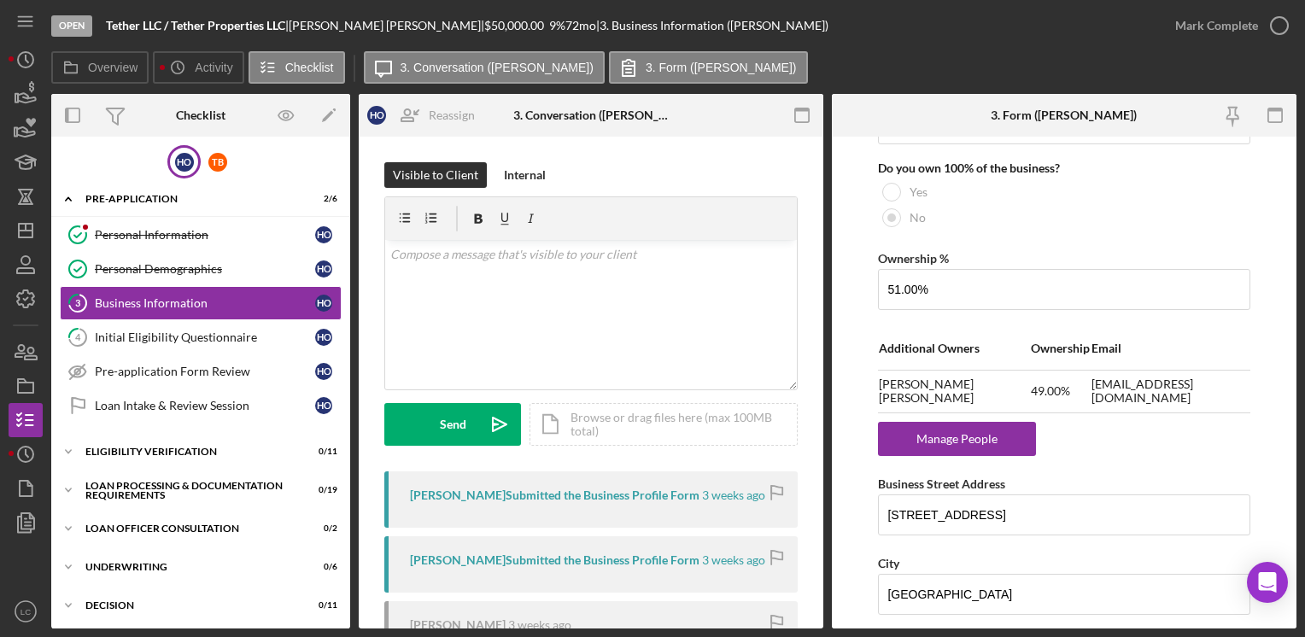
scroll to position [939, 0]
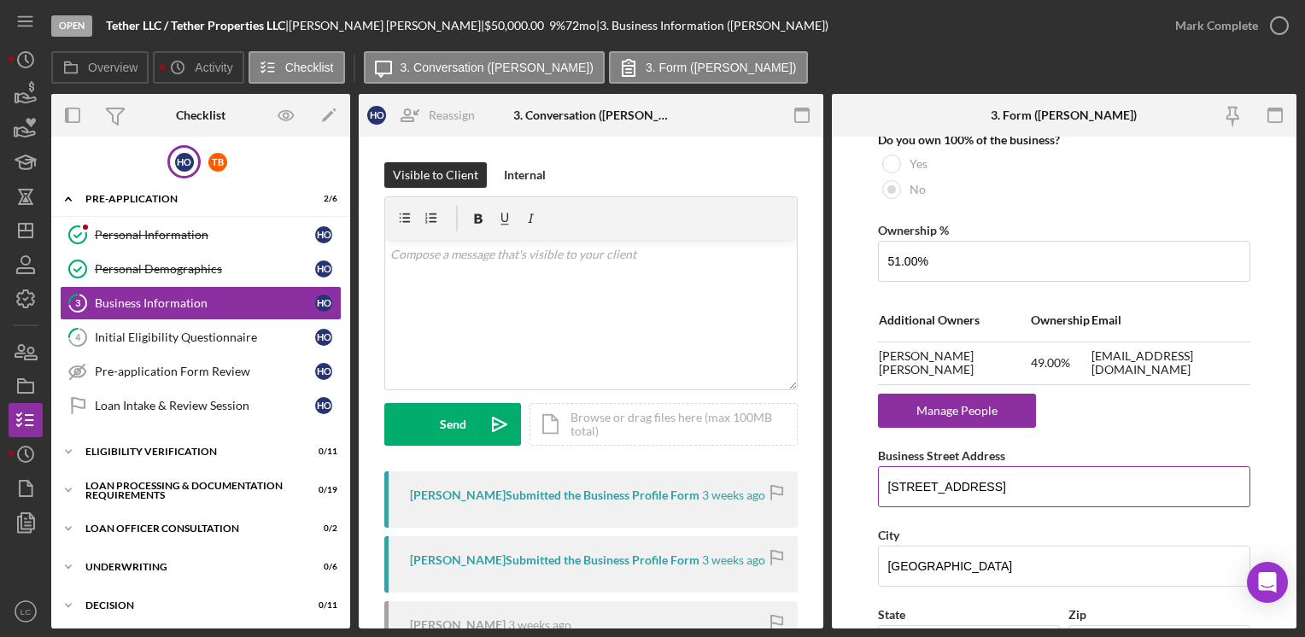
click at [925, 479] on input "[STREET_ADDRESS]" at bounding box center [1063, 486] width 371 height 41
click at [1001, 486] on input "[STREET_ADDRESS]" at bounding box center [1063, 486] width 371 height 41
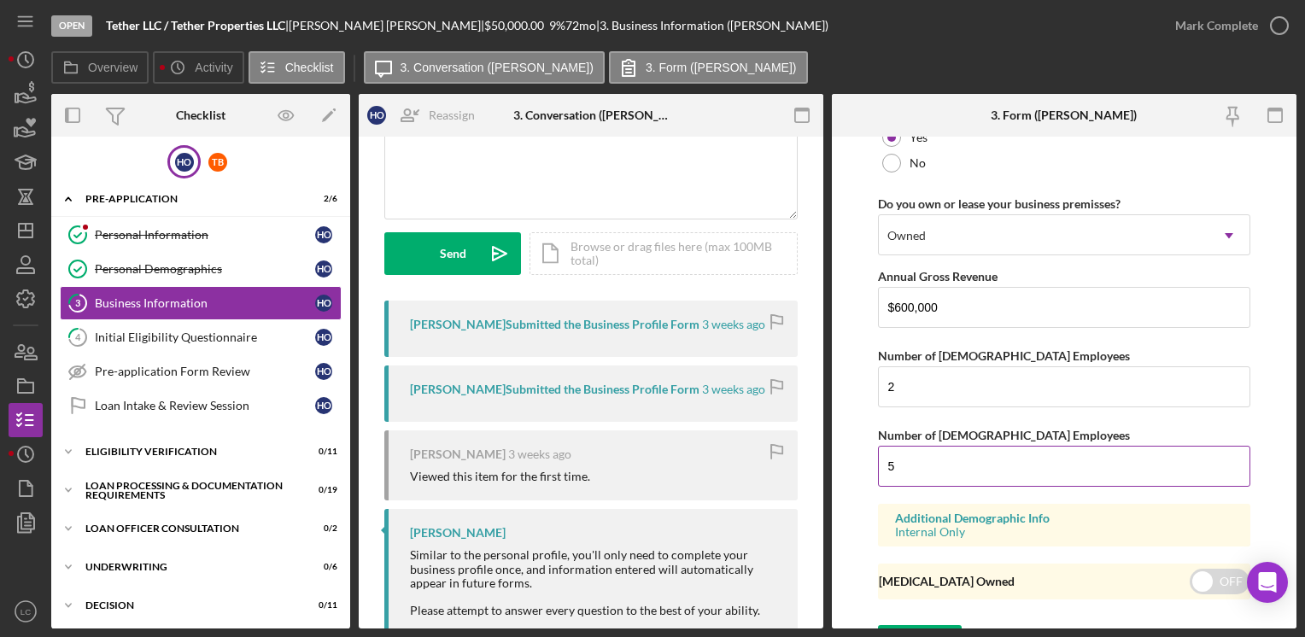
scroll to position [1622, 0]
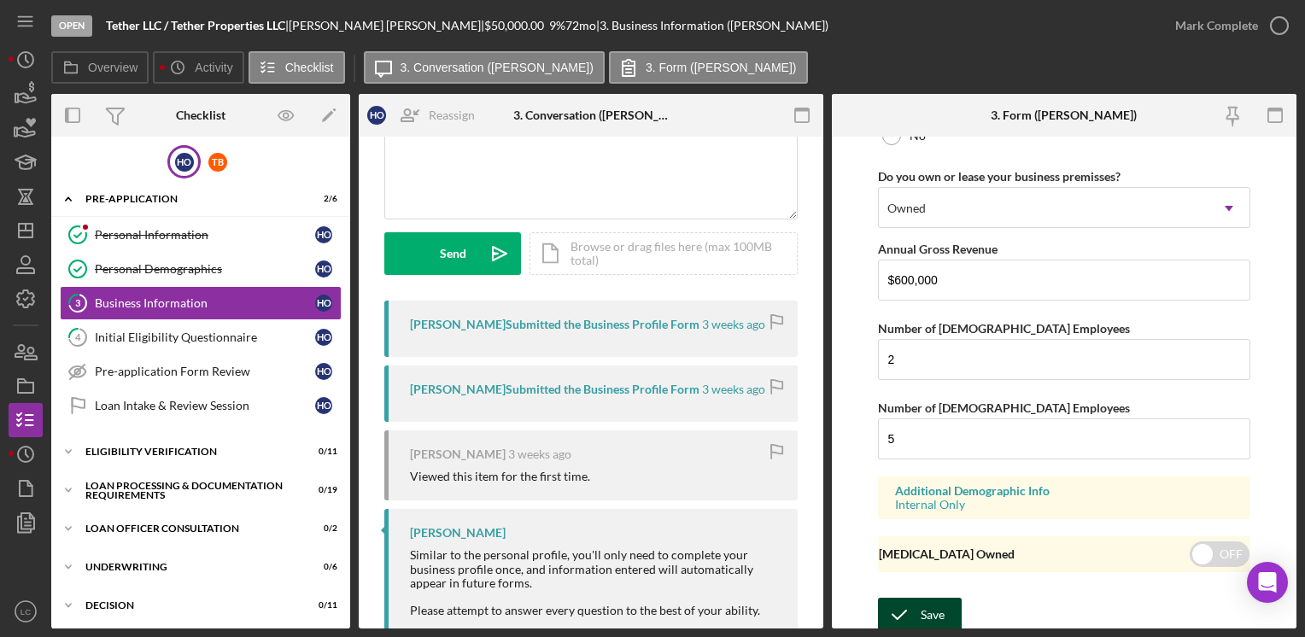
type input "[STREET_ADDRESS]"
click at [922, 607] on div "Save" at bounding box center [932, 615] width 24 height 34
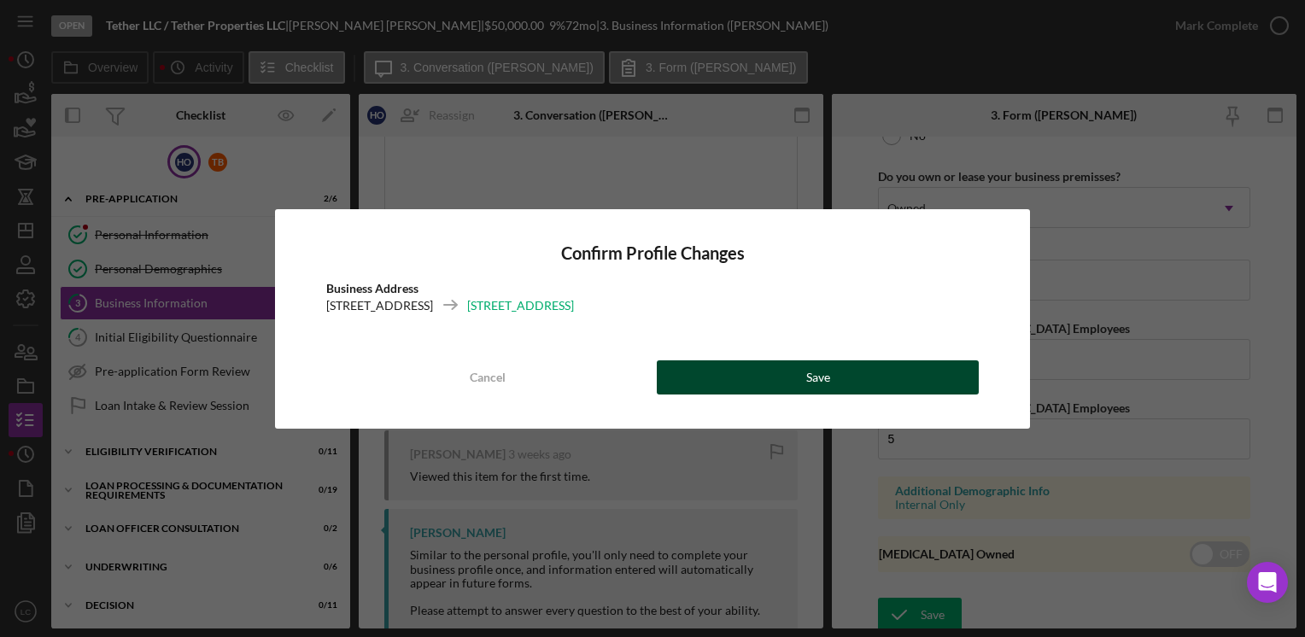
click at [888, 381] on button "Save" at bounding box center [818, 377] width 322 height 34
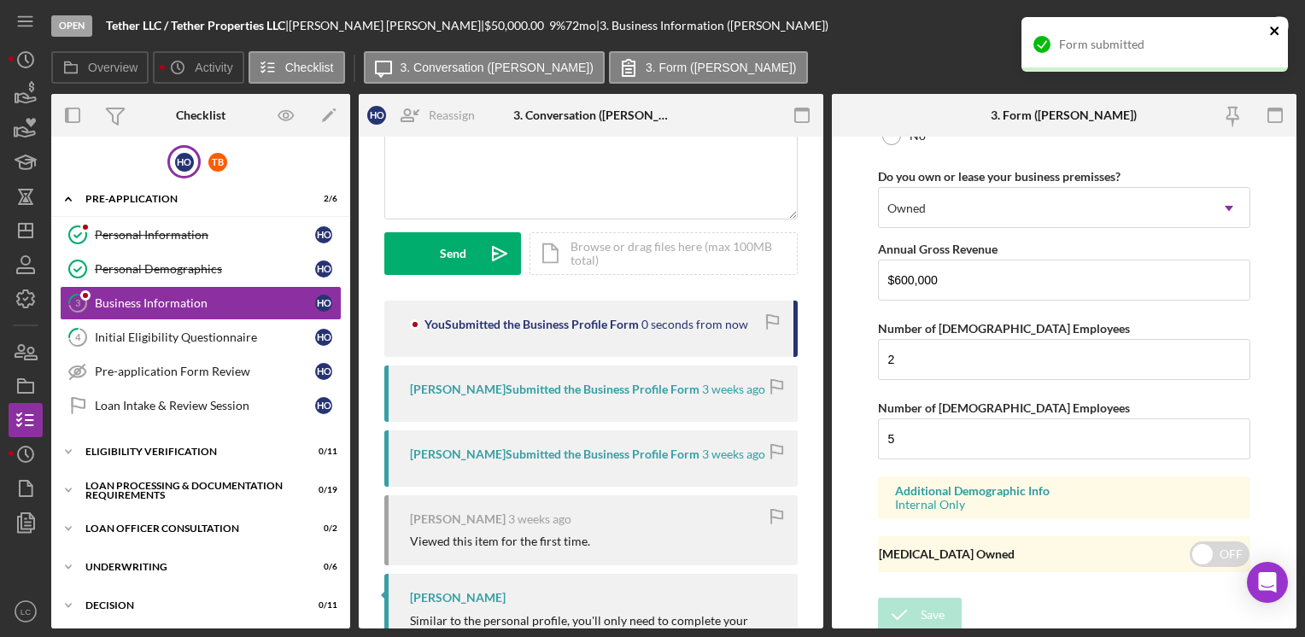
click at [1277, 27] on icon "close" at bounding box center [1274, 30] width 9 height 9
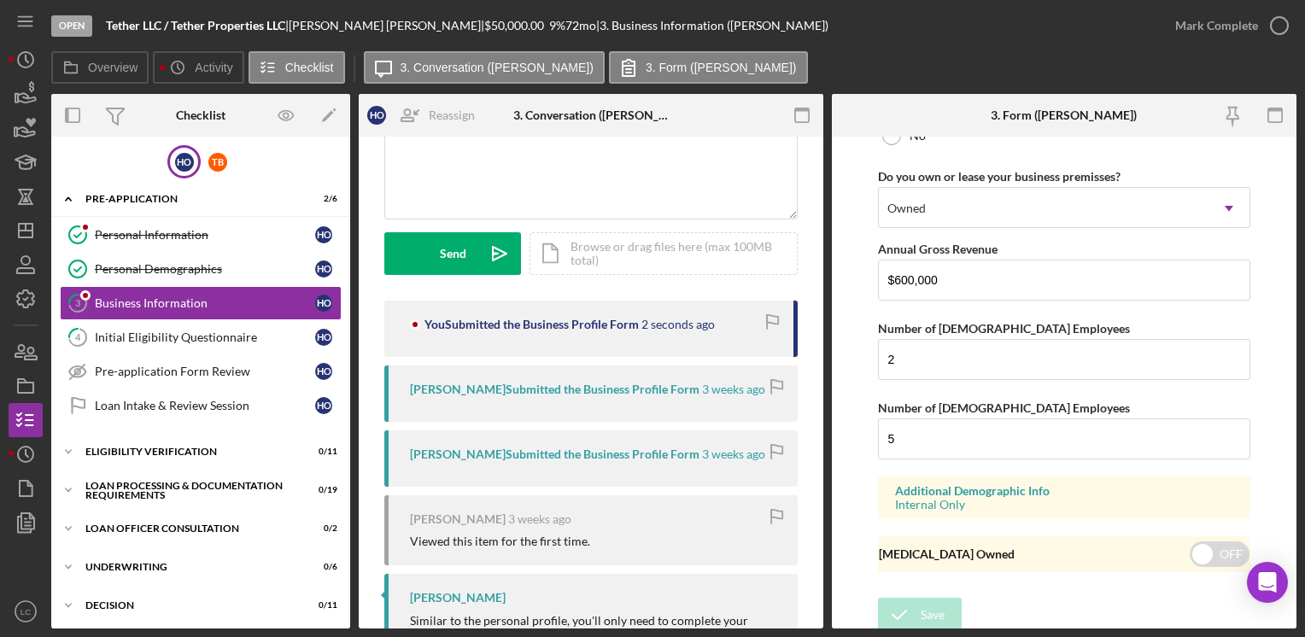
click at [0, 0] on icon "button" at bounding box center [0, 0] width 0 height 0
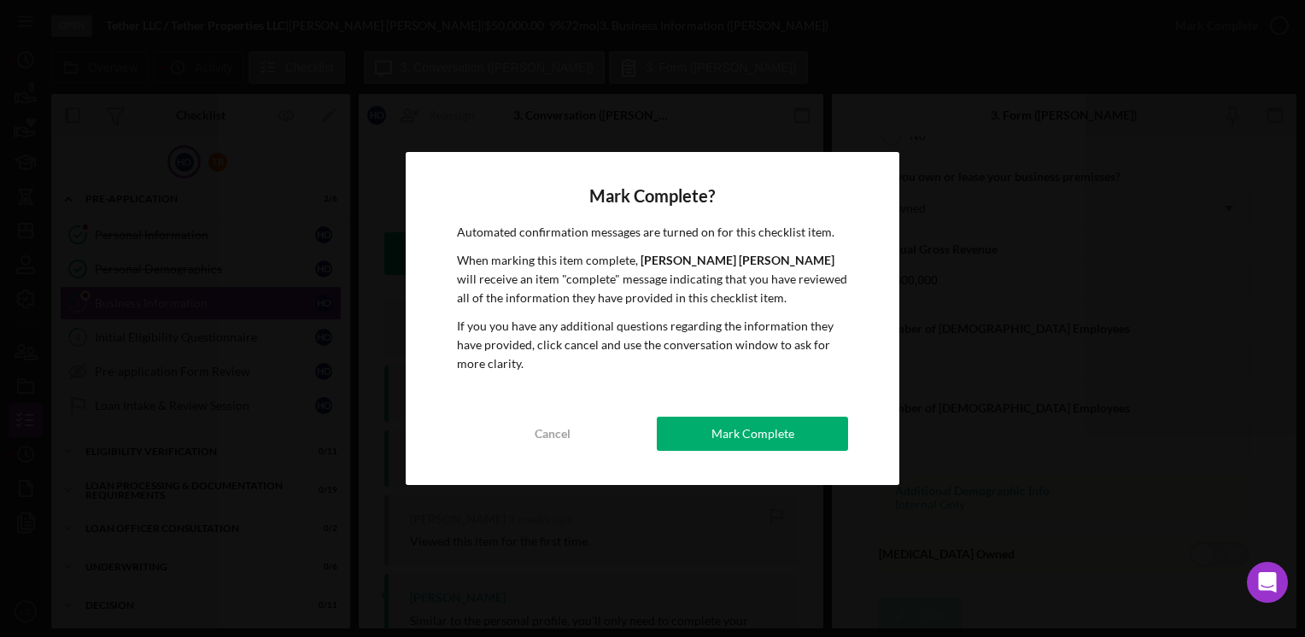
click at [767, 440] on div "Mark Complete" at bounding box center [752, 434] width 83 height 34
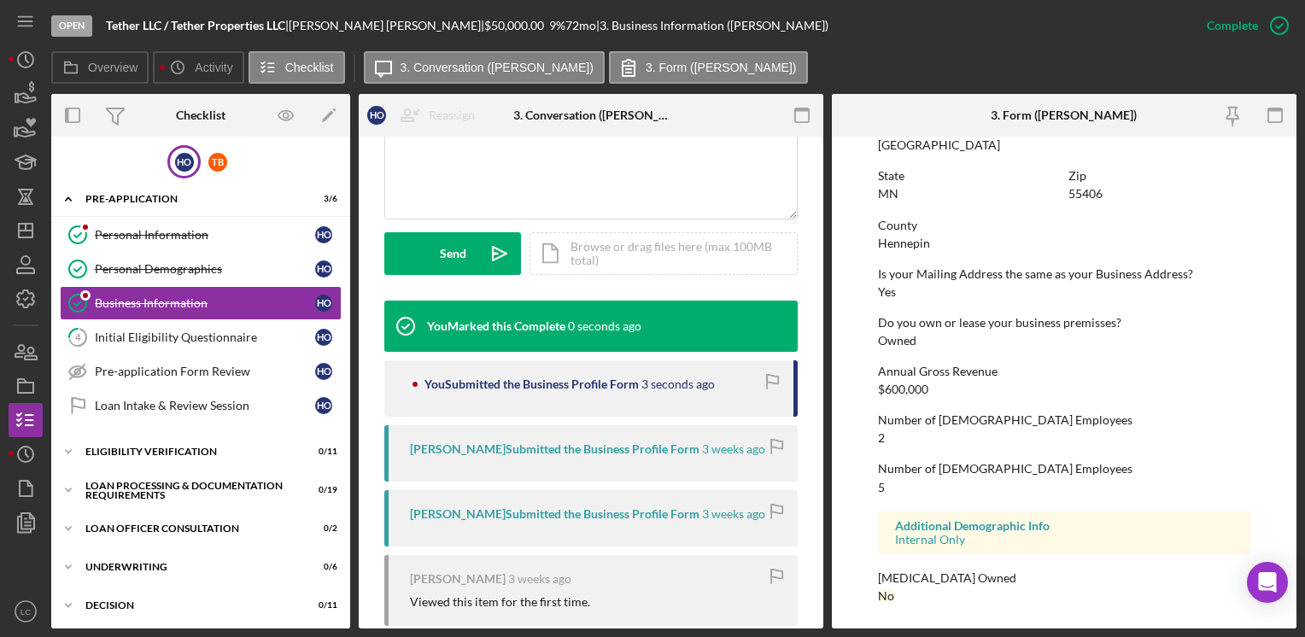
scroll to position [990, 0]
click at [172, 340] on div "Initial Eligibility Questionnaire" at bounding box center [205, 337] width 220 height 14
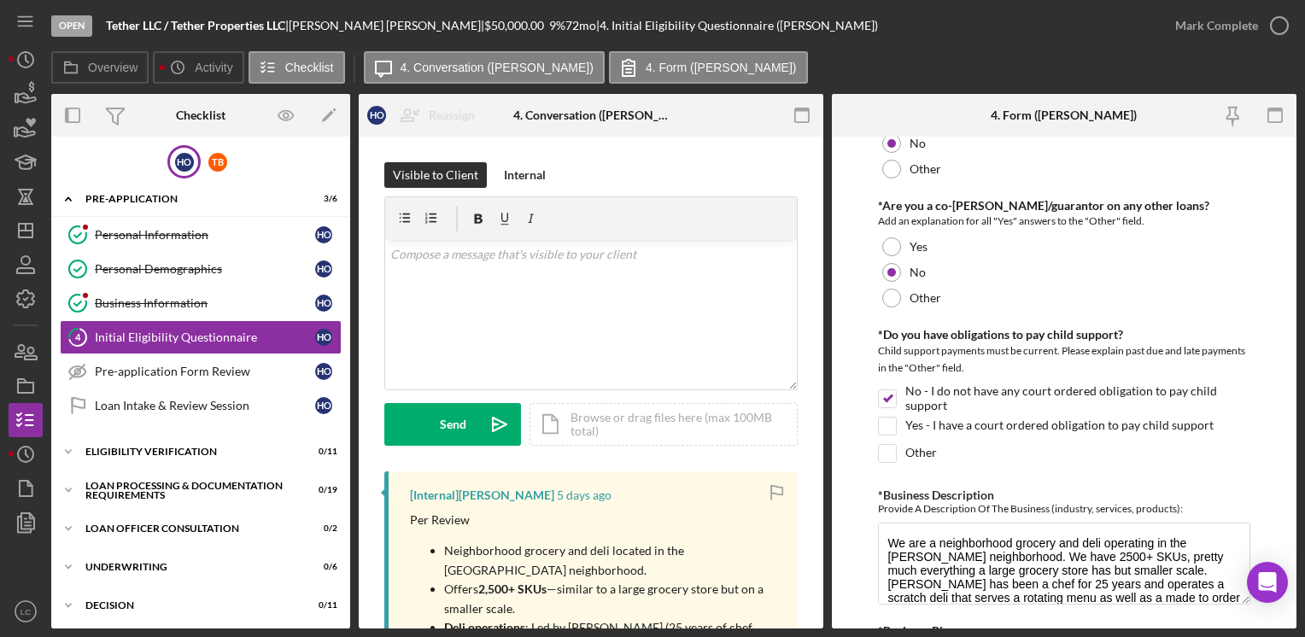
scroll to position [2391, 0]
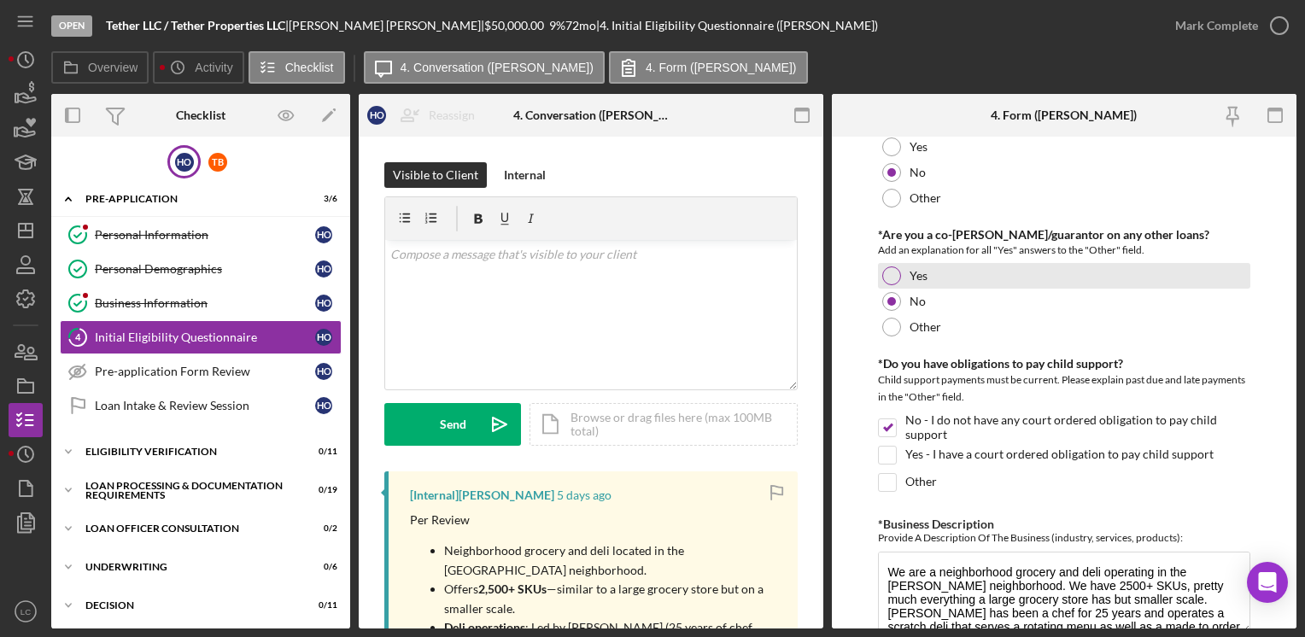
click at [885, 267] on div at bounding box center [891, 275] width 19 height 19
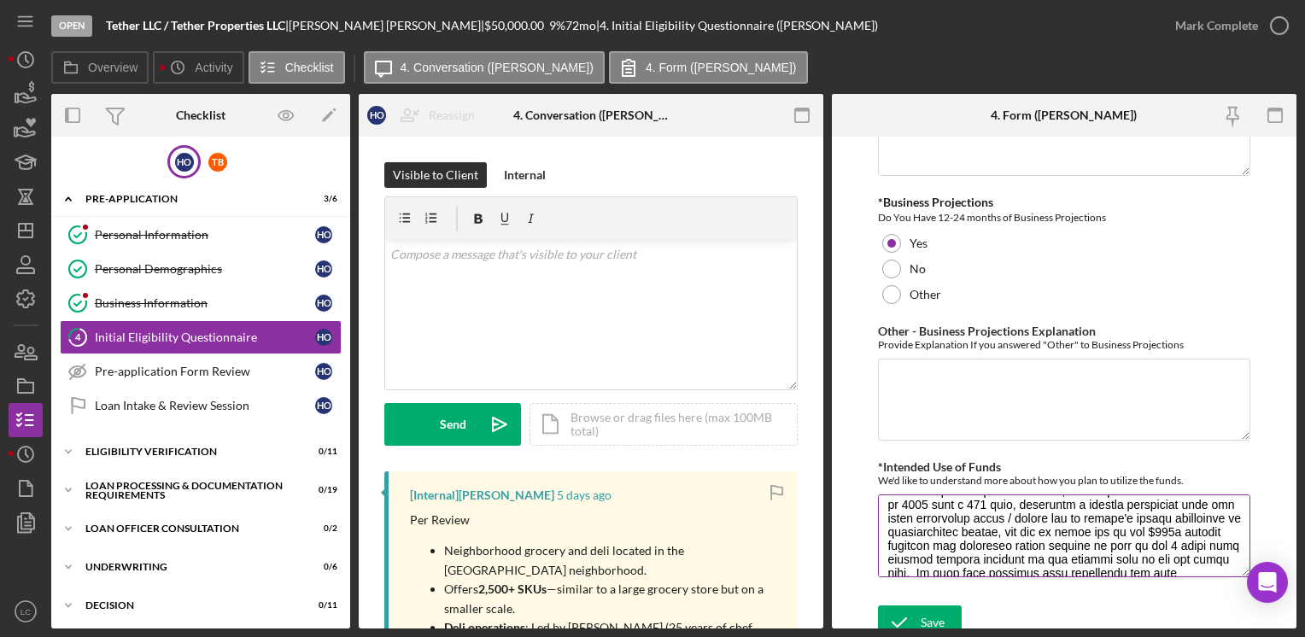
scroll to position [49, 0]
drag, startPoint x: 1005, startPoint y: 451, endPoint x: 863, endPoint y: 442, distance: 142.0
click at [863, 442] on form "*In which county is your business located? Business Address must be located wit…" at bounding box center [1064, 383] width 464 height 492
drag, startPoint x: 863, startPoint y: 442, endPoint x: 890, endPoint y: 451, distance: 27.8
copy label "*Intended Use of Funds"
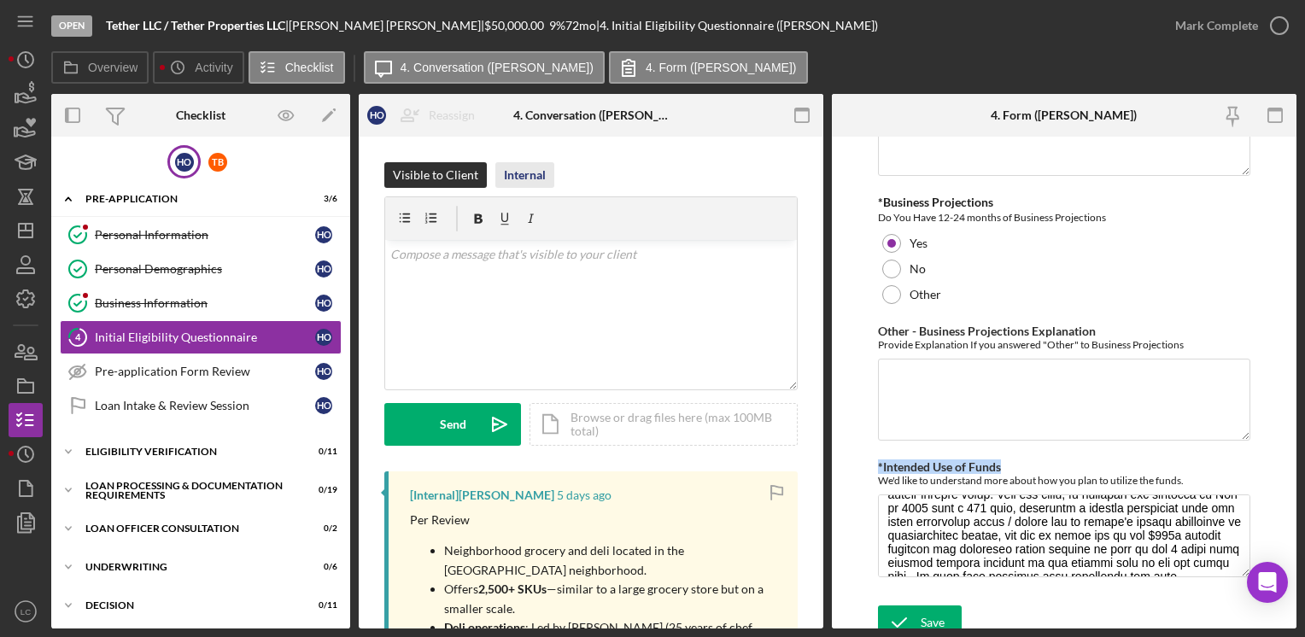
click at [523, 177] on div "Internal" at bounding box center [525, 175] width 42 height 26
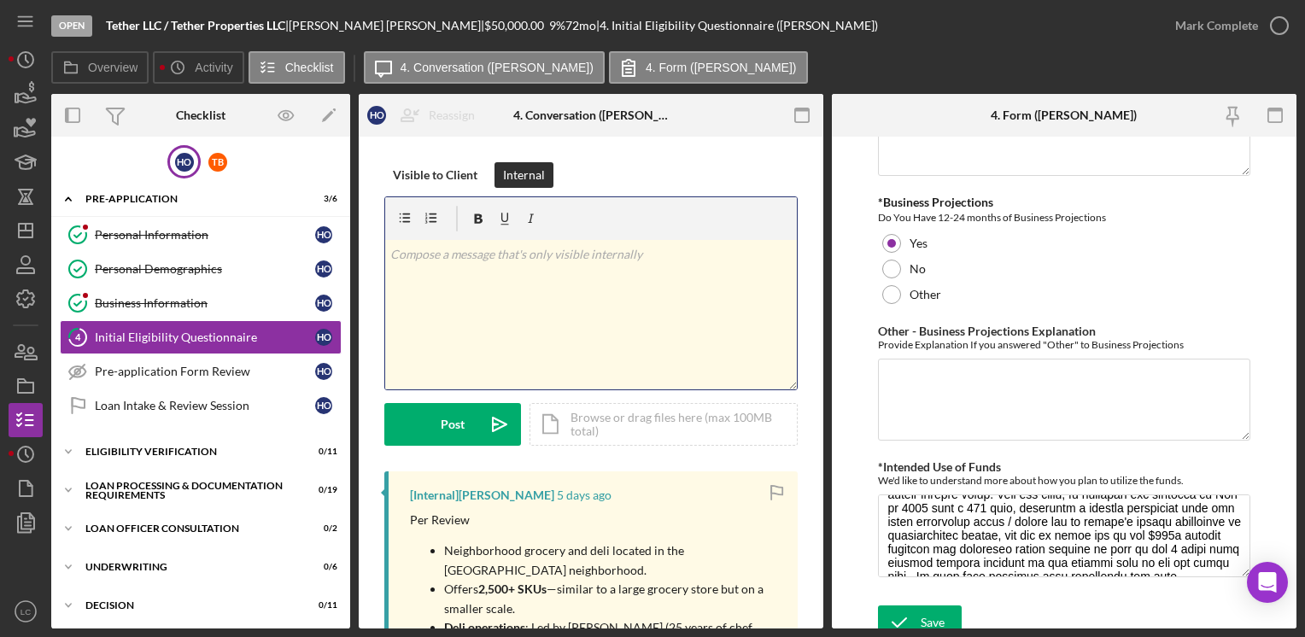
click at [482, 318] on div "v Color teal Color pink Remove color Add row above Add row below Add column bef…" at bounding box center [591, 314] width 412 height 149
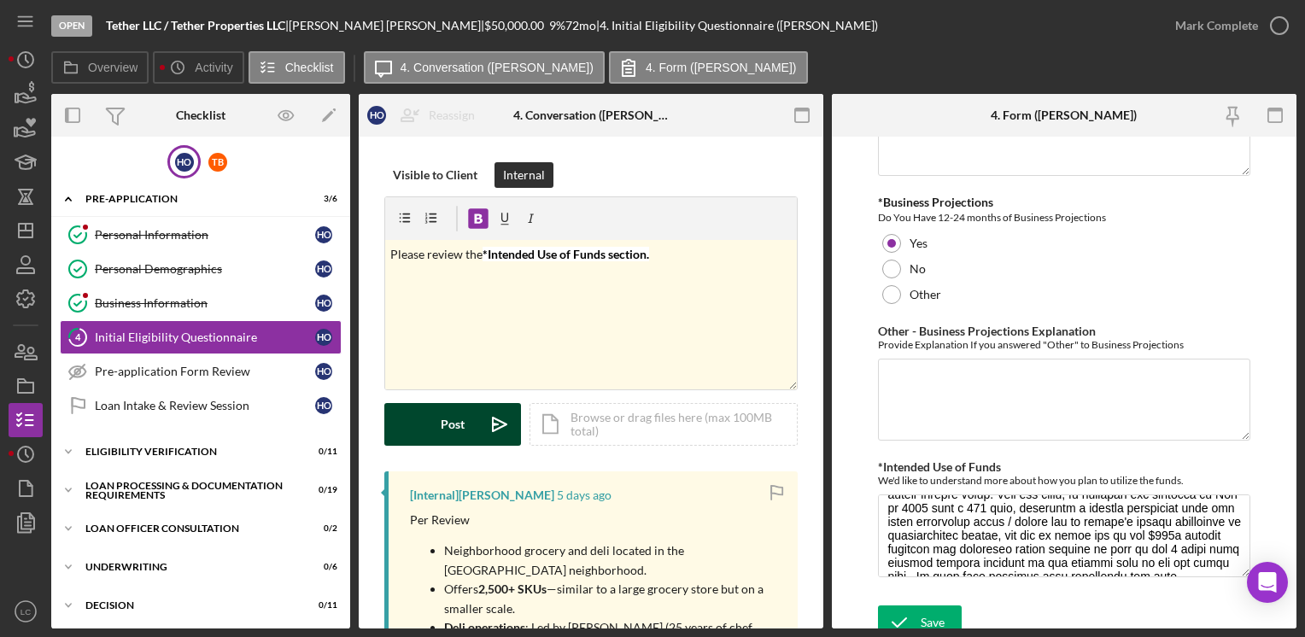
click at [445, 418] on div "Post" at bounding box center [453, 424] width 24 height 43
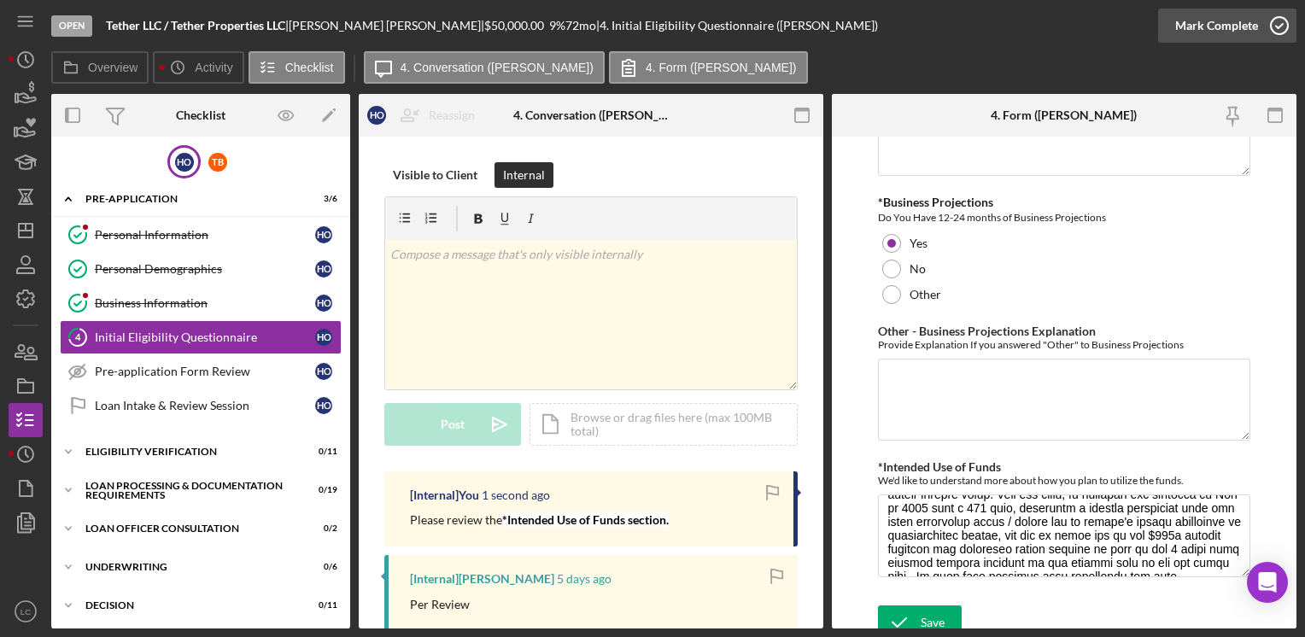
click at [1282, 16] on icon "button" at bounding box center [1279, 25] width 43 height 43
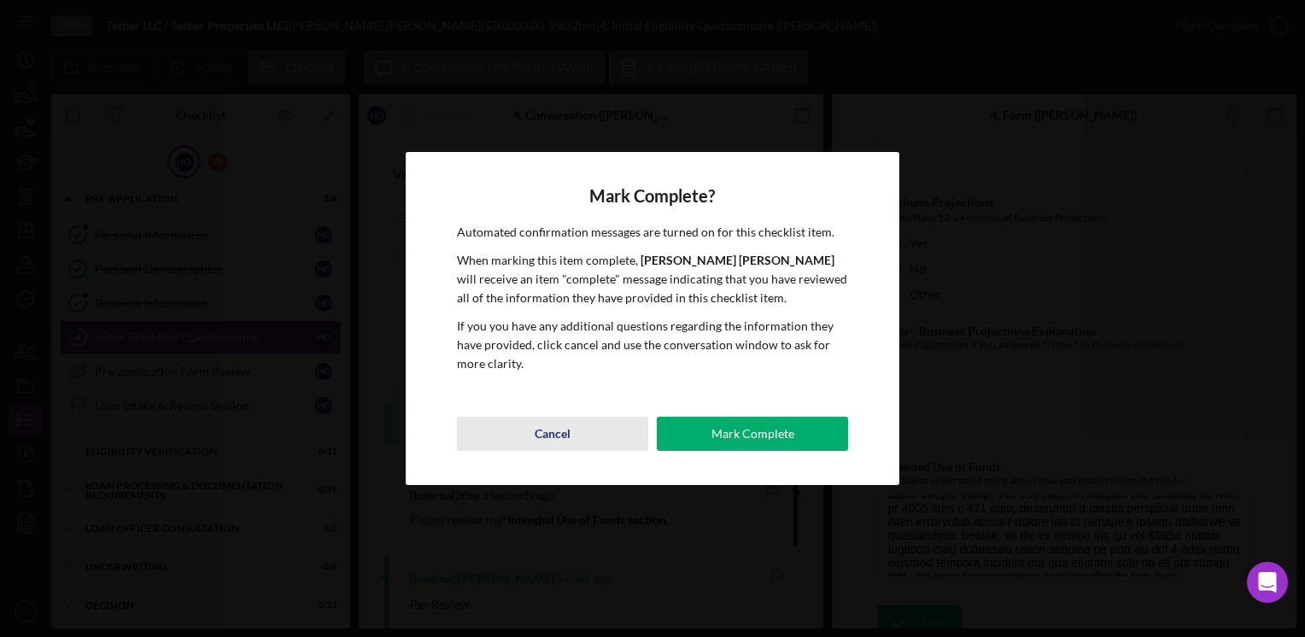
click at [551, 429] on div "Cancel" at bounding box center [552, 434] width 36 height 34
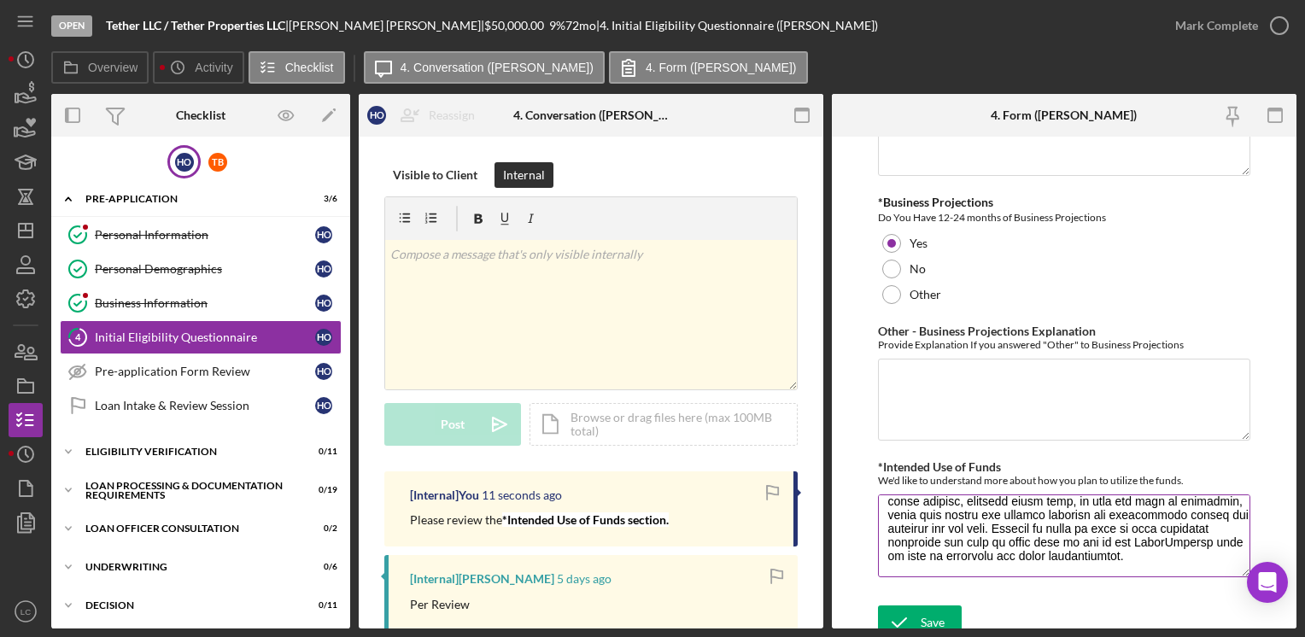
scroll to position [219, 0]
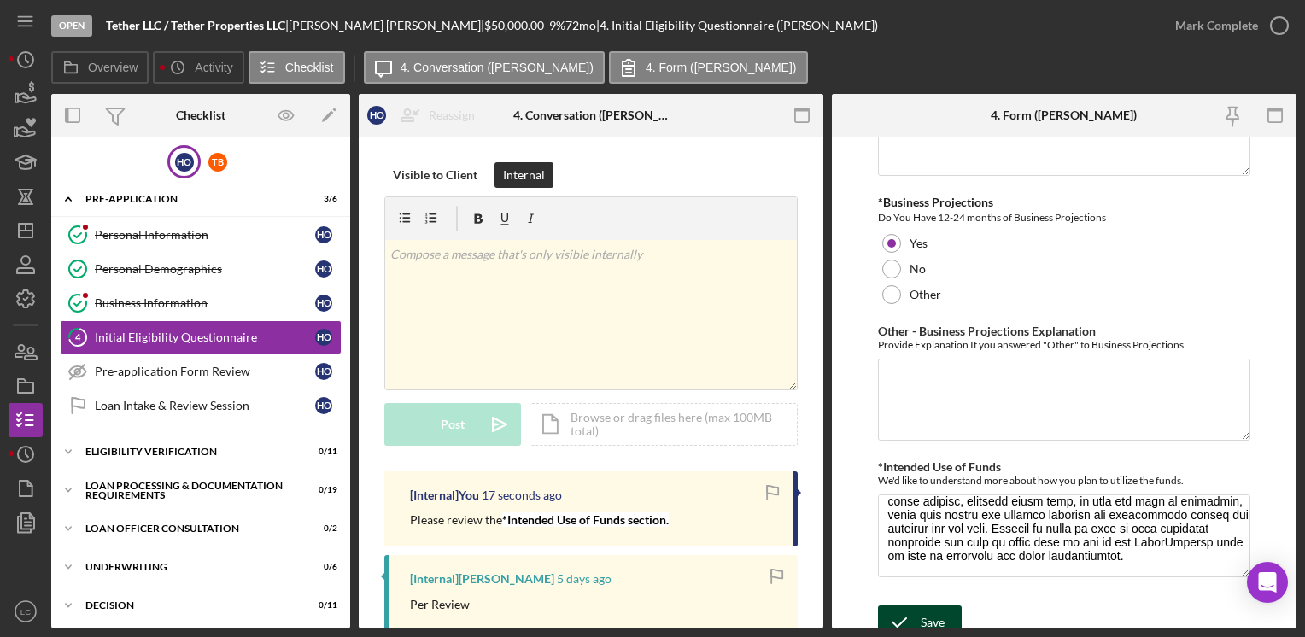
click at [940, 605] on div "Save" at bounding box center [932, 622] width 24 height 34
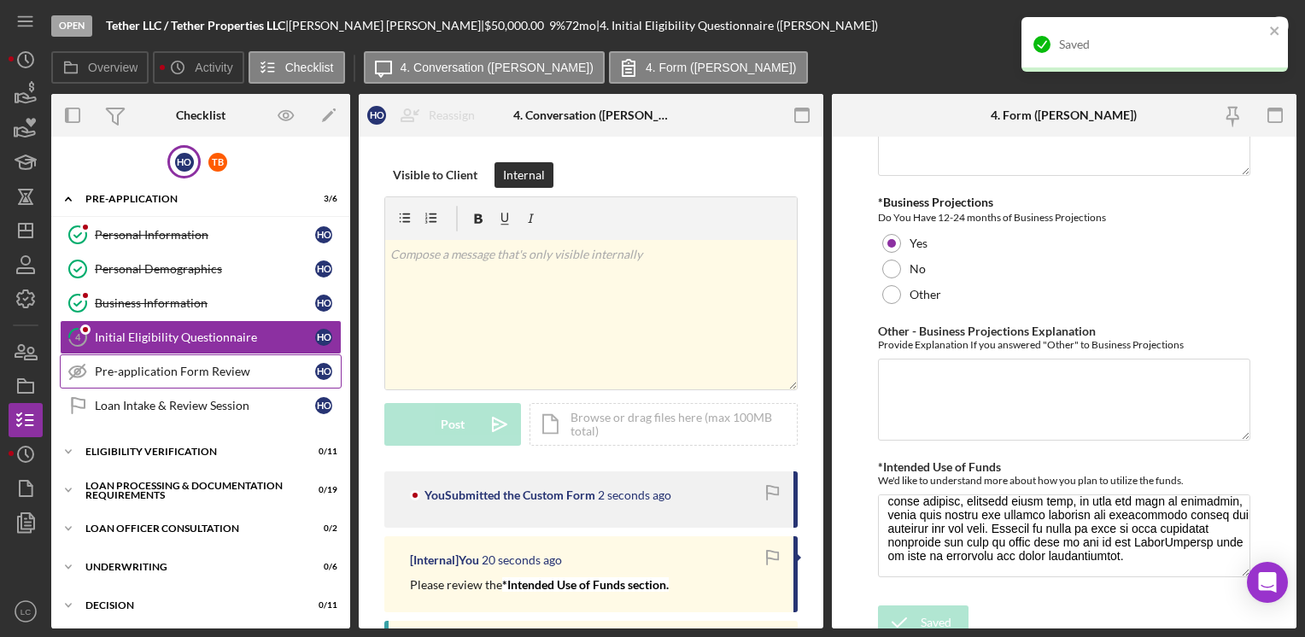
click at [140, 374] on div "Pre-application Form Review" at bounding box center [205, 372] width 220 height 14
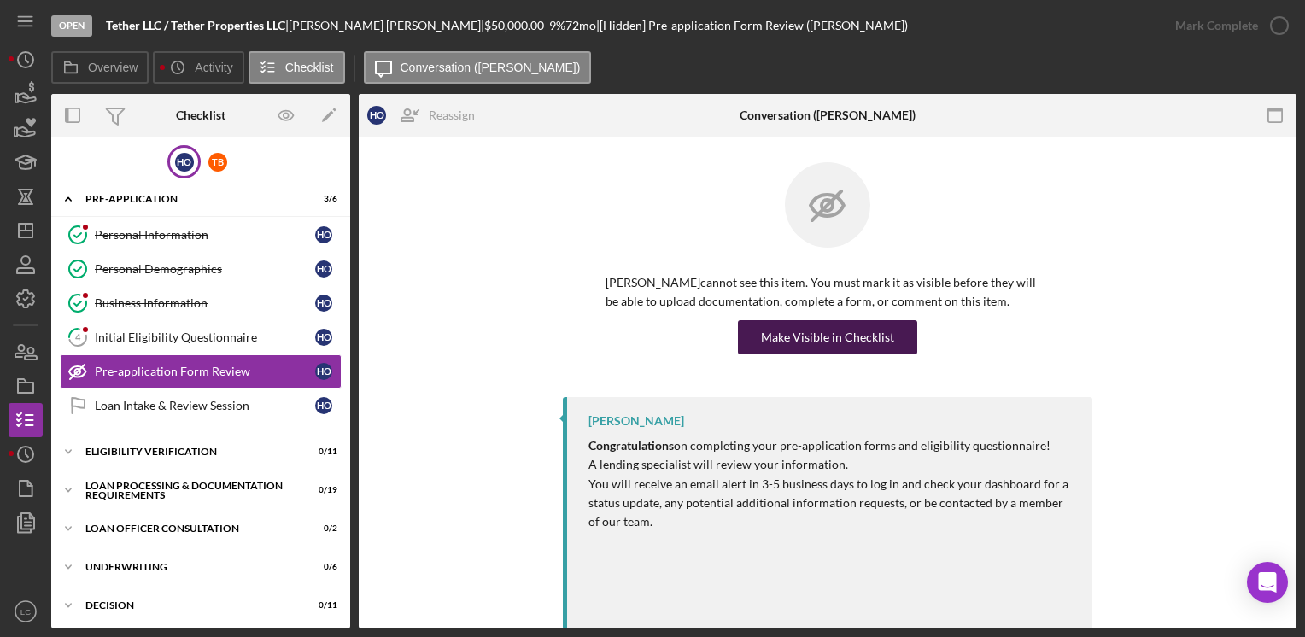
click at [844, 325] on div "Make Visible in Checklist" at bounding box center [827, 337] width 133 height 34
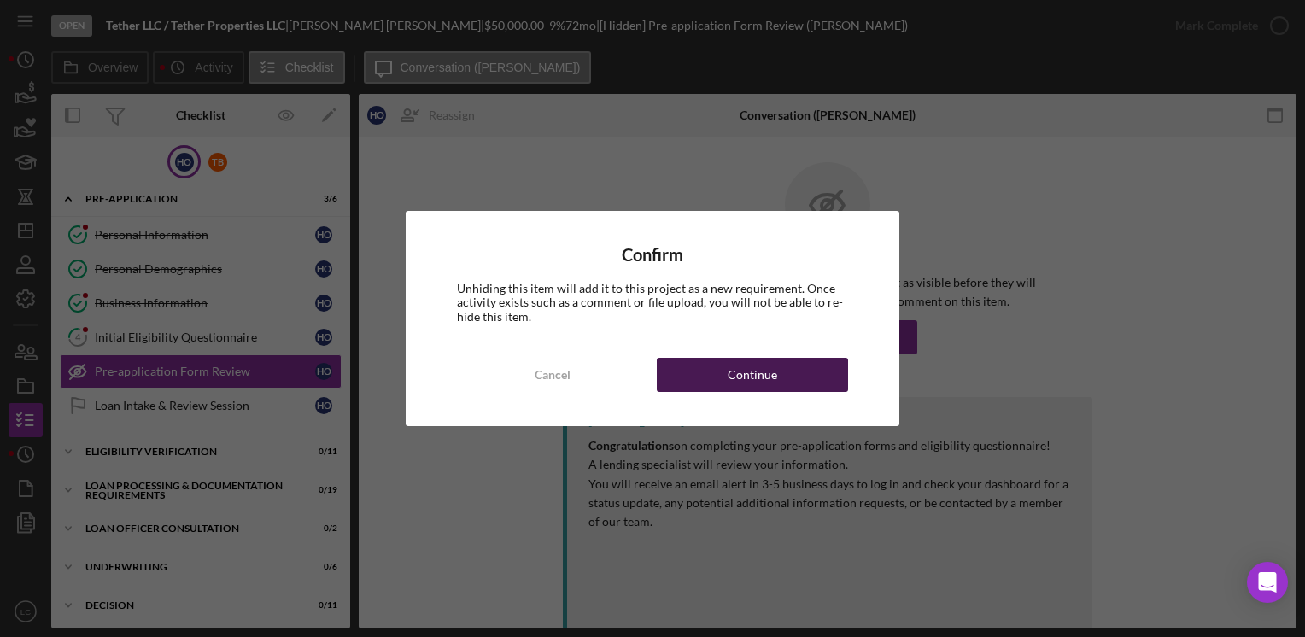
click at [736, 376] on div "Continue" at bounding box center [752, 375] width 50 height 34
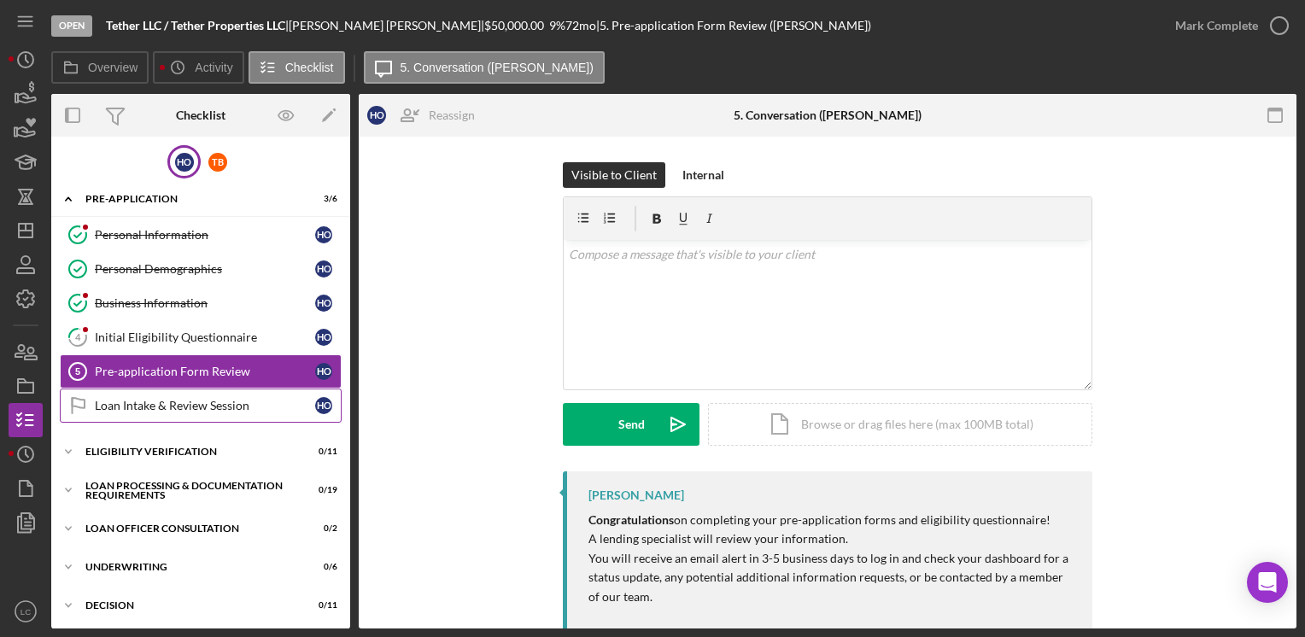
click at [120, 399] on div "Loan Intake & Review Session" at bounding box center [205, 406] width 220 height 14
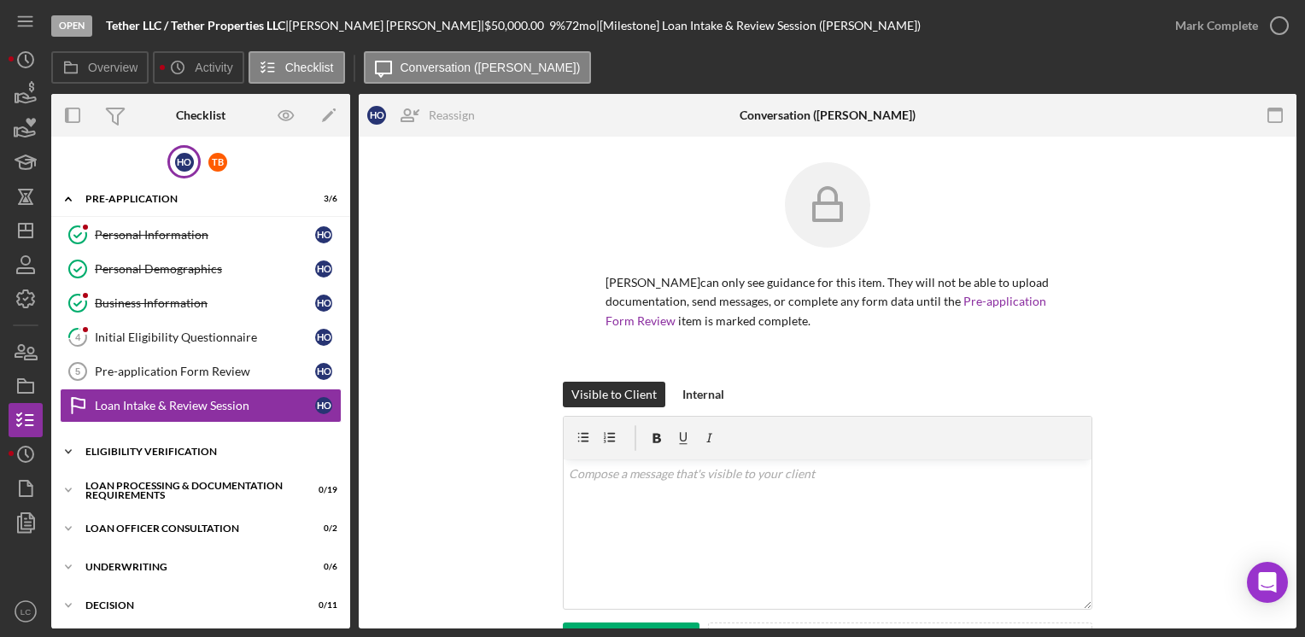
click at [60, 444] on icon "Icon/Expander" at bounding box center [68, 452] width 34 height 34
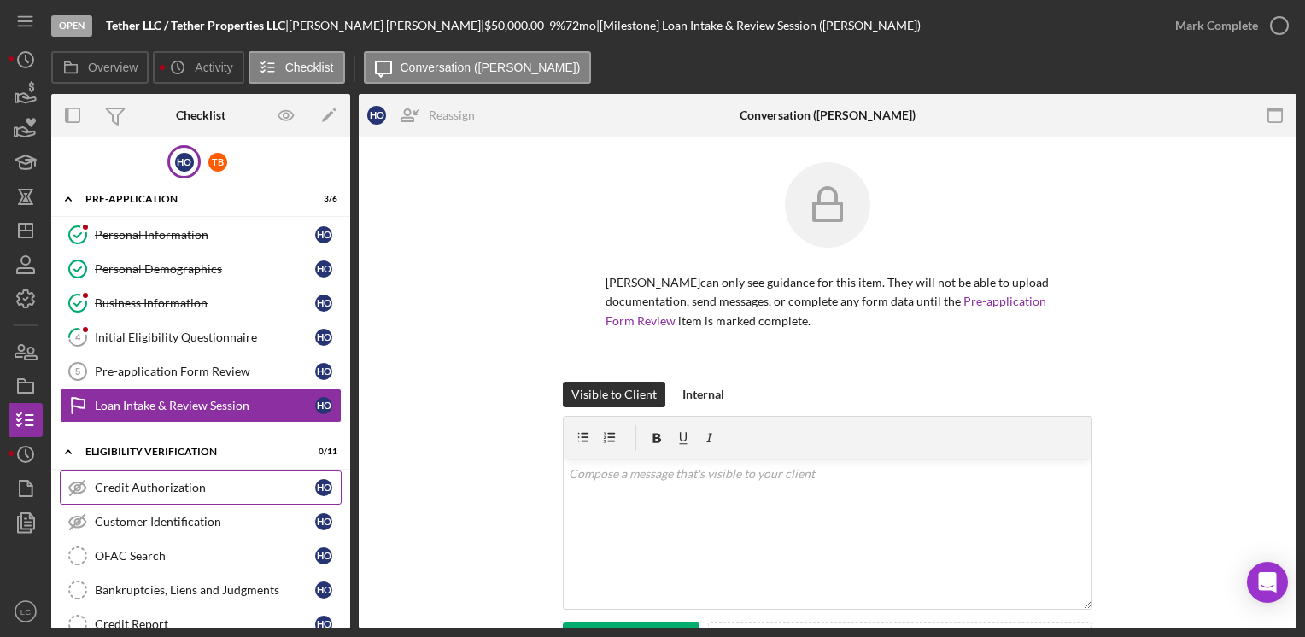
click at [85, 480] on icon "Credit Authorization" at bounding box center [77, 487] width 43 height 43
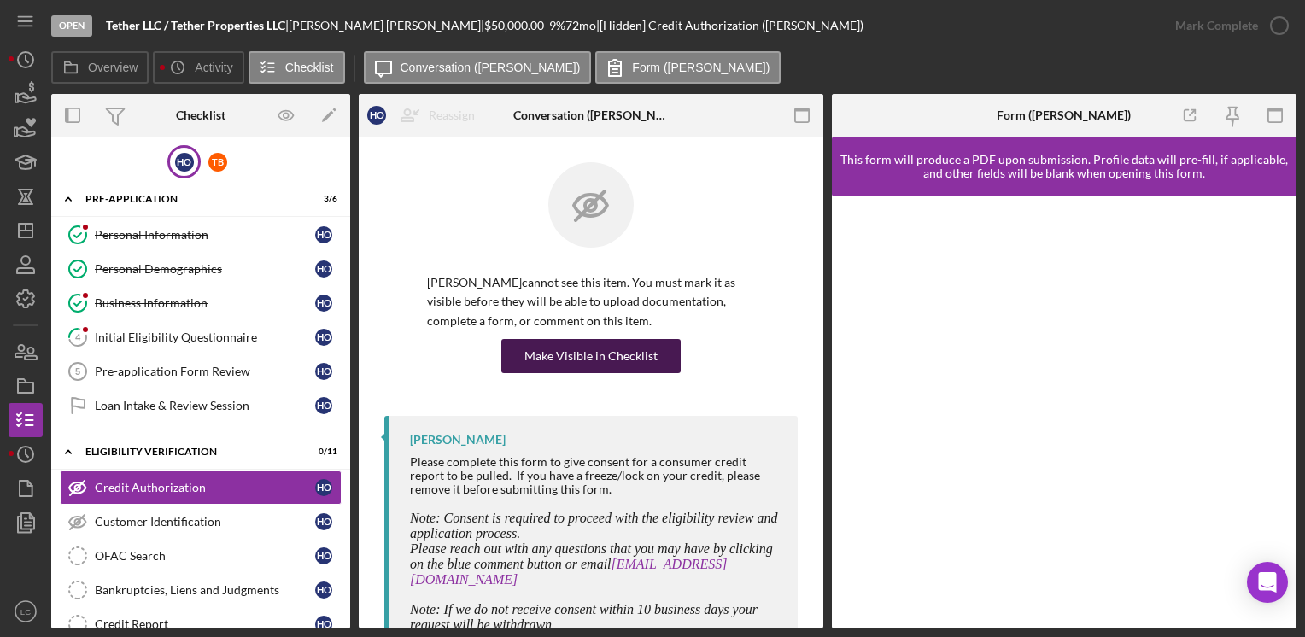
click at [571, 347] on div "Make Visible in Checklist" at bounding box center [590, 356] width 133 height 34
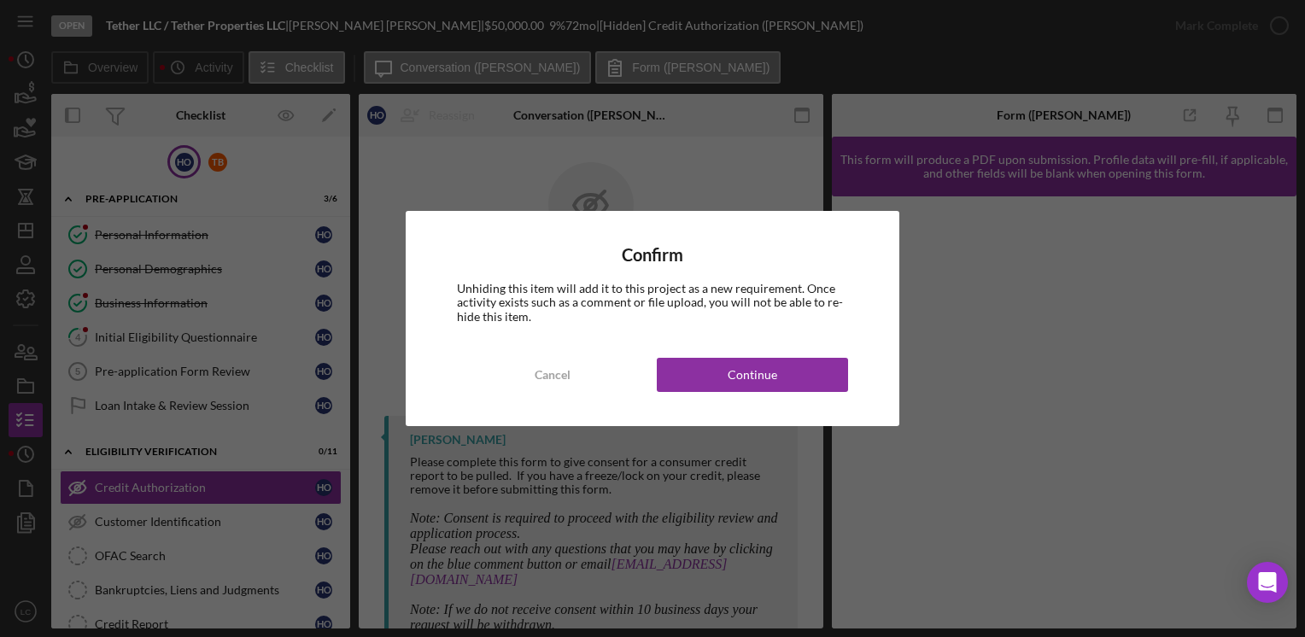
click at [708, 347] on div "Confirm Unhiding this item will add it to this project as a new requirement. On…" at bounding box center [653, 318] width 494 height 214
drag, startPoint x: 710, startPoint y: 358, endPoint x: 719, endPoint y: 359, distance: 9.4
click at [710, 359] on button "Continue" at bounding box center [752, 375] width 191 height 34
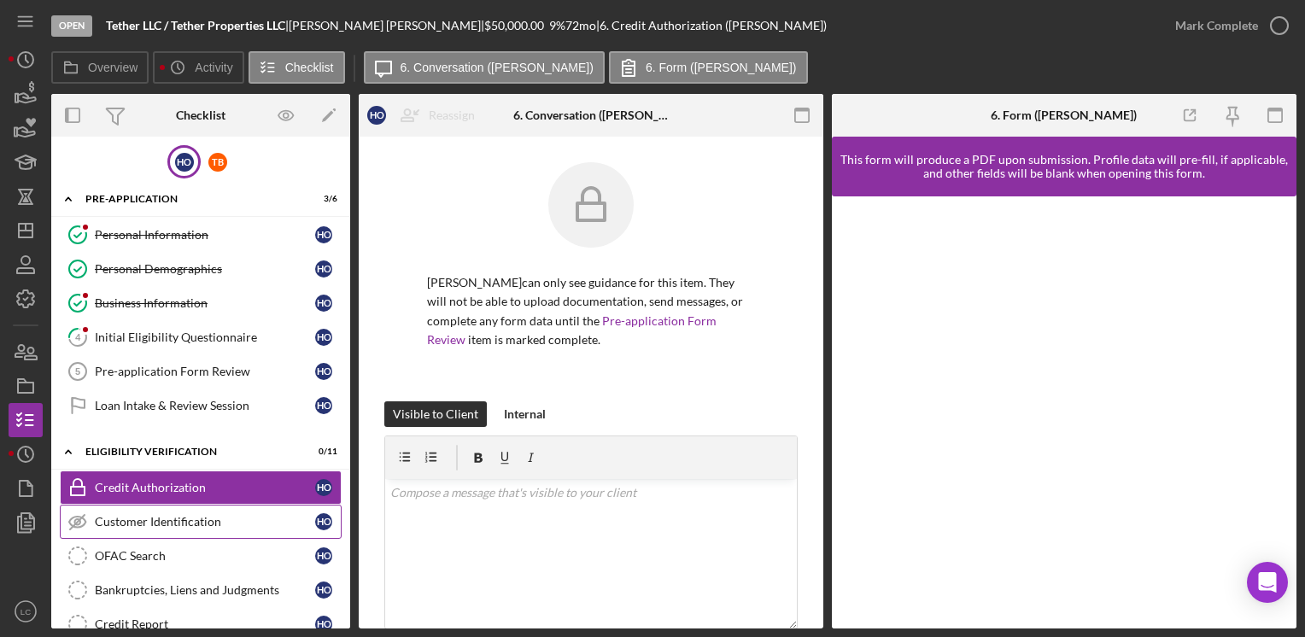
click at [197, 524] on div "Customer Identification" at bounding box center [205, 522] width 220 height 14
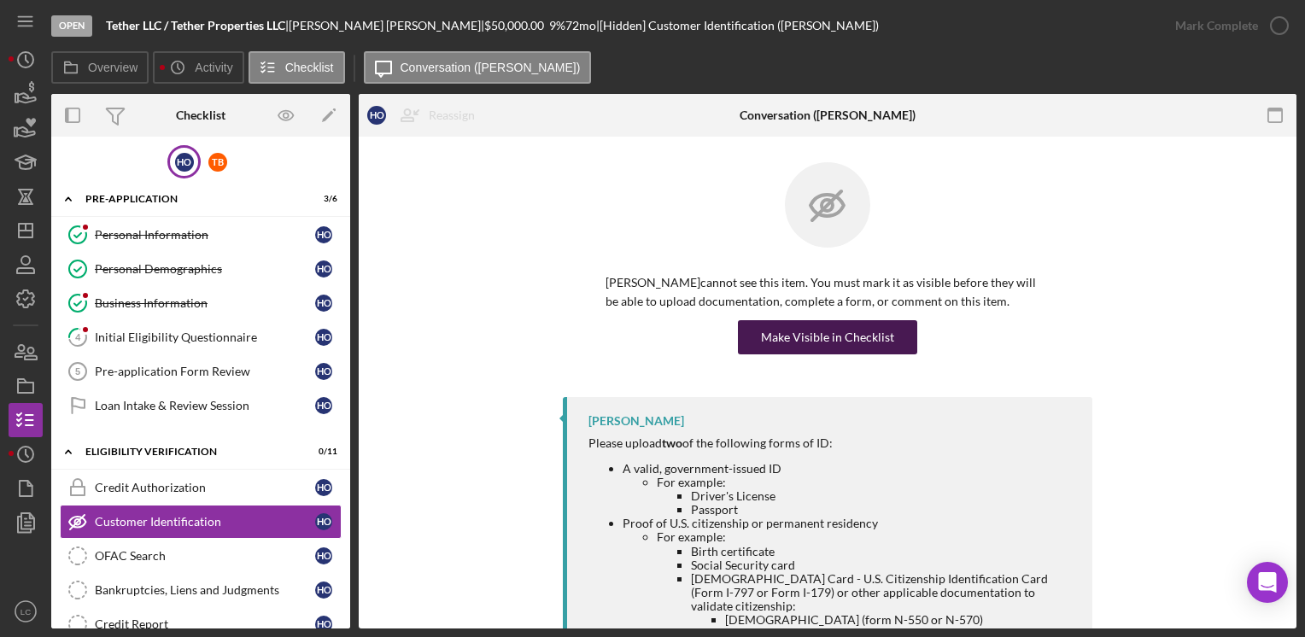
click at [864, 341] on div "Make Visible in Checklist" at bounding box center [827, 337] width 133 height 34
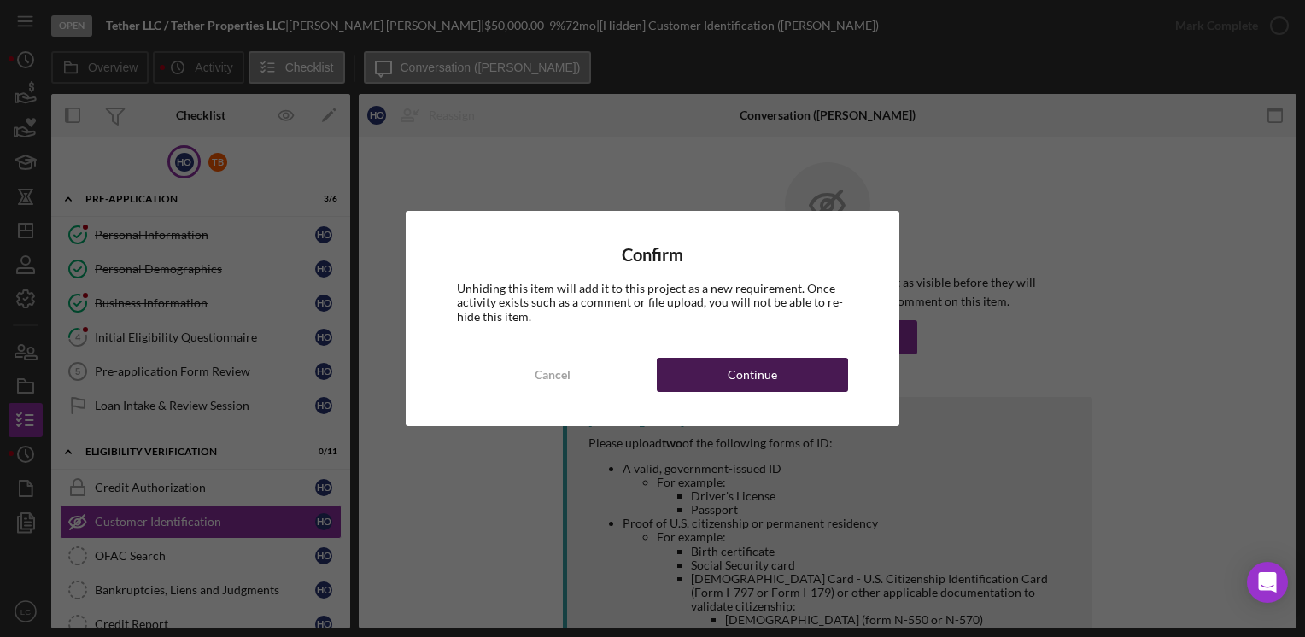
click at [761, 388] on div "Continue" at bounding box center [752, 375] width 50 height 34
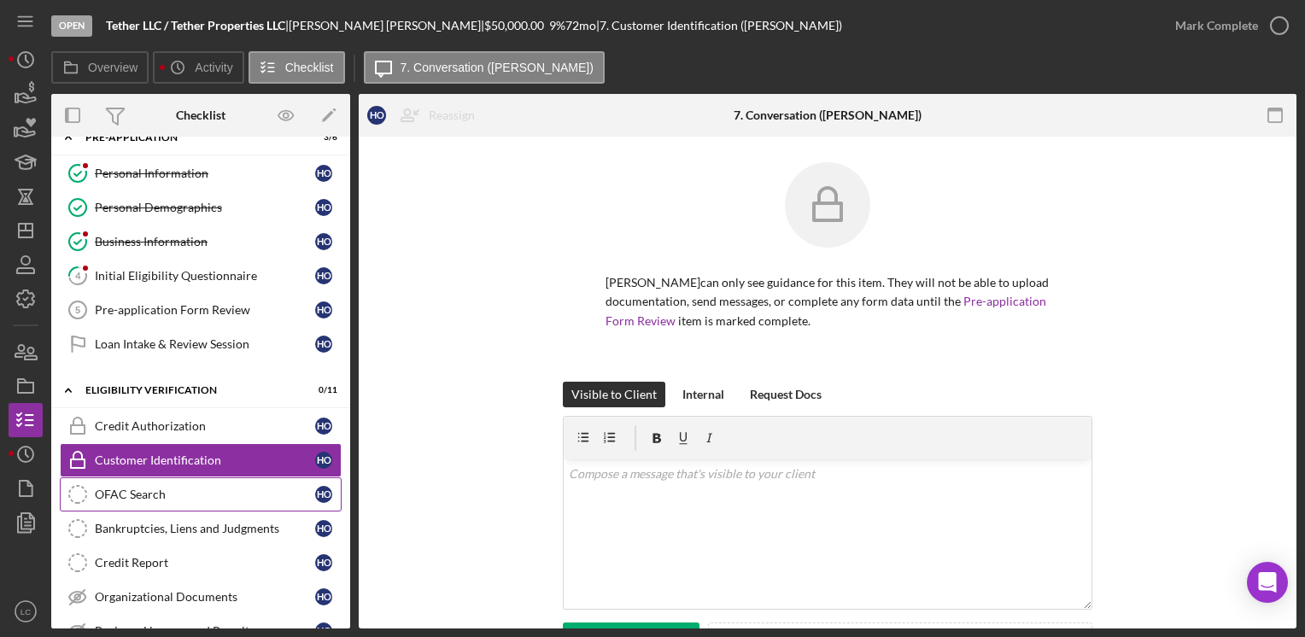
scroll to position [256, 0]
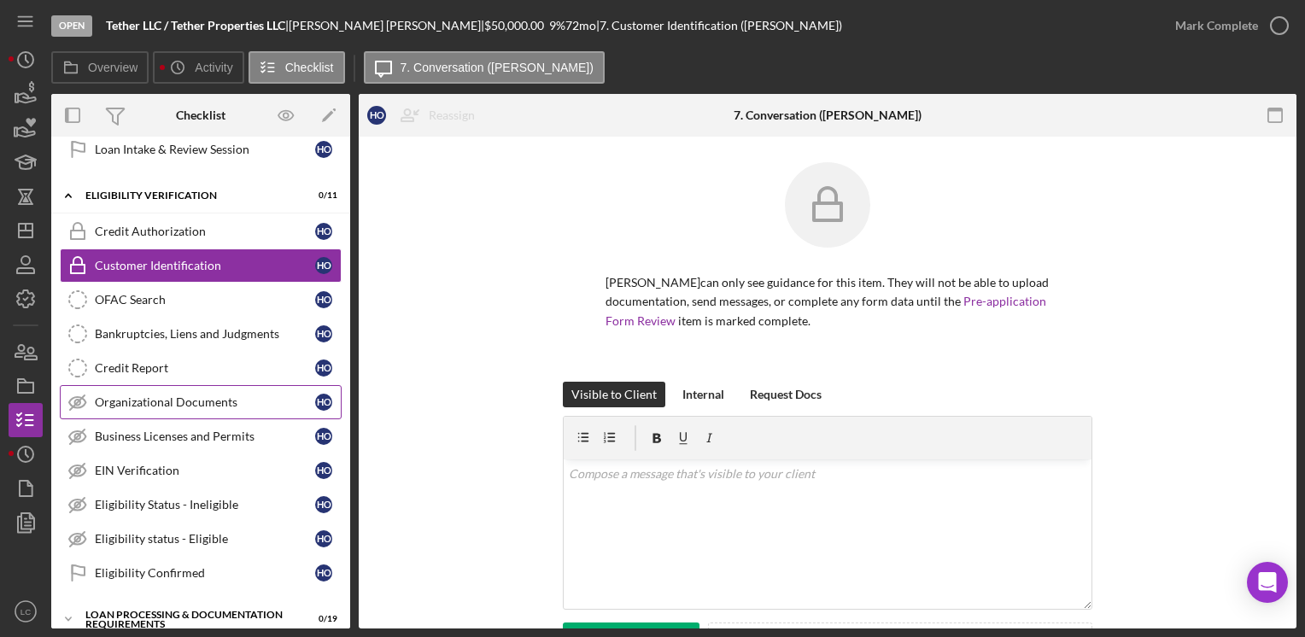
click at [164, 405] on link "Organizational Documents Organizational Documents H O" at bounding box center [201, 402] width 282 height 34
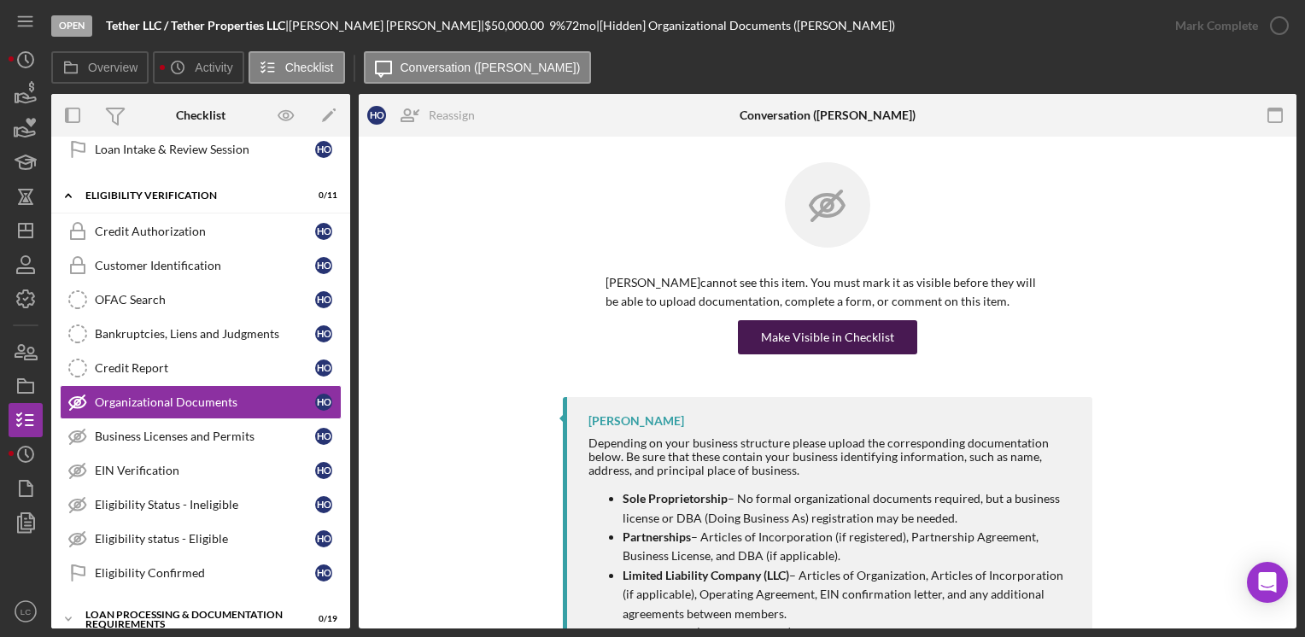
click at [811, 330] on div "Make Visible in Checklist" at bounding box center [827, 337] width 133 height 34
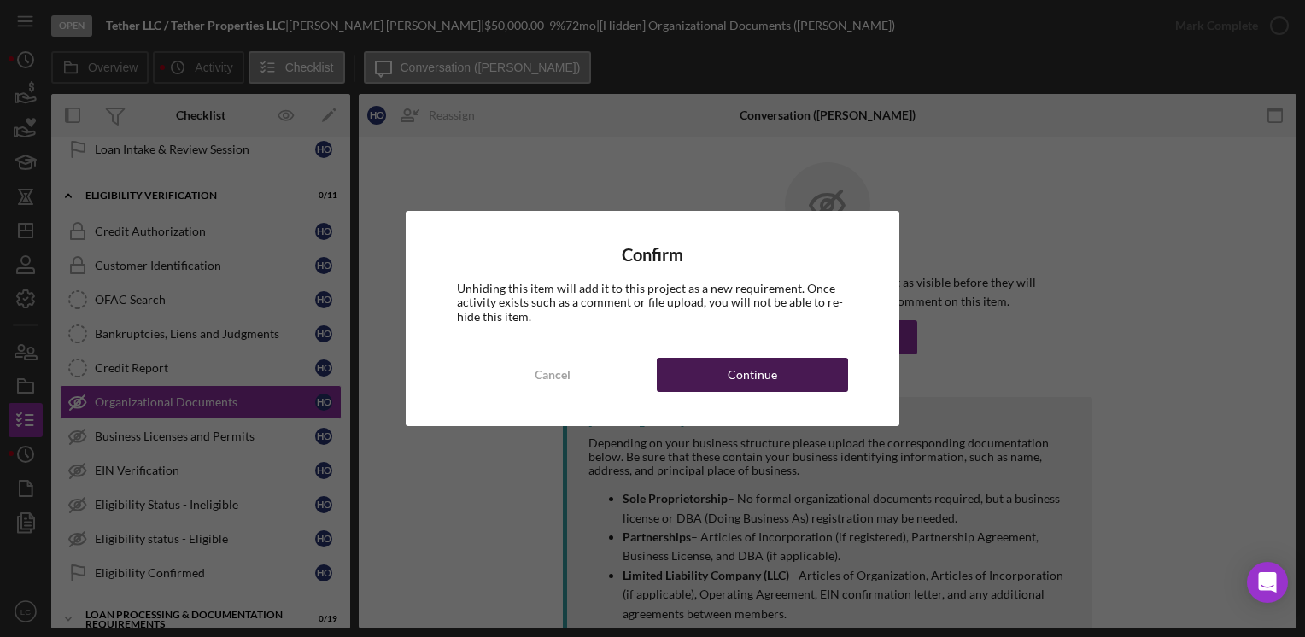
click at [724, 365] on button "Continue" at bounding box center [752, 375] width 191 height 34
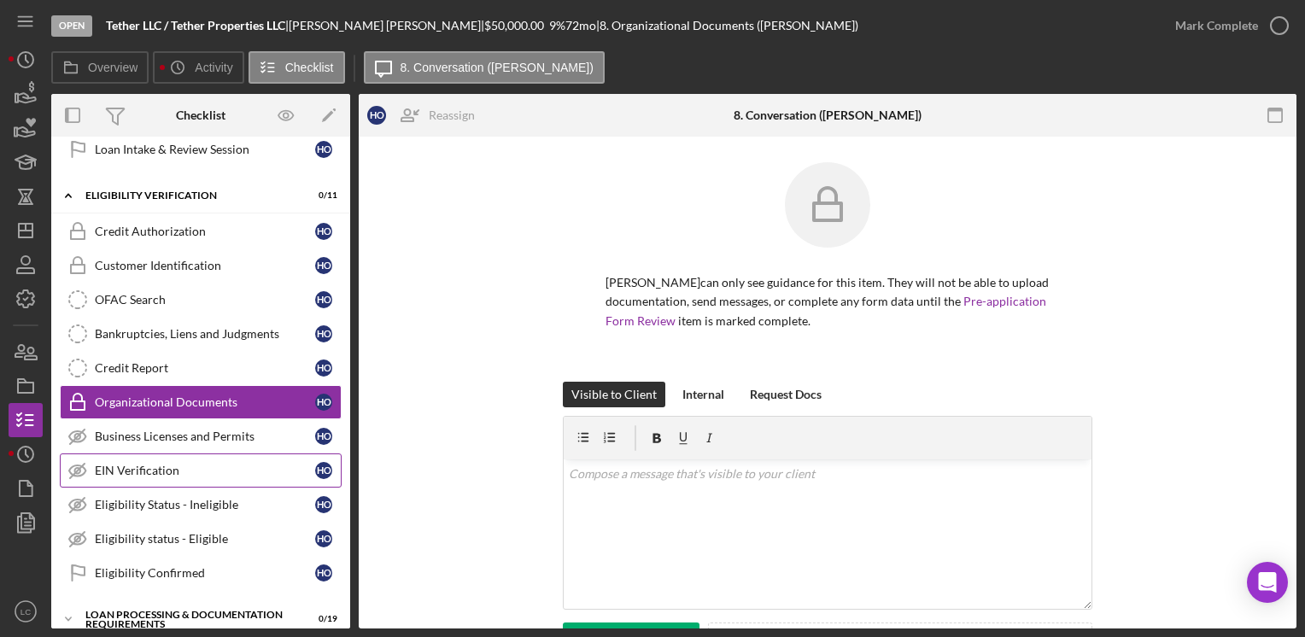
click at [174, 470] on div "EIN Verification" at bounding box center [205, 471] width 220 height 14
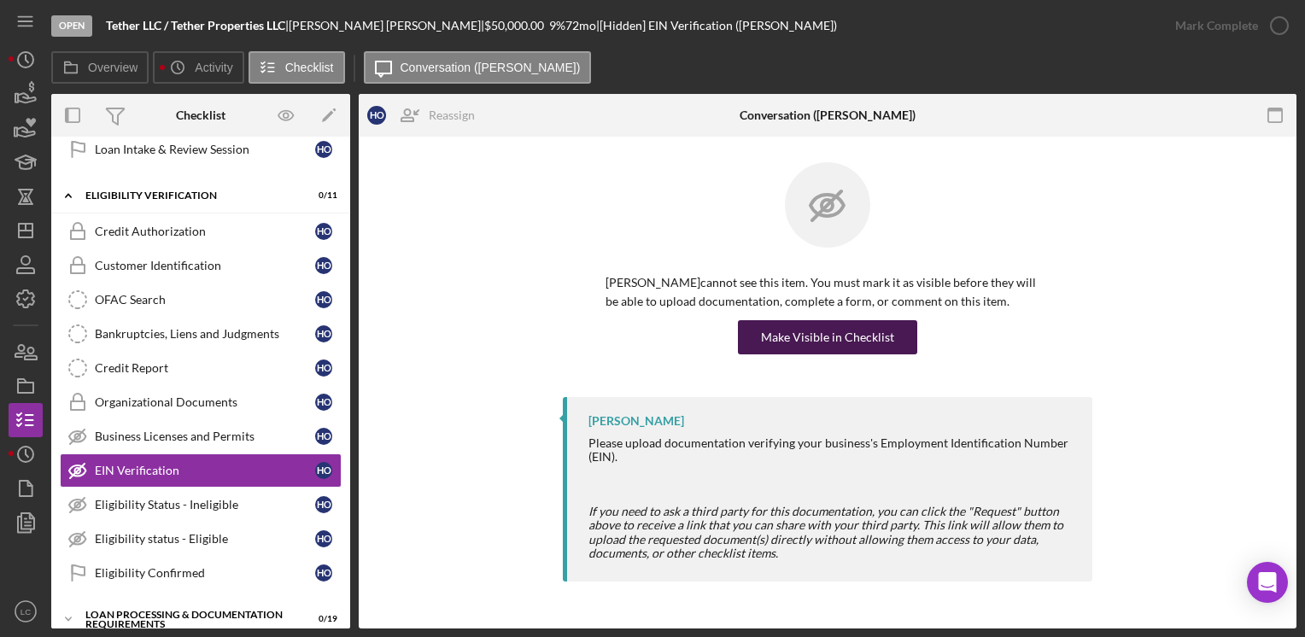
click at [858, 343] on div "Make Visible in Checklist" at bounding box center [827, 337] width 133 height 34
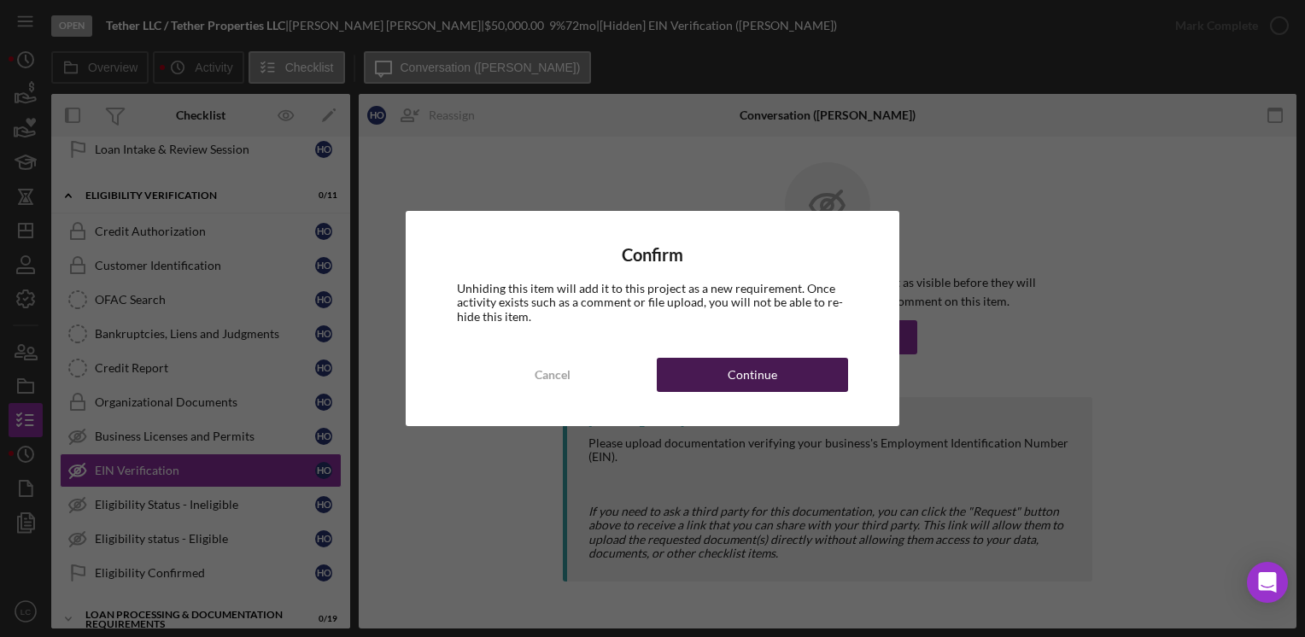
click at [745, 371] on div "Continue" at bounding box center [752, 375] width 50 height 34
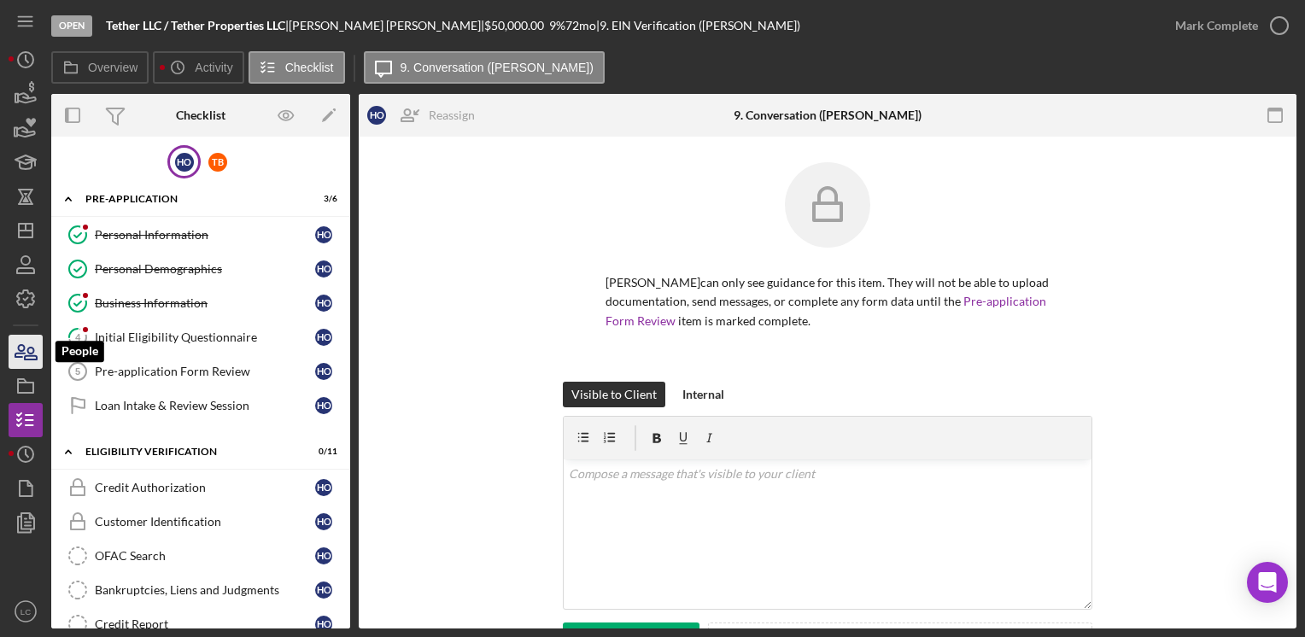
click at [25, 357] on icon "button" at bounding box center [31, 354] width 12 height 12
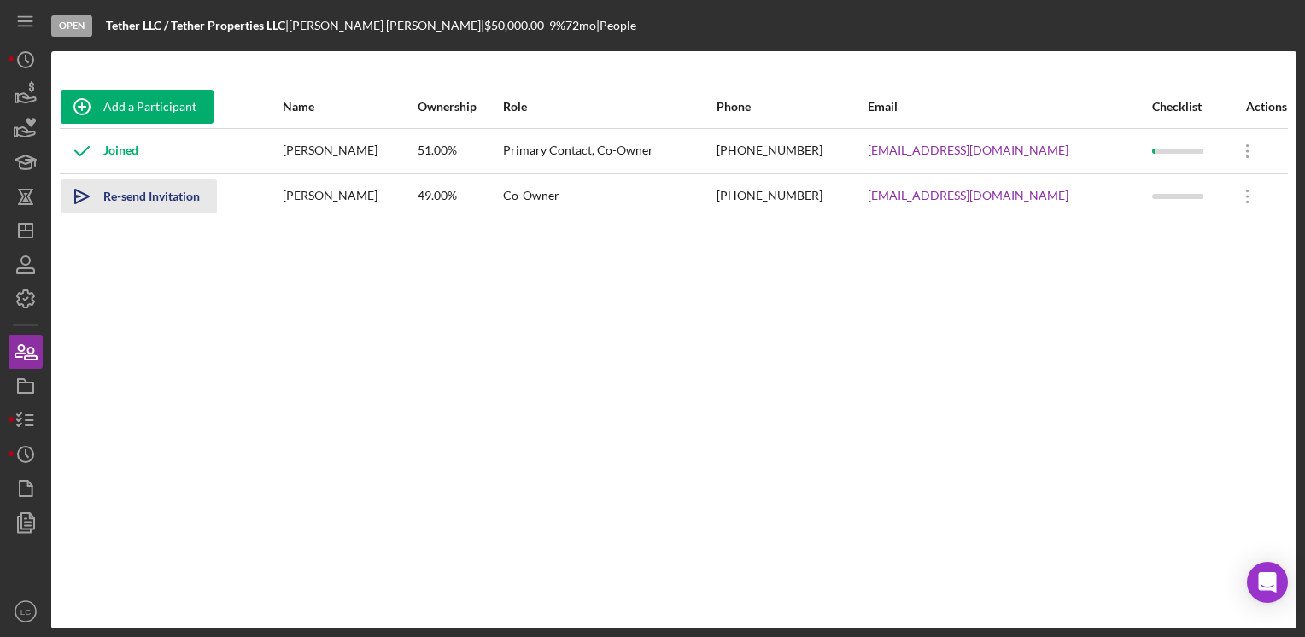
click at [81, 197] on icon "Icon/icon-invite-send" at bounding box center [82, 196] width 43 height 43
click at [27, 413] on icon "button" at bounding box center [25, 420] width 43 height 43
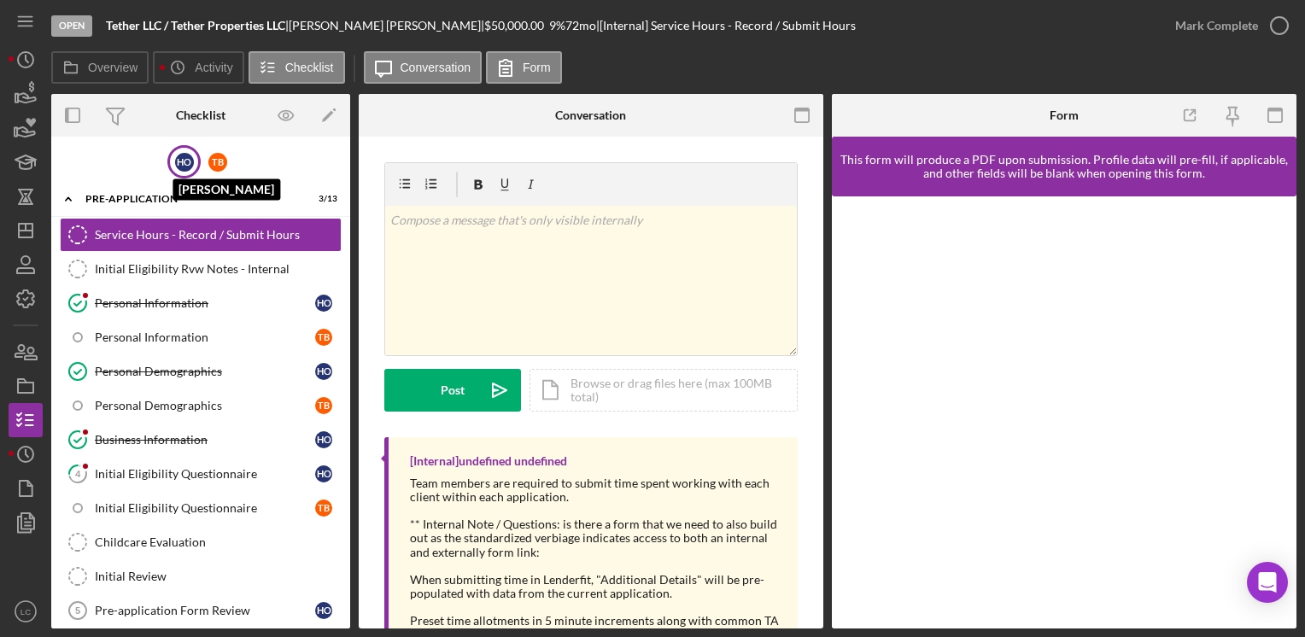
click at [184, 153] on div "H O" at bounding box center [184, 162] width 19 height 19
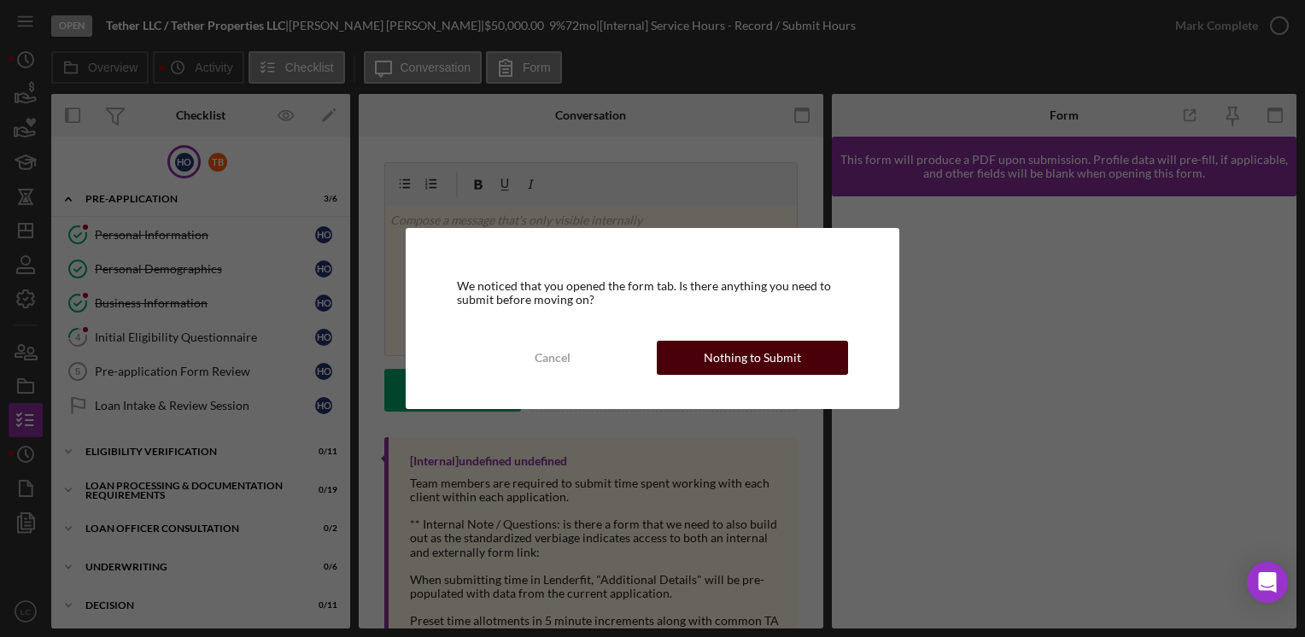
click at [784, 363] on div "Nothing to Submit" at bounding box center [752, 358] width 97 height 34
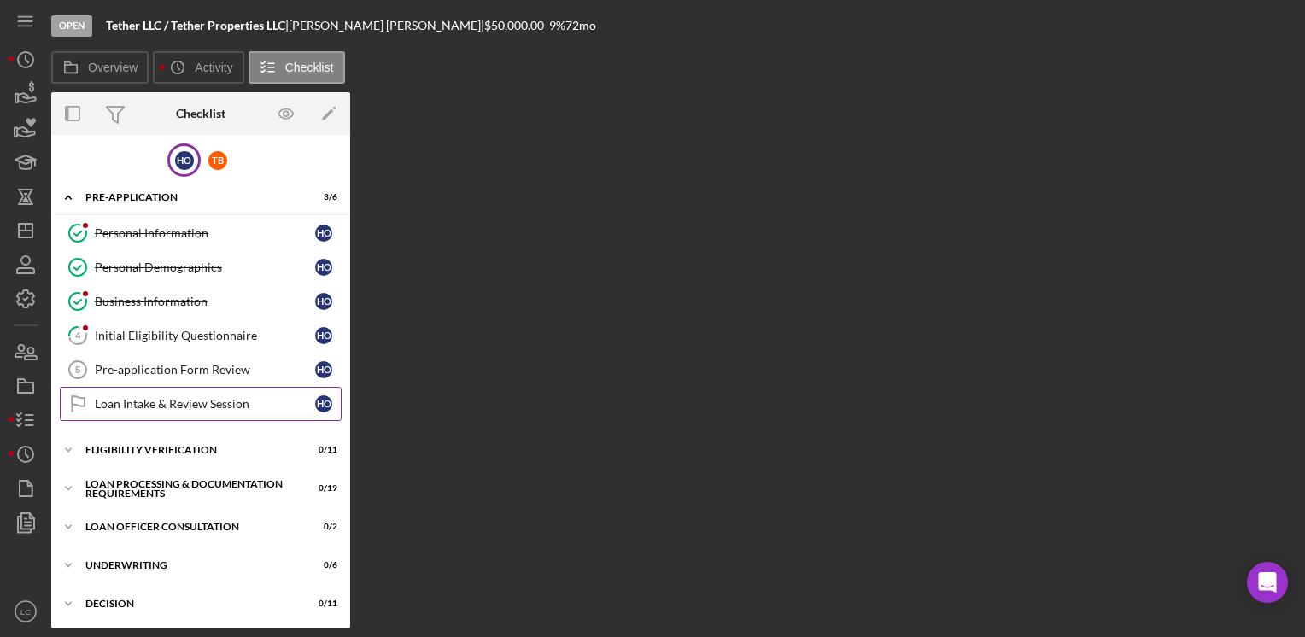
click at [226, 393] on link "Loan Intake & Review Session Loan Intake & Review Session H O" at bounding box center [201, 404] width 282 height 34
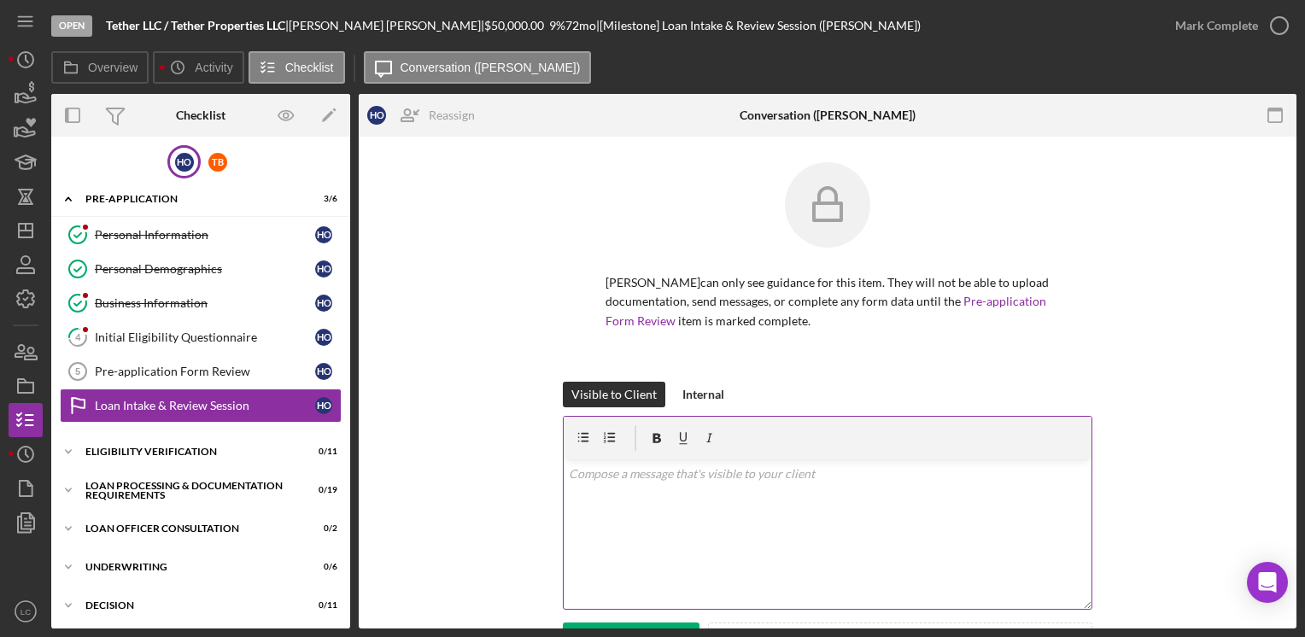
click at [640, 515] on div "v Color teal Color pink Remove color Add row above Add row below Add column bef…" at bounding box center [828, 533] width 528 height 149
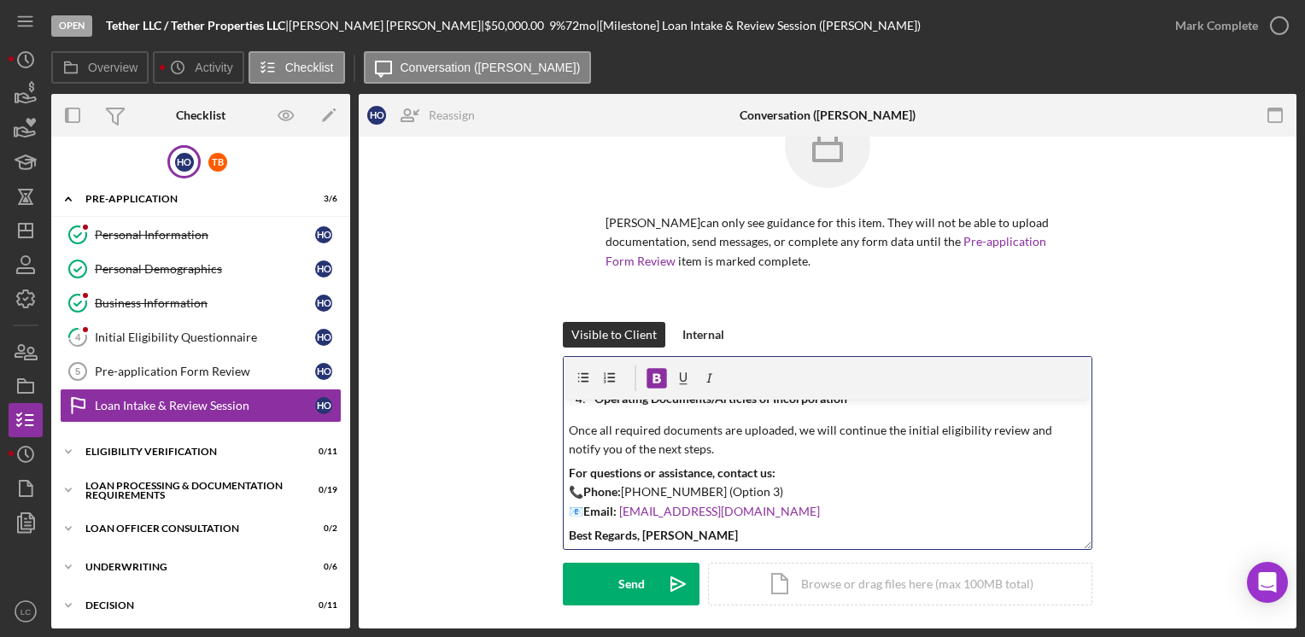
scroll to position [85, 0]
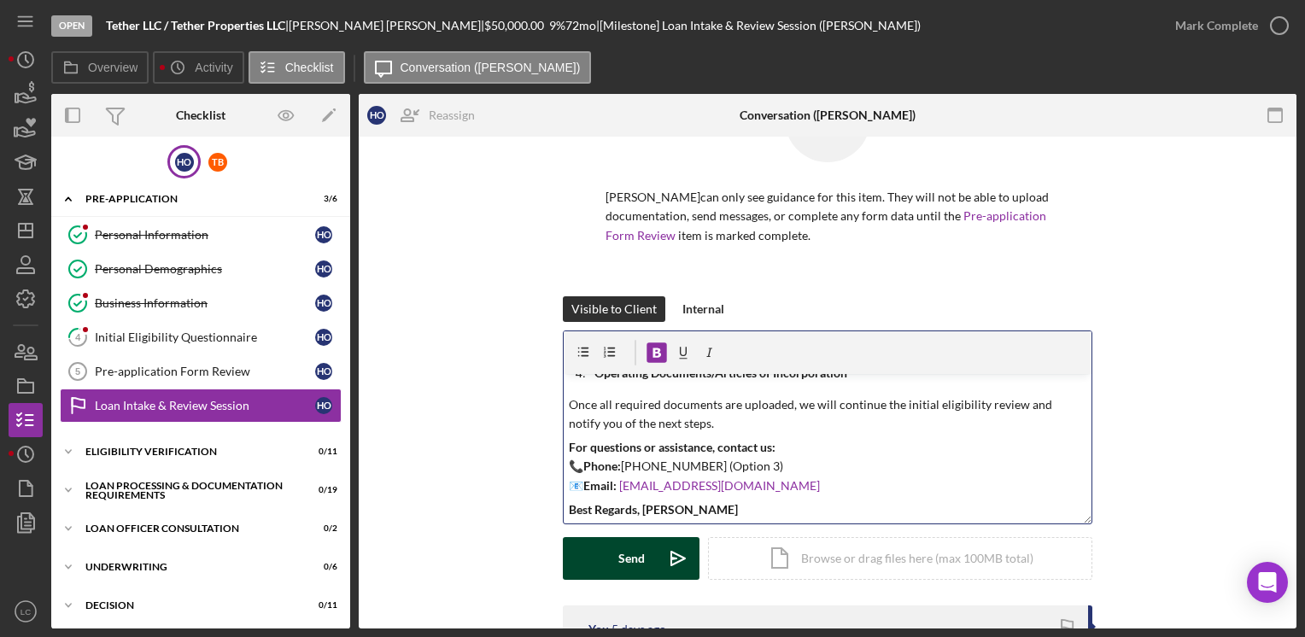
click at [645, 558] on button "Send Icon/icon-invite-send" at bounding box center [631, 558] width 137 height 43
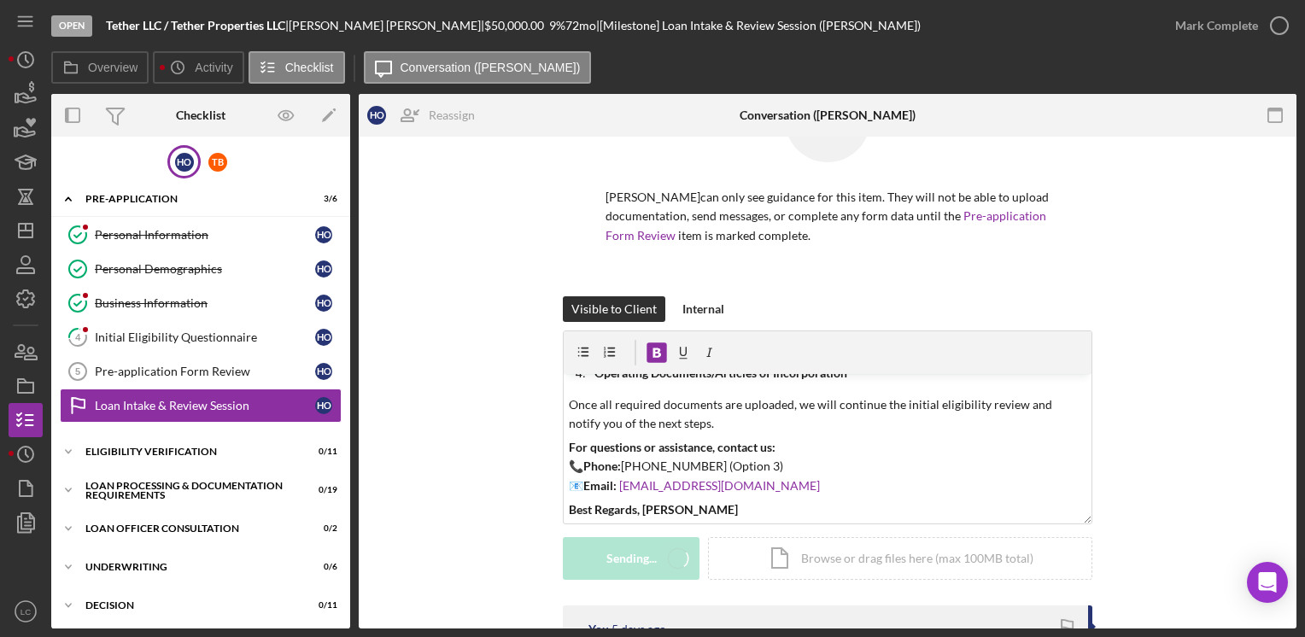
scroll to position [0, 0]
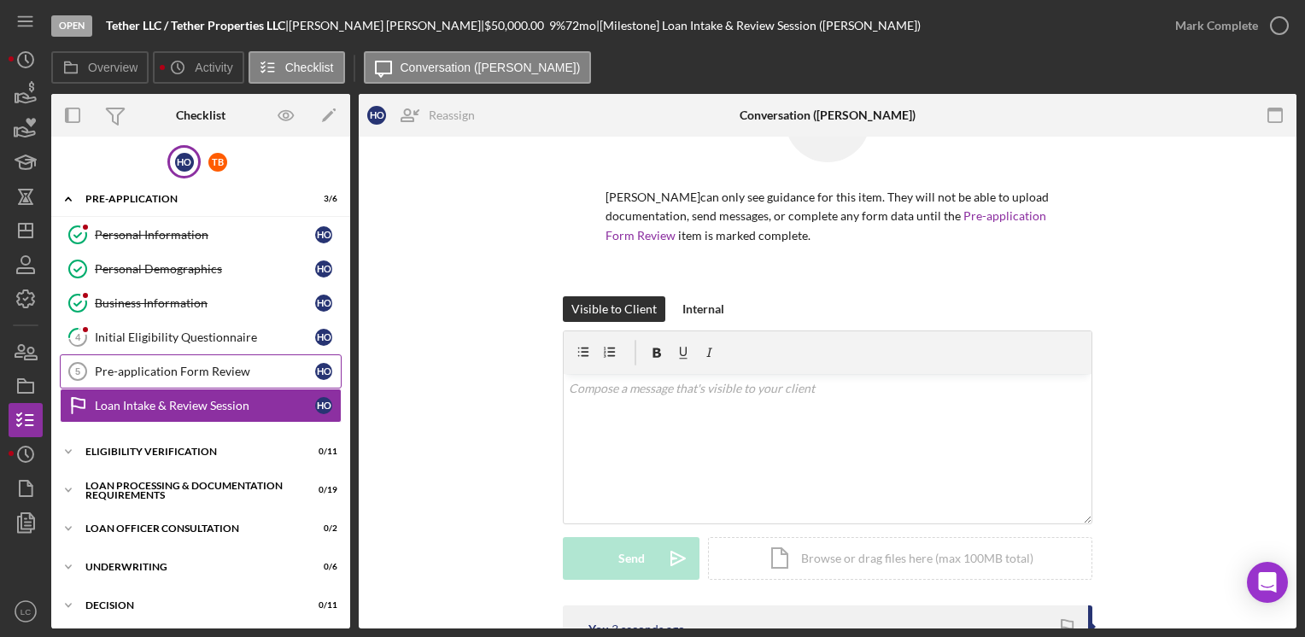
click at [161, 365] on div "Pre-application Form Review" at bounding box center [205, 372] width 220 height 14
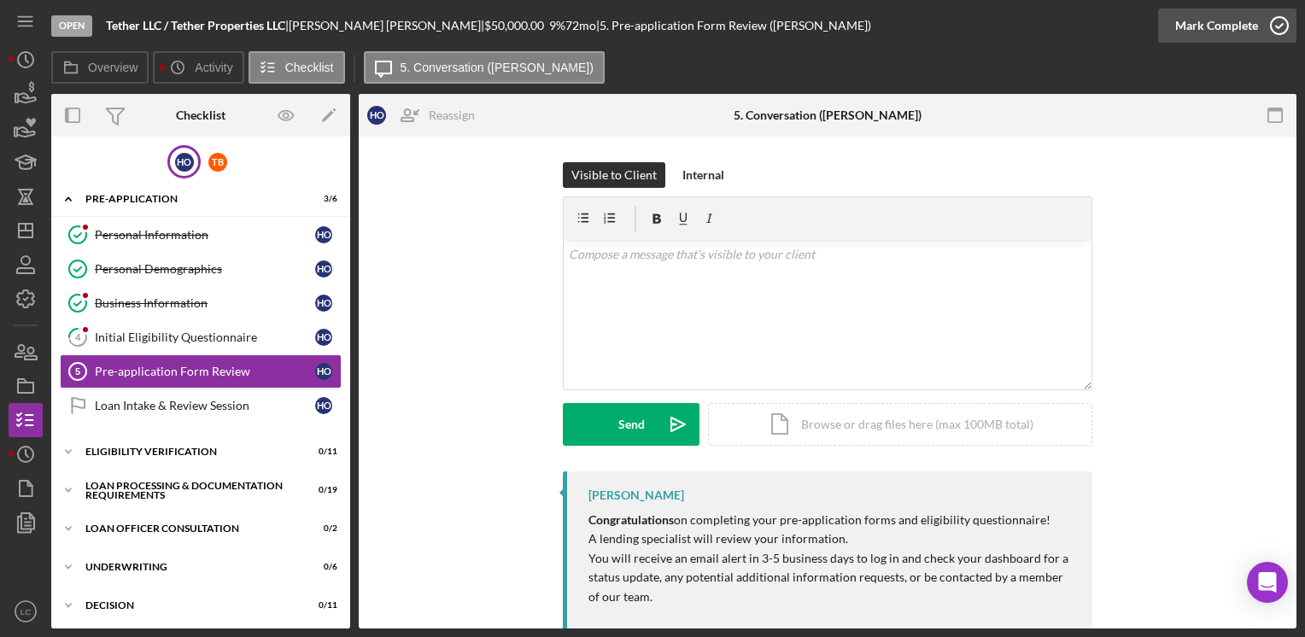
click at [1279, 18] on icon "button" at bounding box center [1279, 25] width 43 height 43
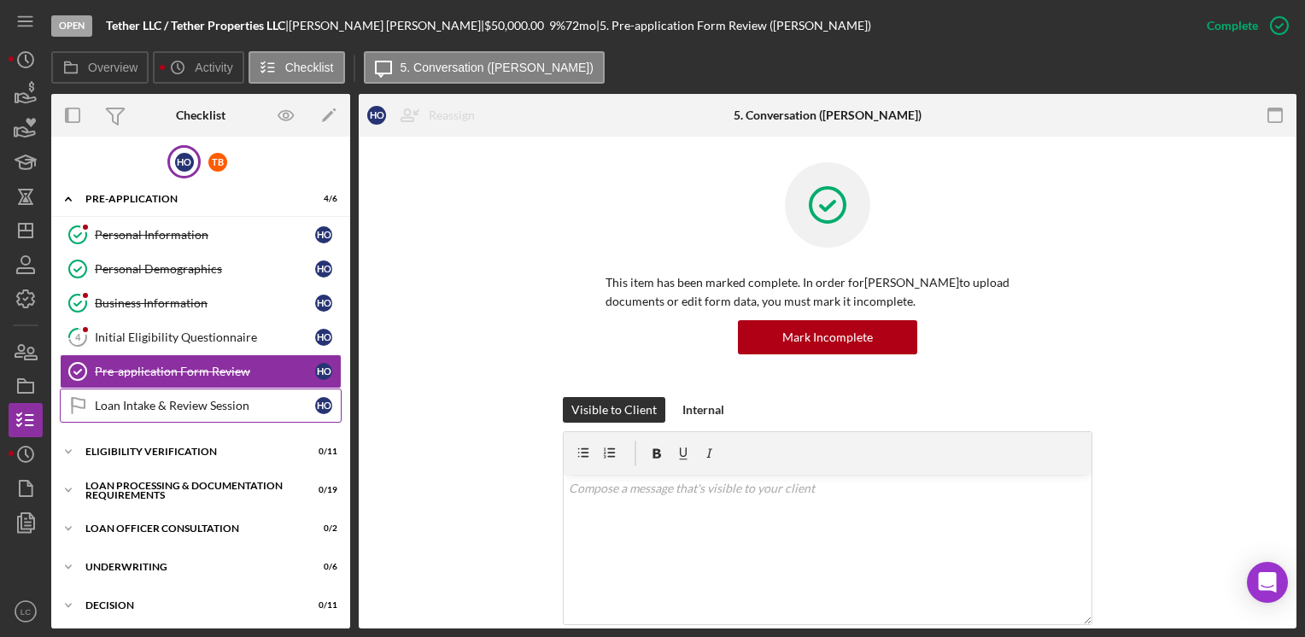
click at [174, 401] on div "Loan Intake & Review Session" at bounding box center [205, 406] width 220 height 14
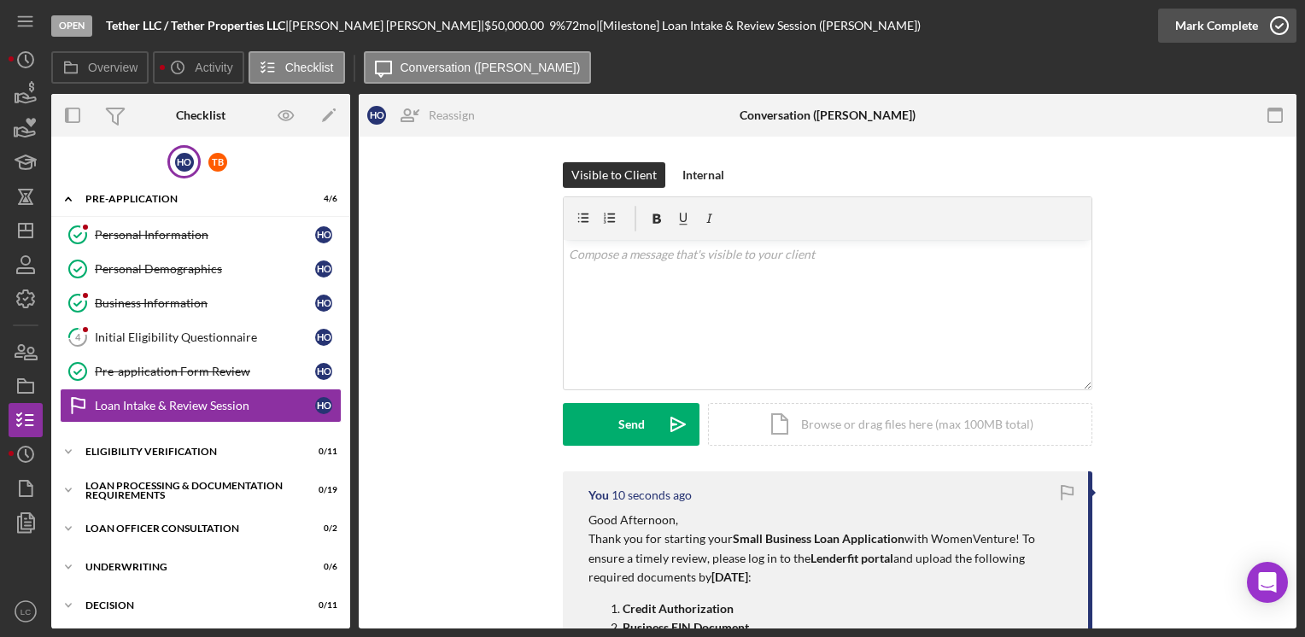
click at [1276, 17] on icon "button" at bounding box center [1279, 25] width 43 height 43
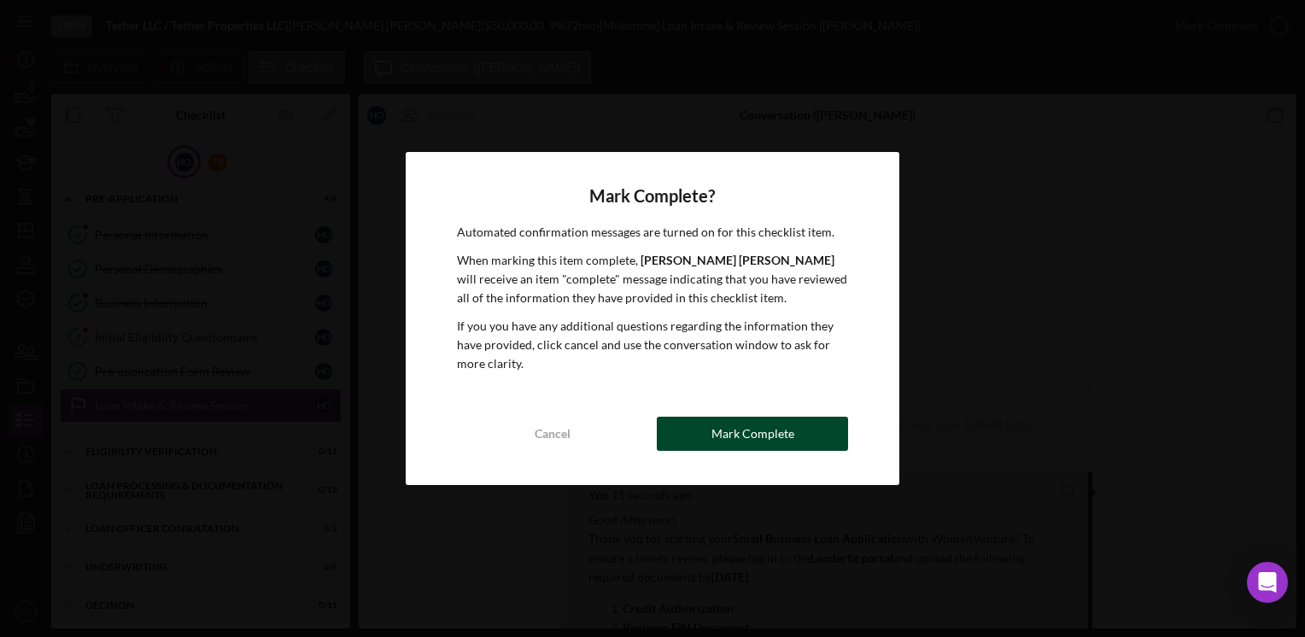
click at [717, 439] on div "Mark Complete" at bounding box center [752, 434] width 83 height 34
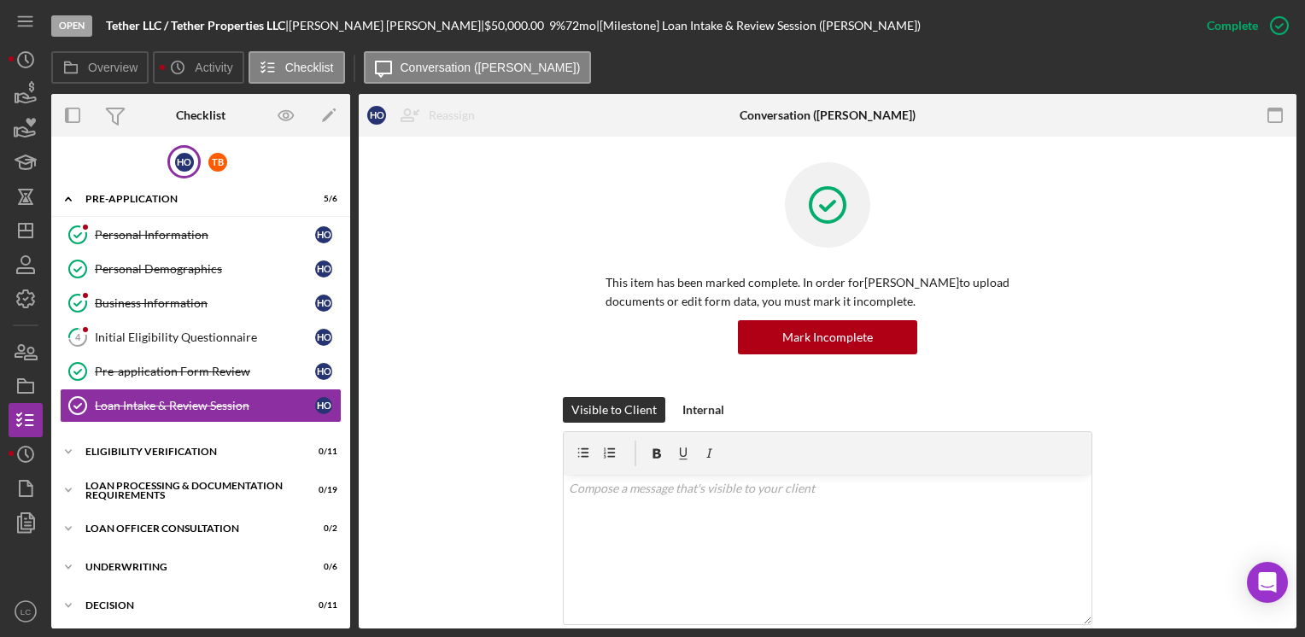
scroll to position [171, 0]
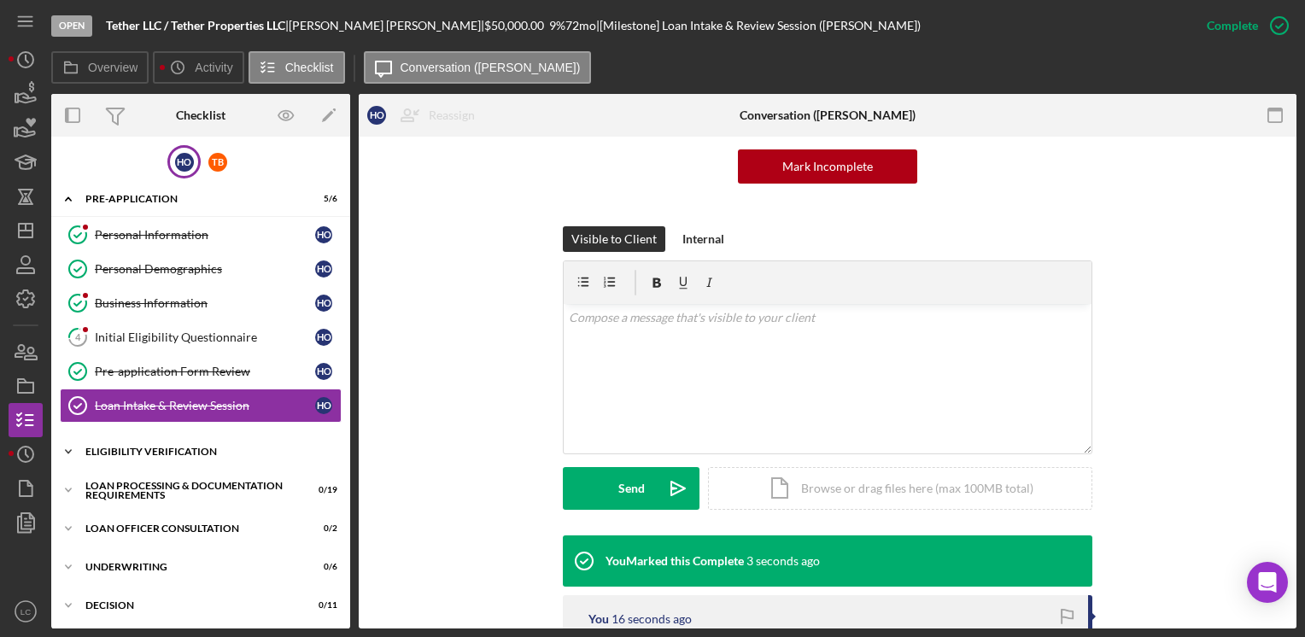
click at [69, 447] on icon "Icon/Expander" at bounding box center [68, 452] width 34 height 34
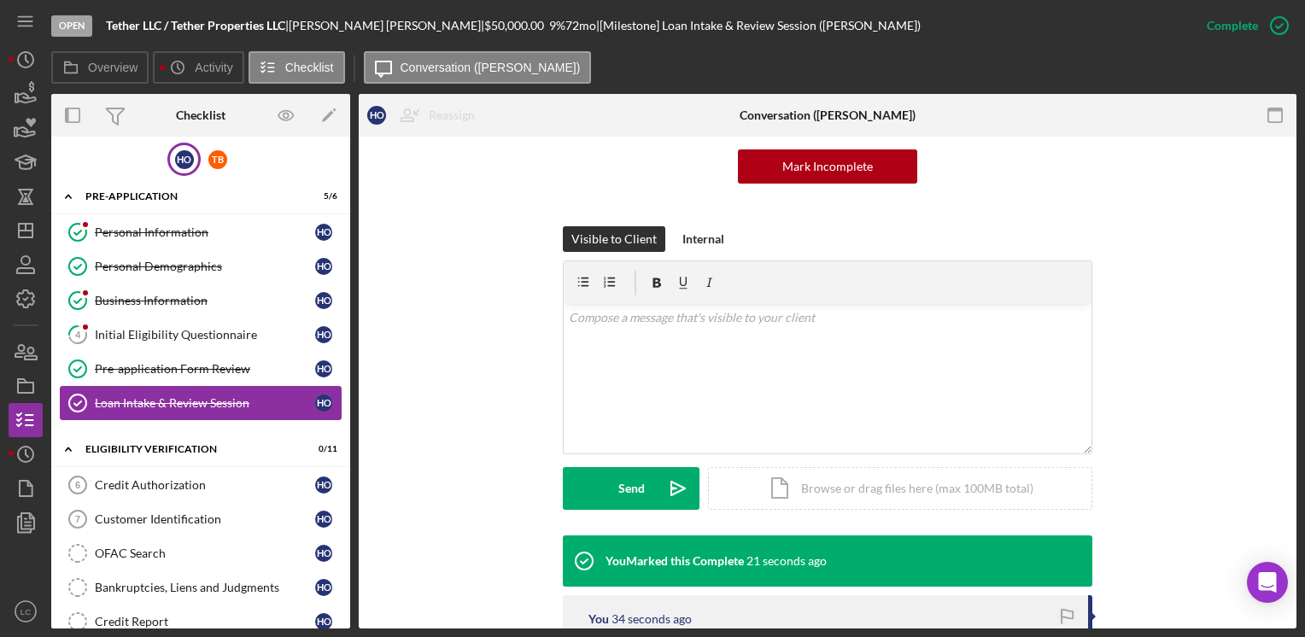
scroll to position [0, 0]
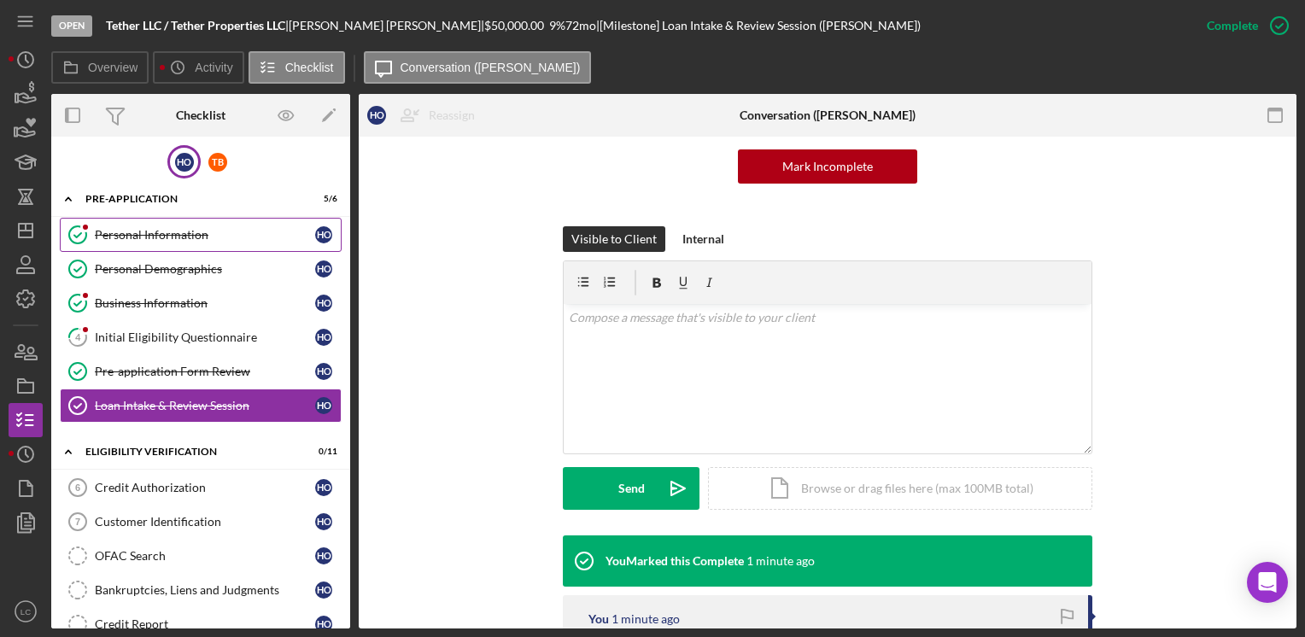
click at [146, 231] on div "Personal Information" at bounding box center [205, 235] width 220 height 14
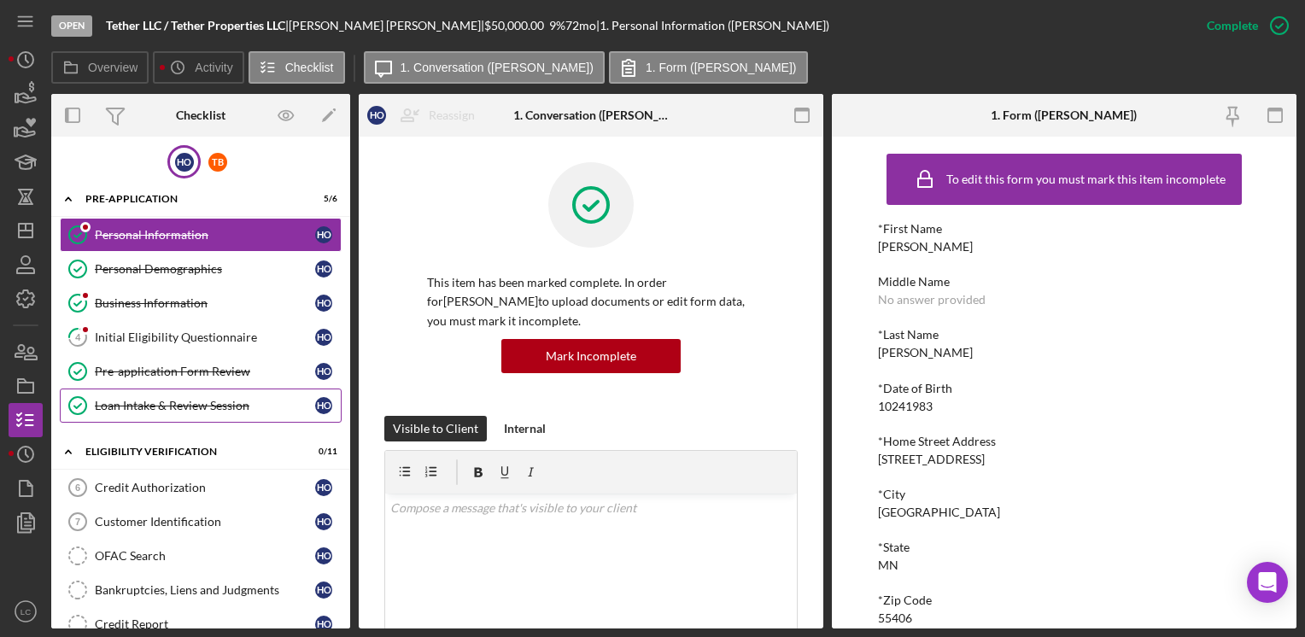
click at [222, 412] on link "Loan Intake & Review Session Loan Intake & Review Session H O" at bounding box center [201, 405] width 282 height 34
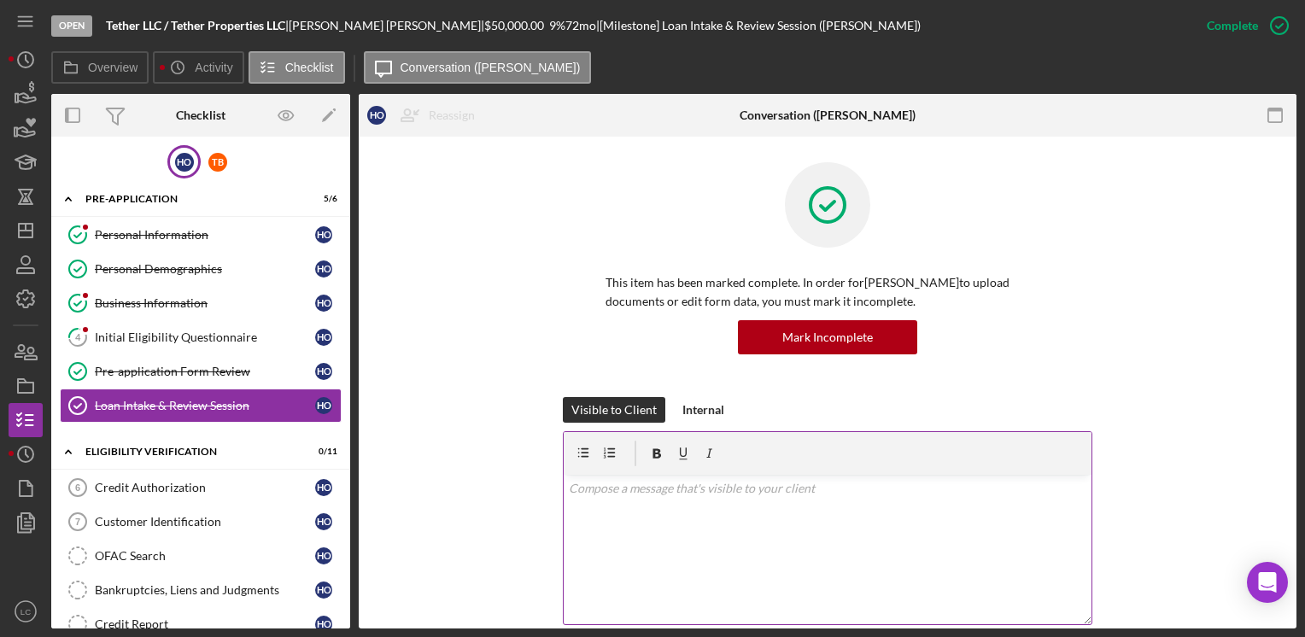
scroll to position [171, 0]
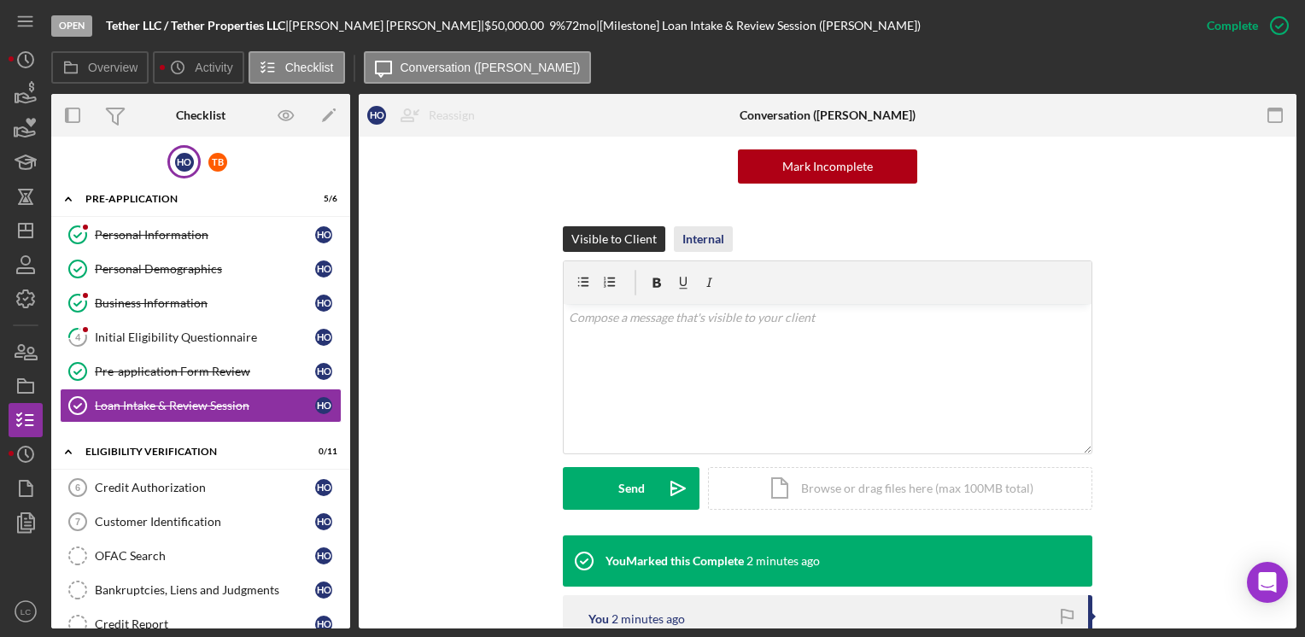
click at [709, 230] on div "Internal" at bounding box center [703, 239] width 42 height 26
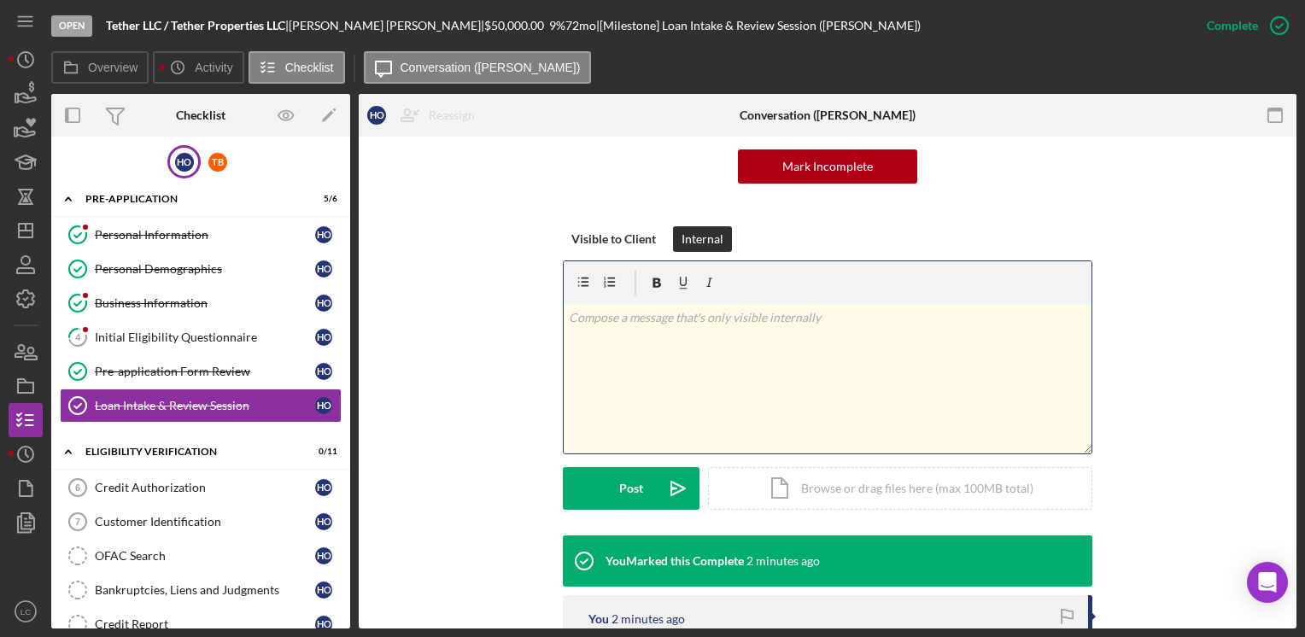
click at [615, 353] on div "v Color teal Color pink Remove color Add row above Add row below Add column bef…" at bounding box center [828, 378] width 528 height 149
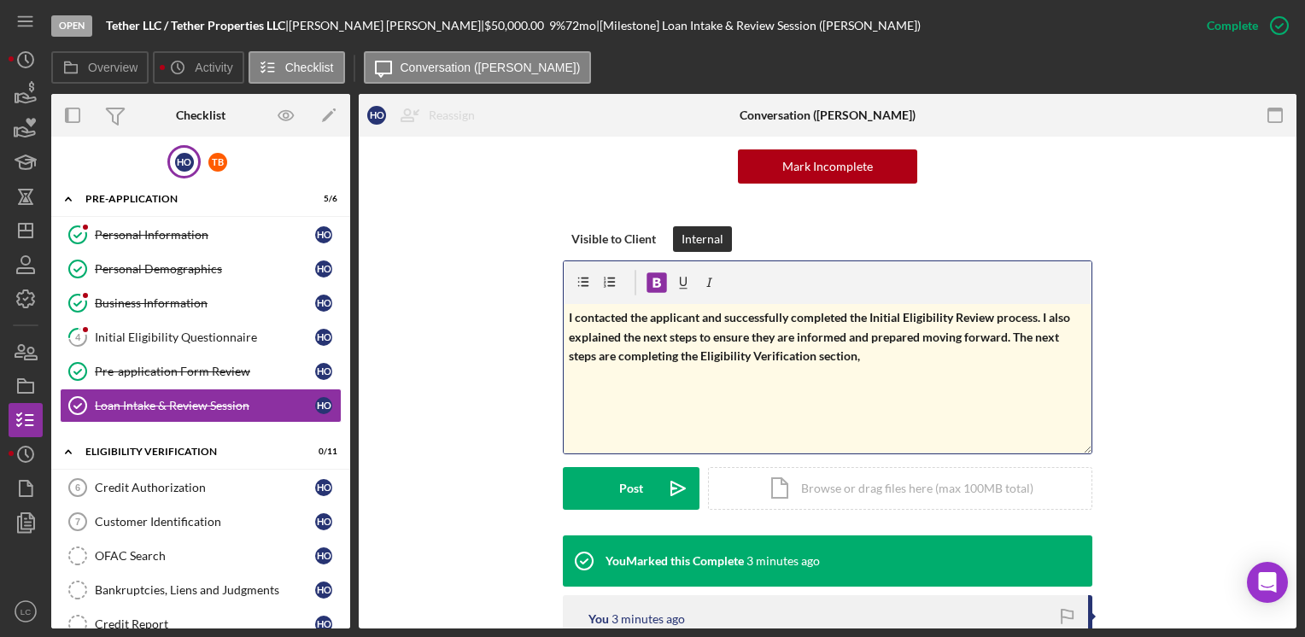
click at [871, 363] on p "I contacted the applicant and successfully completed the Initial Eligibility Re…" at bounding box center [828, 336] width 518 height 57
click at [866, 318] on strong "I contacted the applicant and successfully completed the Initial Eligibility Re…" at bounding box center [821, 336] width 504 height 53
click at [973, 361] on p "I contacted the applicant and successfully completed the1st part of the Initial…" at bounding box center [828, 336] width 518 height 57
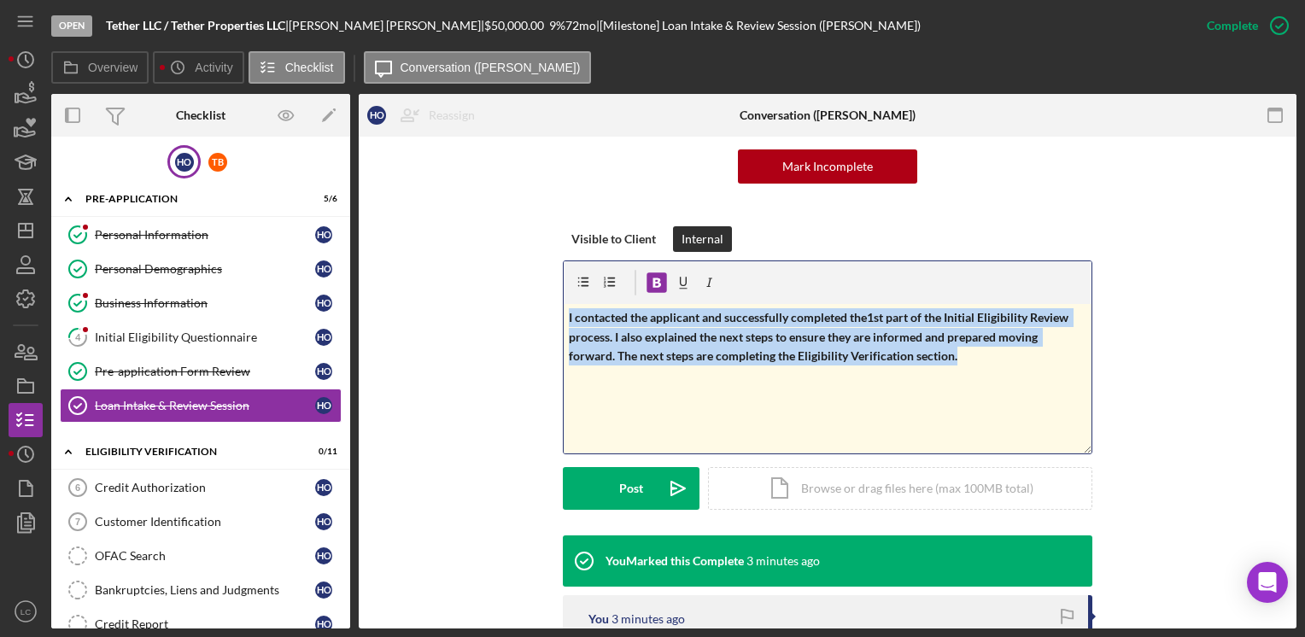
drag, startPoint x: 970, startPoint y: 361, endPoint x: 546, endPoint y: 315, distance: 426.0
click at [546, 315] on div "Visible to Client Internal v Color teal Color pink Remove color Add row above A…" at bounding box center [827, 380] width 886 height 309
copy strong "I contacted the applicant and successfully completed the1st part of the Initial…"
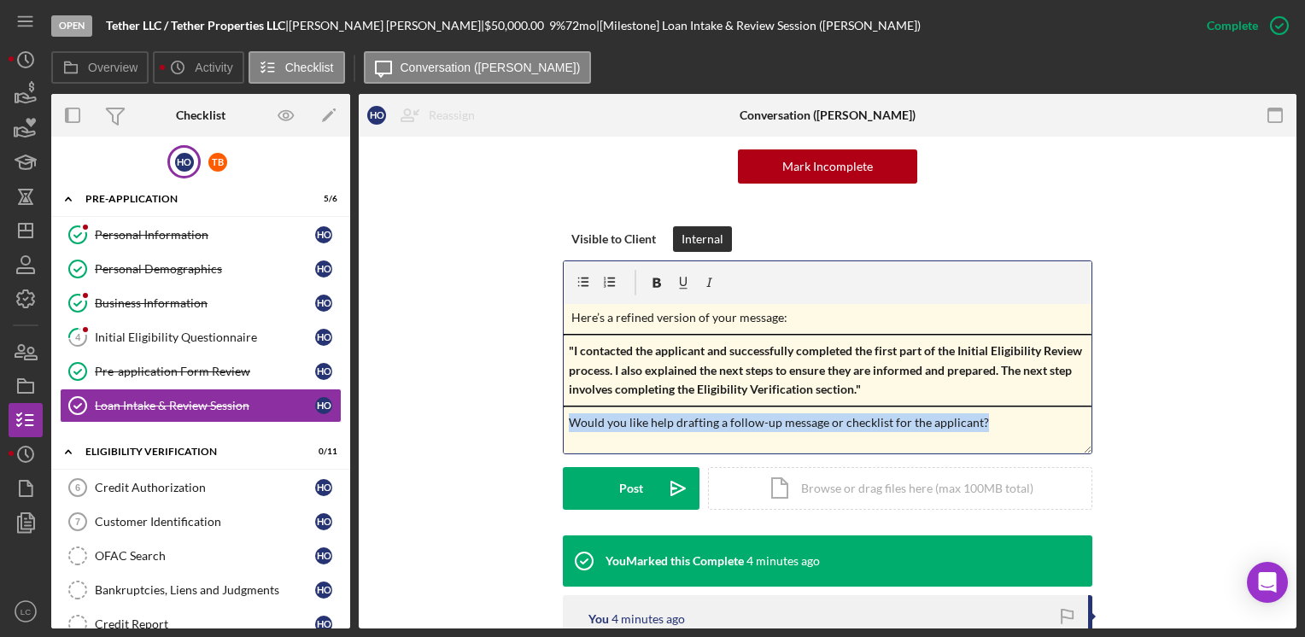
drag, startPoint x: 1012, startPoint y: 423, endPoint x: 557, endPoint y: 417, distance: 455.1
click at [557, 417] on div "Visible to Client Internal v Color teal Color pink Remove color Add row above A…" at bounding box center [827, 380] width 886 height 309
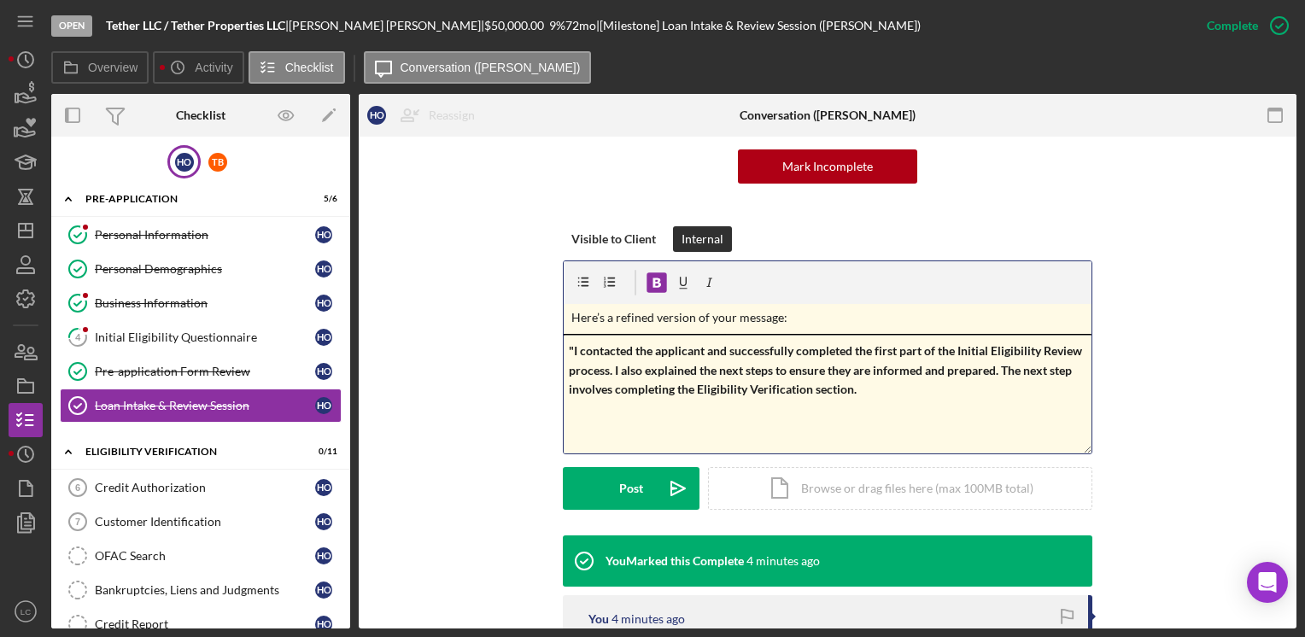
click at [569, 348] on span ""I contacted the applicant and successfully completed the first part of the Ini…" at bounding box center [827, 369] width 516 height 53
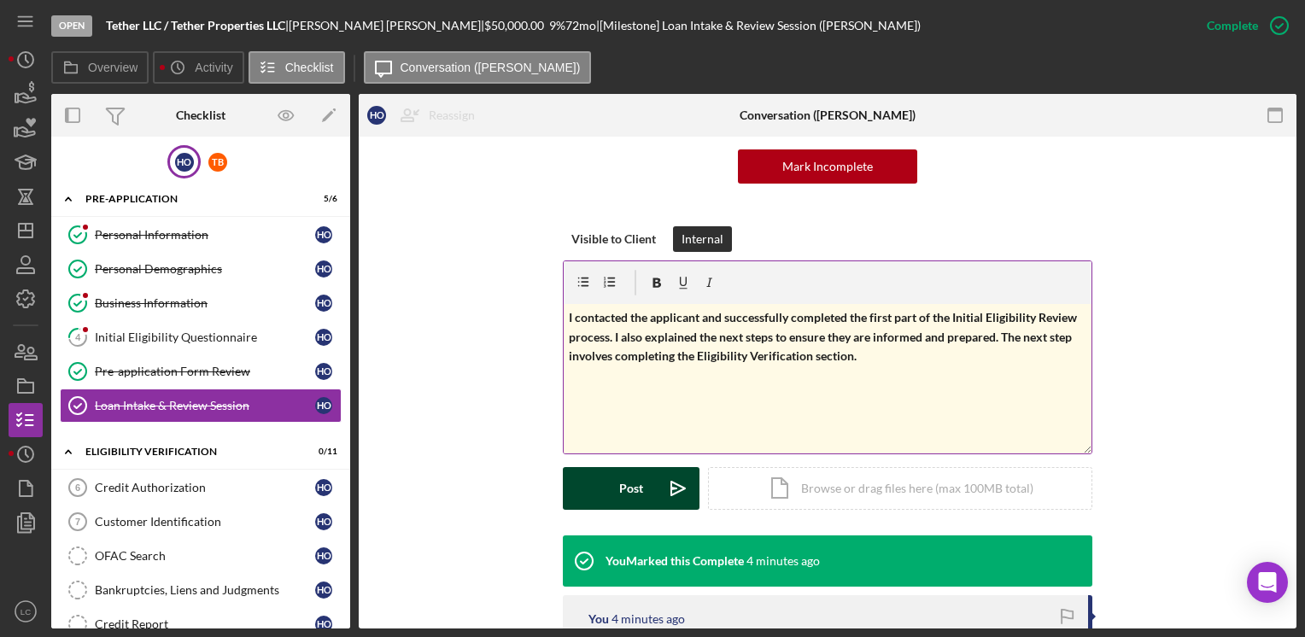
click at [622, 481] on div "Post" at bounding box center [631, 488] width 24 height 43
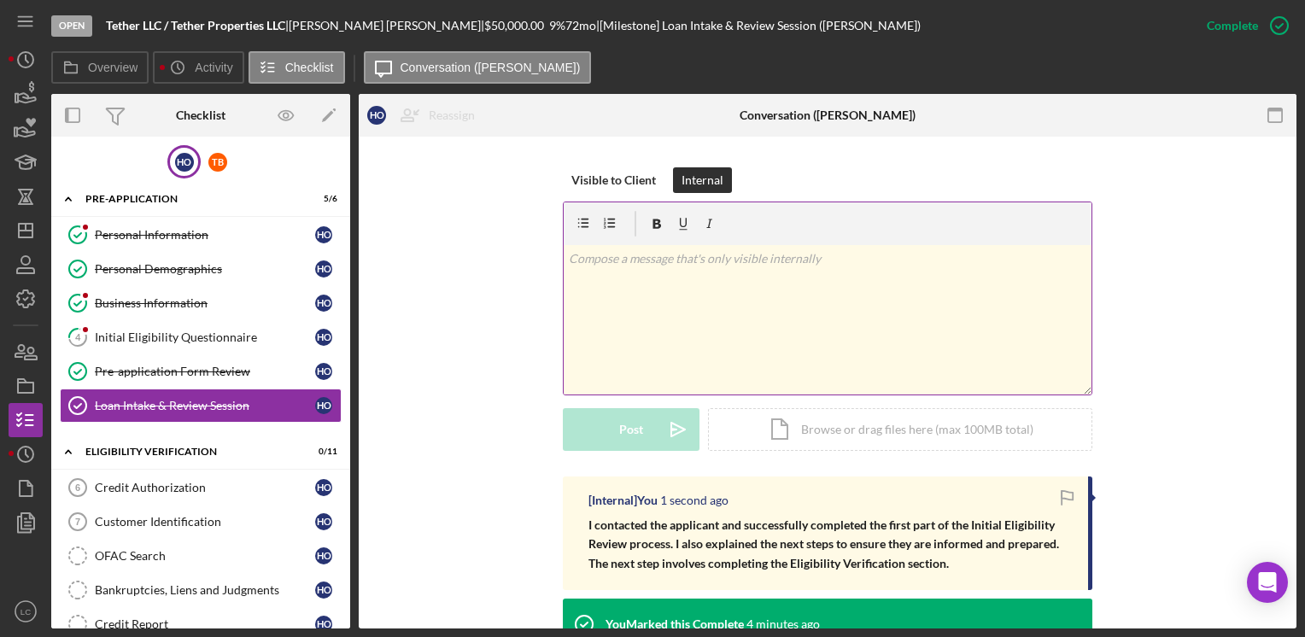
scroll to position [256, 0]
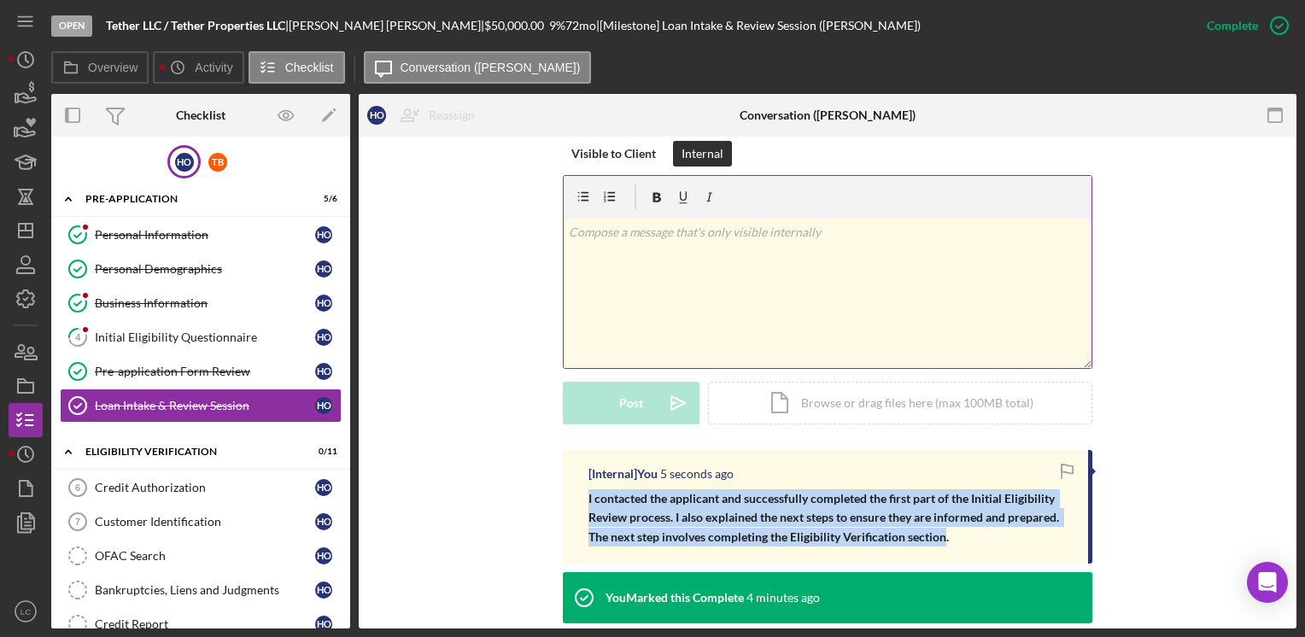
drag, startPoint x: 939, startPoint y: 538, endPoint x: 567, endPoint y: 488, distance: 375.7
click at [567, 488] on div "[Internal] You 5 seconds ago I contacted the applicant and successfully complet…" at bounding box center [827, 507] width 529 height 114
copy span "I contacted the applicant and successfully completed the first part of the Init…"
click at [208, 161] on div "T B" at bounding box center [217, 162] width 19 height 19
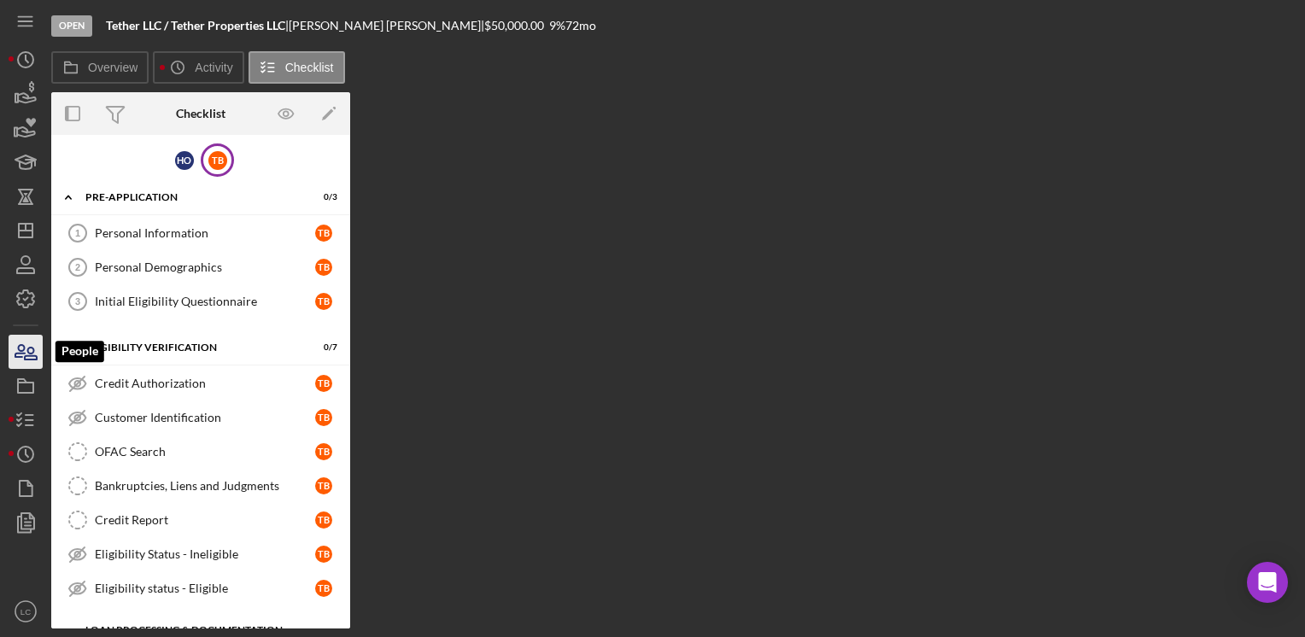
click at [10, 343] on icon "button" at bounding box center [25, 351] width 43 height 43
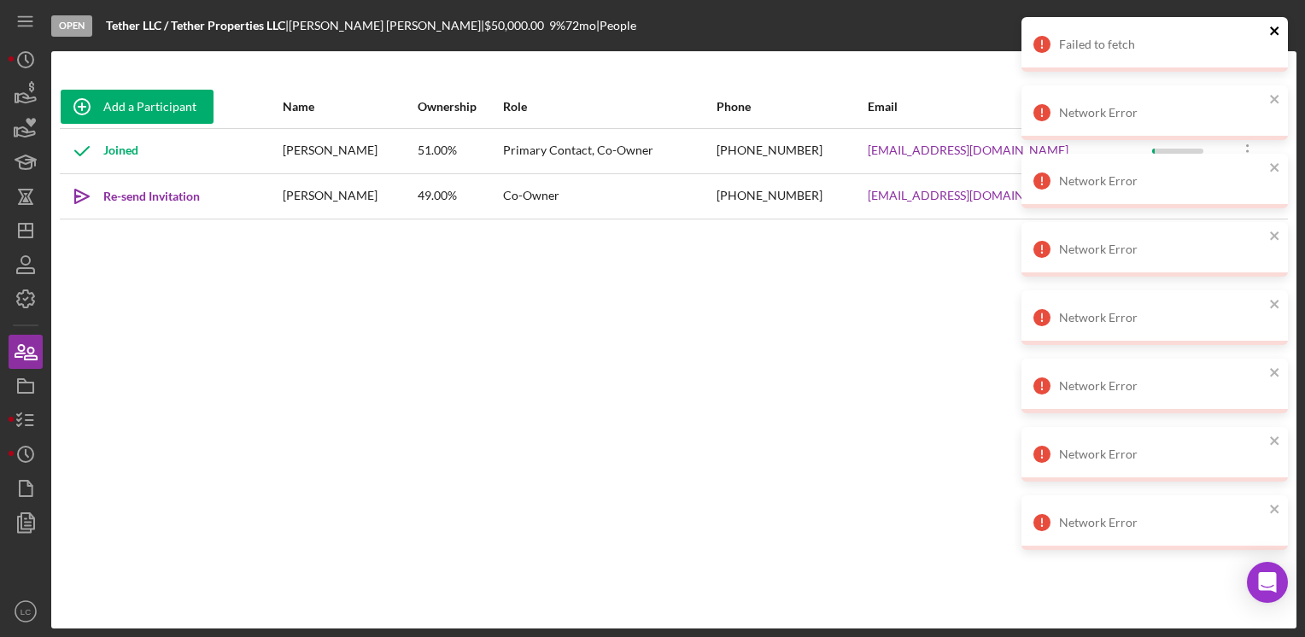
click at [1275, 26] on icon "close" at bounding box center [1275, 31] width 12 height 14
click at [1273, 30] on icon "close" at bounding box center [1274, 30] width 9 height 9
click at [1270, 25] on icon "close" at bounding box center [1275, 31] width 12 height 14
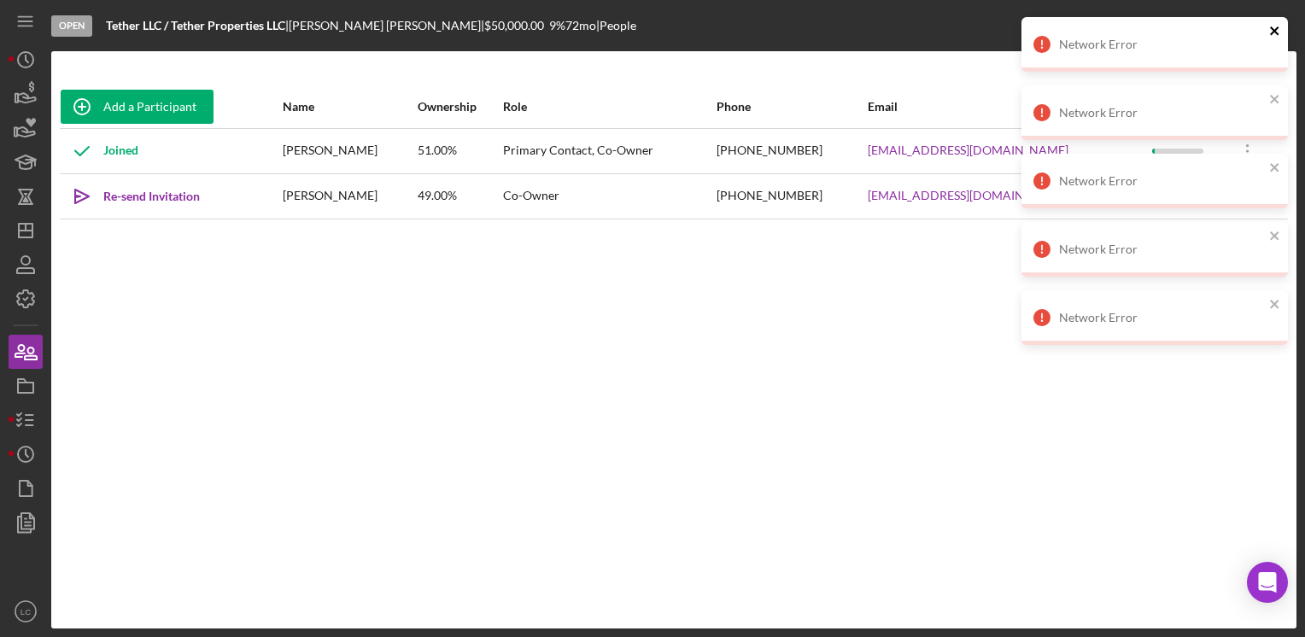
click at [1270, 29] on icon "close" at bounding box center [1275, 31] width 12 height 14
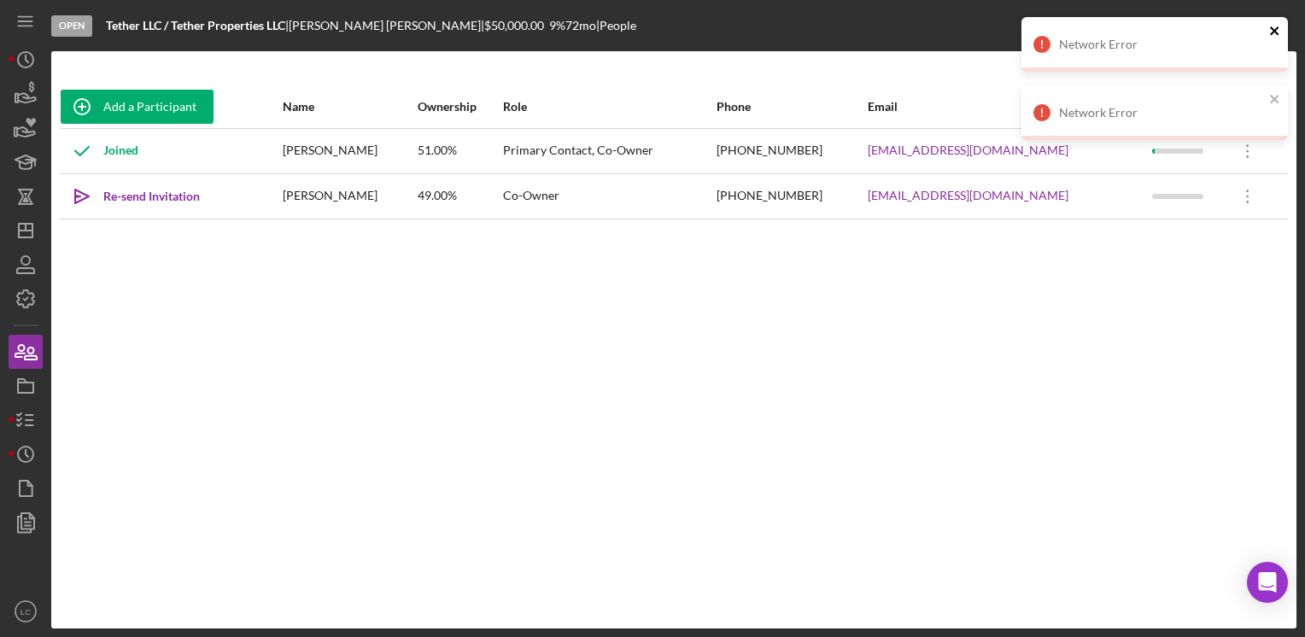
click at [1270, 25] on icon "close" at bounding box center [1275, 31] width 12 height 14
